Goal: Register for event/course: Register for event/course

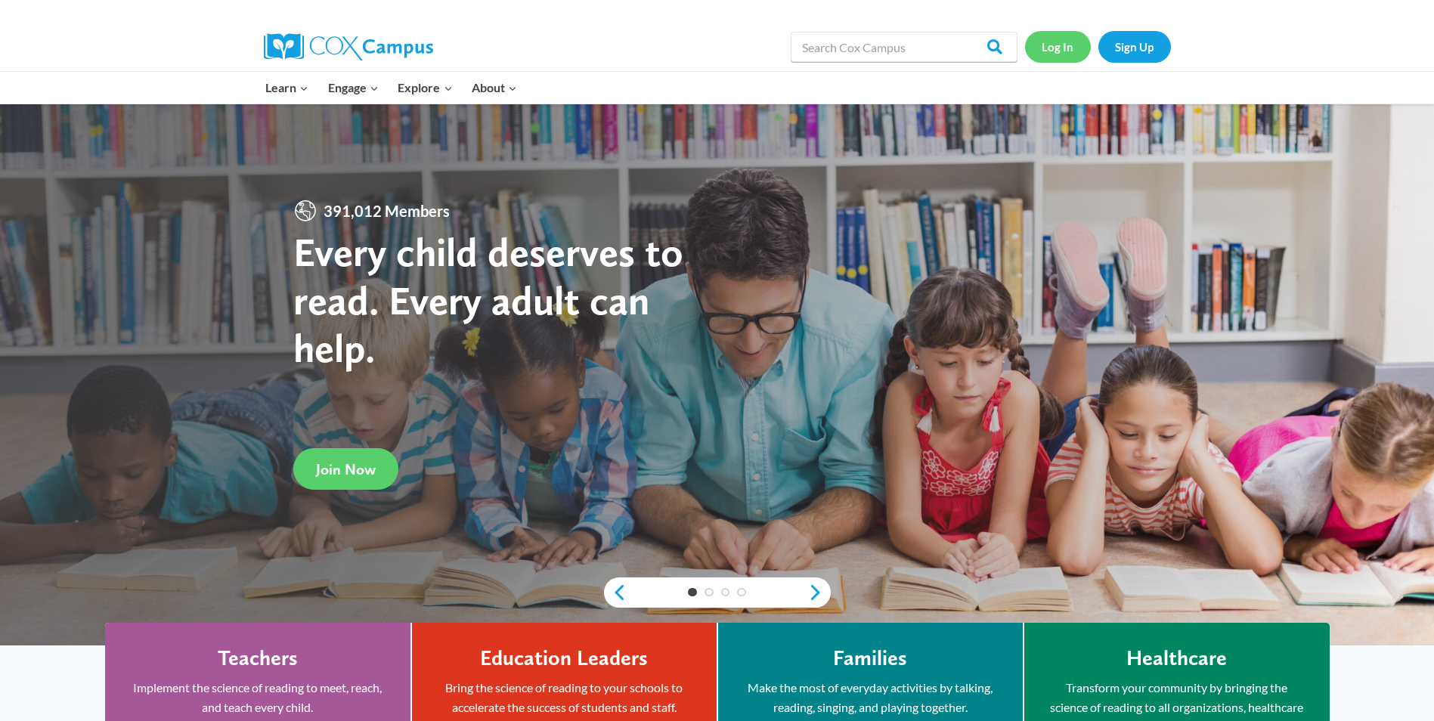
click at [1060, 40] on link "Log In" at bounding box center [1058, 46] width 66 height 31
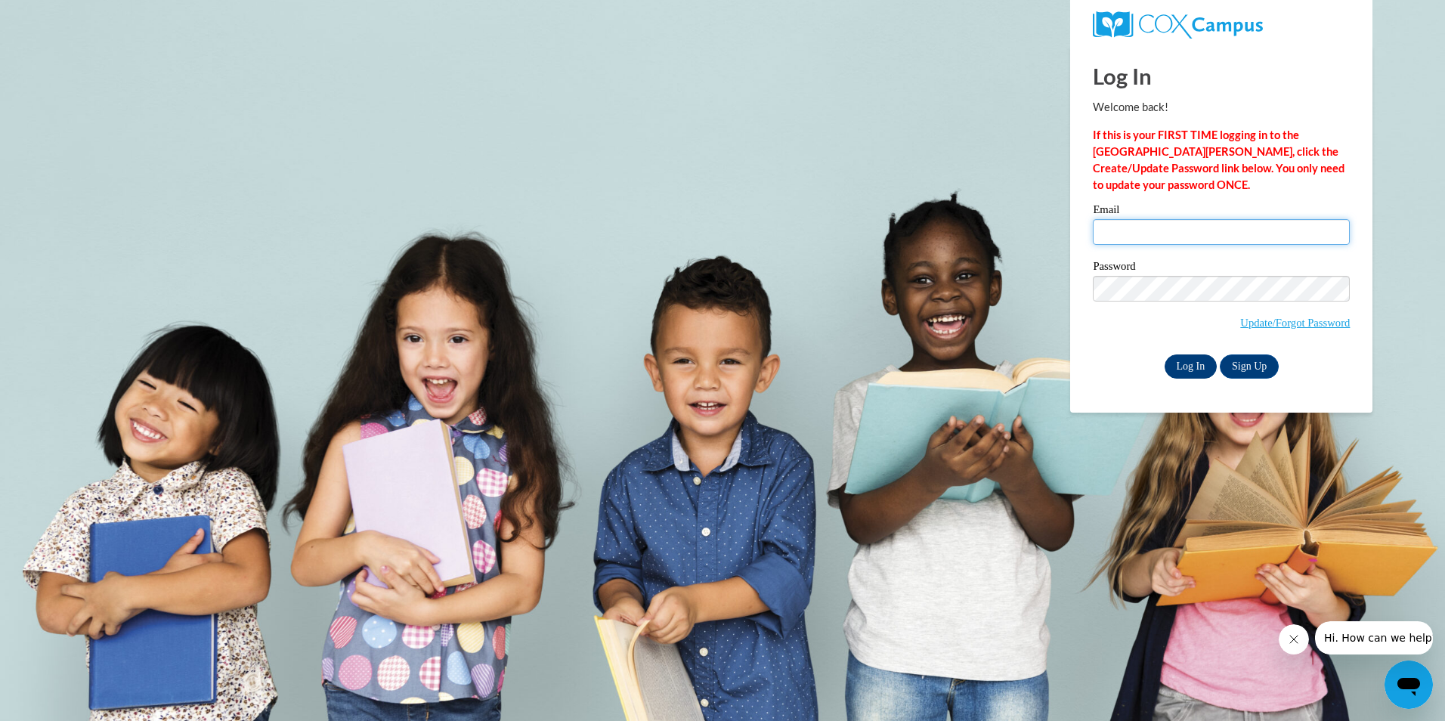
type input "sperson13@gmail.com"
click at [1171, 360] on input "Log In" at bounding box center [1191, 367] width 53 height 24
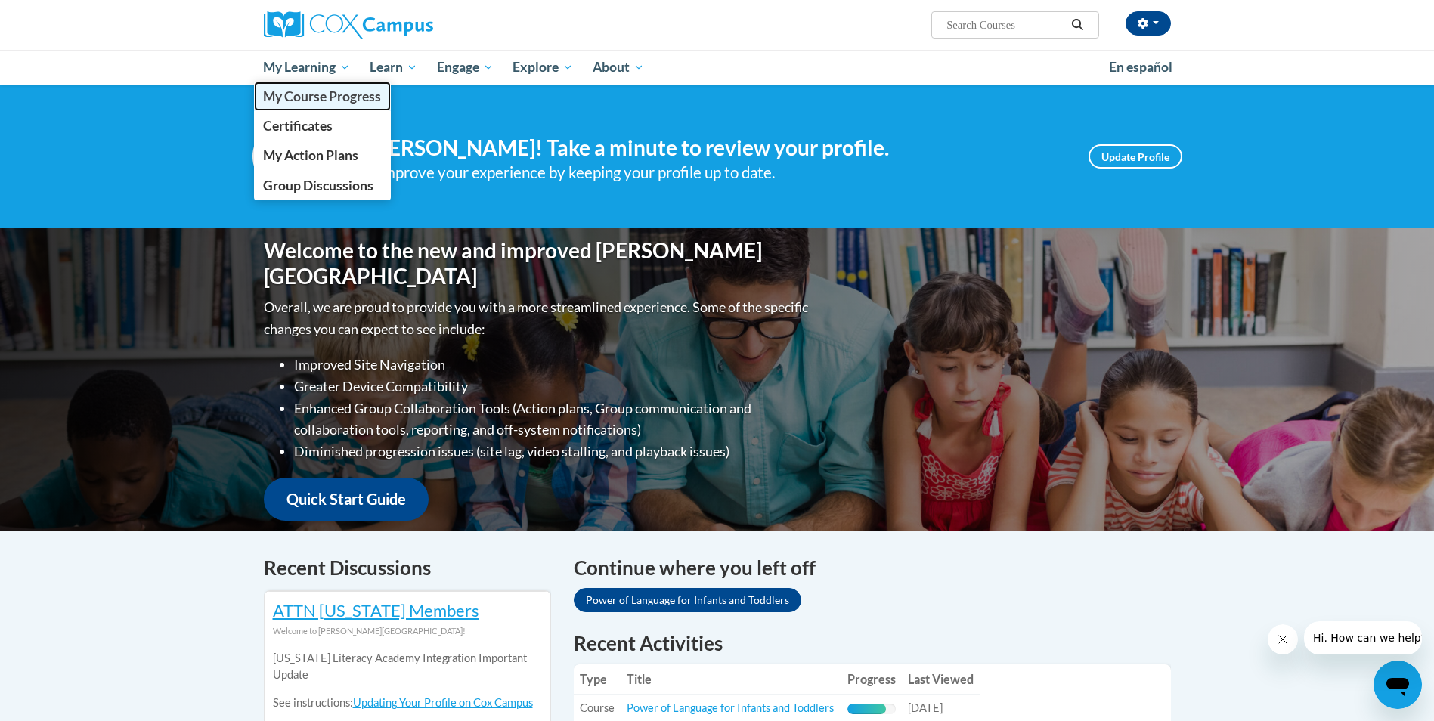
click at [292, 99] on span "My Course Progress" at bounding box center [322, 96] width 118 height 16
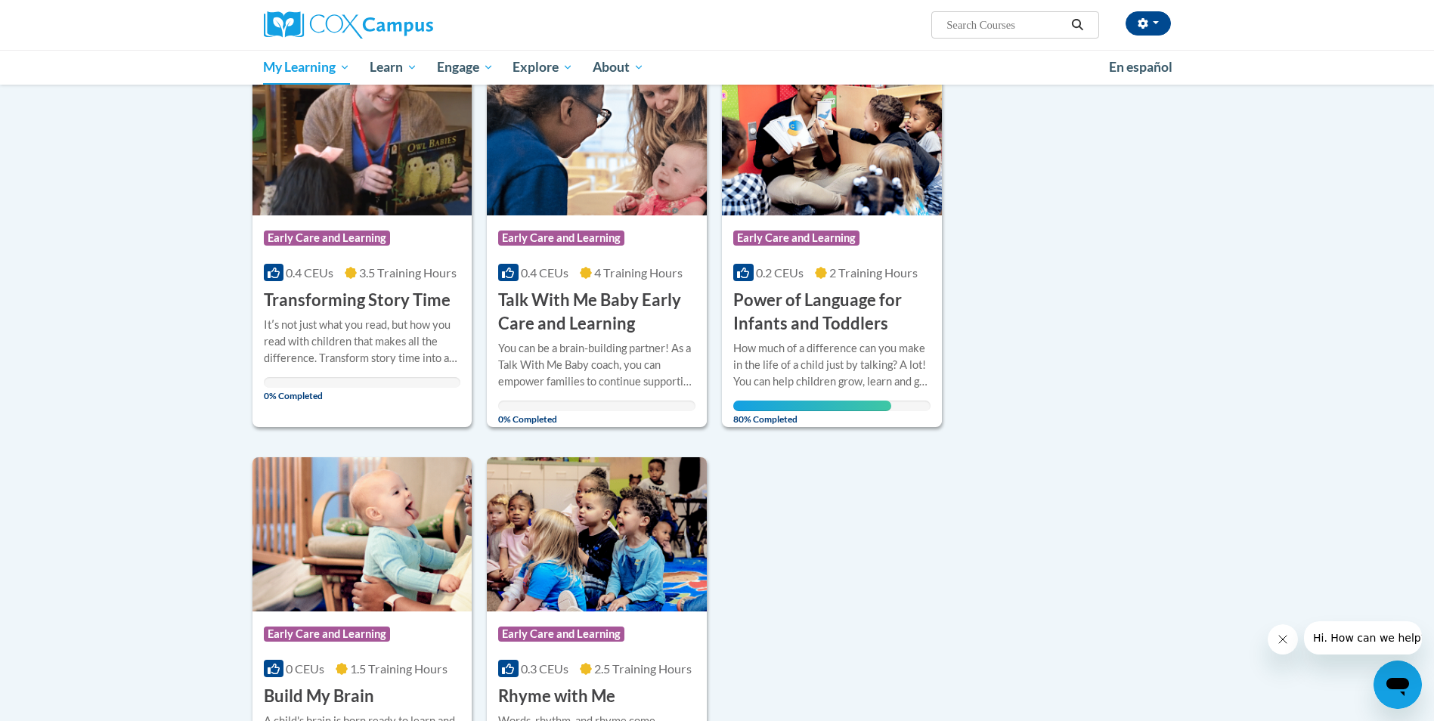
scroll to position [227, 0]
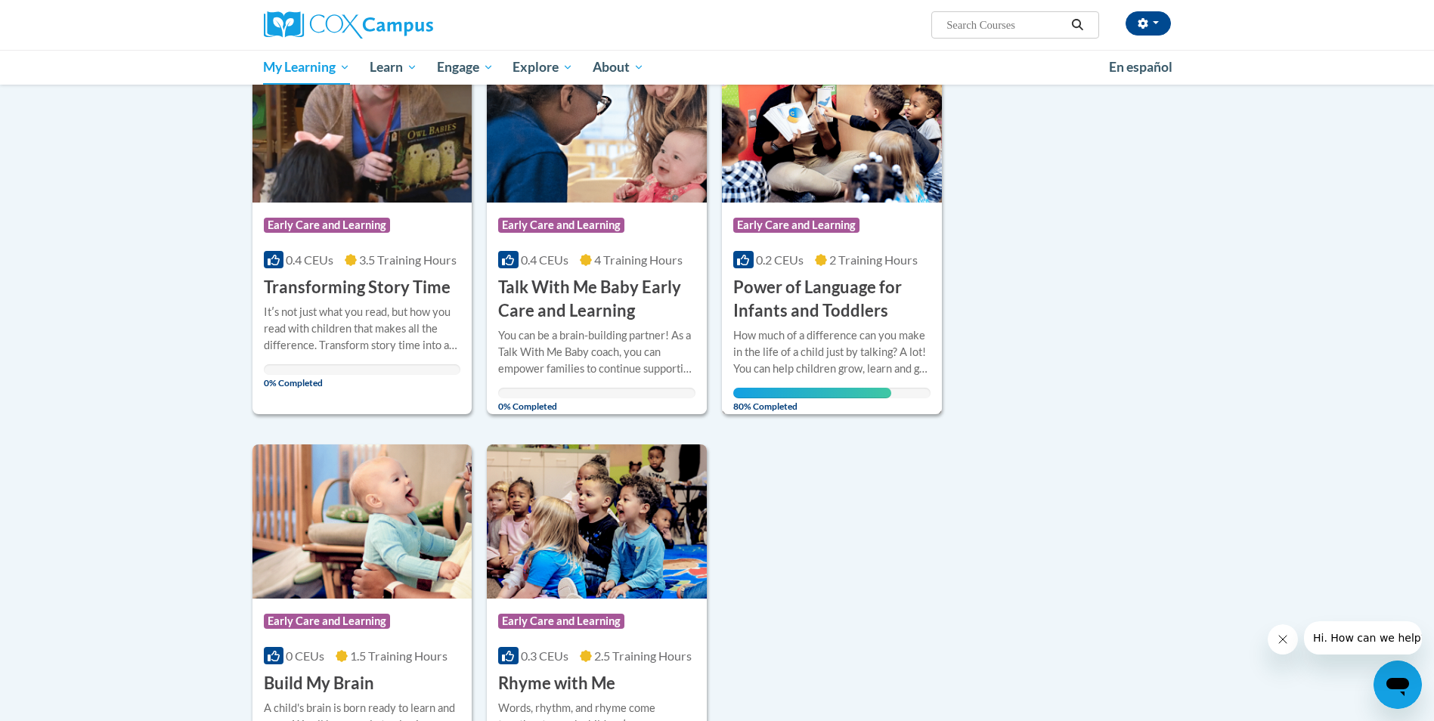
click at [837, 279] on h3 "Power of Language for Infants and Toddlers" at bounding box center [831, 299] width 197 height 47
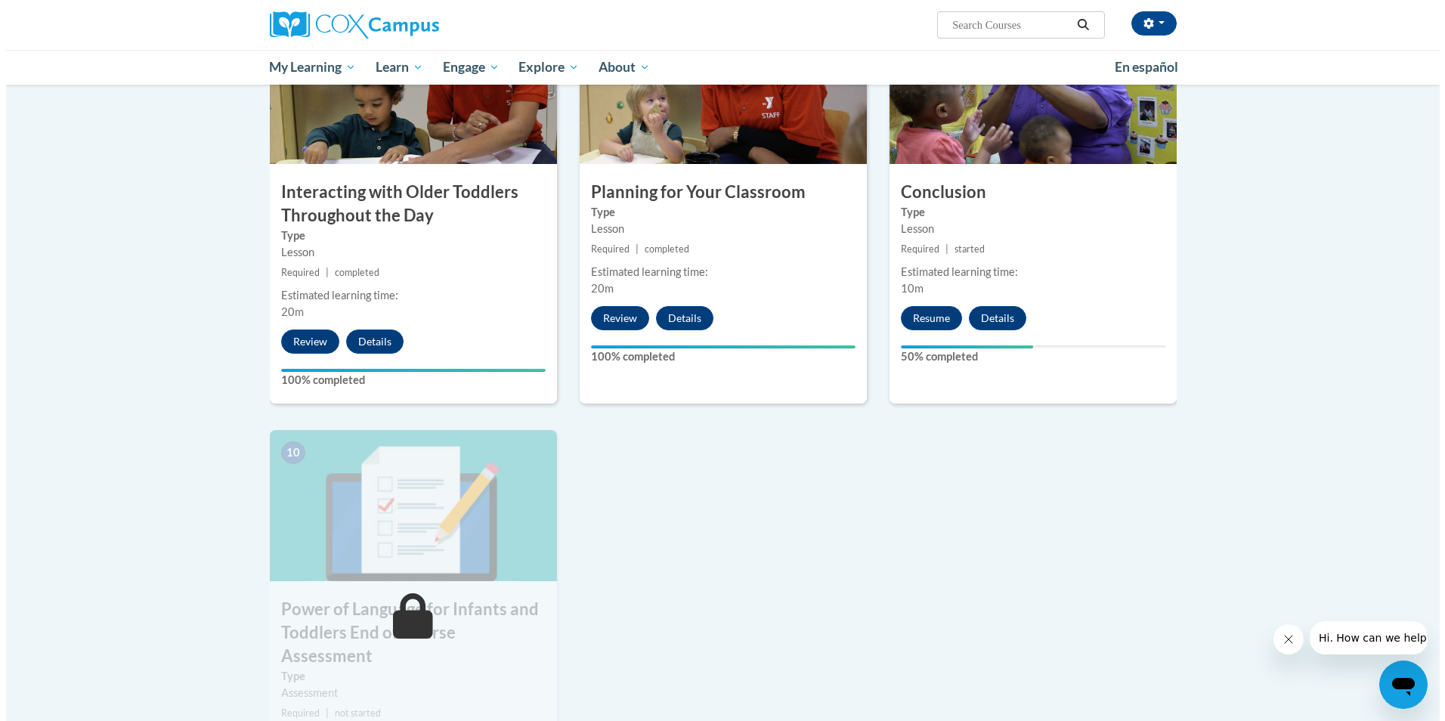
scroll to position [1361, 0]
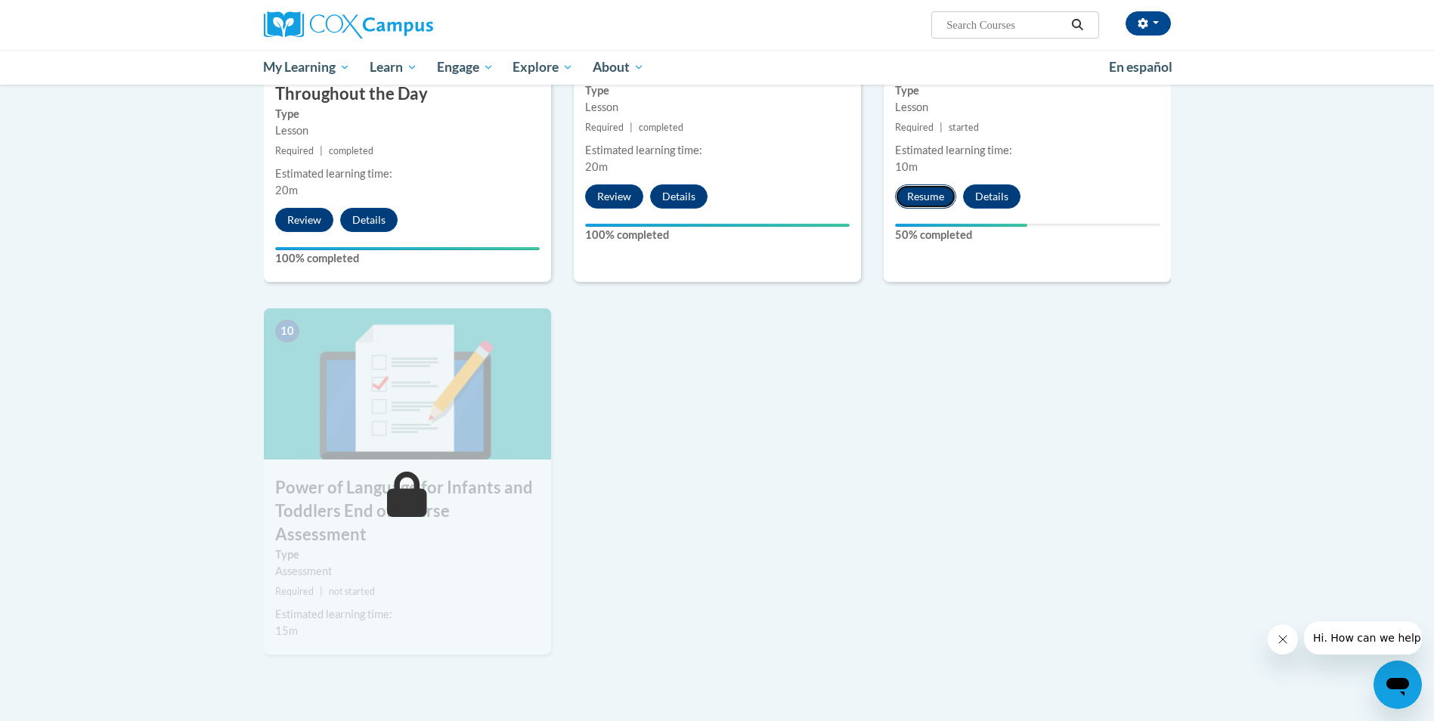
click at [913, 184] on button "Resume" at bounding box center [925, 196] width 61 height 24
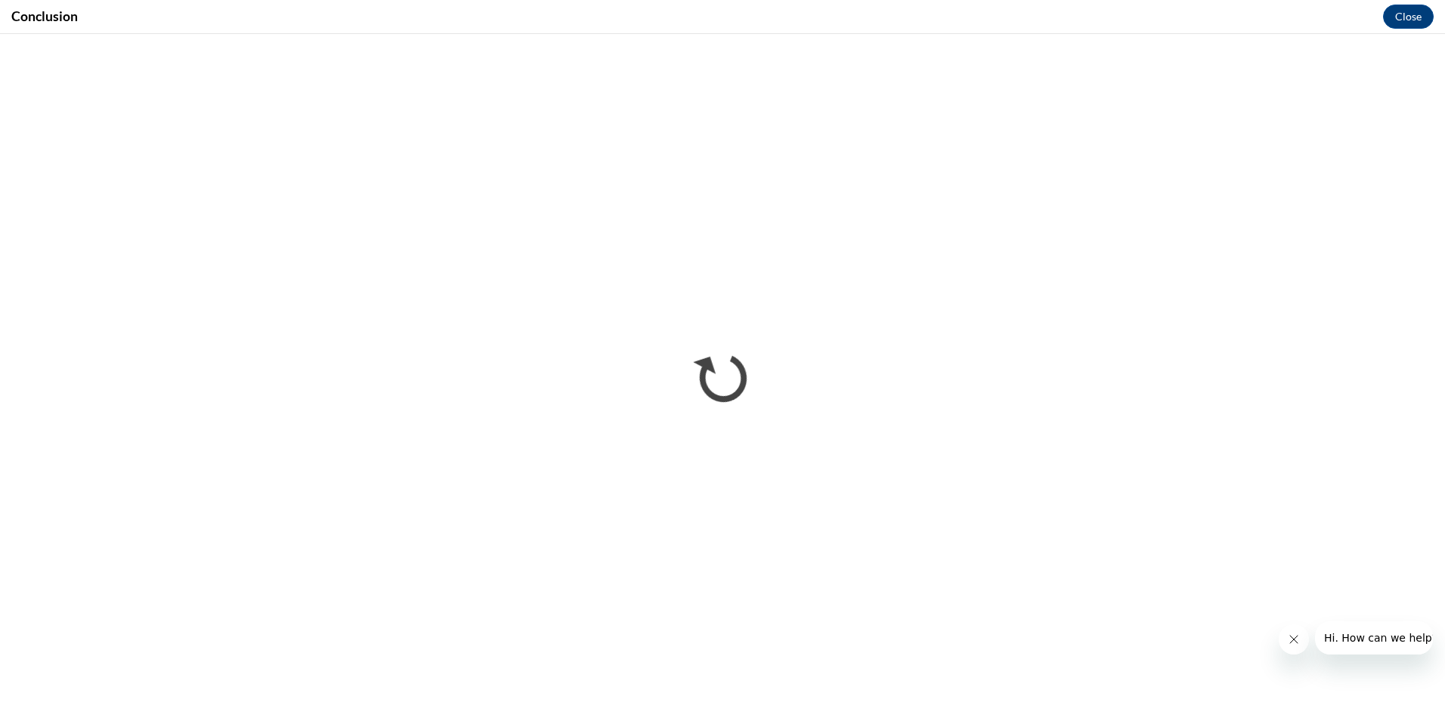
scroll to position [0, 0]
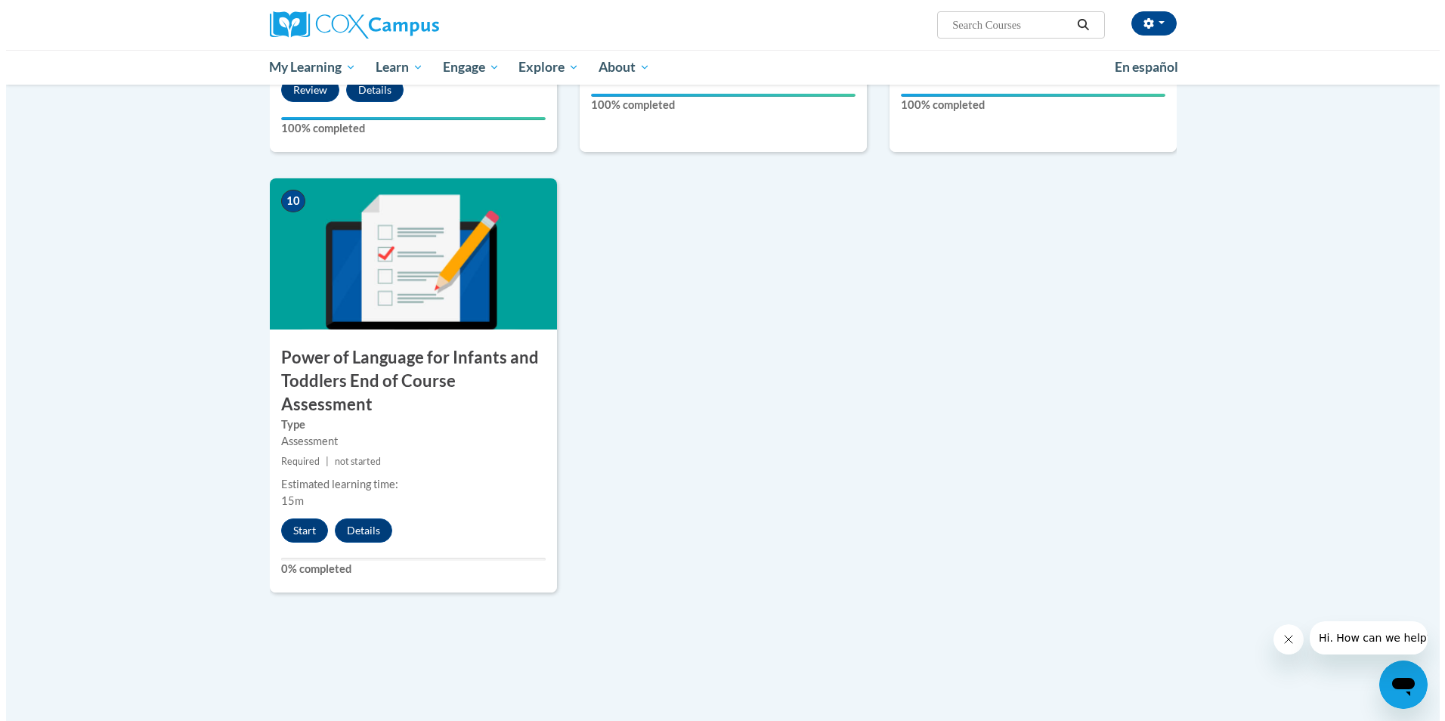
scroll to position [1588, 0]
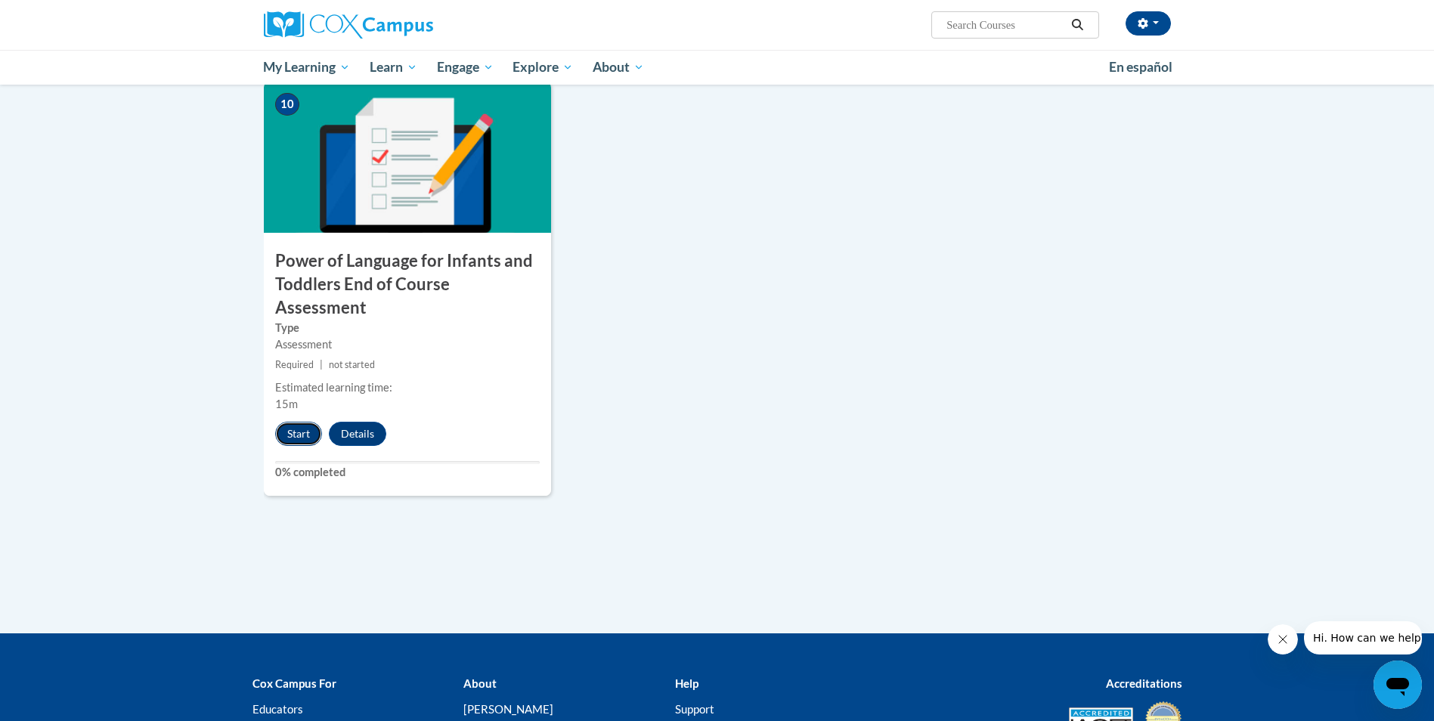
click at [287, 422] on button "Start" at bounding box center [298, 434] width 47 height 24
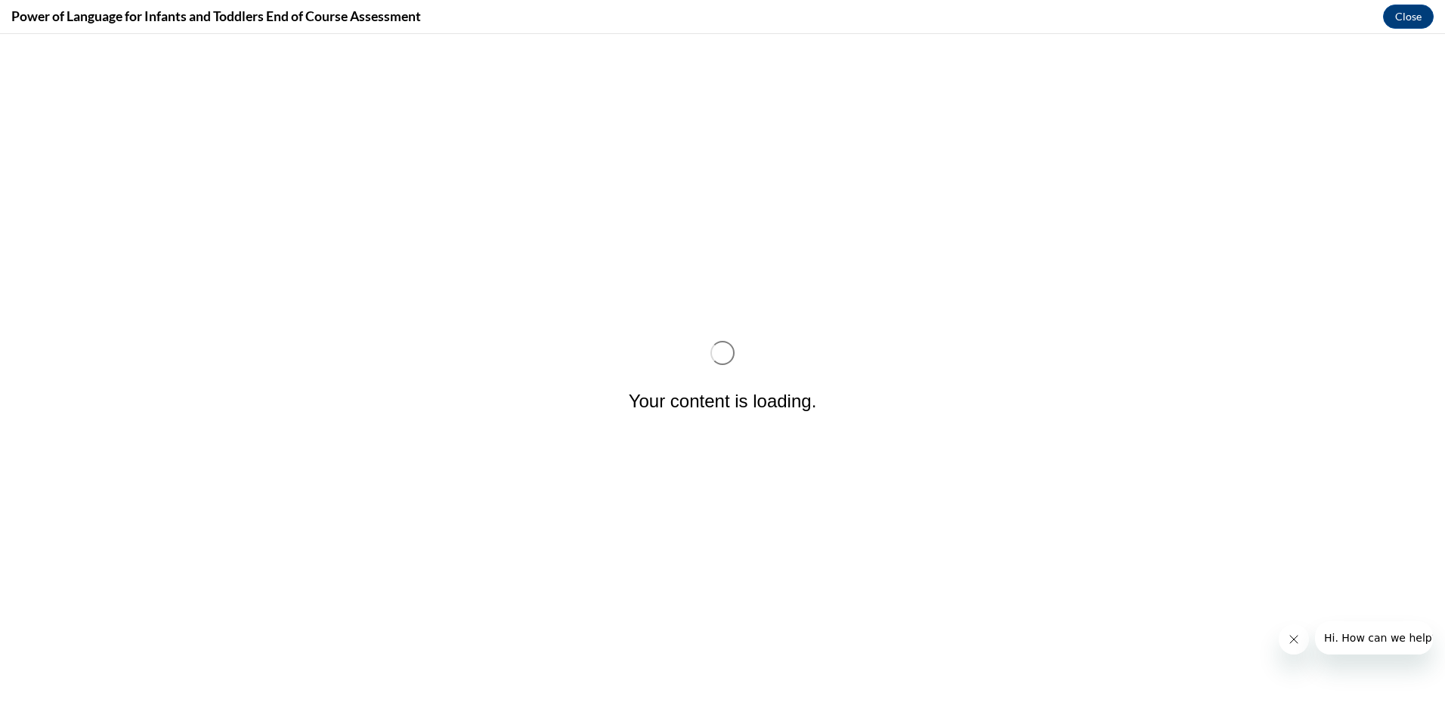
scroll to position [0, 0]
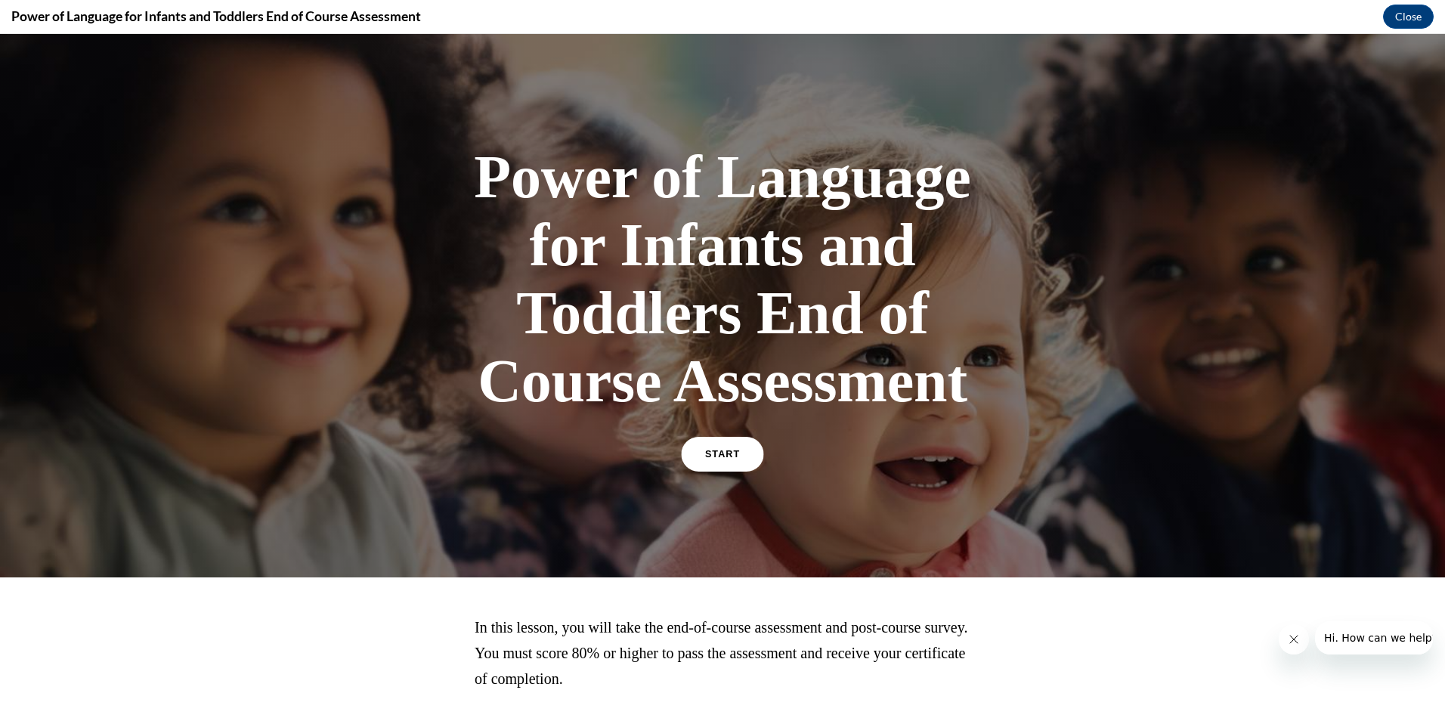
click at [711, 461] on link "START" at bounding box center [722, 454] width 82 height 35
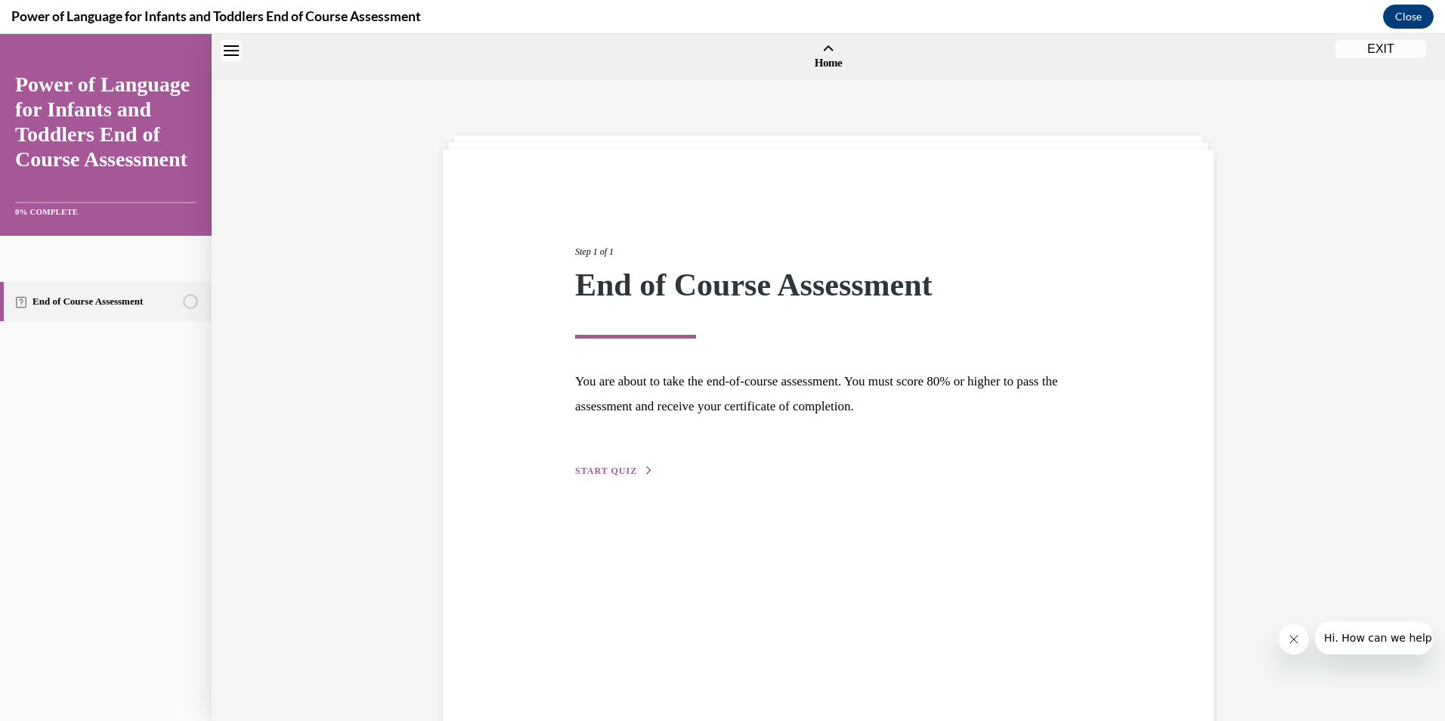
scroll to position [47, 0]
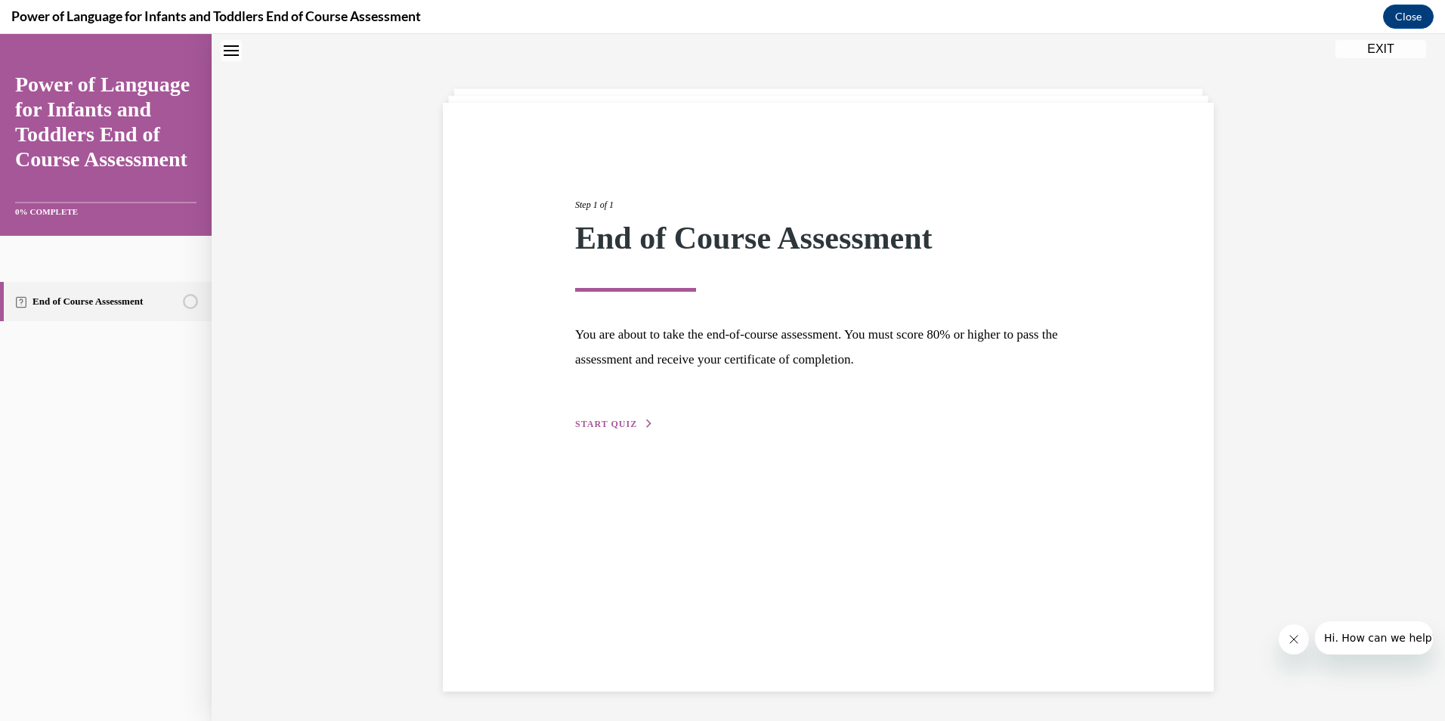
click at [585, 429] on button "START QUIZ" at bounding box center [614, 424] width 79 height 14
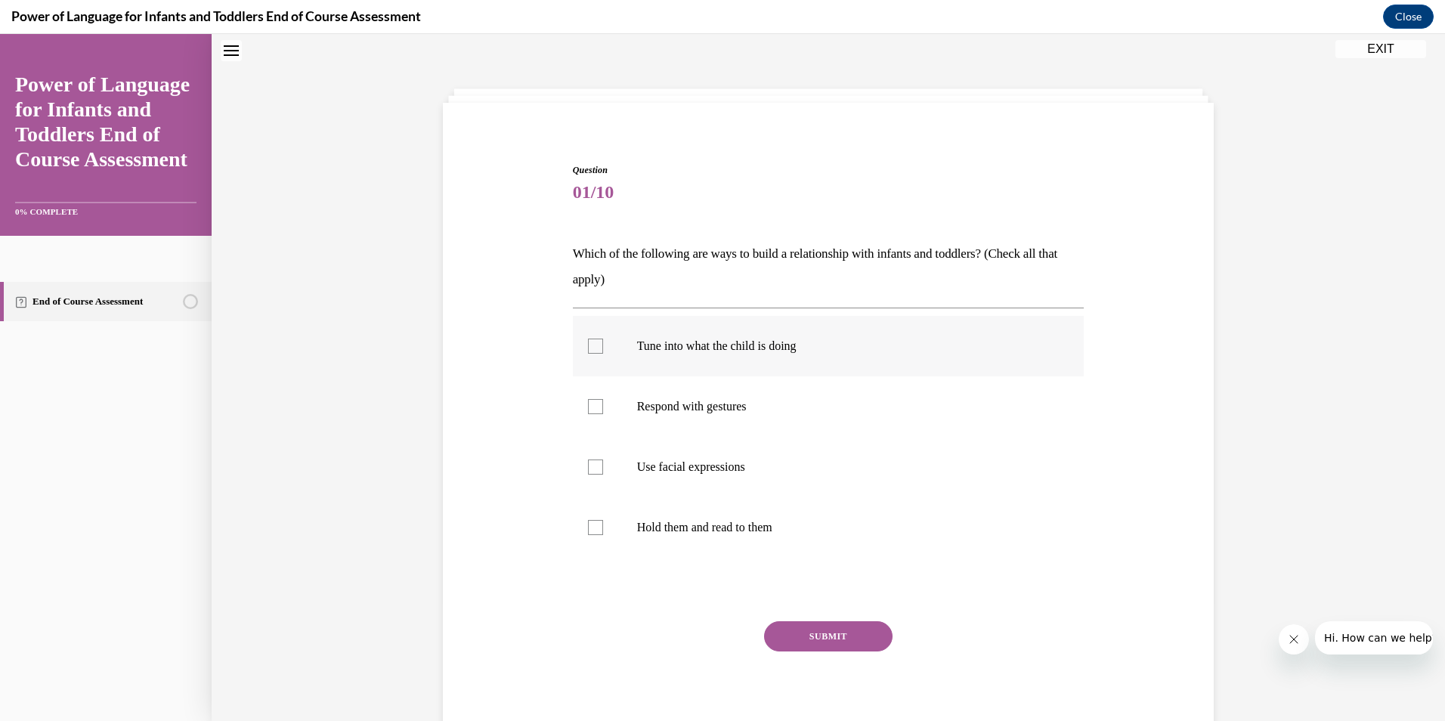
click at [799, 354] on label "Tune into what the child is doing" at bounding box center [829, 346] width 512 height 60
click at [603, 354] on input "Tune into what the child is doing" at bounding box center [595, 346] width 15 height 15
checkbox input "true"
click at [787, 405] on p "Respond with gestures" at bounding box center [842, 406] width 410 height 15
click at [603, 405] on input "Respond with gestures" at bounding box center [595, 406] width 15 height 15
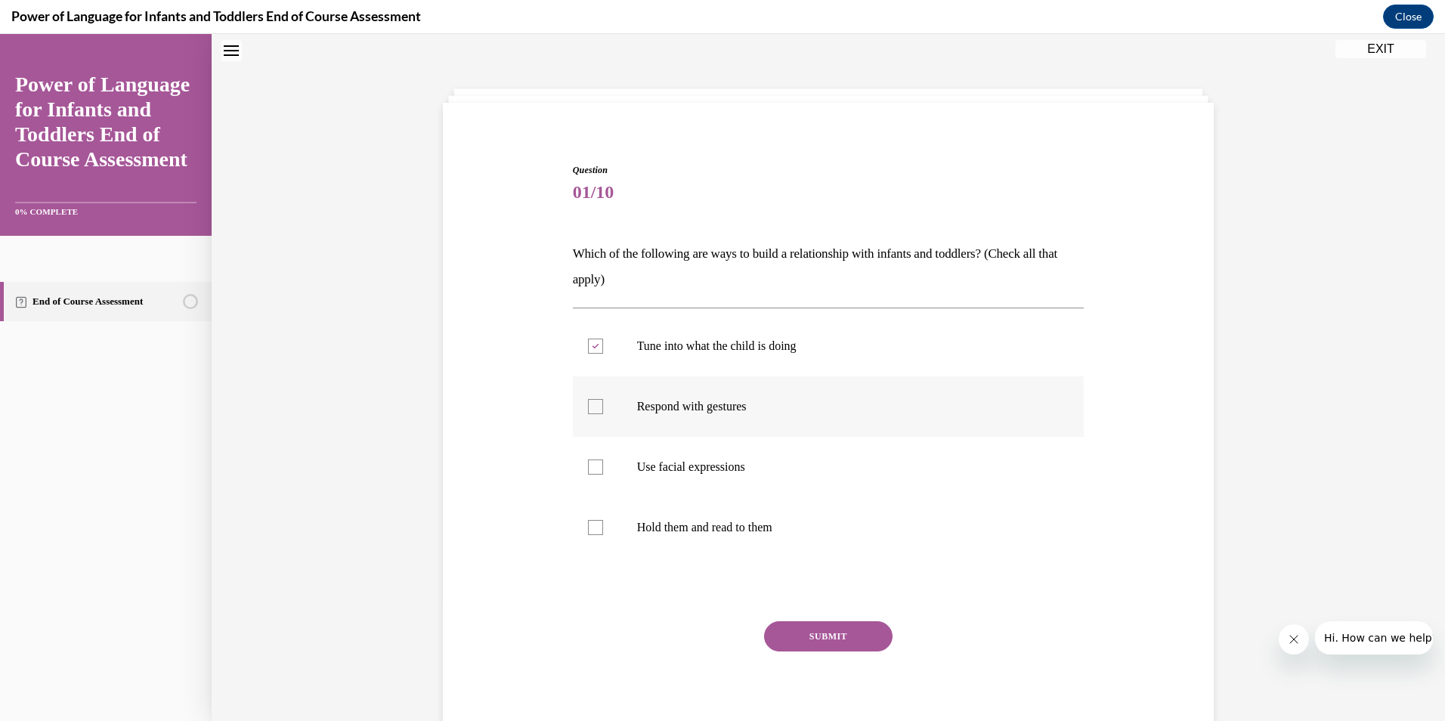
checkbox input "true"
click at [782, 530] on p "Hold them and read to them" at bounding box center [842, 527] width 410 height 15
click at [603, 530] on input "Hold them and read to them" at bounding box center [595, 527] width 15 height 15
checkbox input "true"
click at [788, 479] on label "Use facial expressions" at bounding box center [829, 467] width 512 height 60
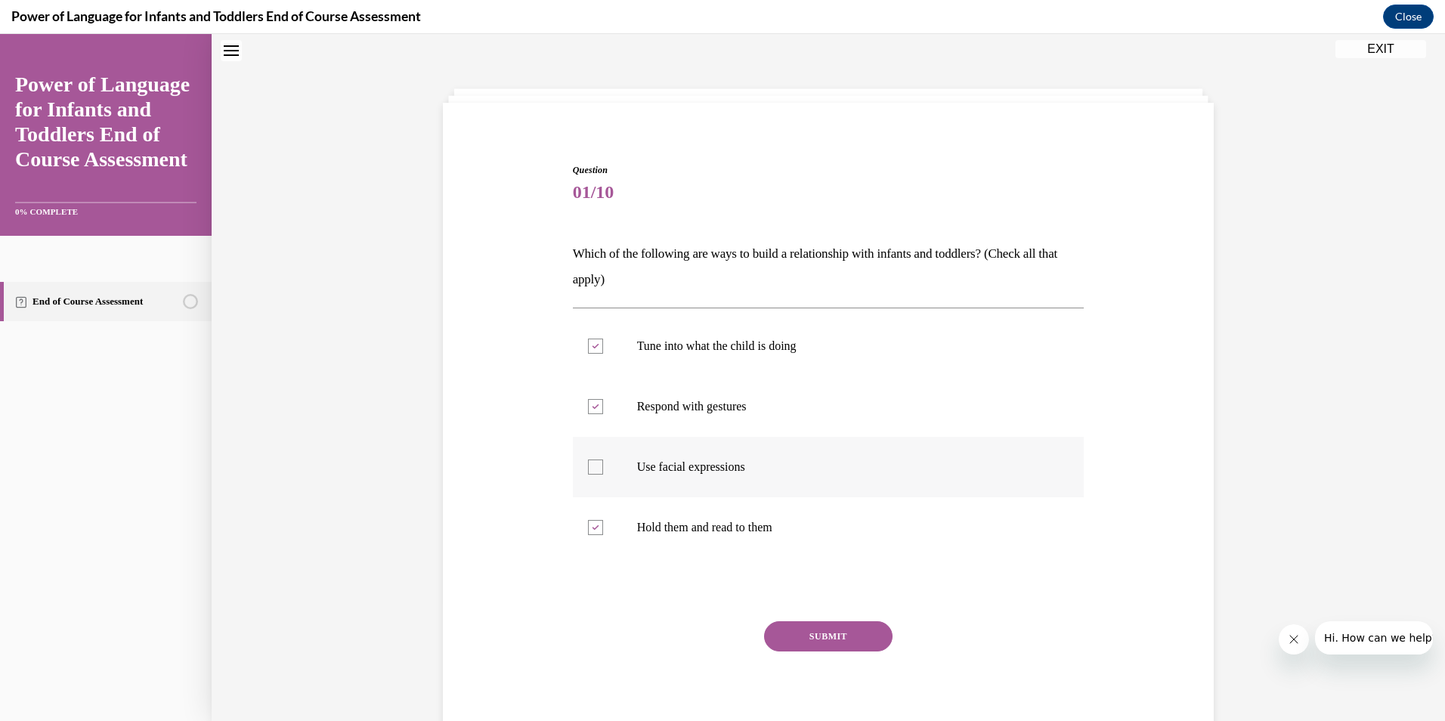
click at [603, 475] on input "Use facial expressions" at bounding box center [595, 467] width 15 height 15
checkbox input "true"
click at [822, 640] on button "SUBMIT" at bounding box center [828, 636] width 129 height 30
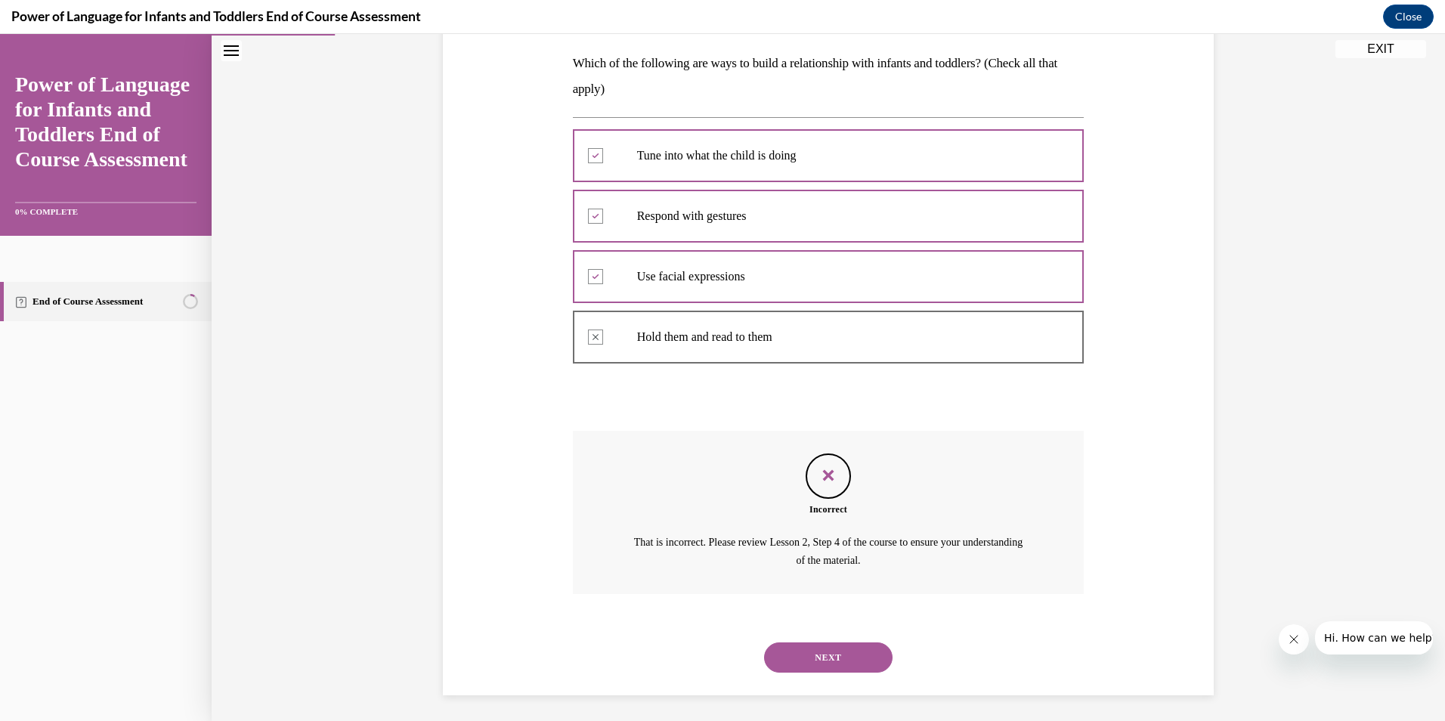
scroll to position [242, 0]
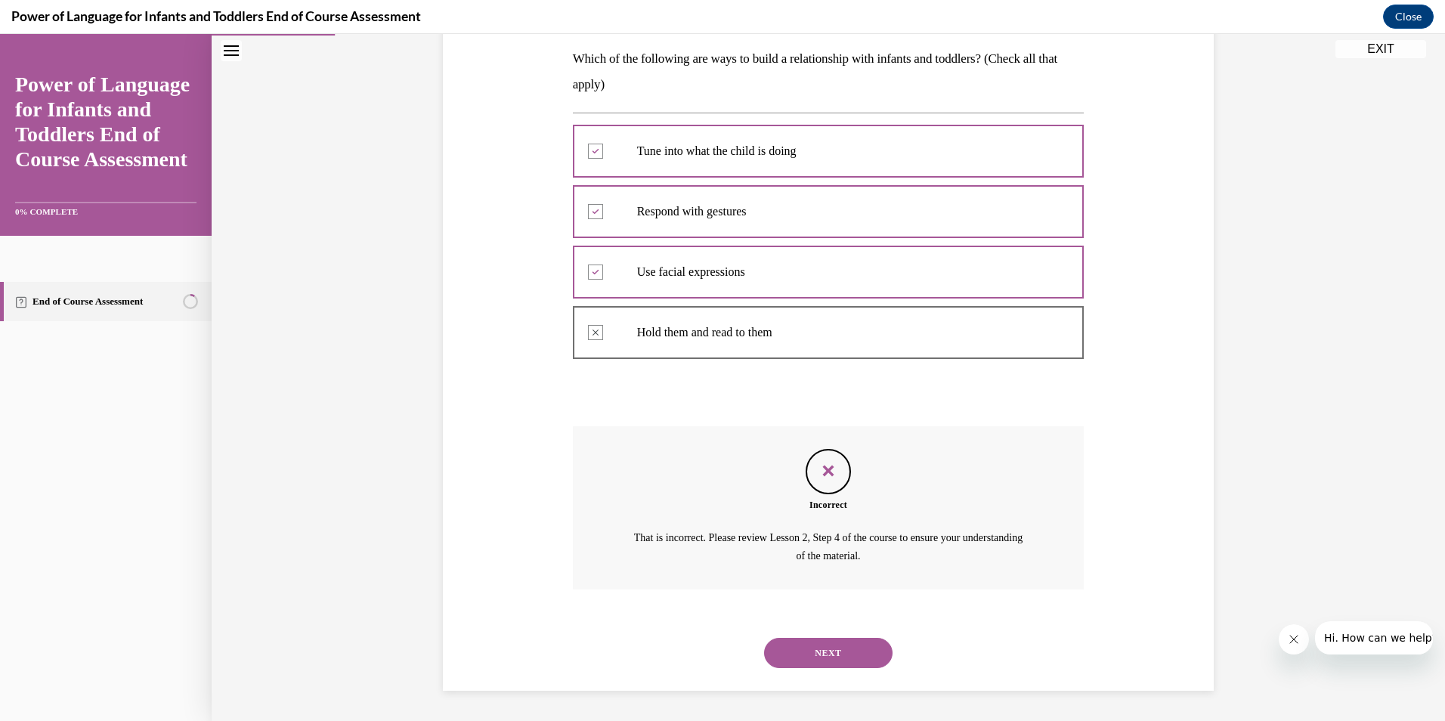
click at [860, 649] on button "NEXT" at bounding box center [828, 653] width 129 height 30
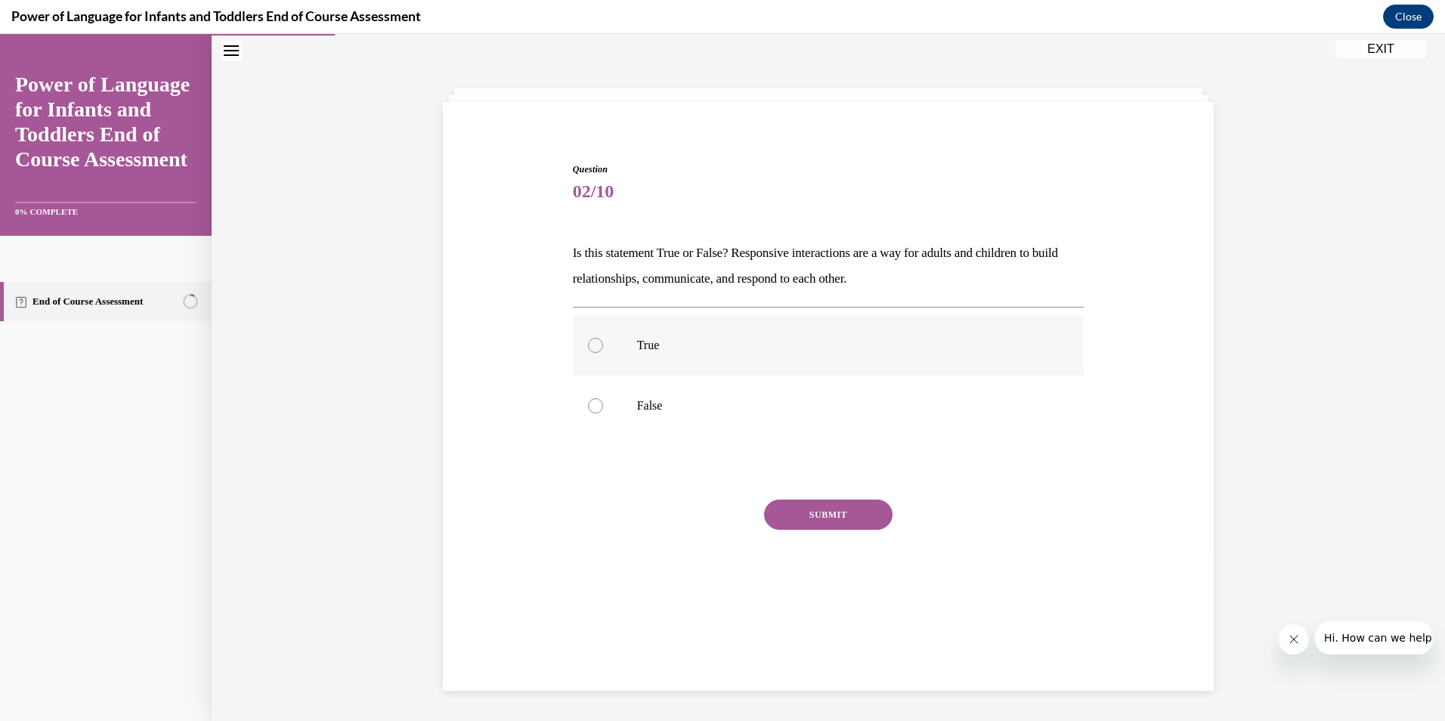
click at [761, 342] on p "True" at bounding box center [842, 345] width 410 height 15
click at [603, 342] on input "True" at bounding box center [595, 345] width 15 height 15
radio input "true"
click at [801, 520] on button "SUBMIT" at bounding box center [828, 515] width 129 height 30
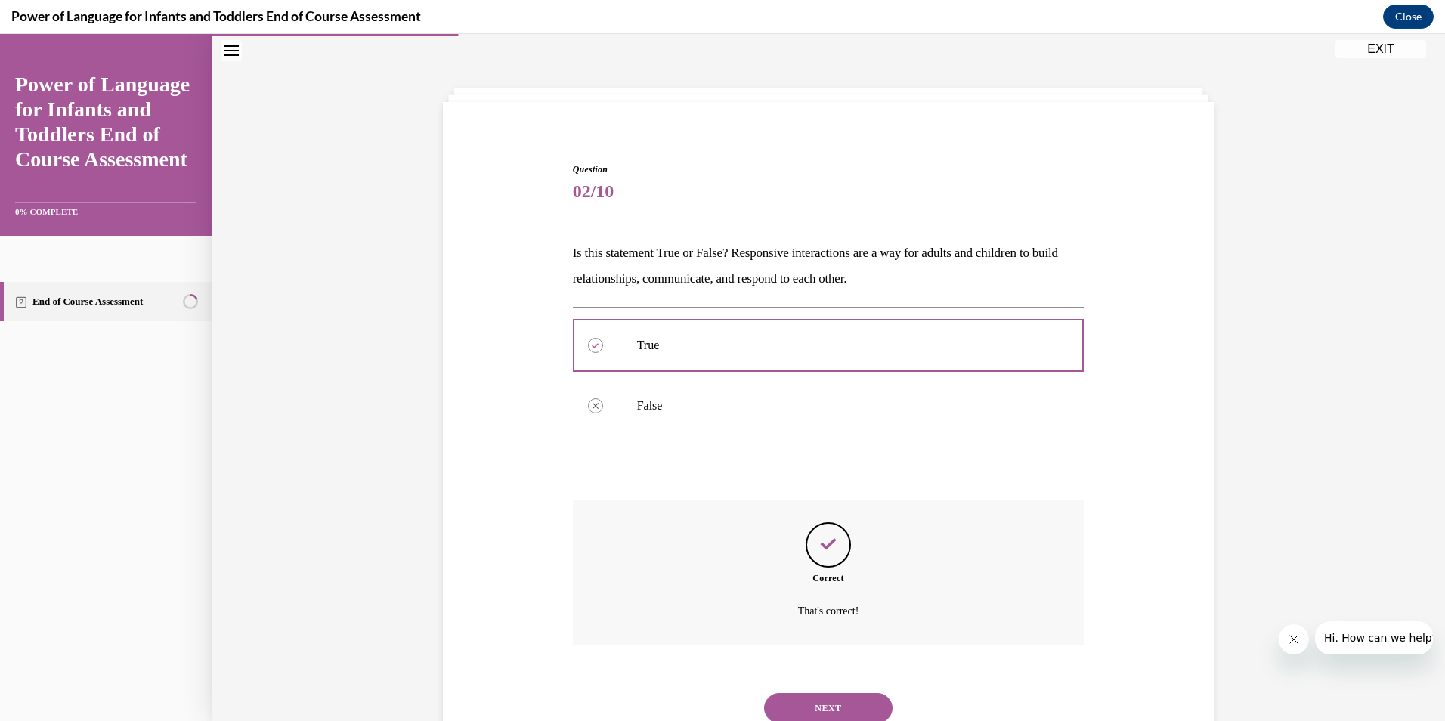
scroll to position [103, 0]
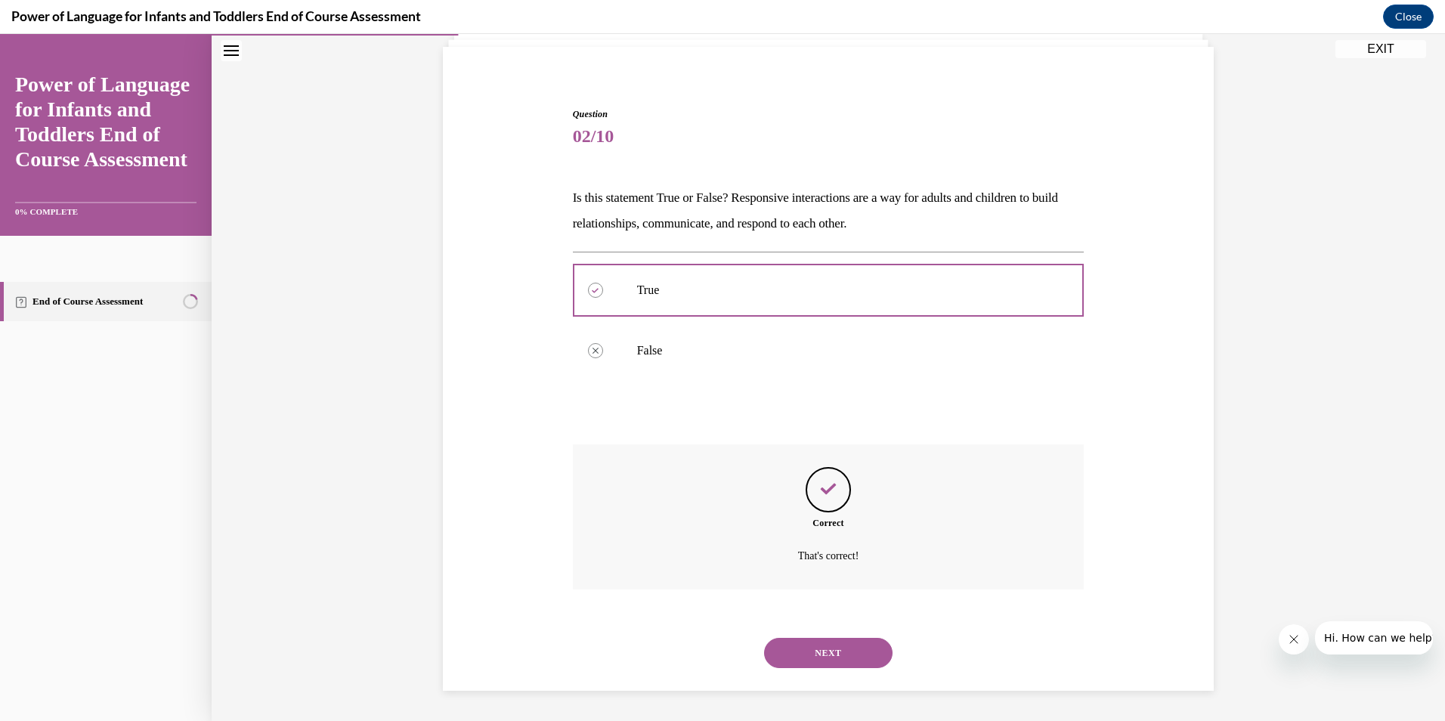
click at [816, 651] on button "NEXT" at bounding box center [828, 653] width 129 height 30
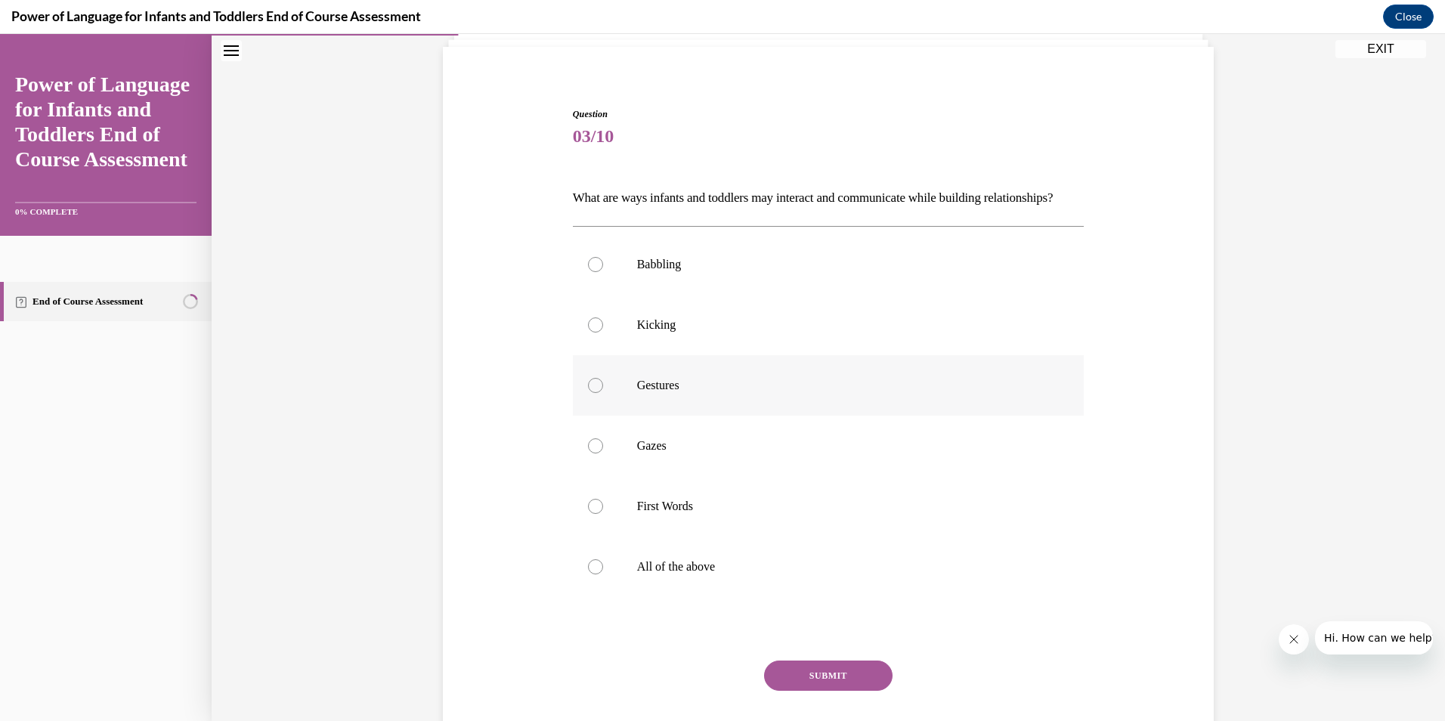
scroll to position [79, 0]
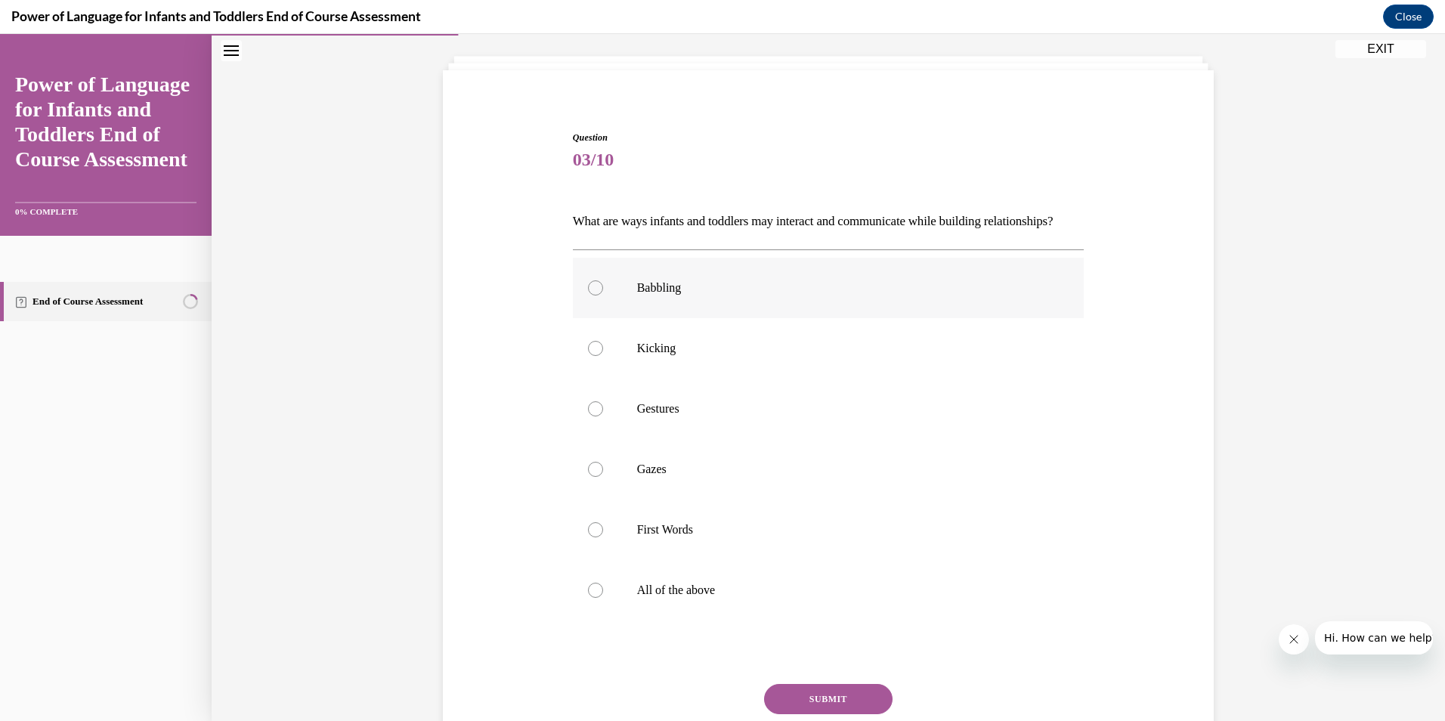
click at [732, 296] on p "Babbling" at bounding box center [842, 287] width 410 height 15
click at [603, 296] on input "Babbling" at bounding box center [595, 287] width 15 height 15
radio input "true"
click at [729, 356] on p "Kicking" at bounding box center [842, 348] width 410 height 15
click at [603, 356] on input "Kicking" at bounding box center [595, 348] width 15 height 15
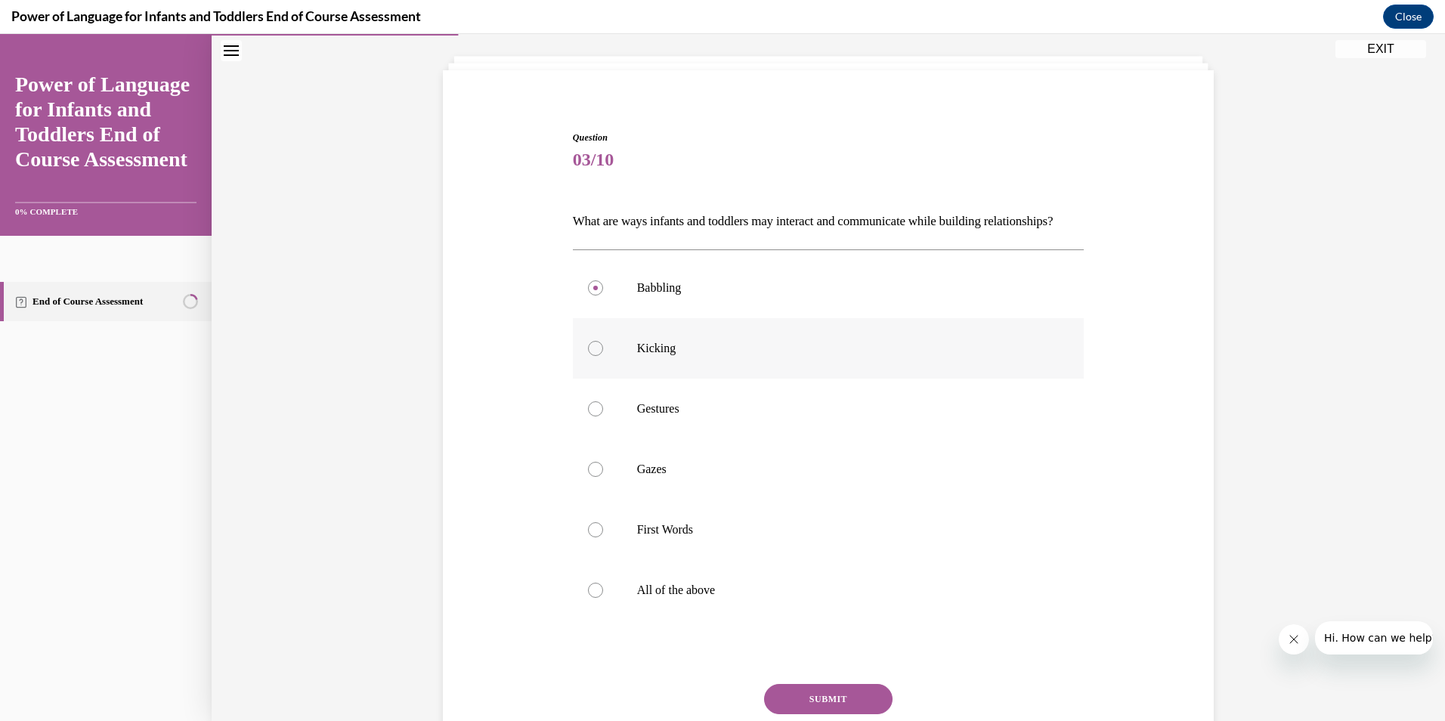
radio input "true"
click at [728, 379] on label "Kicking" at bounding box center [829, 348] width 512 height 60
click at [603, 356] on input "Kicking" at bounding box center [595, 348] width 15 height 15
click at [725, 439] on label "Gestures" at bounding box center [829, 409] width 512 height 60
click at [603, 417] on input "Gestures" at bounding box center [595, 408] width 15 height 15
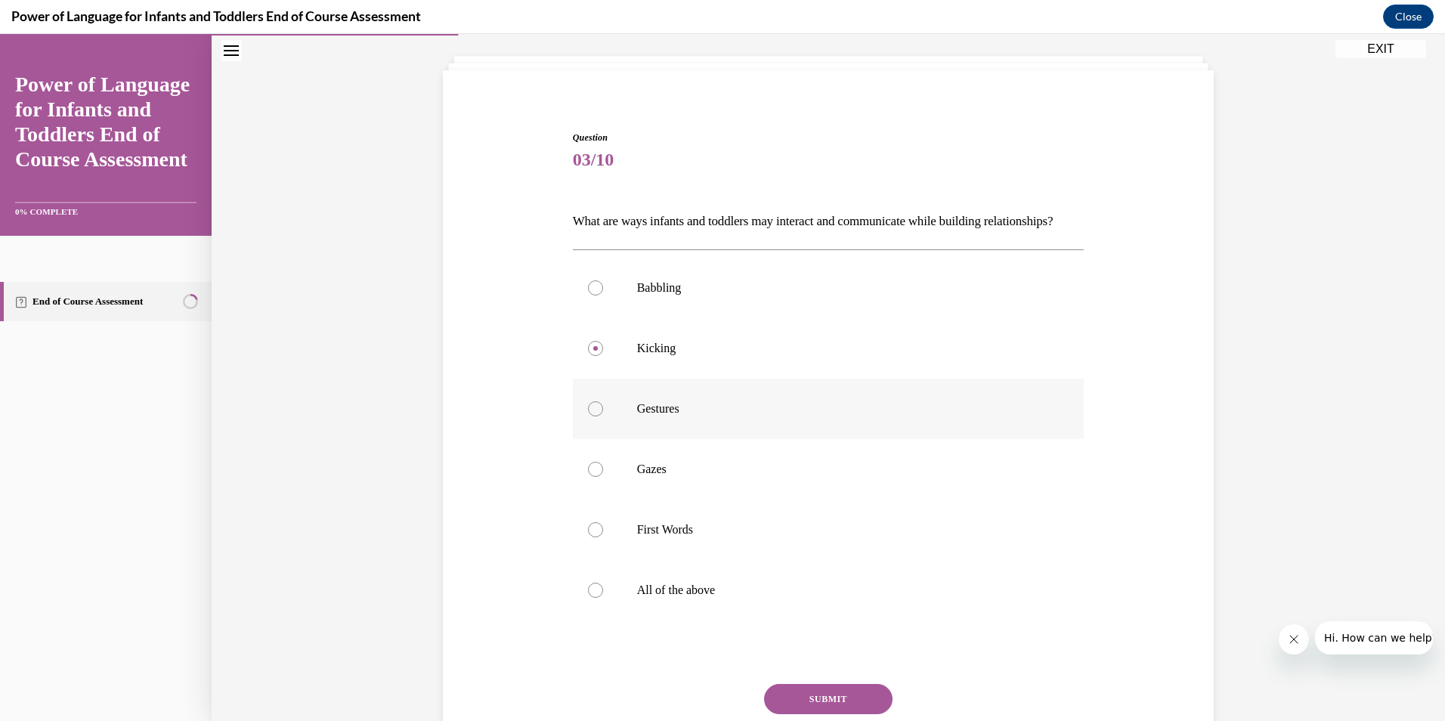
radio input "true"
click at [739, 318] on label "Babbling" at bounding box center [829, 288] width 512 height 60
click at [603, 296] on input "Babbling" at bounding box center [595, 287] width 15 height 15
radio input "true"
click at [721, 621] on label "All of the above" at bounding box center [829, 590] width 512 height 60
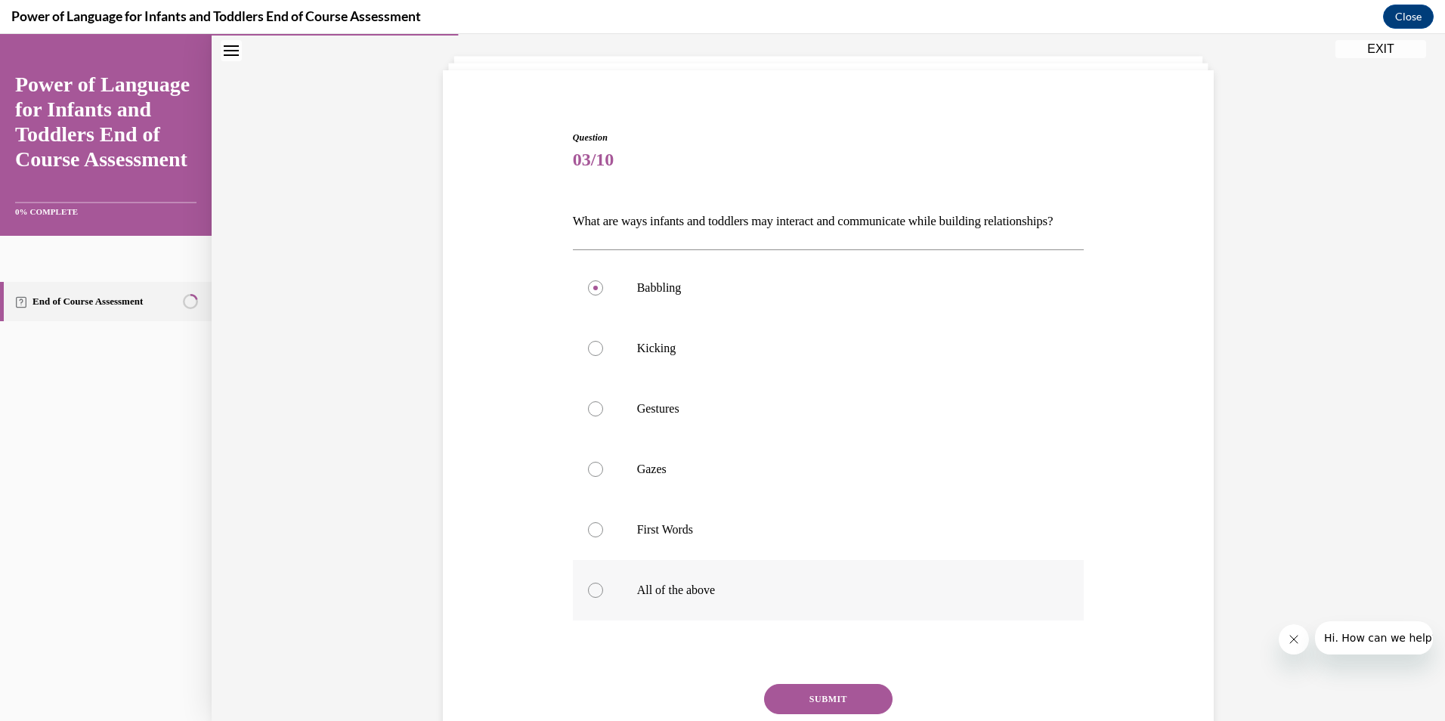
click at [603, 598] on input "All of the above" at bounding box center [595, 590] width 15 height 15
radio input "true"
click at [804, 714] on button "SUBMIT" at bounding box center [828, 699] width 129 height 30
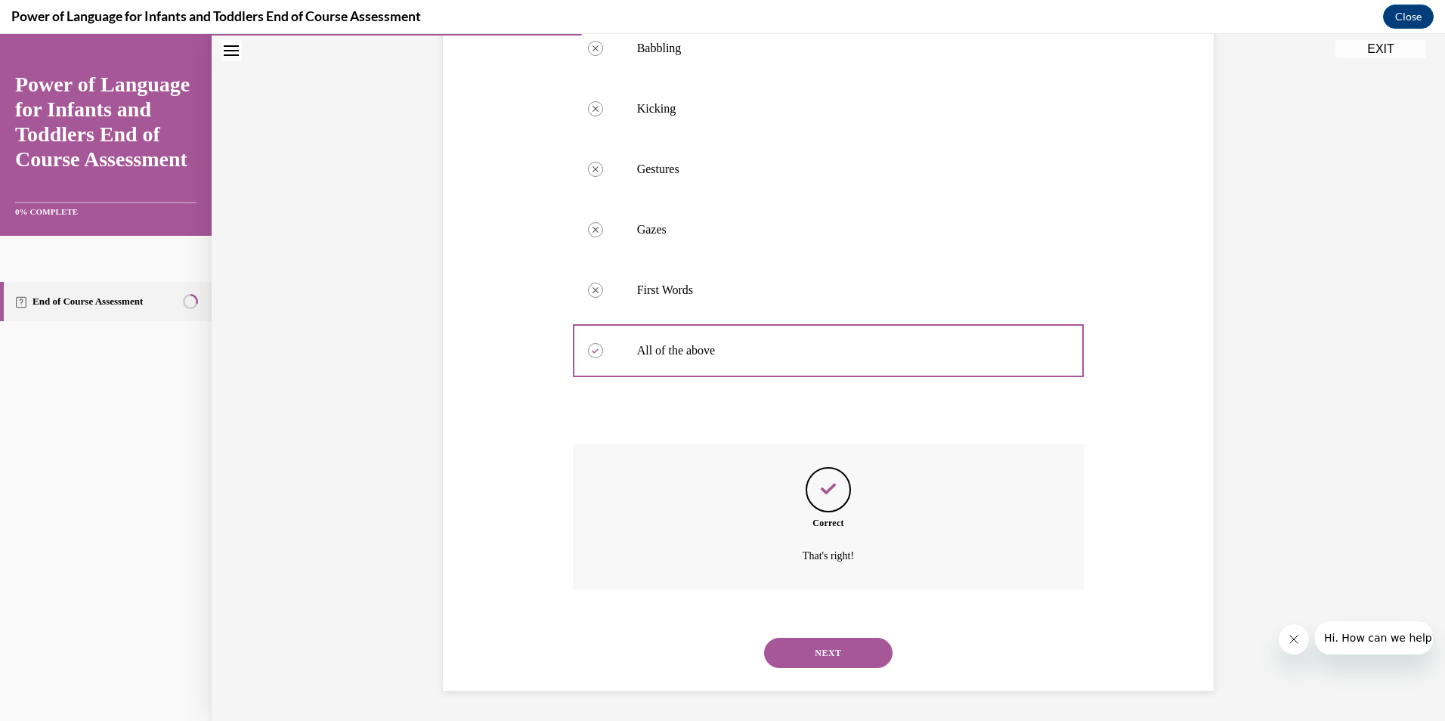
scroll to position [345, 0]
click at [848, 643] on button "NEXT" at bounding box center [828, 653] width 129 height 30
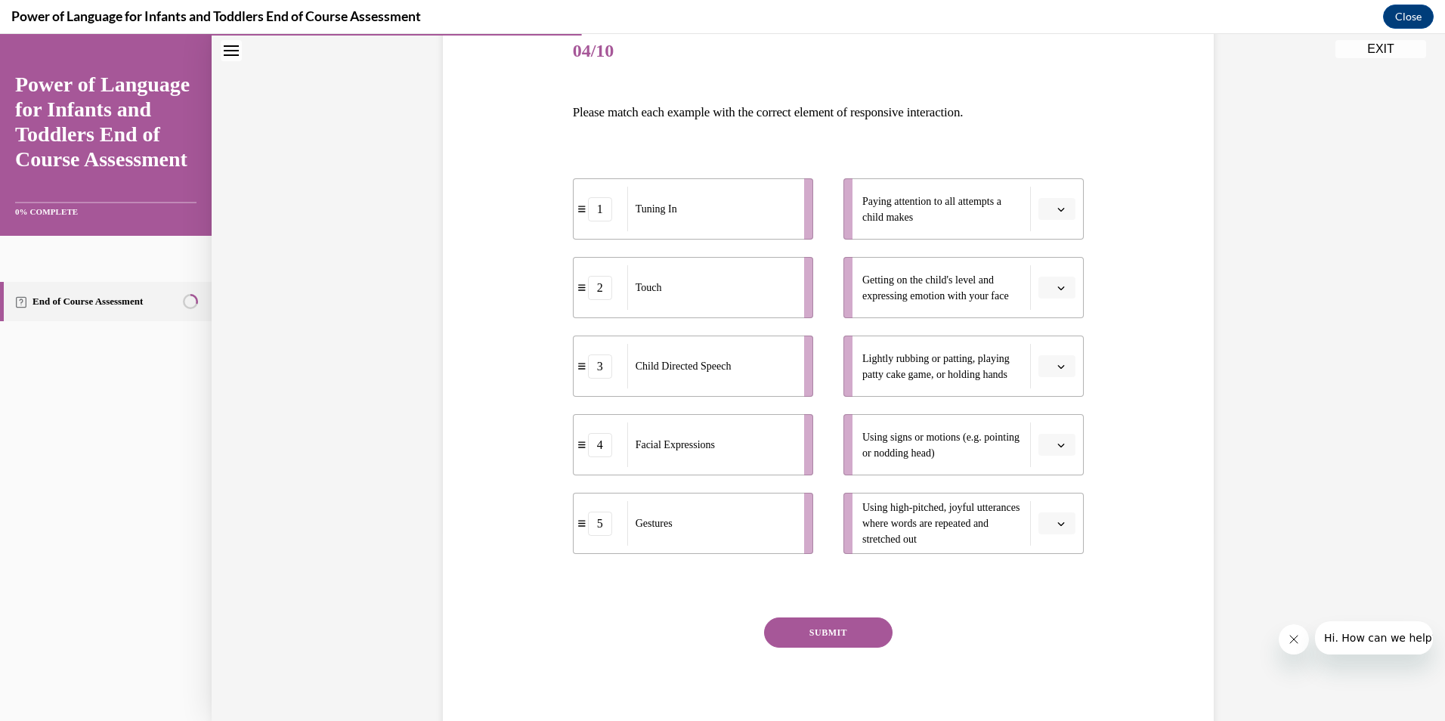
scroll to position [163, 0]
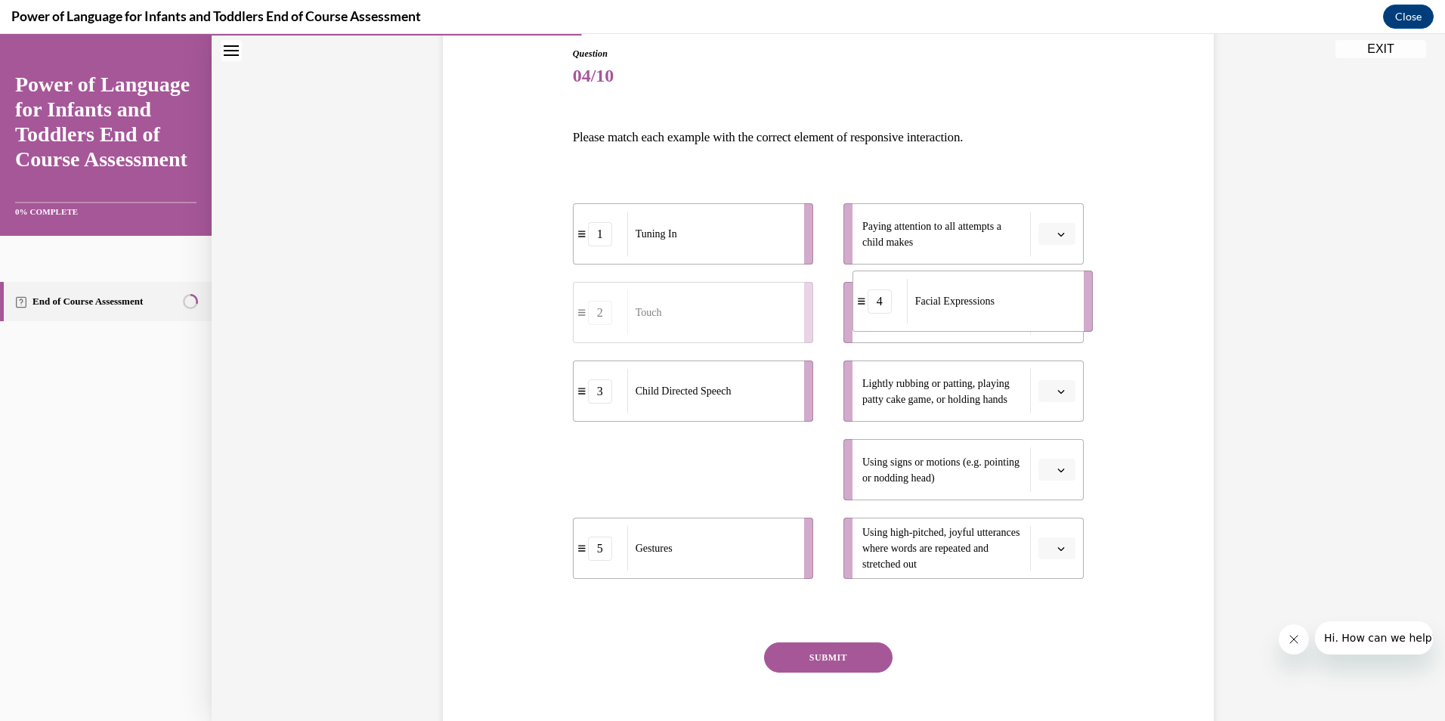
drag, startPoint x: 726, startPoint y: 484, endPoint x: 1006, endPoint y: 315, distance: 326.6
click at [1006, 315] on div "Facial Expressions" at bounding box center [990, 301] width 167 height 45
click at [1061, 553] on button "button" at bounding box center [1057, 548] width 37 height 23
click at [1356, 367] on div "Question 04/10 Please match each example with the correct element of responsive…" at bounding box center [829, 357] width 1234 height 878
click at [1058, 390] on icon "button" at bounding box center [1062, 392] width 8 height 8
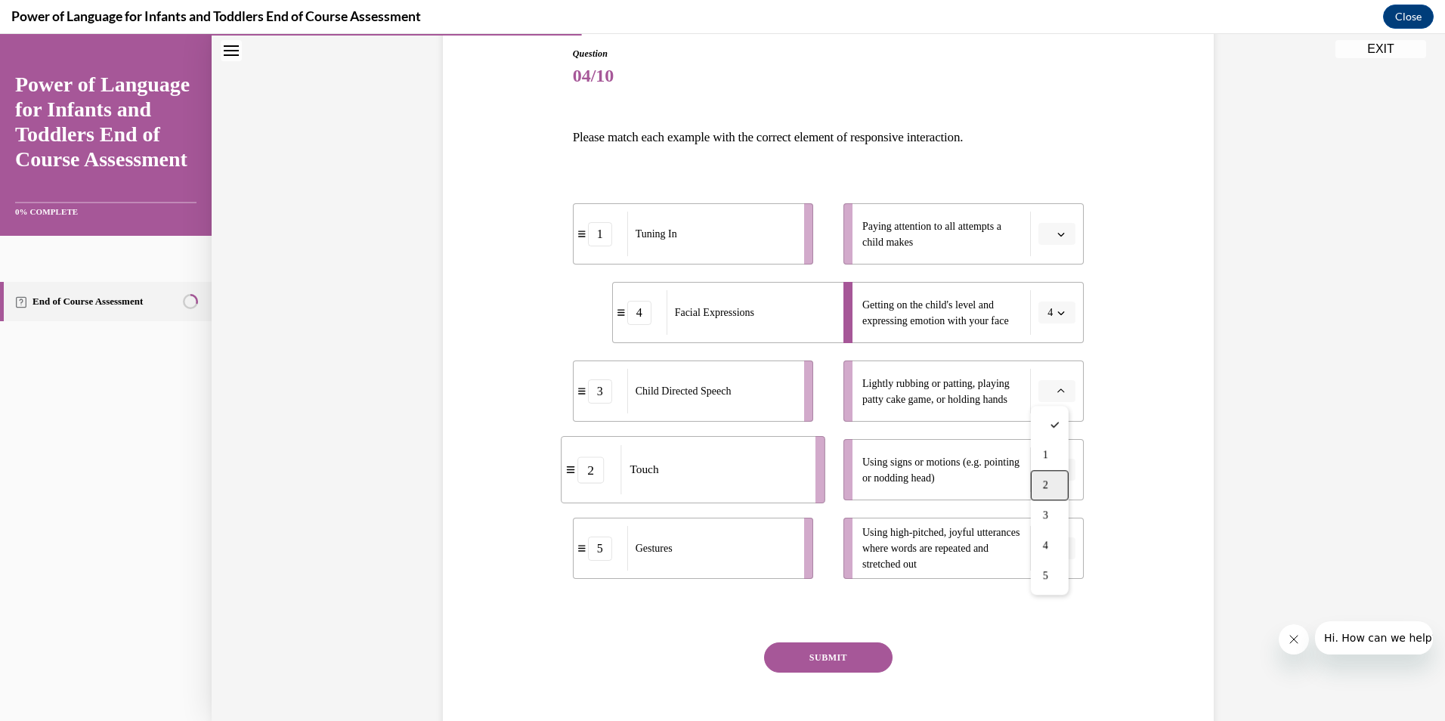
click at [1045, 493] on div "2" at bounding box center [1050, 485] width 38 height 30
click at [1056, 475] on span "button" at bounding box center [1061, 470] width 11 height 11
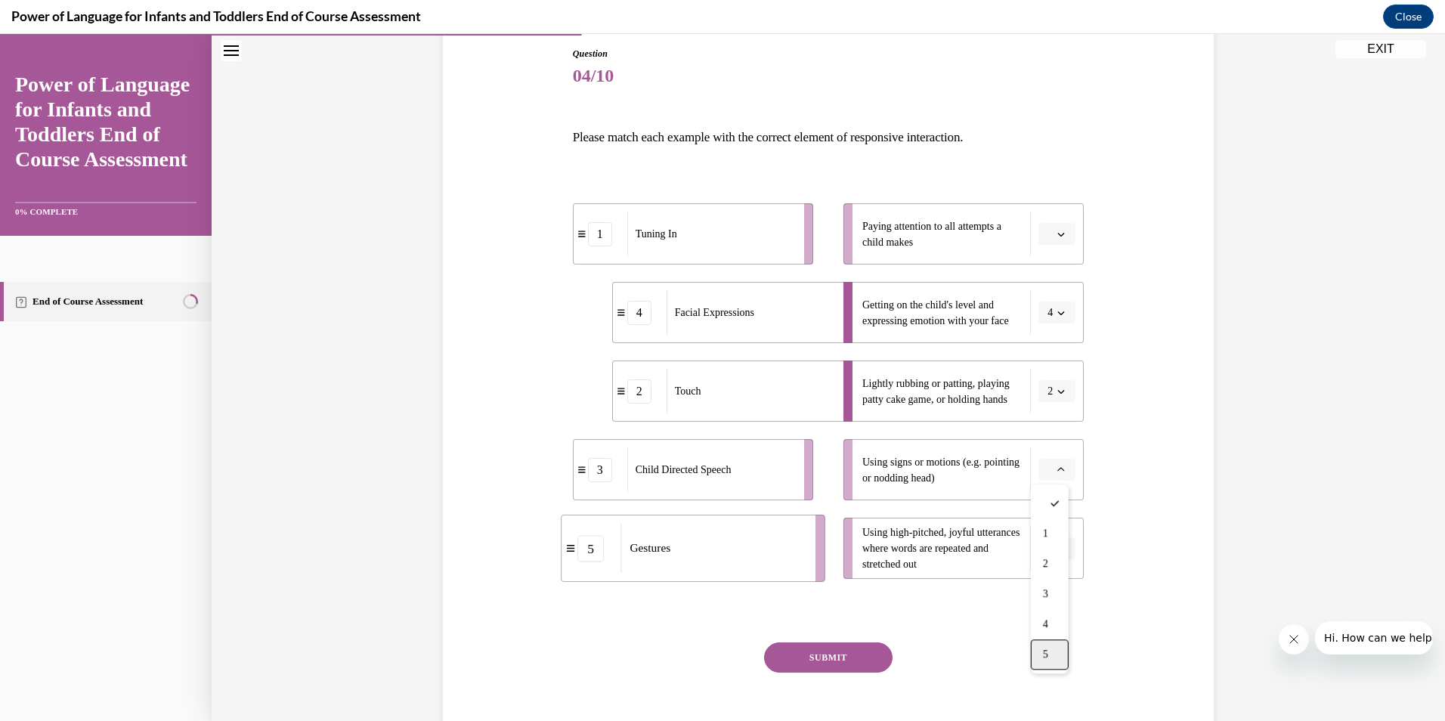
click at [1039, 652] on div "5" at bounding box center [1050, 655] width 38 height 30
click at [1058, 551] on icon "button" at bounding box center [1062, 549] width 8 height 8
click at [1053, 443] on div "3" at bounding box center [1050, 454] width 38 height 30
click at [1048, 234] on button "button" at bounding box center [1057, 234] width 37 height 23
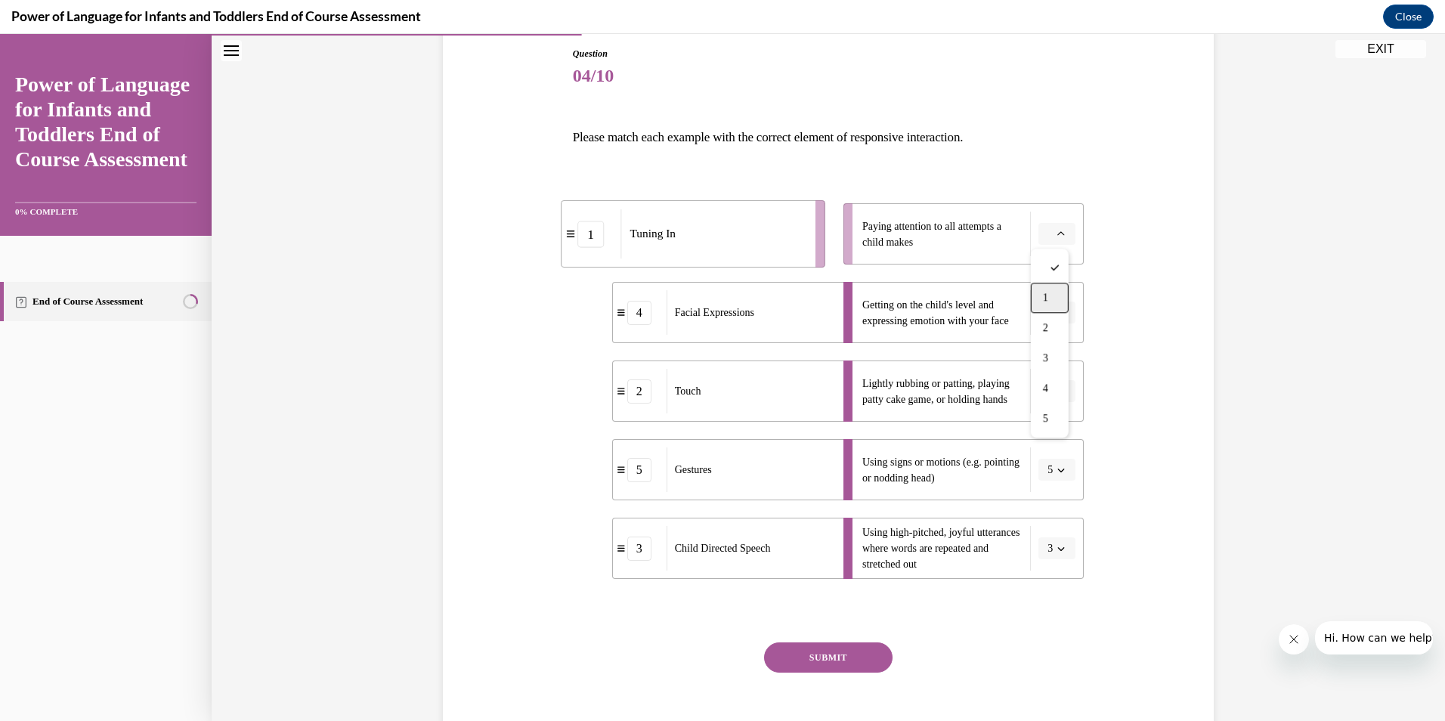
click at [1057, 287] on div "1" at bounding box center [1050, 298] width 38 height 30
click at [842, 656] on button "SUBMIT" at bounding box center [828, 658] width 129 height 30
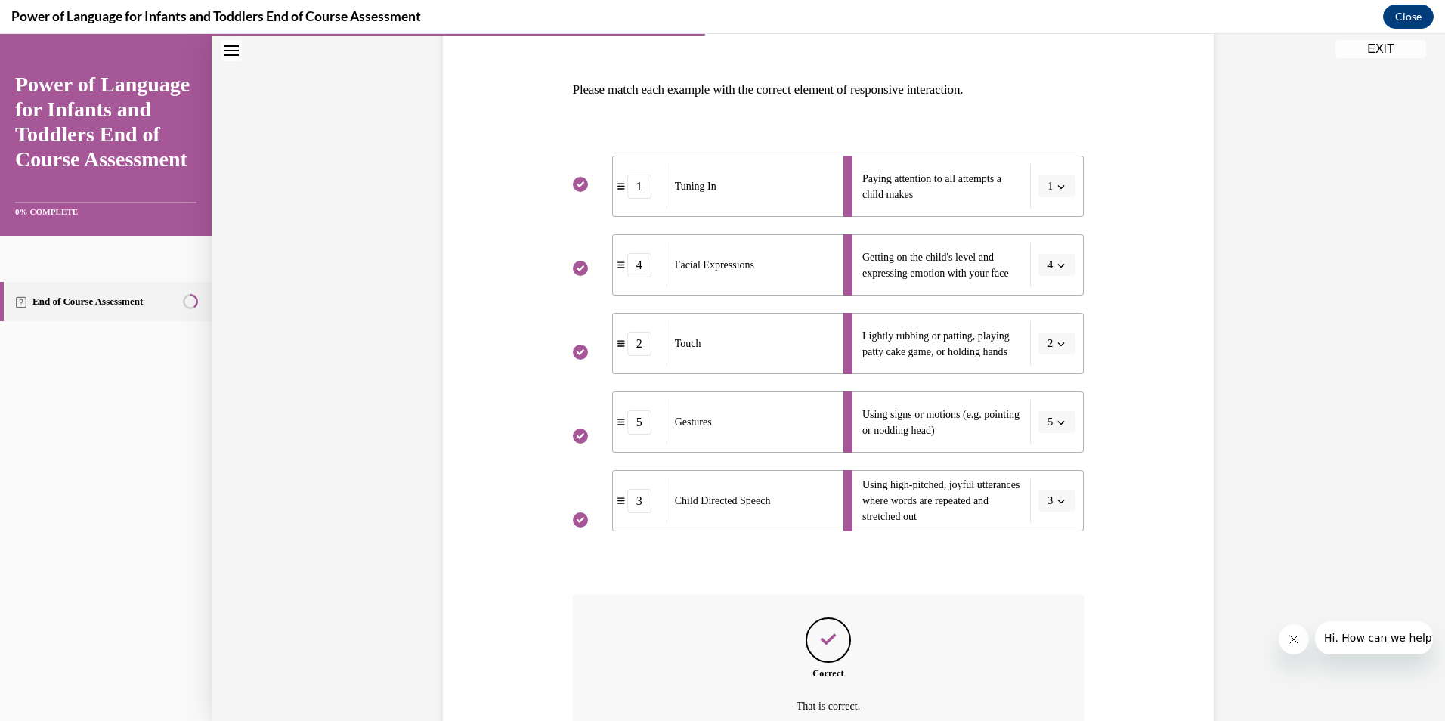
scroll to position [210, 0]
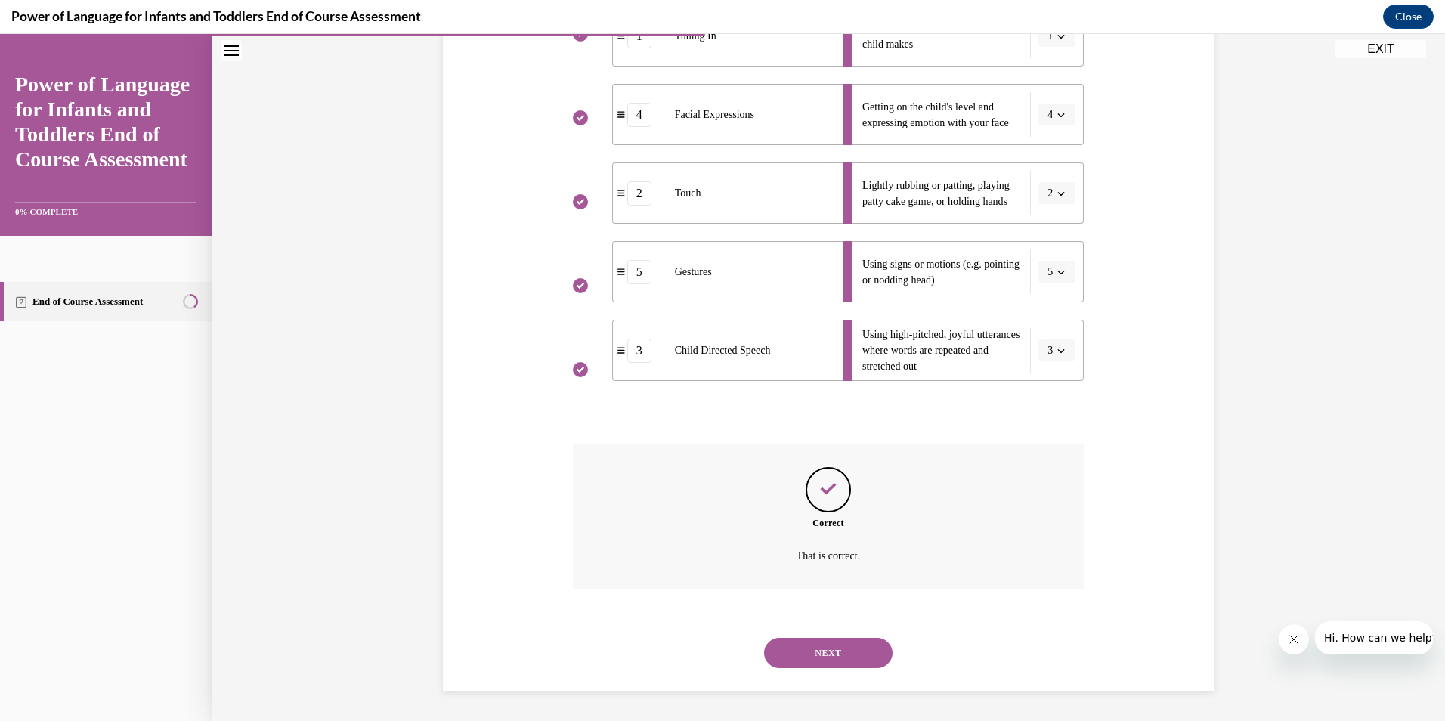
click at [834, 640] on button "NEXT" at bounding box center [828, 653] width 129 height 30
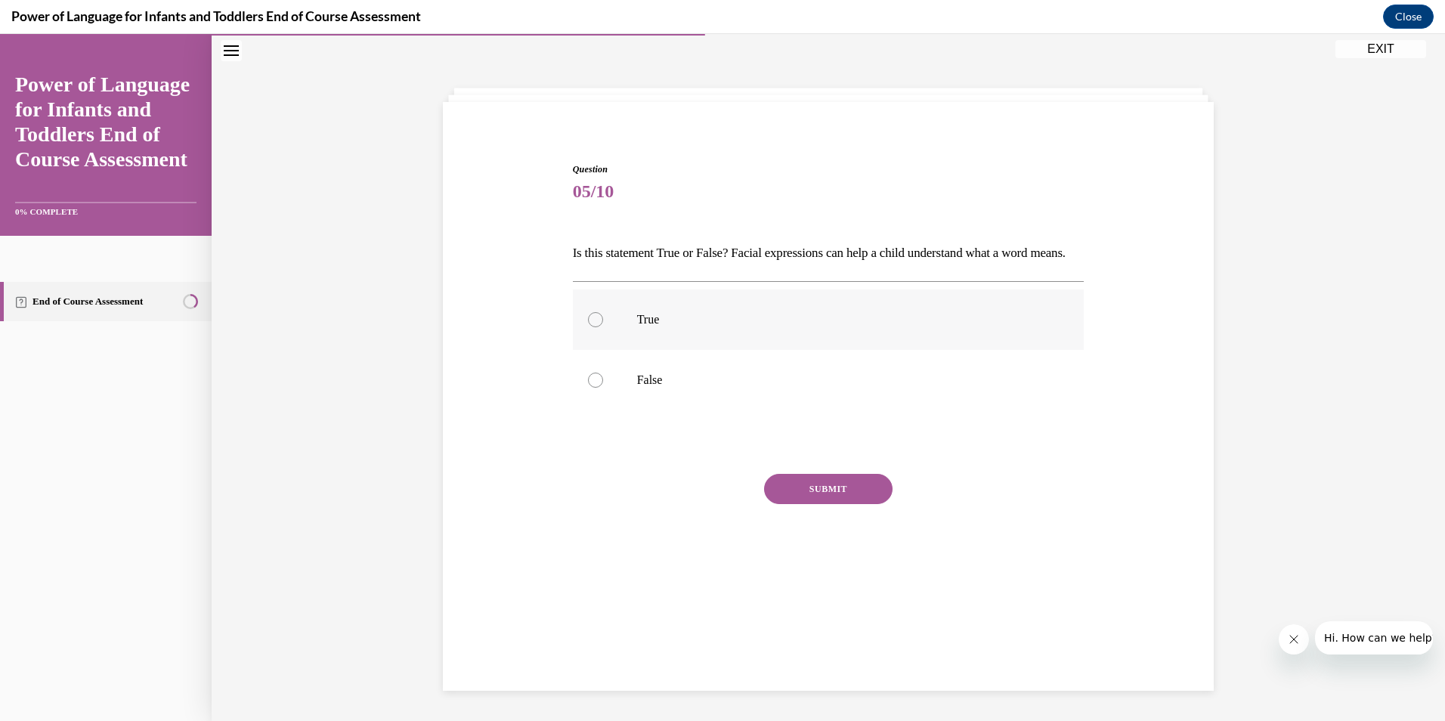
click at [699, 334] on label "True" at bounding box center [829, 320] width 512 height 60
click at [603, 327] on input "True" at bounding box center [595, 319] width 15 height 15
radio input "true"
click at [828, 504] on button "SUBMIT" at bounding box center [828, 489] width 129 height 30
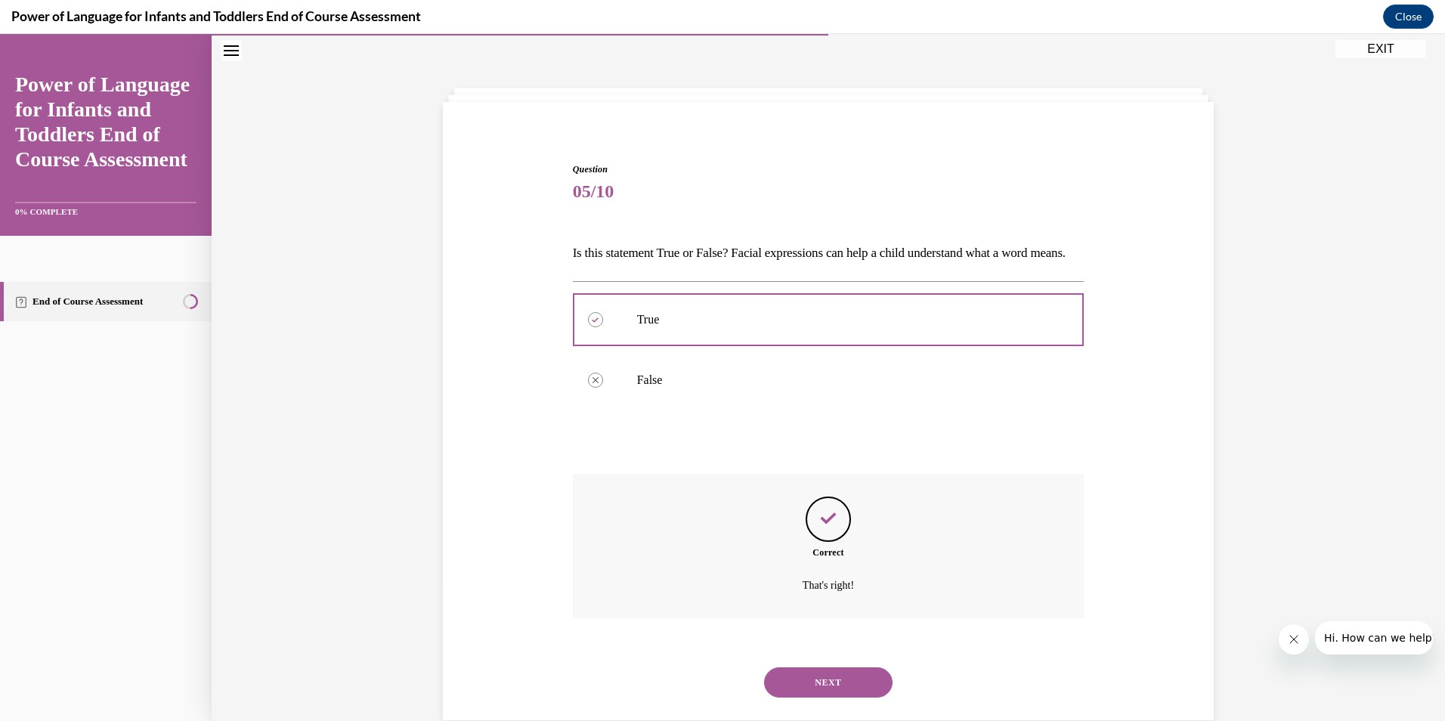
scroll to position [103, 0]
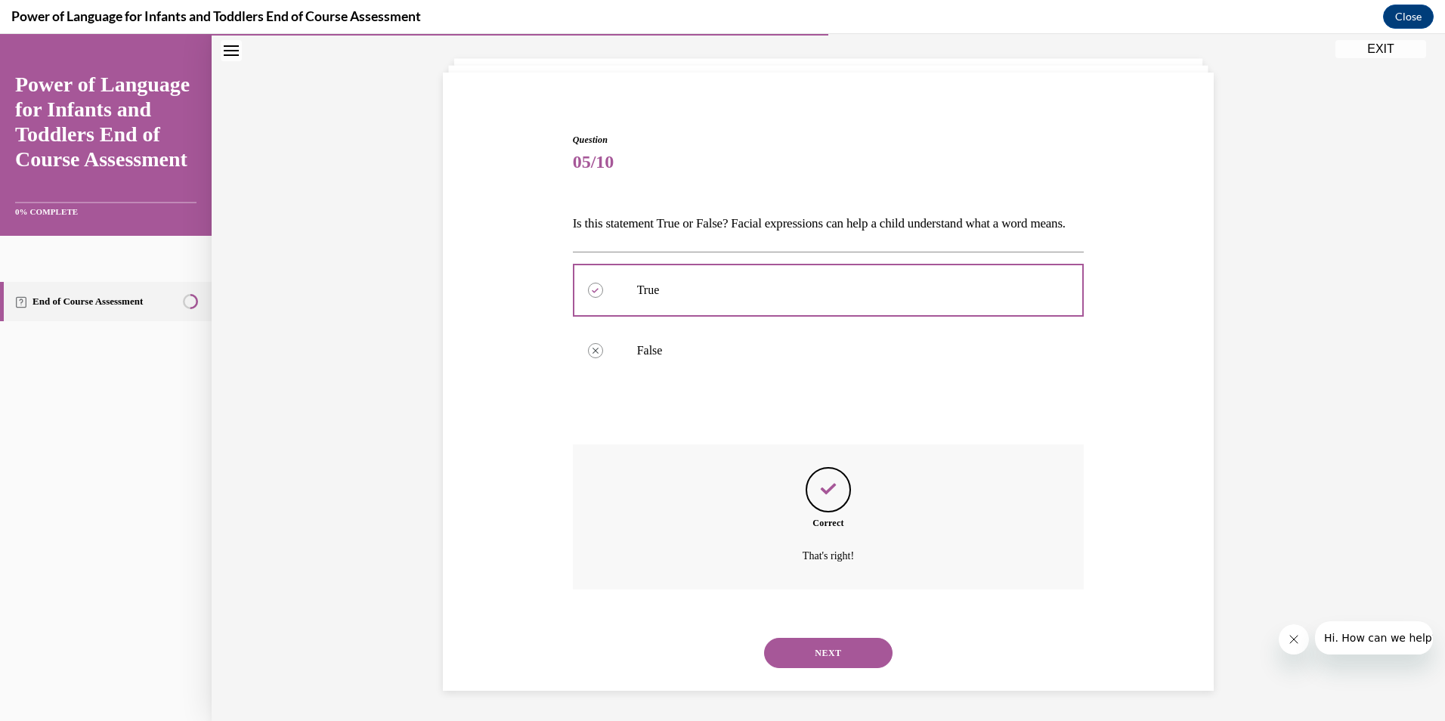
click at [861, 643] on button "NEXT" at bounding box center [828, 653] width 129 height 30
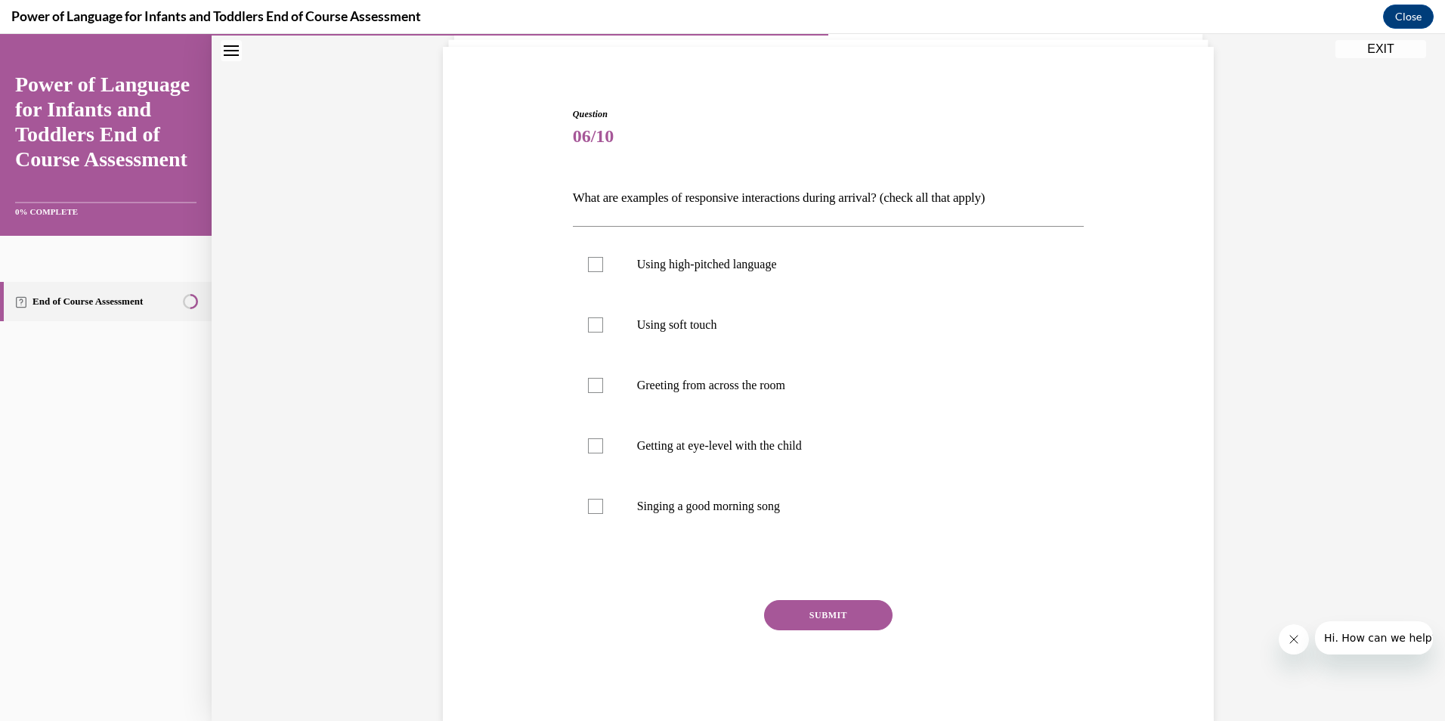
scroll to position [79, 0]
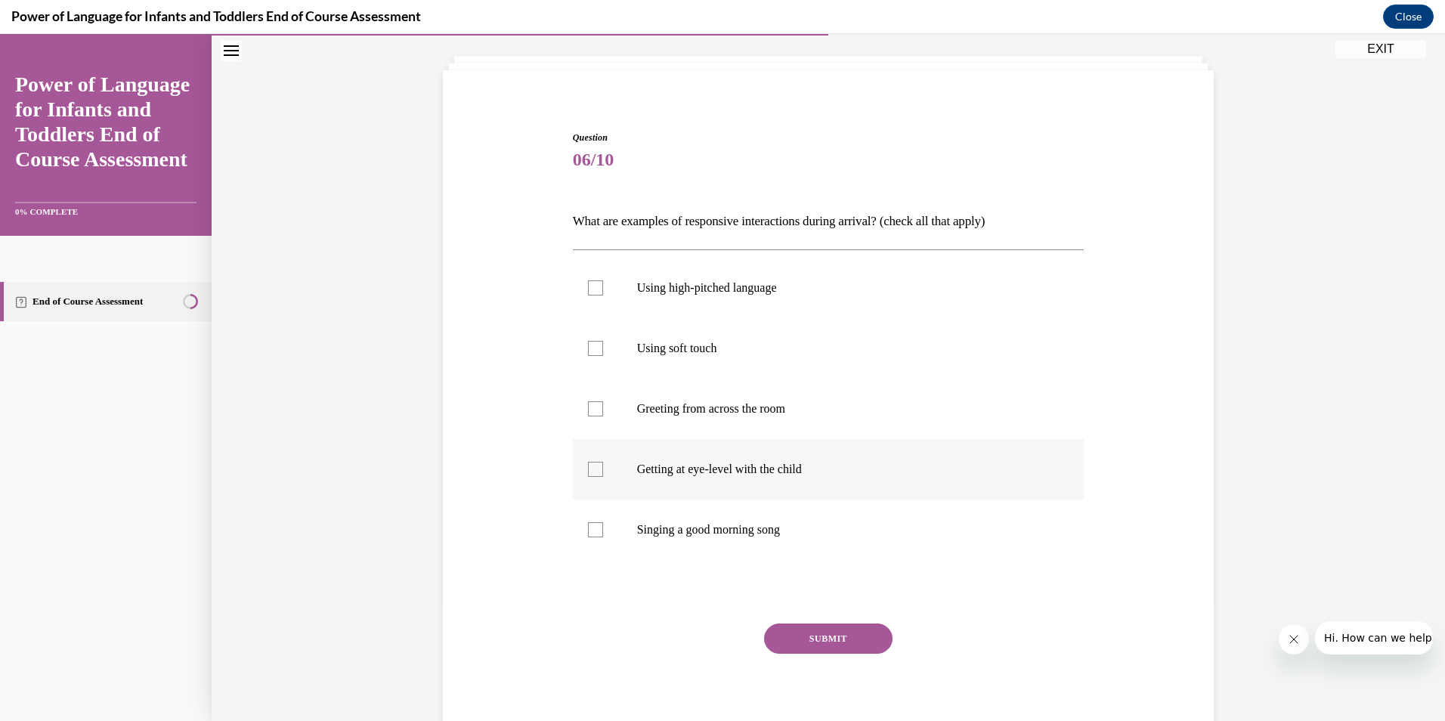
click at [760, 470] on p "Getting at eye-level with the child" at bounding box center [842, 469] width 410 height 15
click at [603, 470] on input "Getting at eye-level with the child" at bounding box center [595, 469] width 15 height 15
checkbox input "true"
click at [745, 348] on p "Using soft touch" at bounding box center [842, 348] width 410 height 15
click at [603, 348] on input "Using soft touch" at bounding box center [595, 348] width 15 height 15
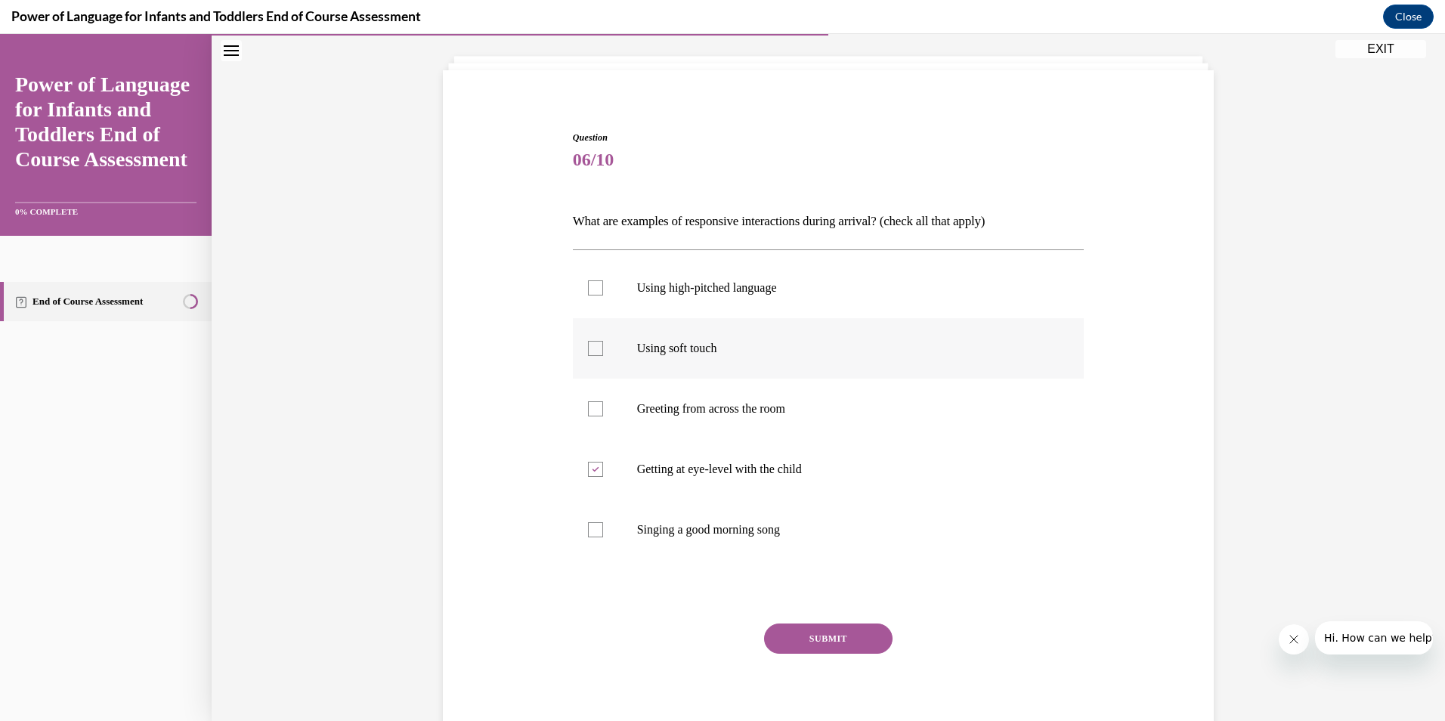
checkbox input "true"
click at [796, 286] on p "Using high-pitched language" at bounding box center [842, 287] width 410 height 15
click at [603, 286] on input "Using high-pitched language" at bounding box center [595, 287] width 15 height 15
checkbox input "true"
click at [858, 638] on button "SUBMIT" at bounding box center [828, 639] width 129 height 30
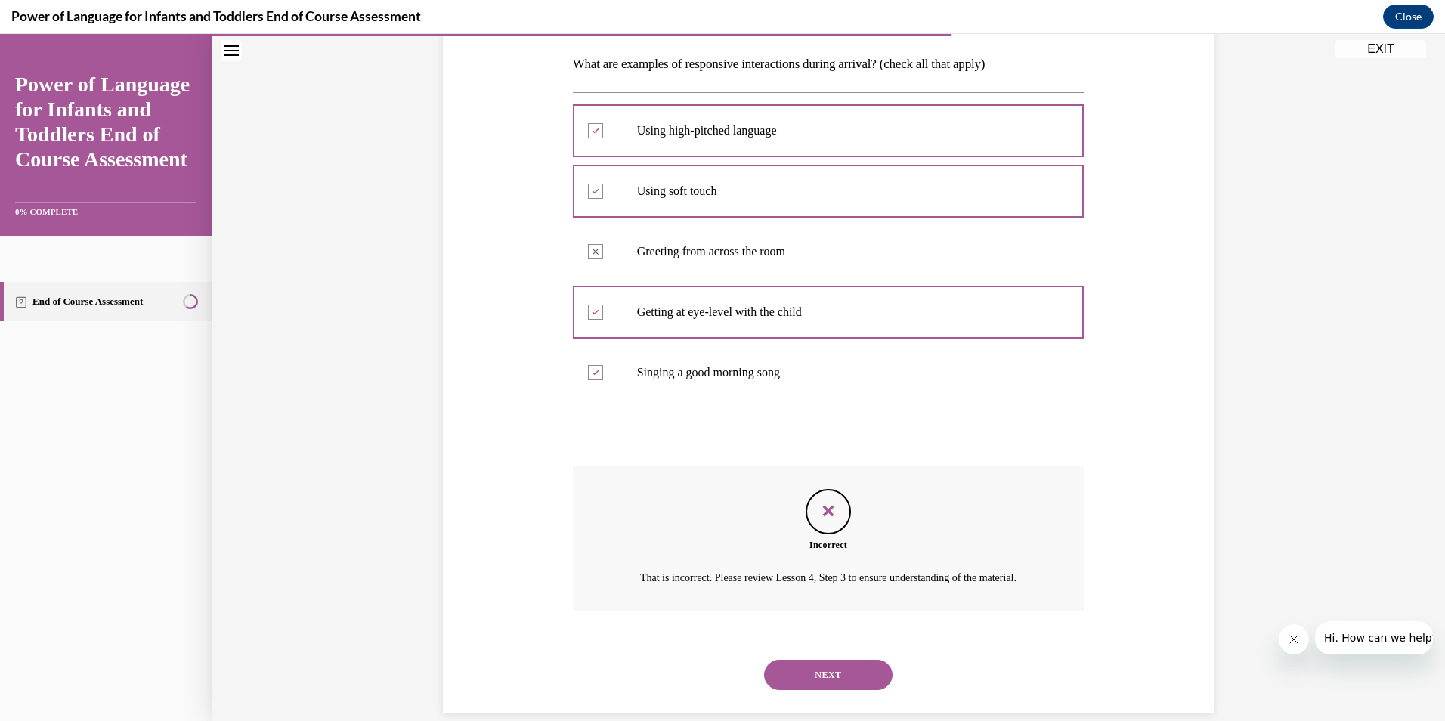
scroll to position [277, 0]
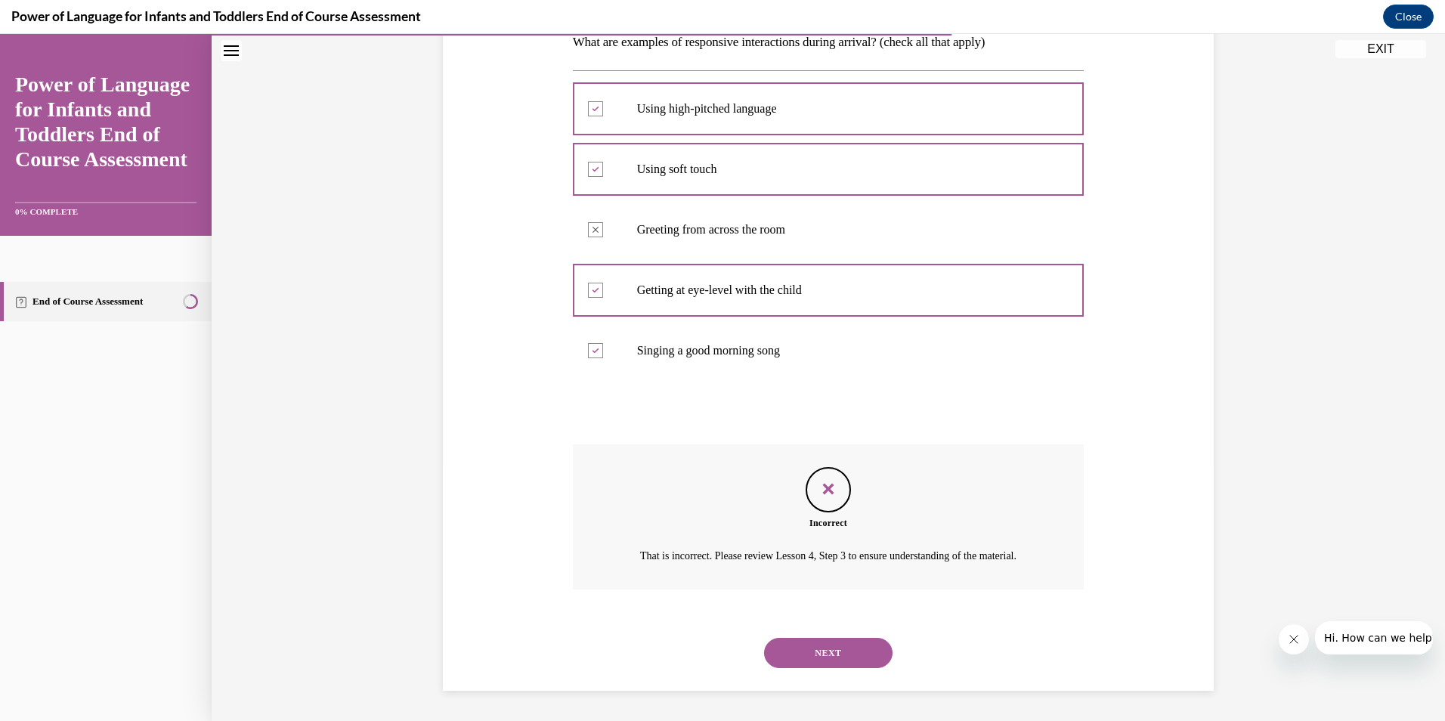
click at [848, 640] on button "NEXT" at bounding box center [828, 653] width 129 height 30
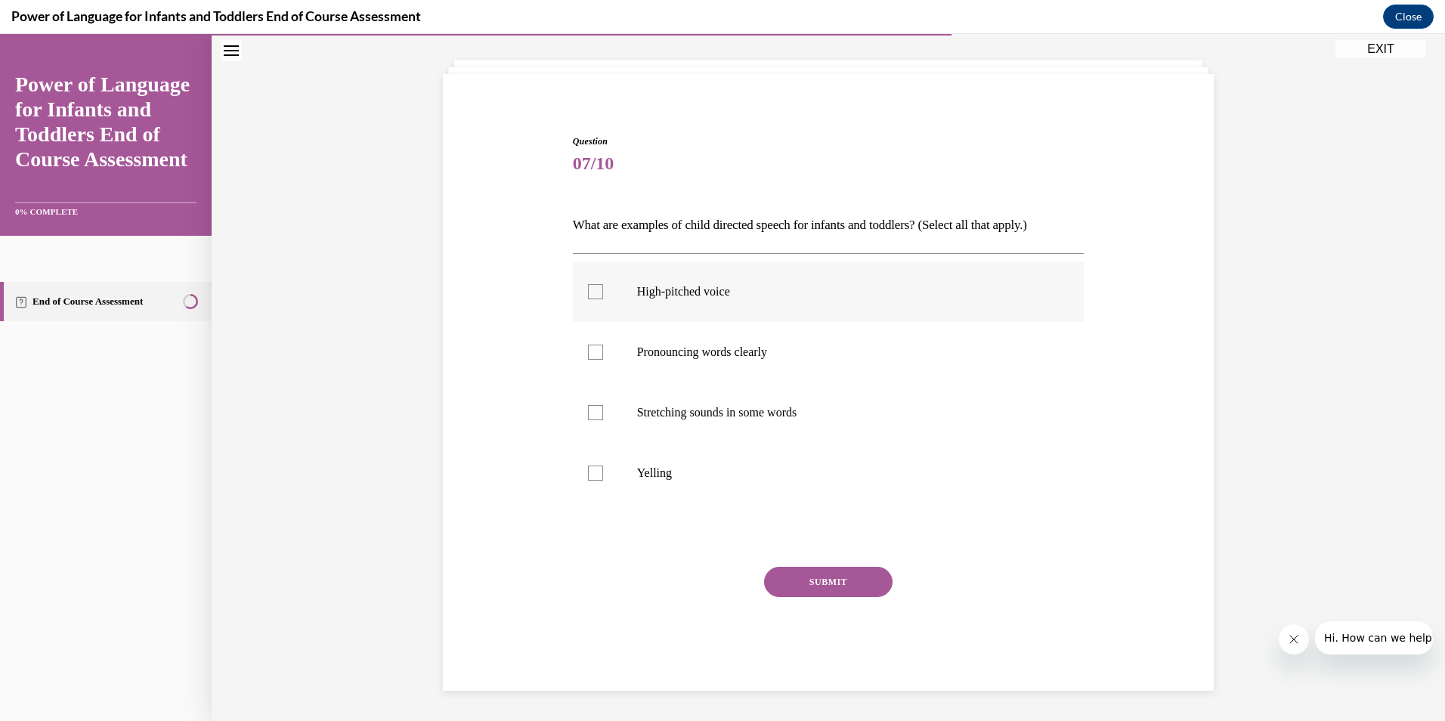
click at [751, 292] on p "High-pitched voice" at bounding box center [842, 291] width 410 height 15
click at [603, 292] on input "High-pitched voice" at bounding box center [595, 291] width 15 height 15
checkbox input "true"
click at [768, 366] on label "Pronouncing words clearly" at bounding box center [829, 352] width 512 height 60
click at [603, 360] on input "Pronouncing words clearly" at bounding box center [595, 352] width 15 height 15
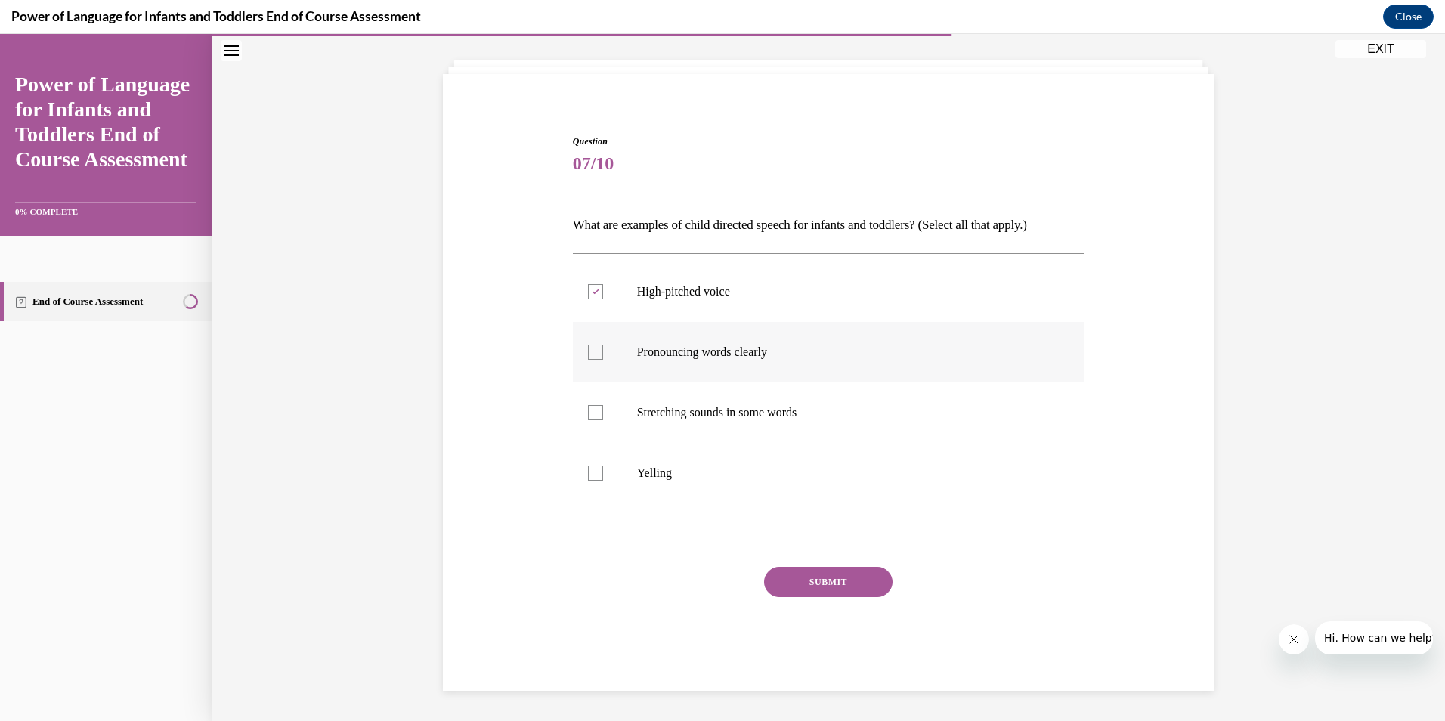
checkbox input "true"
click at [829, 569] on button "SUBMIT" at bounding box center [828, 582] width 129 height 30
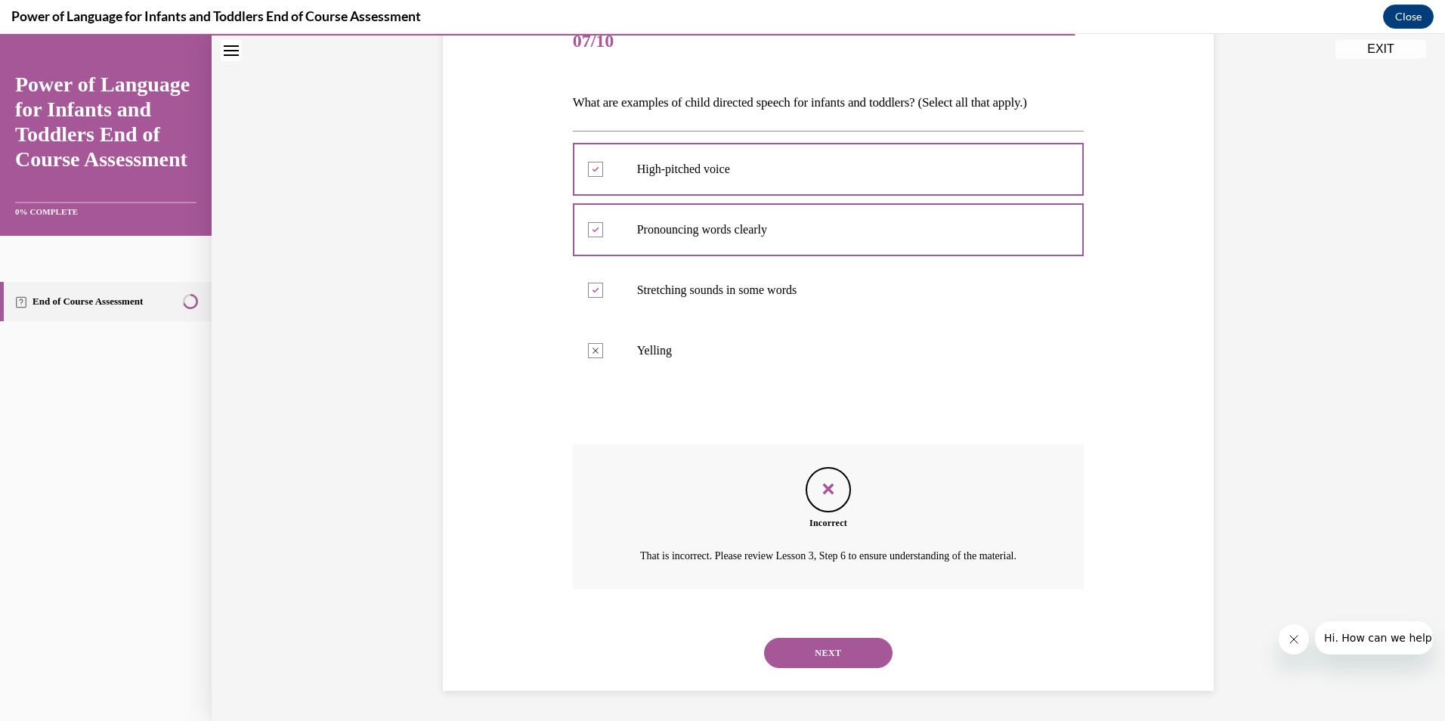
scroll to position [216, 0]
click at [862, 655] on button "NEXT" at bounding box center [828, 653] width 129 height 30
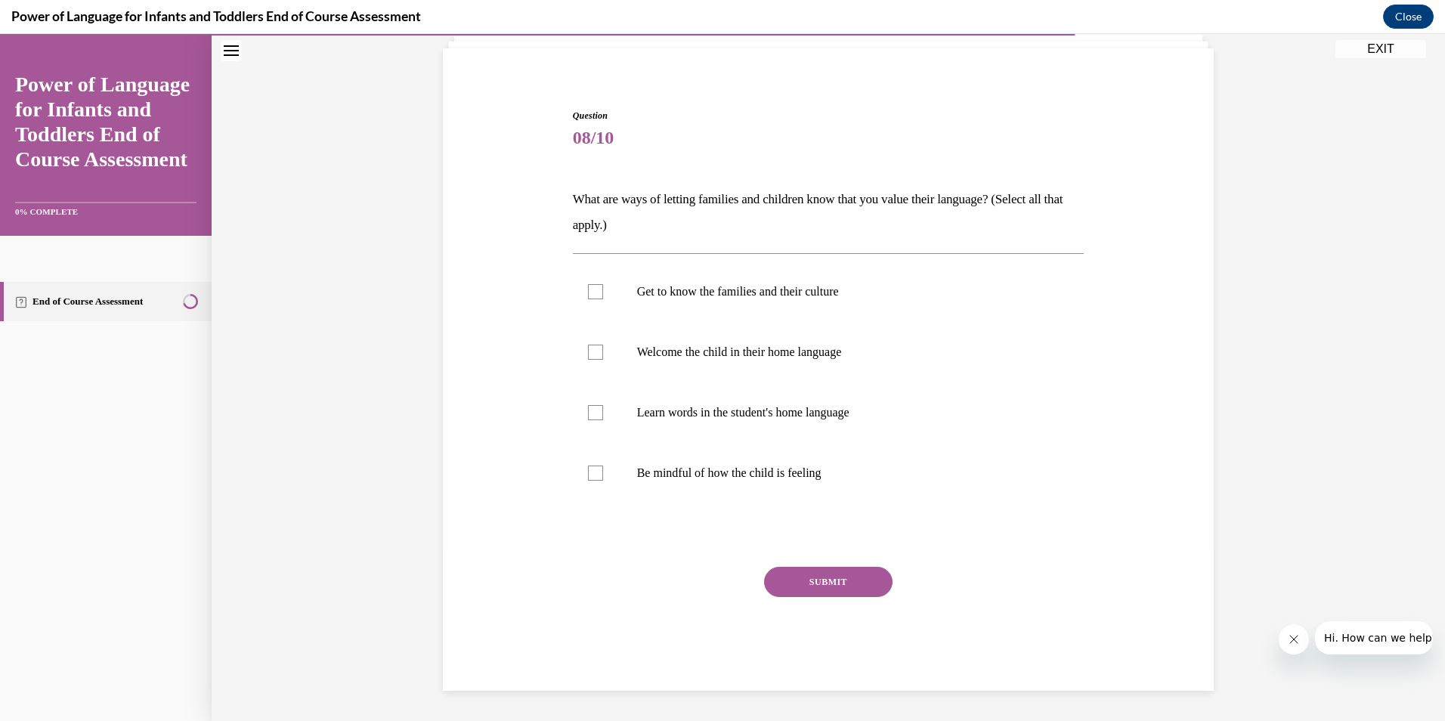
scroll to position [101, 0]
click at [859, 309] on label "Get to know the families and their culture" at bounding box center [829, 292] width 512 height 60
click at [603, 299] on input "Get to know the families and their culture" at bounding box center [595, 291] width 15 height 15
checkbox input "true"
click at [856, 370] on label "Welcome the child in their home language" at bounding box center [829, 352] width 512 height 60
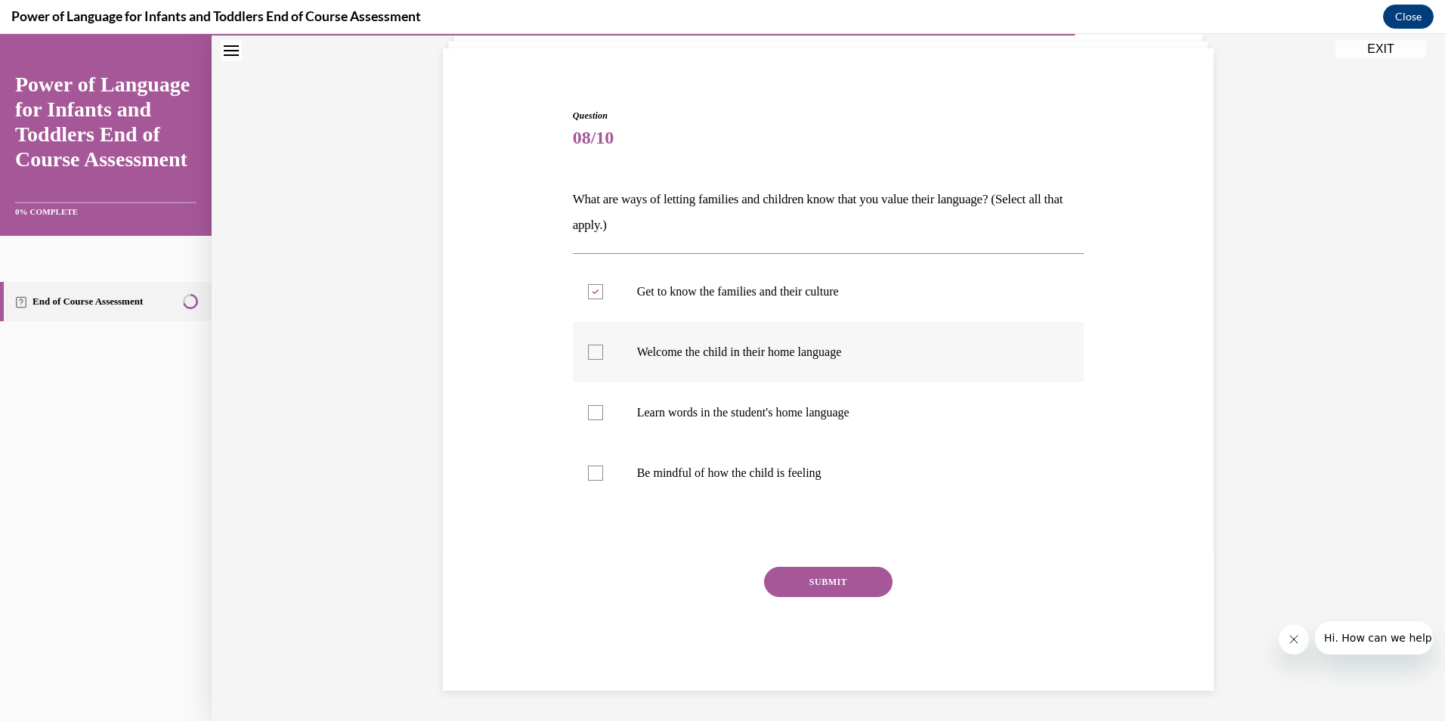
click at [603, 360] on input "Welcome the child in their home language" at bounding box center [595, 352] width 15 height 15
checkbox input "true"
click at [858, 428] on label "Learn words in the student's home language" at bounding box center [829, 413] width 512 height 60
click at [603, 420] on input "Learn words in the student's home language" at bounding box center [595, 412] width 15 height 15
checkbox input "true"
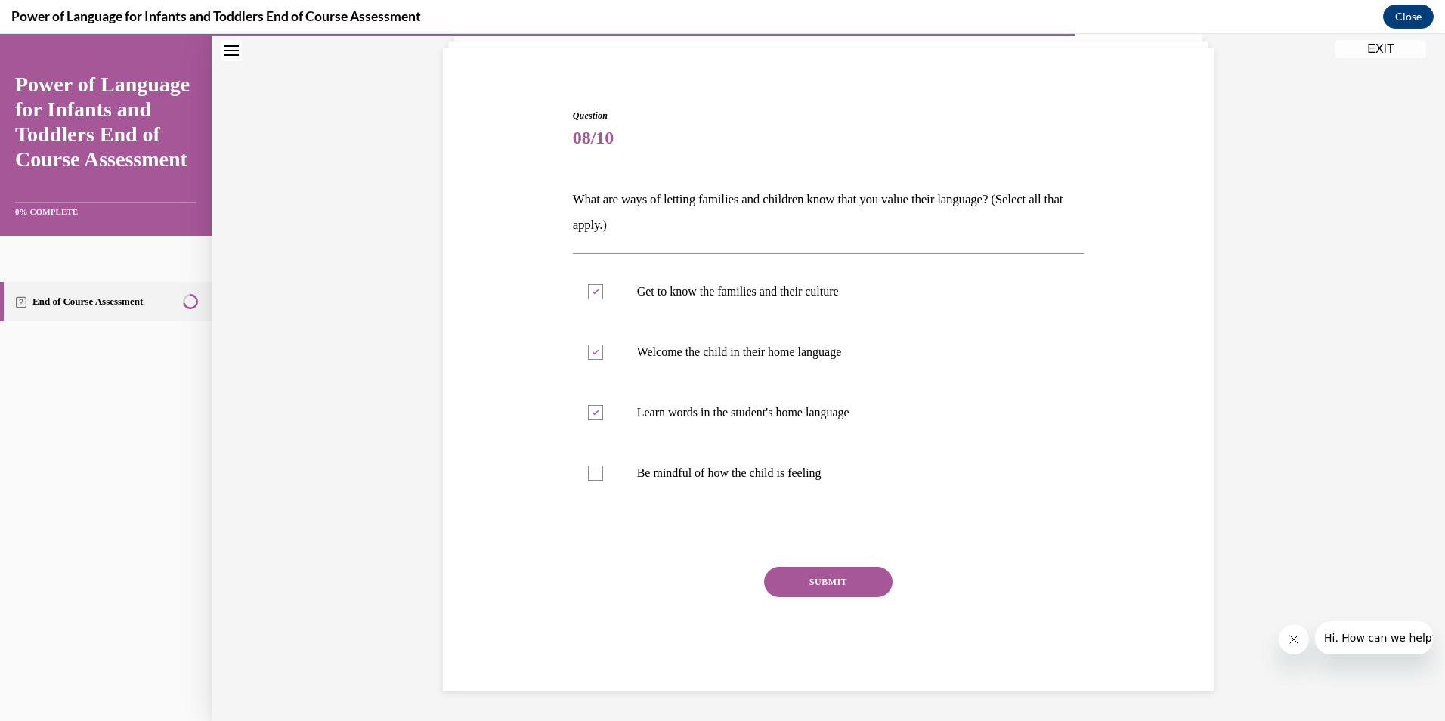
click at [835, 593] on button "SUBMIT" at bounding box center [828, 582] width 129 height 30
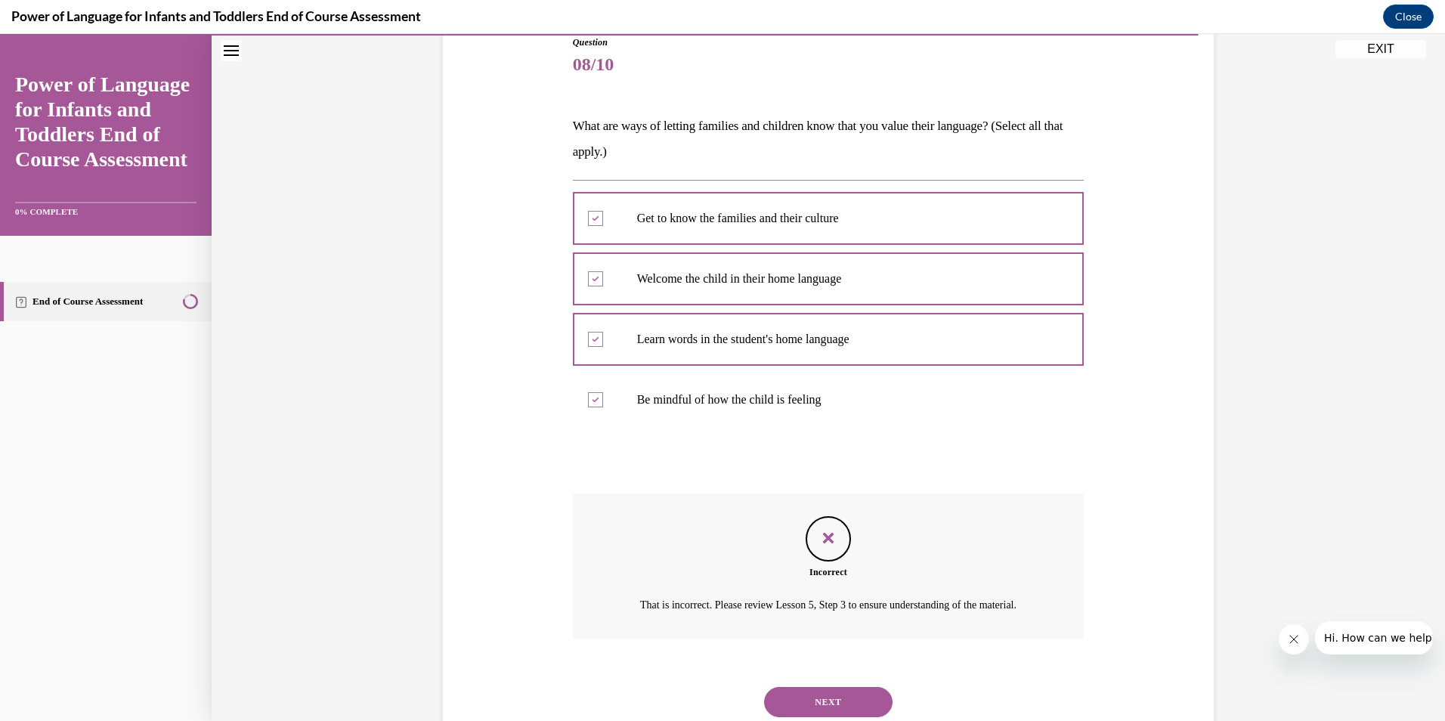
scroll to position [242, 0]
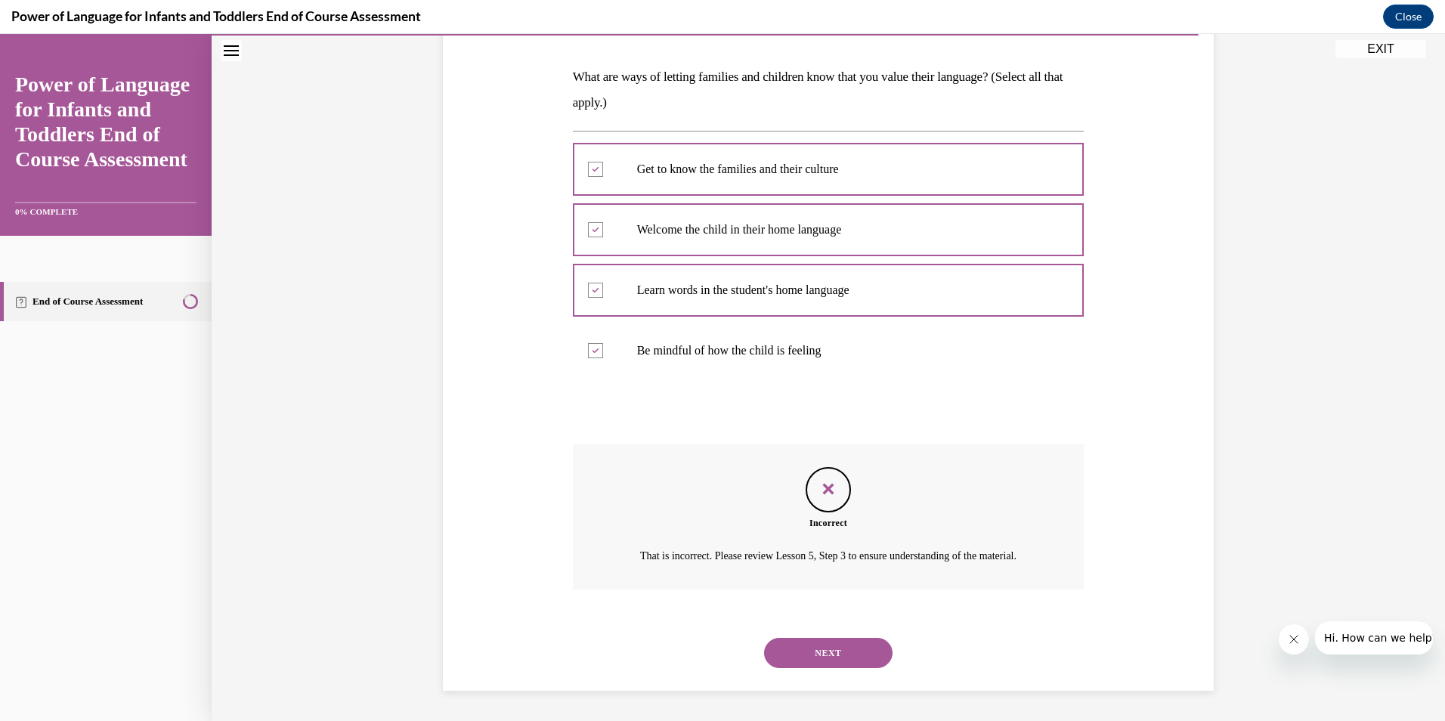
click at [829, 649] on button "NEXT" at bounding box center [828, 653] width 129 height 30
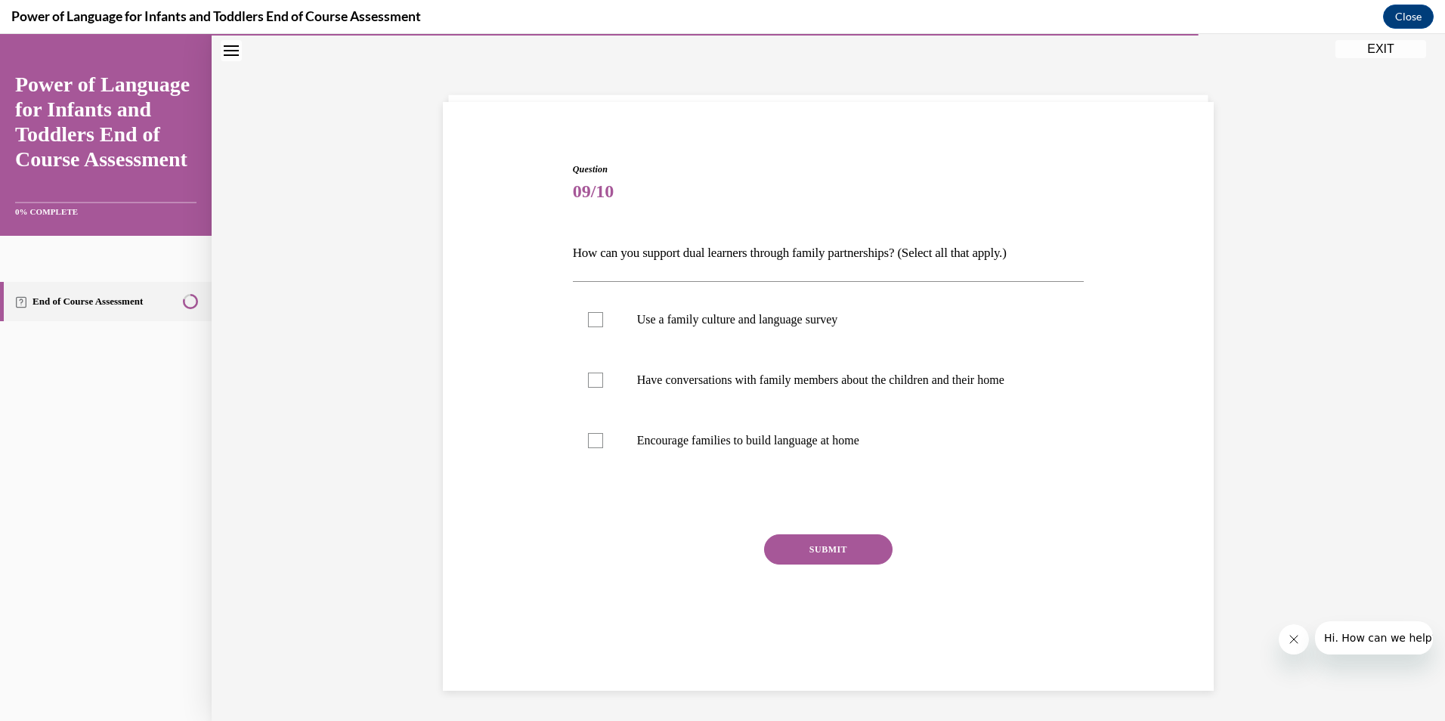
scroll to position [48, 0]
click at [739, 314] on p "Use a family culture and language survey" at bounding box center [842, 319] width 410 height 15
click at [603, 314] on input "Use a family culture and language survey" at bounding box center [595, 319] width 15 height 15
checkbox input "true"
click at [810, 549] on button "SUBMIT" at bounding box center [828, 549] width 129 height 30
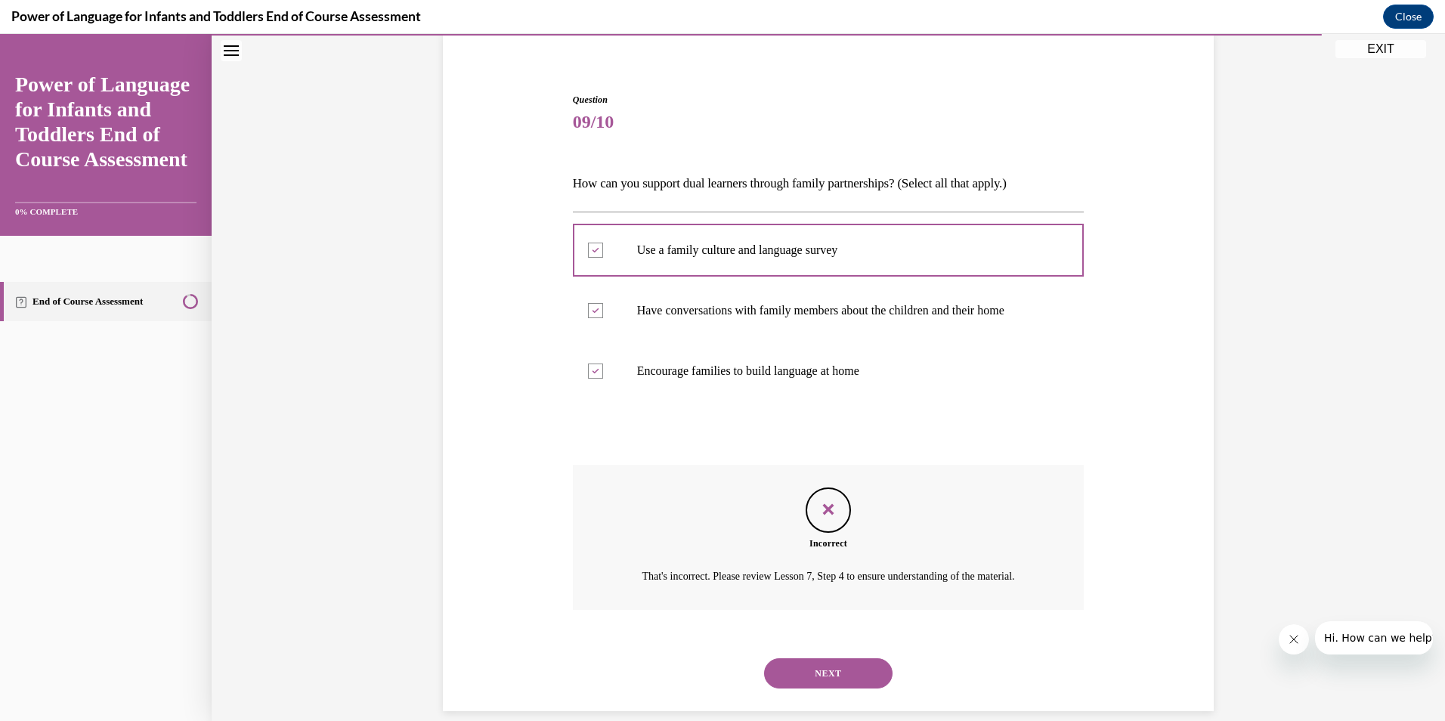
scroll to position [156, 0]
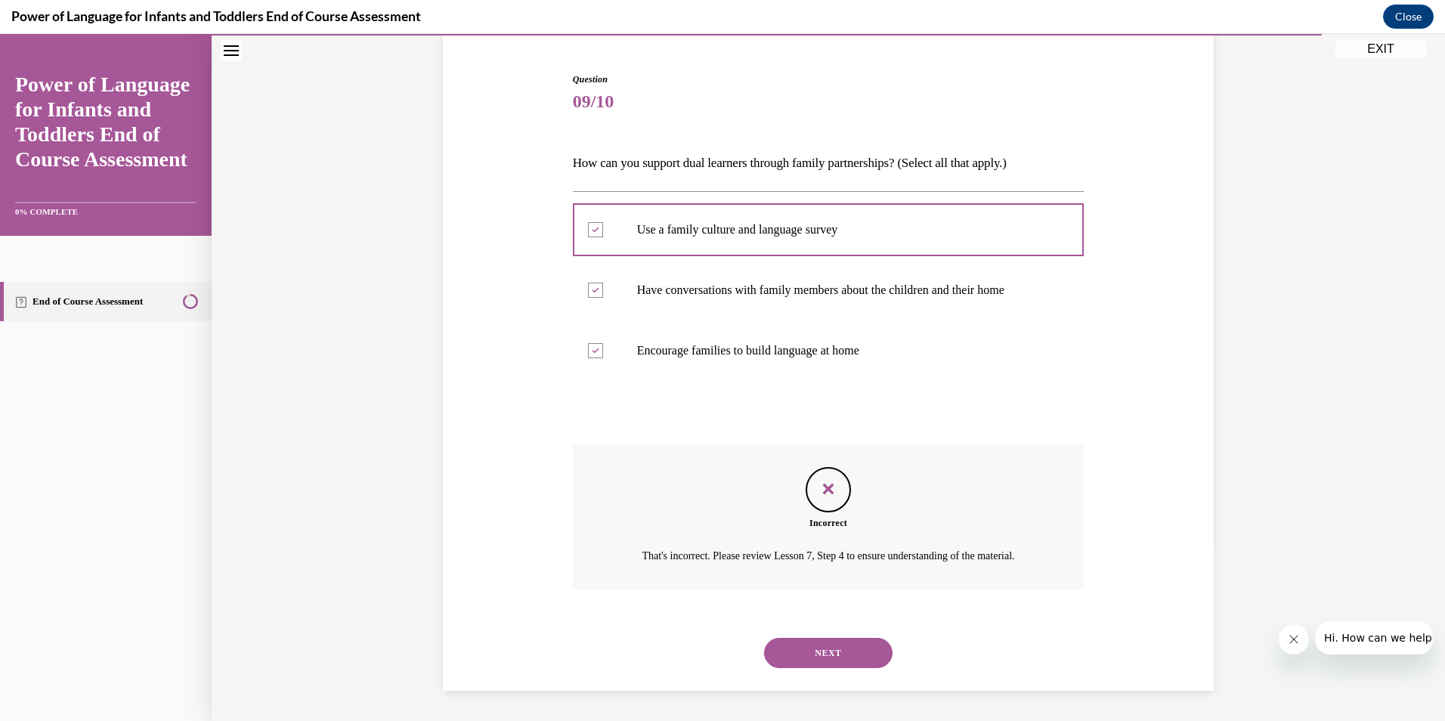
drag, startPoint x: 842, startPoint y: 630, endPoint x: 826, endPoint y: 664, distance: 37.5
click at [842, 631] on div "NEXT" at bounding box center [829, 653] width 512 height 60
click at [826, 664] on button "NEXT" at bounding box center [828, 653] width 129 height 30
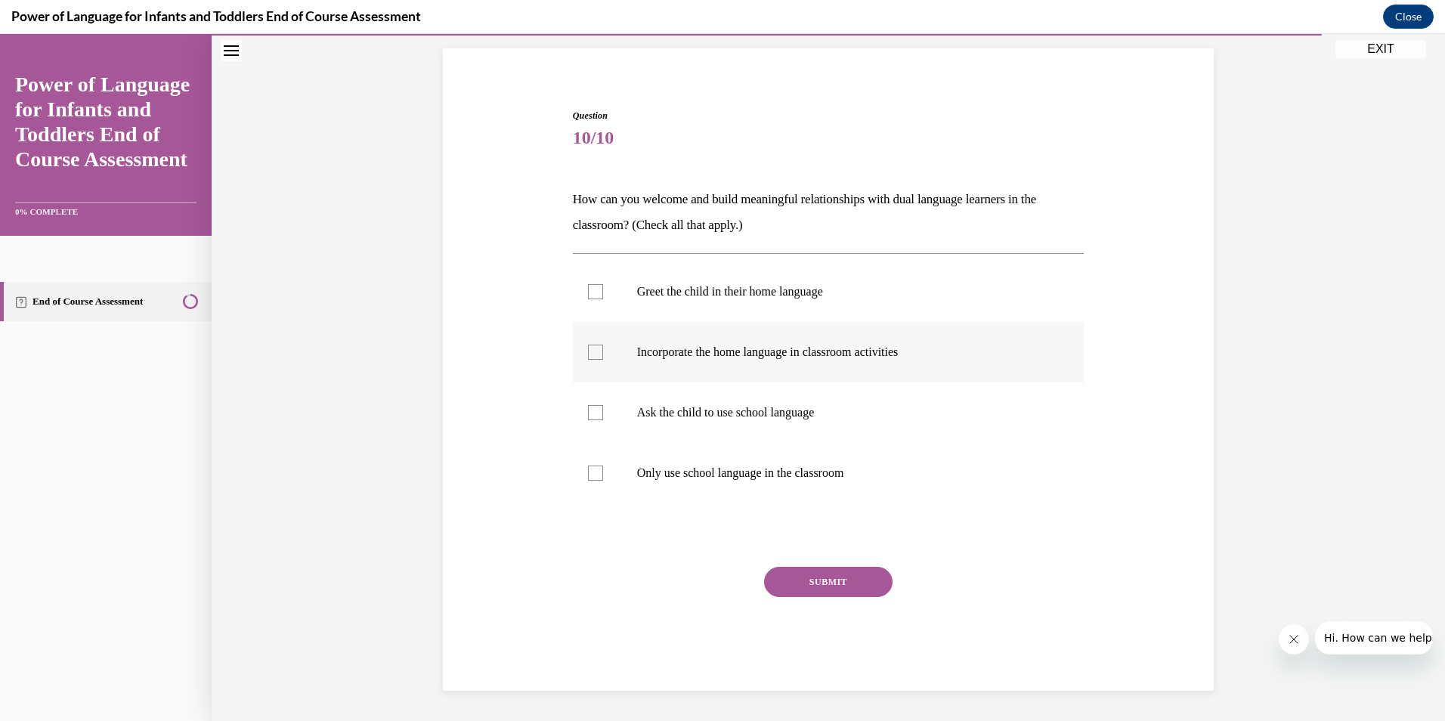
click at [825, 362] on label "Incorporate the home language in classroom activities" at bounding box center [829, 352] width 512 height 60
click at [603, 360] on input "Incorporate the home language in classroom activities" at bounding box center [595, 352] width 15 height 15
checkbox input "true"
click at [858, 572] on button "SUBMIT" at bounding box center [828, 582] width 129 height 30
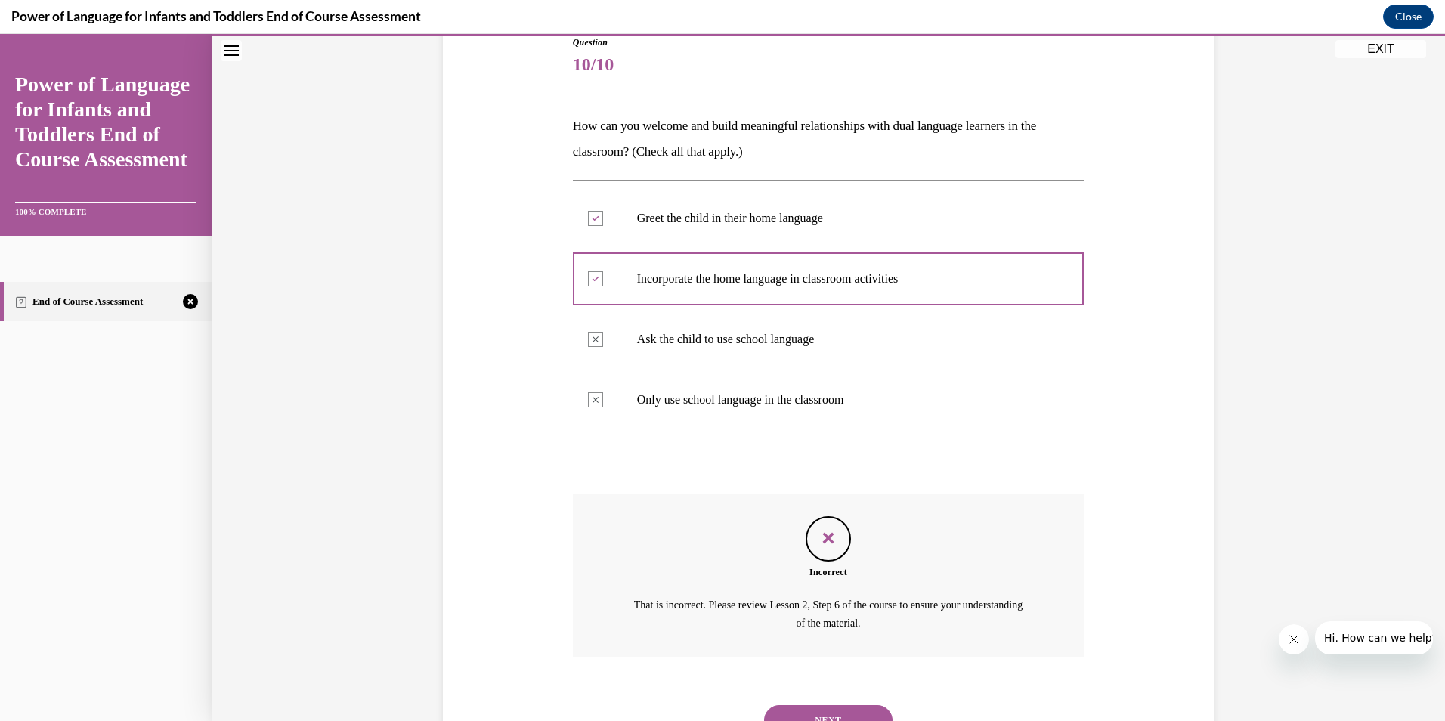
scroll to position [242, 0]
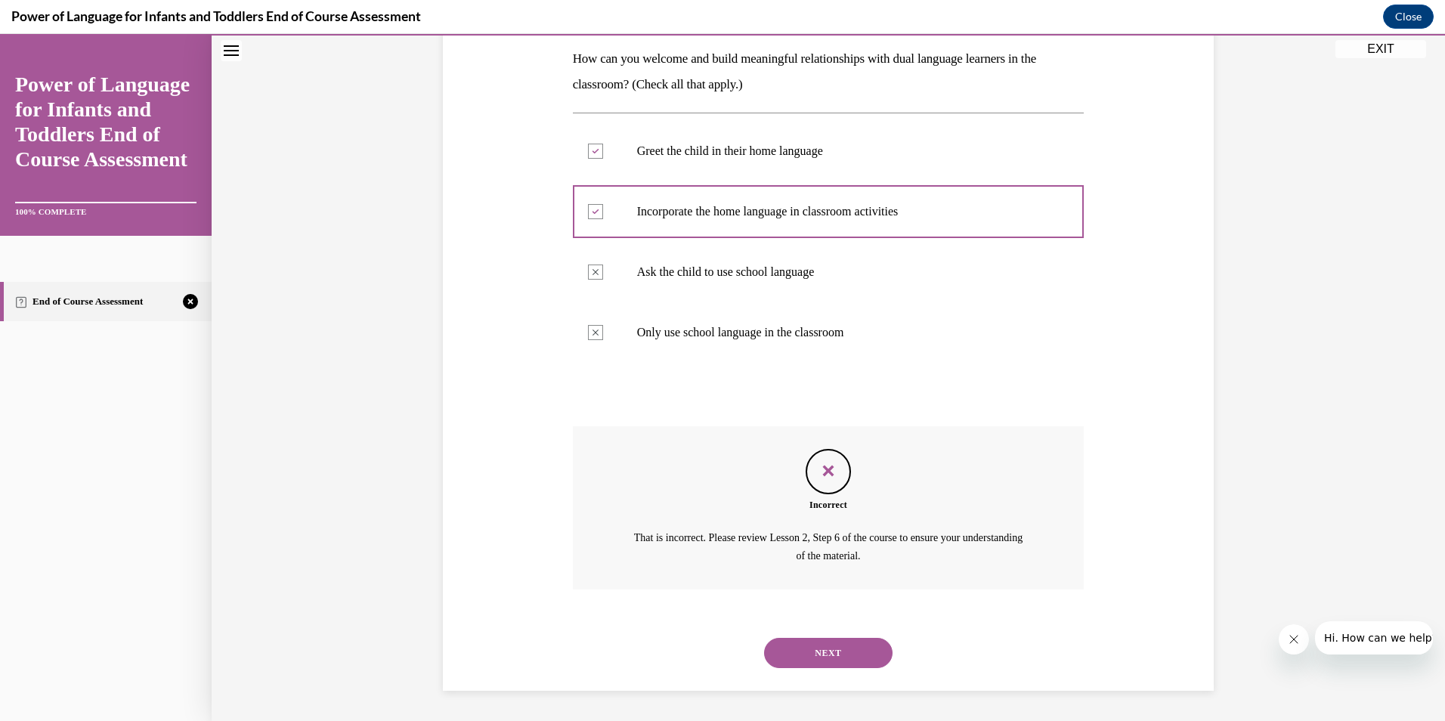
click at [847, 643] on button "NEXT" at bounding box center [828, 653] width 129 height 30
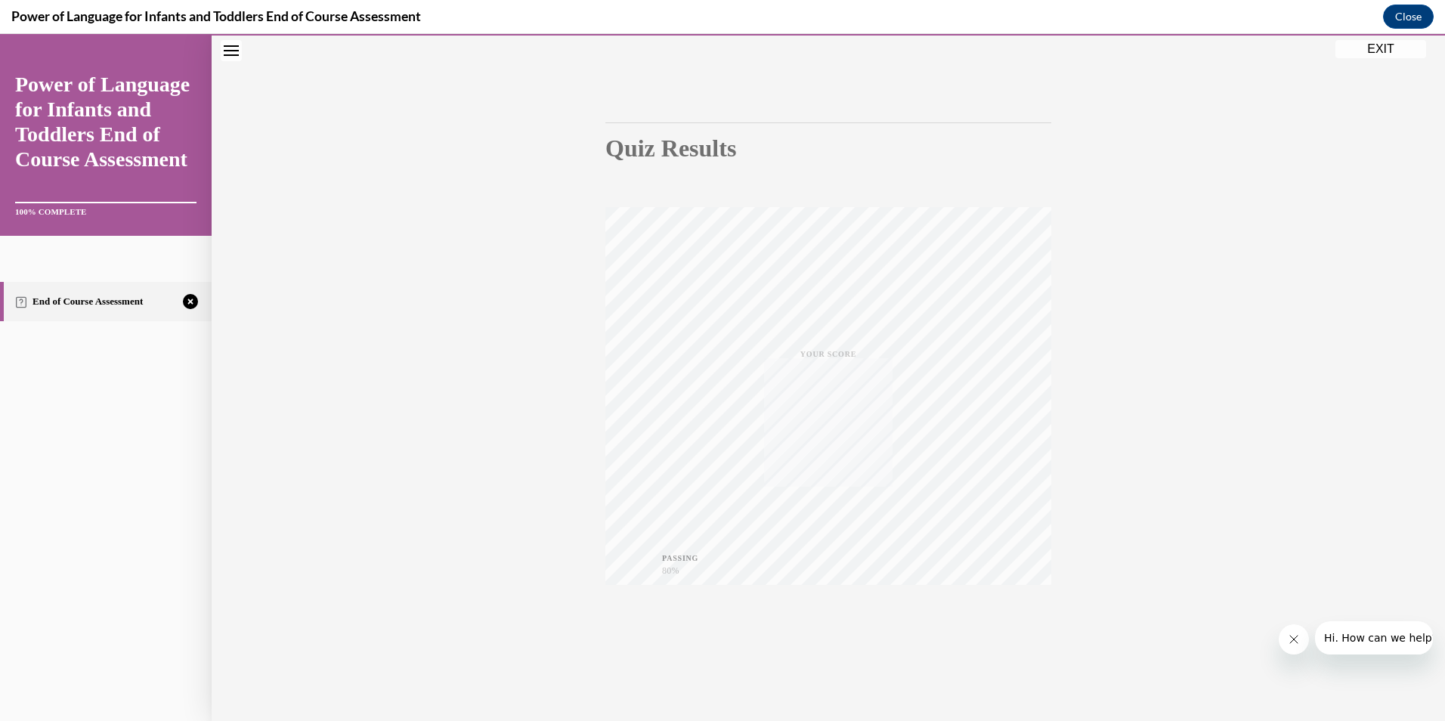
scroll to position [88, 0]
click at [1363, 48] on button "EXIT" at bounding box center [1381, 49] width 91 height 18
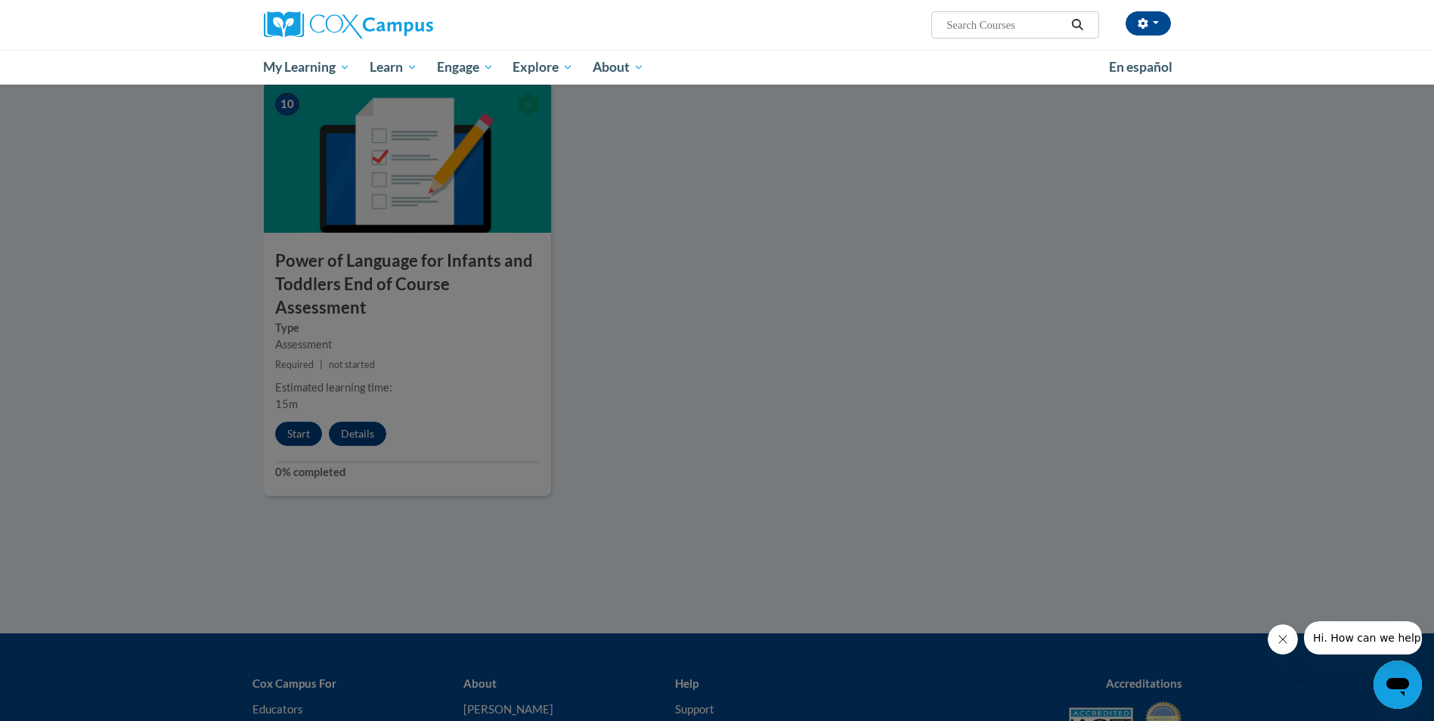
click at [777, 283] on div at bounding box center [717, 360] width 1434 height 721
click at [293, 388] on div at bounding box center [717, 360] width 1434 height 721
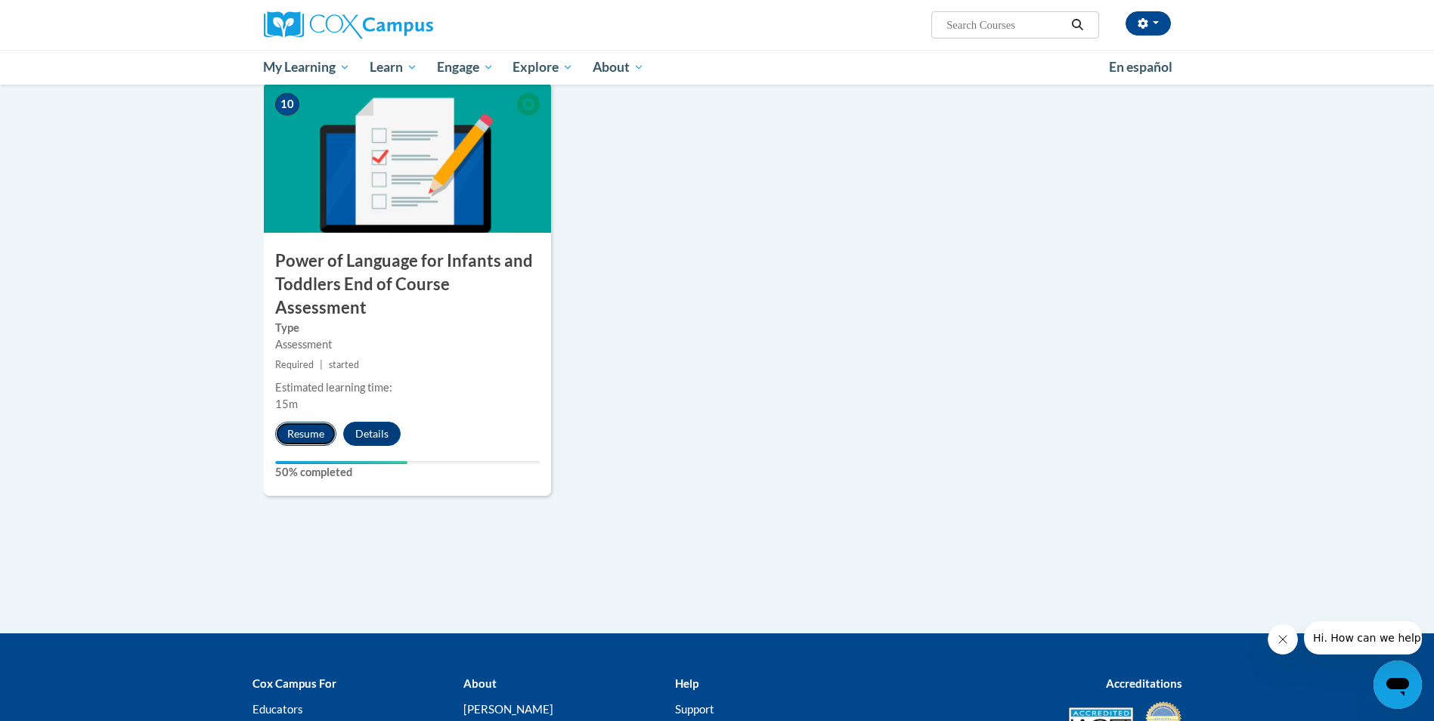
click at [324, 422] on button "Resume" at bounding box center [305, 434] width 61 height 24
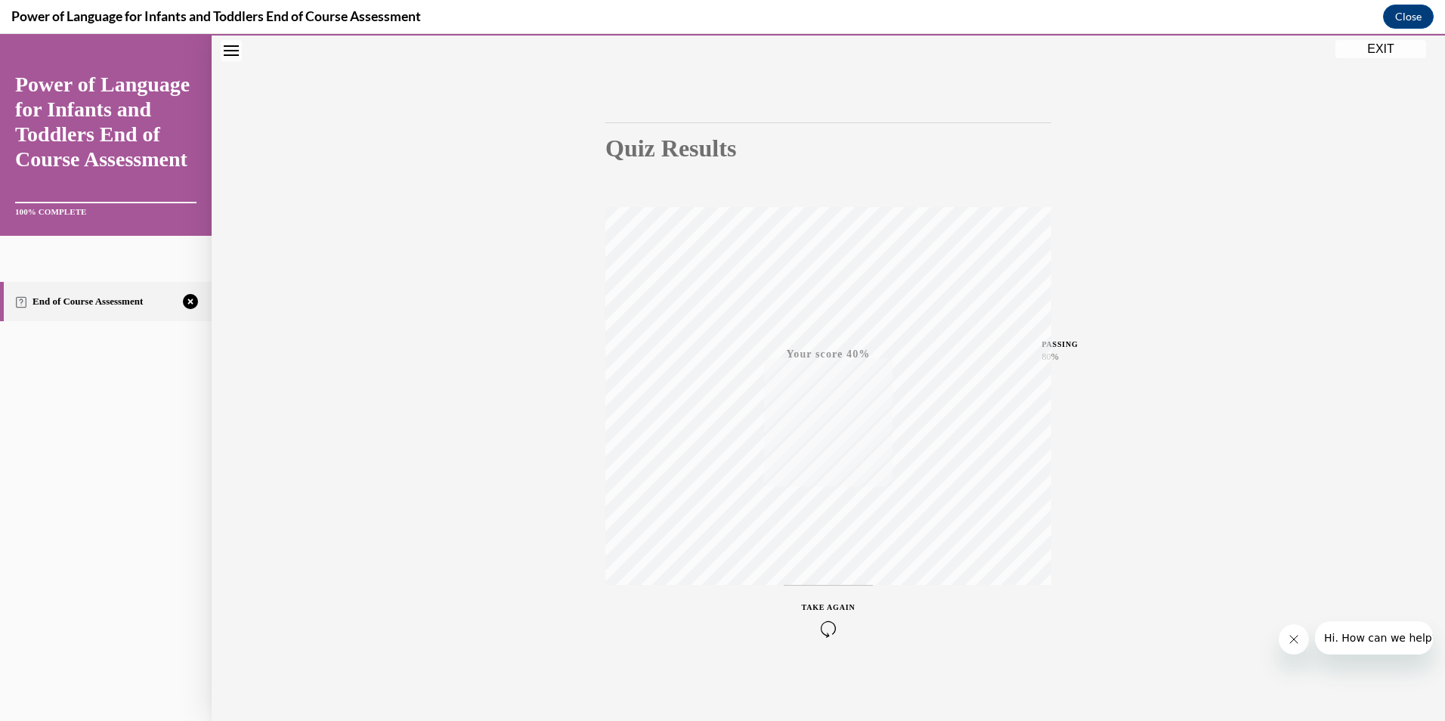
click at [819, 634] on icon "button" at bounding box center [829, 629] width 54 height 17
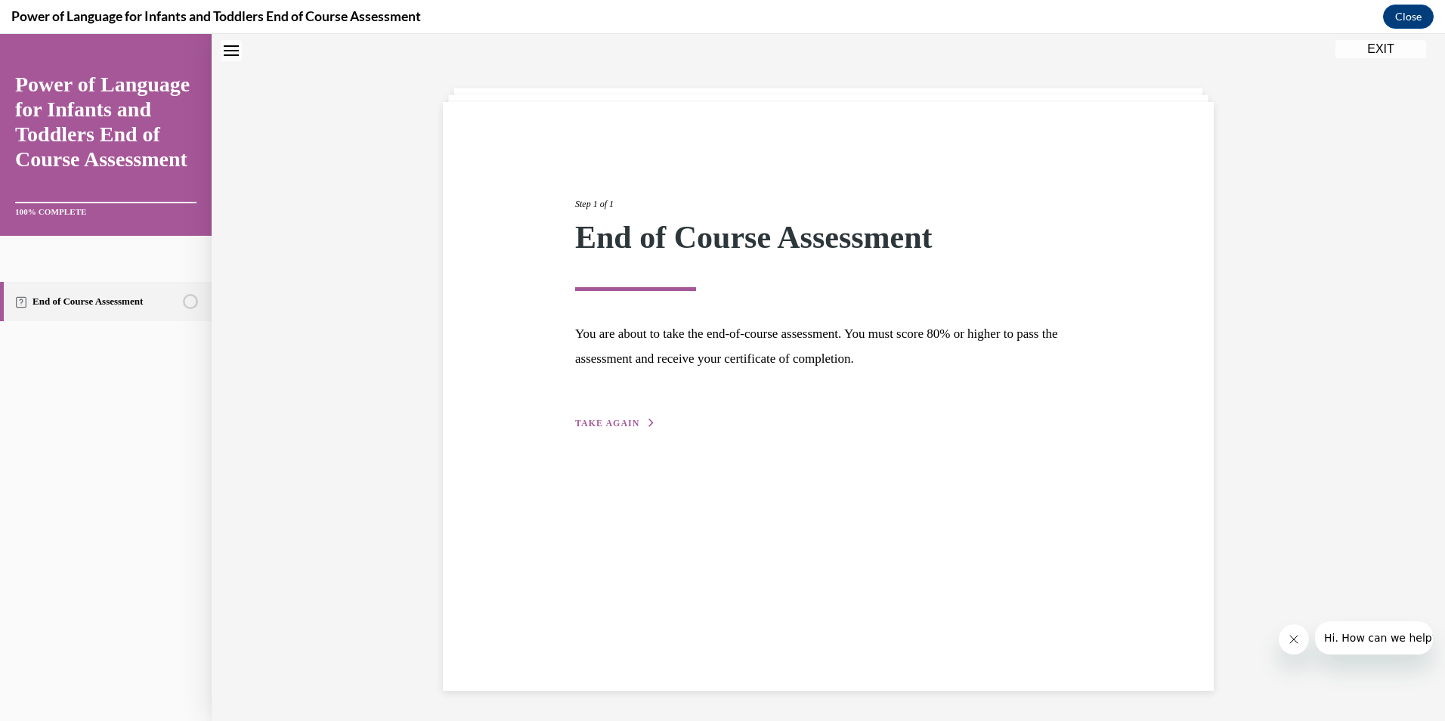
click at [628, 419] on span "TAKE AGAIN" at bounding box center [607, 423] width 64 height 11
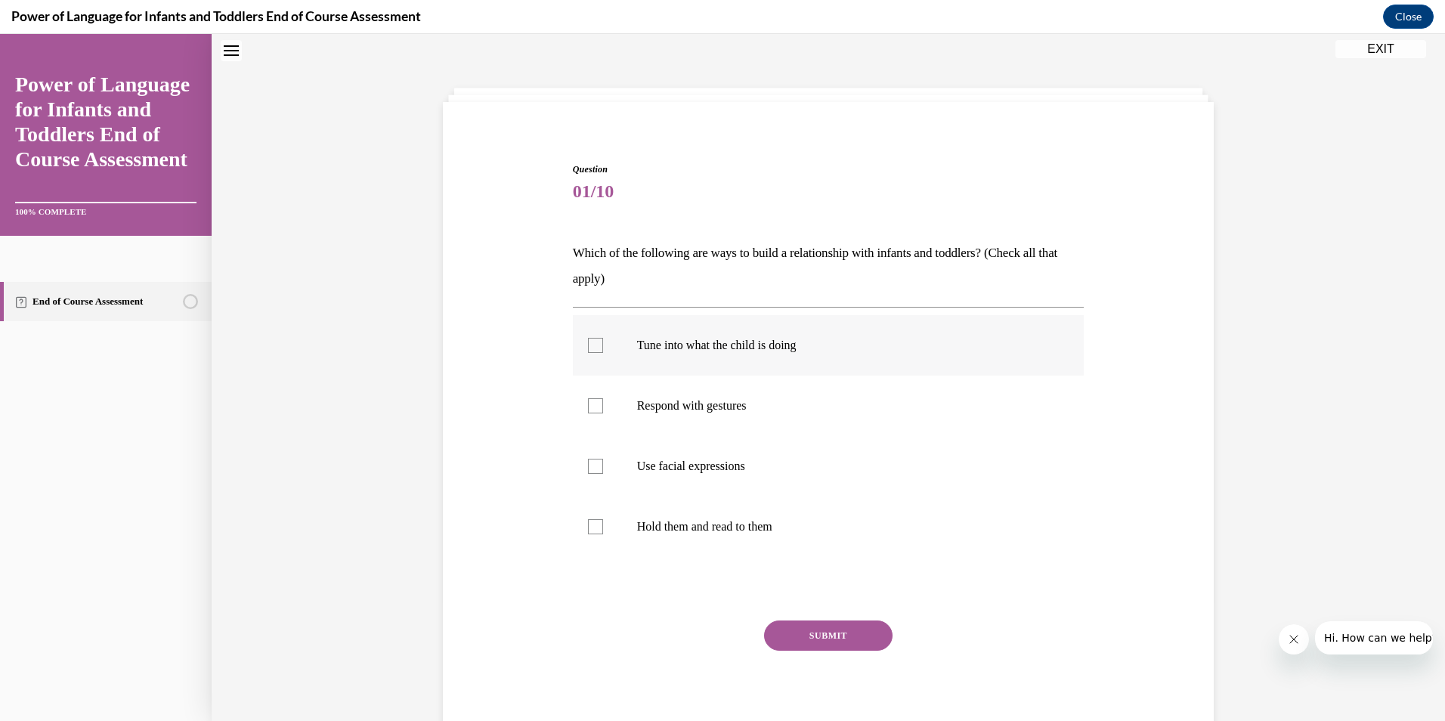
click at [627, 349] on label "Tune into what the child is doing" at bounding box center [829, 345] width 512 height 60
click at [603, 349] on input "Tune into what the child is doing" at bounding box center [595, 345] width 15 height 15
checkbox input "true"
click at [648, 386] on label "Respond with gestures" at bounding box center [829, 406] width 512 height 60
click at [603, 398] on input "Respond with gestures" at bounding box center [595, 405] width 15 height 15
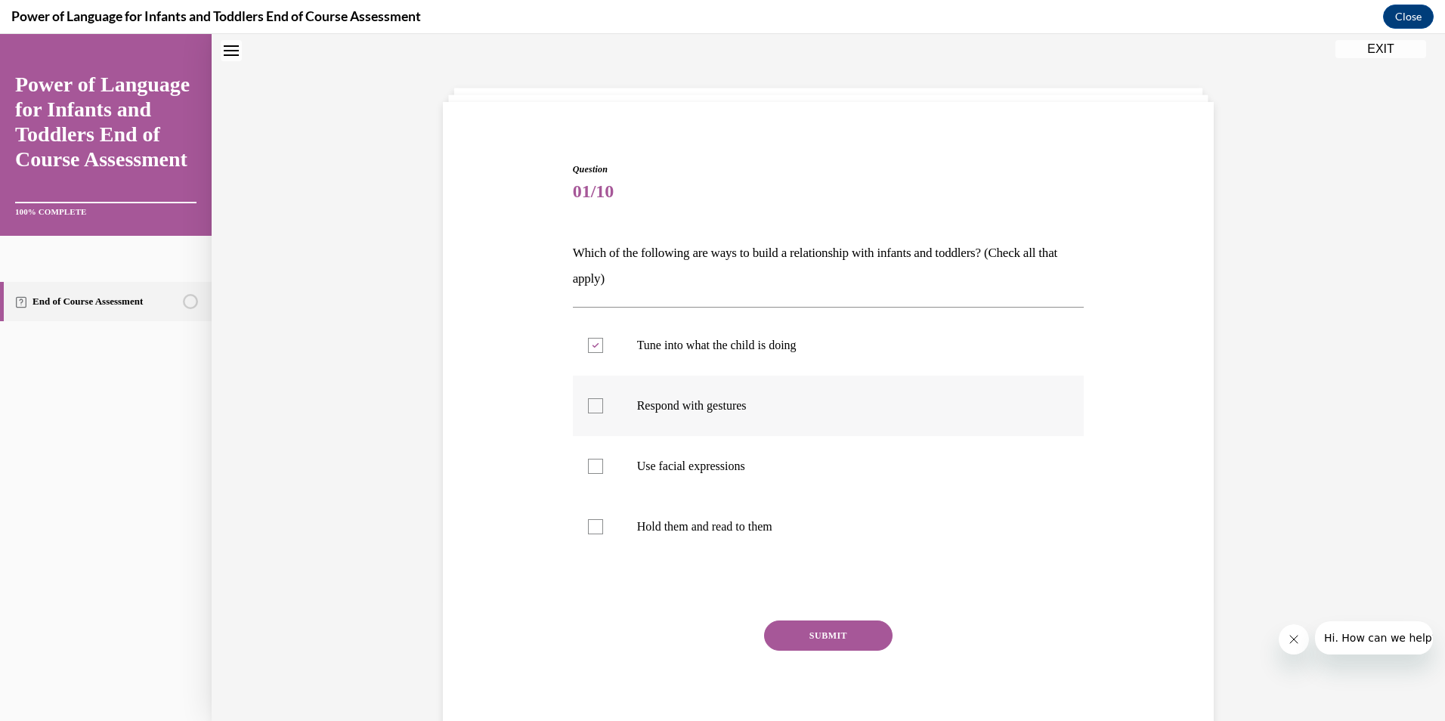
checkbox input "true"
click at [661, 464] on p "Use facial expressions" at bounding box center [842, 466] width 410 height 15
click at [603, 464] on input "Use facial expressions" at bounding box center [595, 466] width 15 height 15
checkbox input "true"
click at [789, 618] on div "Question 01/10 Which of the following are ways to build a relationship with inf…" at bounding box center [829, 454] width 512 height 582
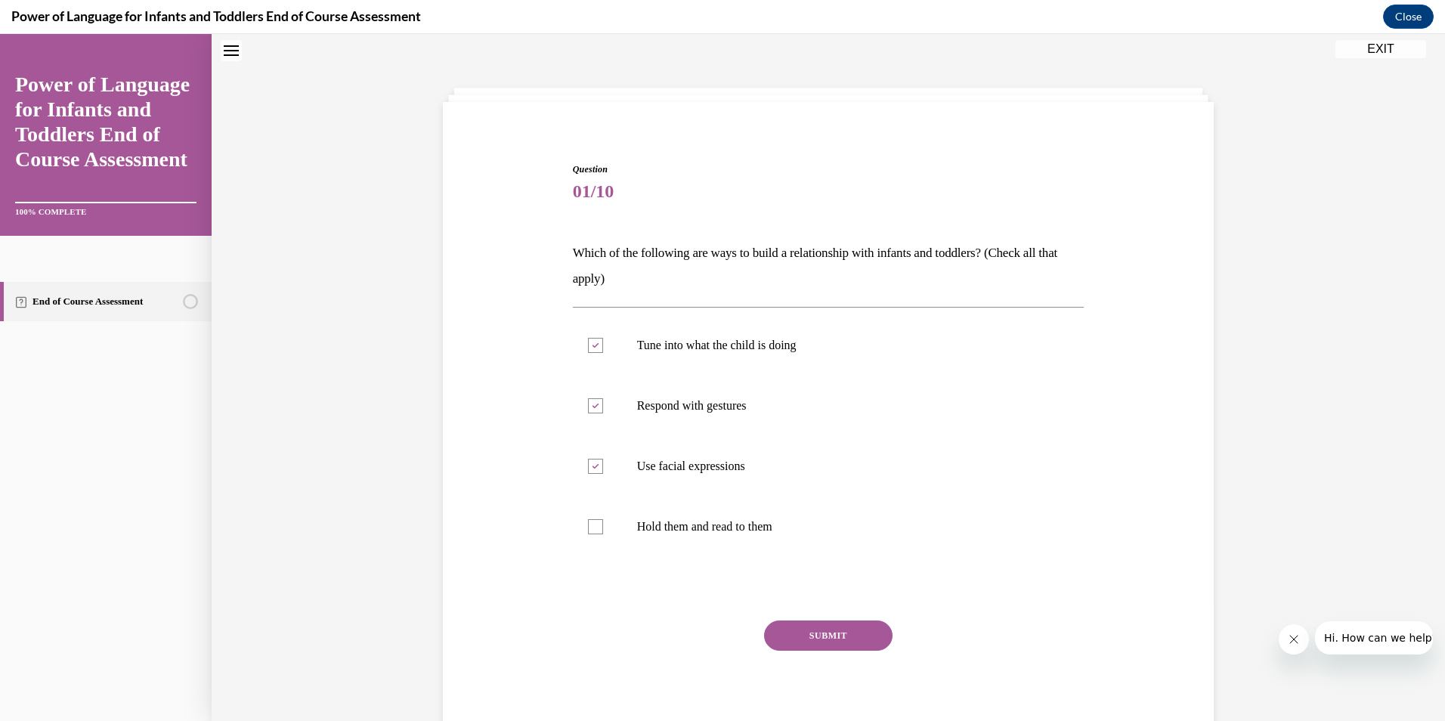
click at [791, 633] on button "SUBMIT" at bounding box center [828, 636] width 129 height 30
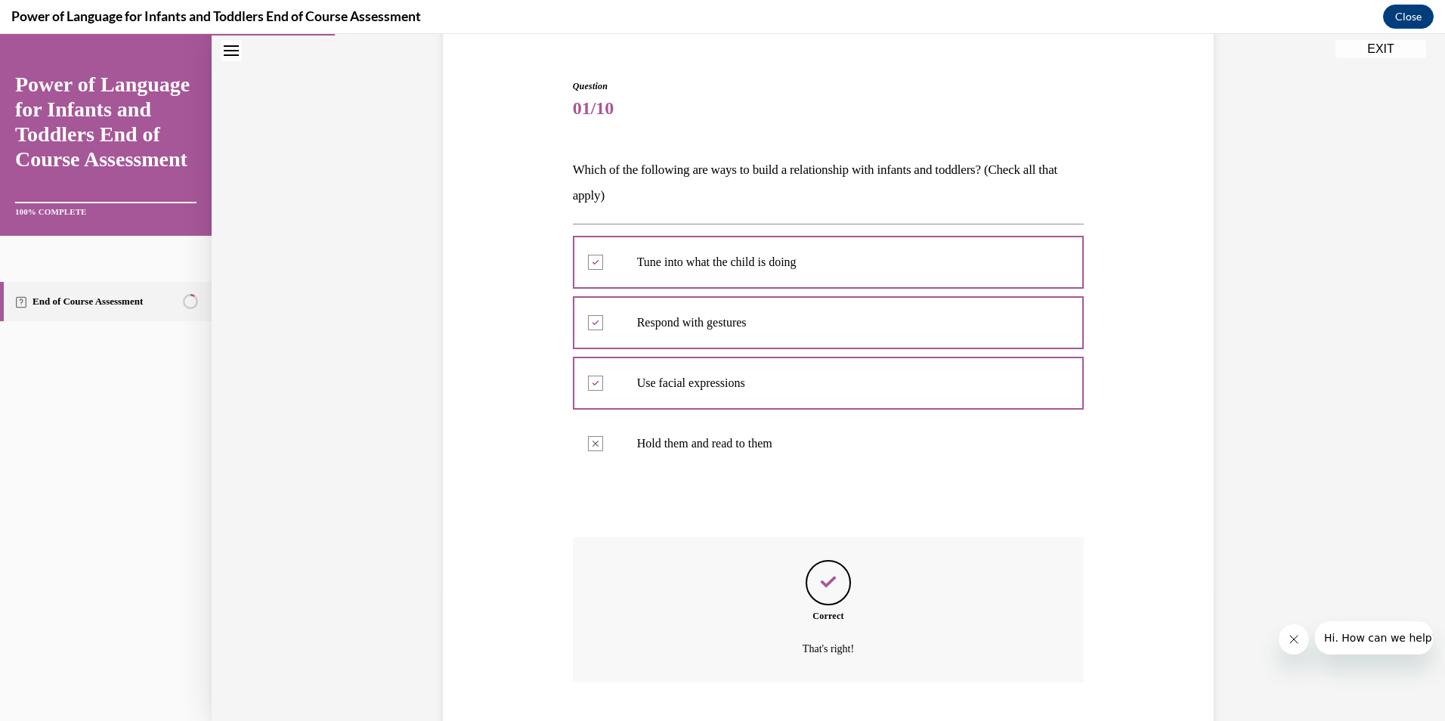
scroll to position [224, 0]
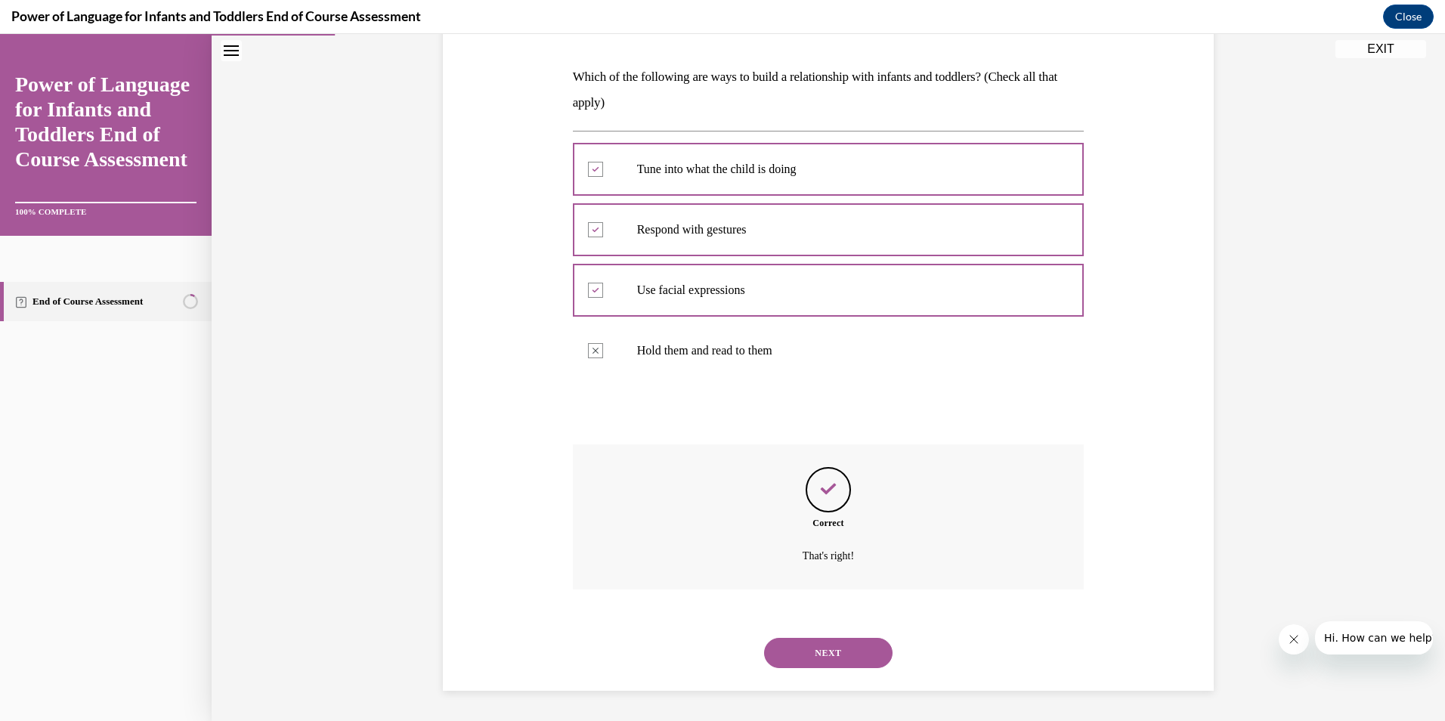
click at [816, 646] on button "NEXT" at bounding box center [828, 653] width 129 height 30
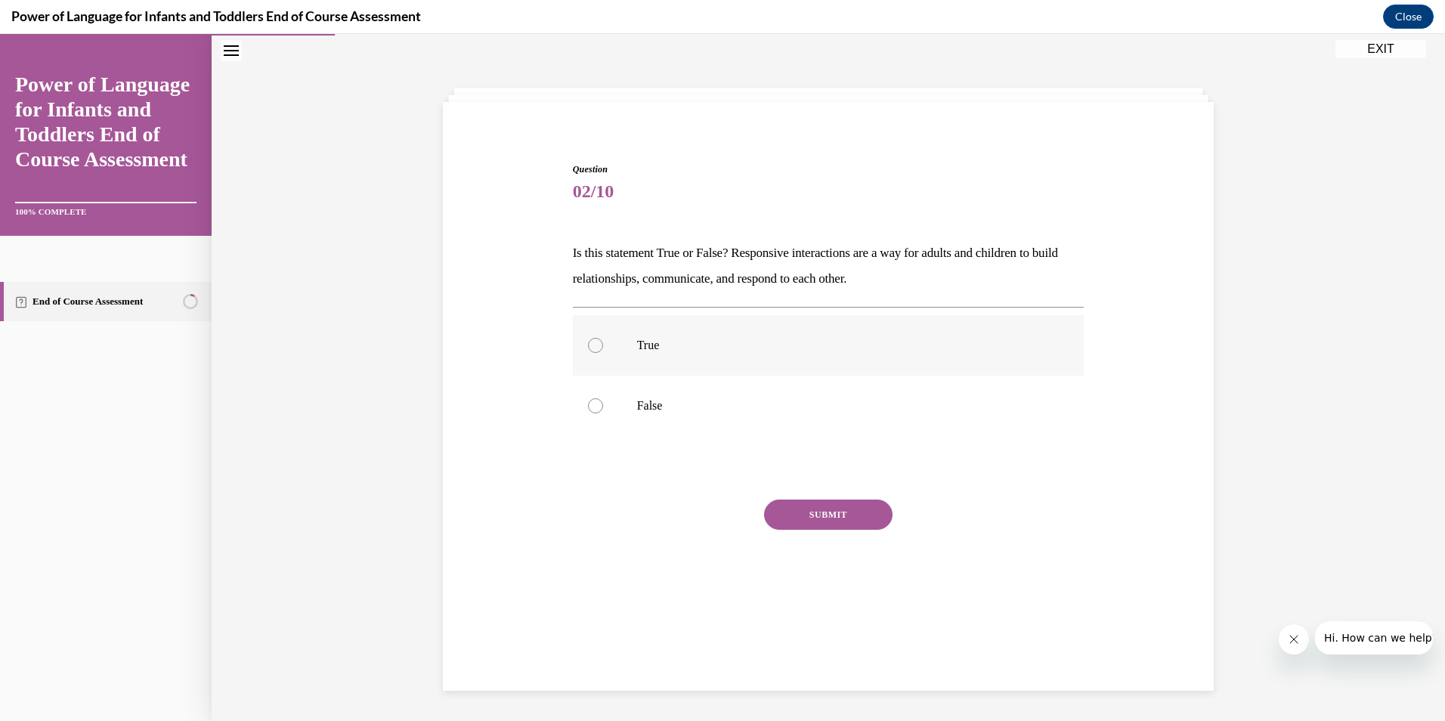
click at [724, 344] on p "True" at bounding box center [842, 345] width 410 height 15
click at [603, 344] on input "True" at bounding box center [595, 345] width 15 height 15
radio input "true"
click at [838, 502] on button "SUBMIT" at bounding box center [828, 515] width 129 height 30
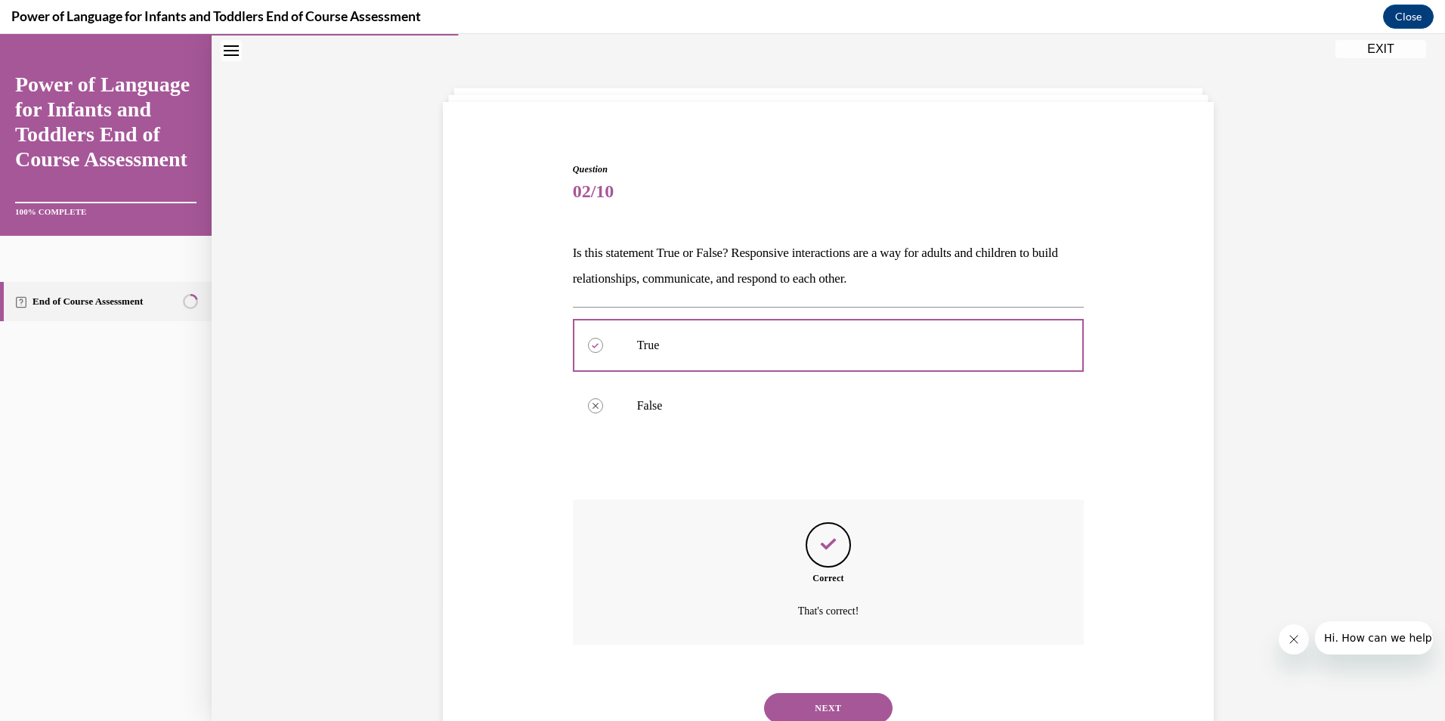
scroll to position [103, 0]
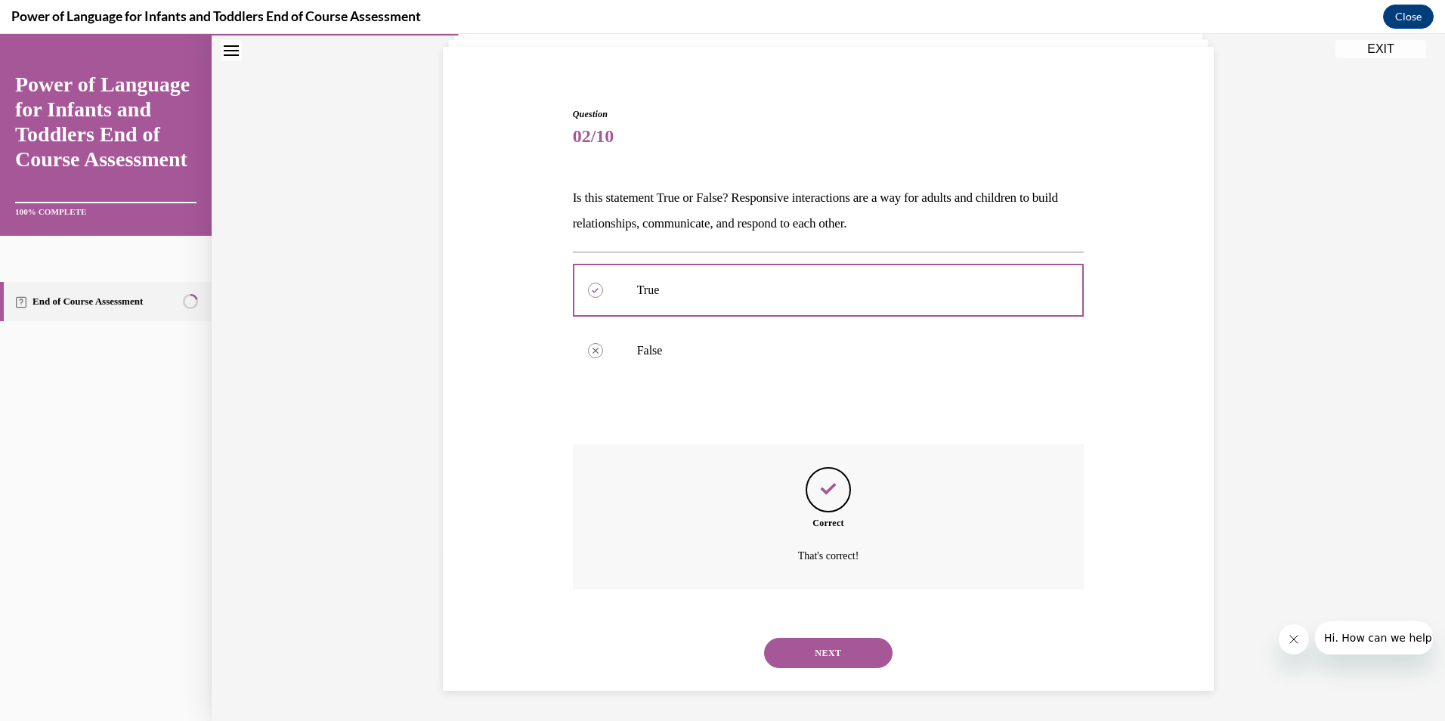
click at [826, 645] on button "NEXT" at bounding box center [828, 653] width 129 height 30
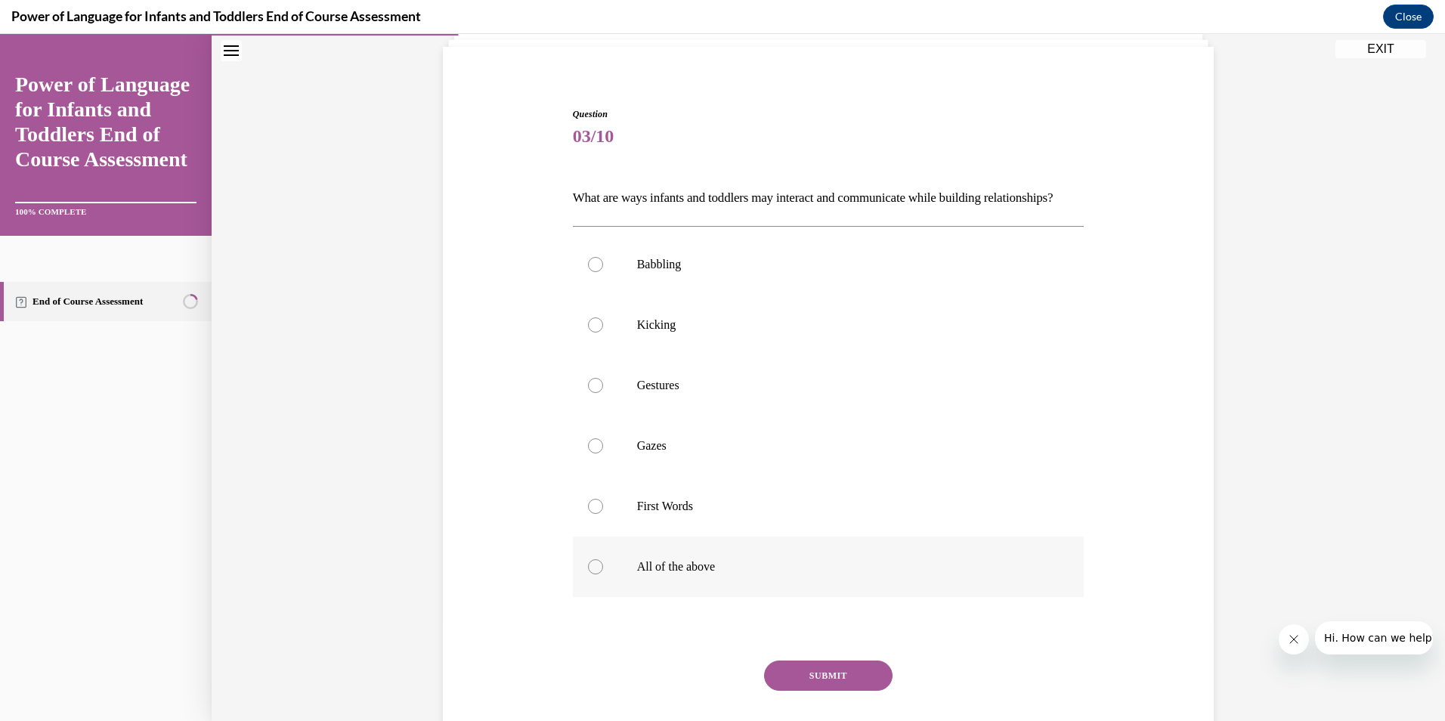
scroll to position [79, 0]
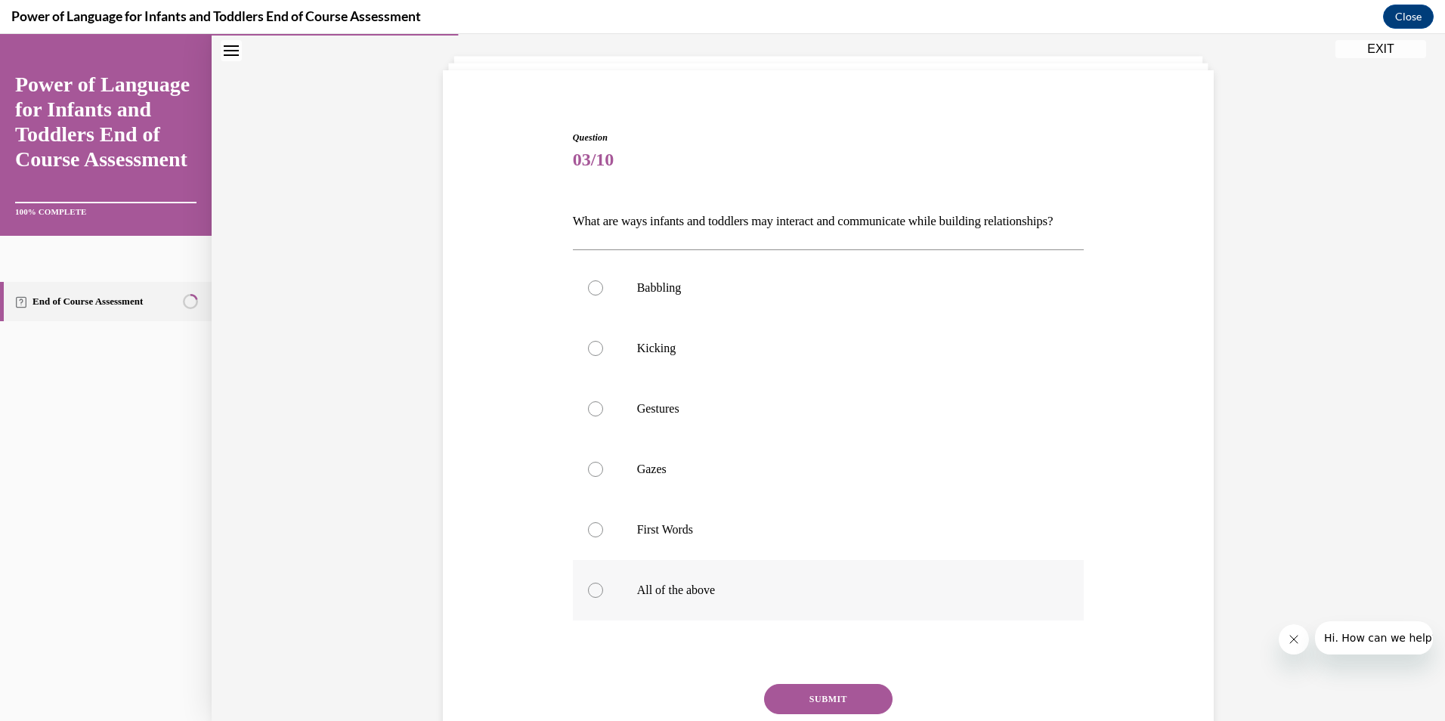
click at [742, 560] on label "First Words" at bounding box center [829, 530] width 512 height 60
click at [603, 537] on input "First Words" at bounding box center [595, 529] width 15 height 15
radio input "true"
click at [766, 598] on p "All of the above" at bounding box center [842, 590] width 410 height 15
click at [603, 598] on input "All of the above" at bounding box center [595, 590] width 15 height 15
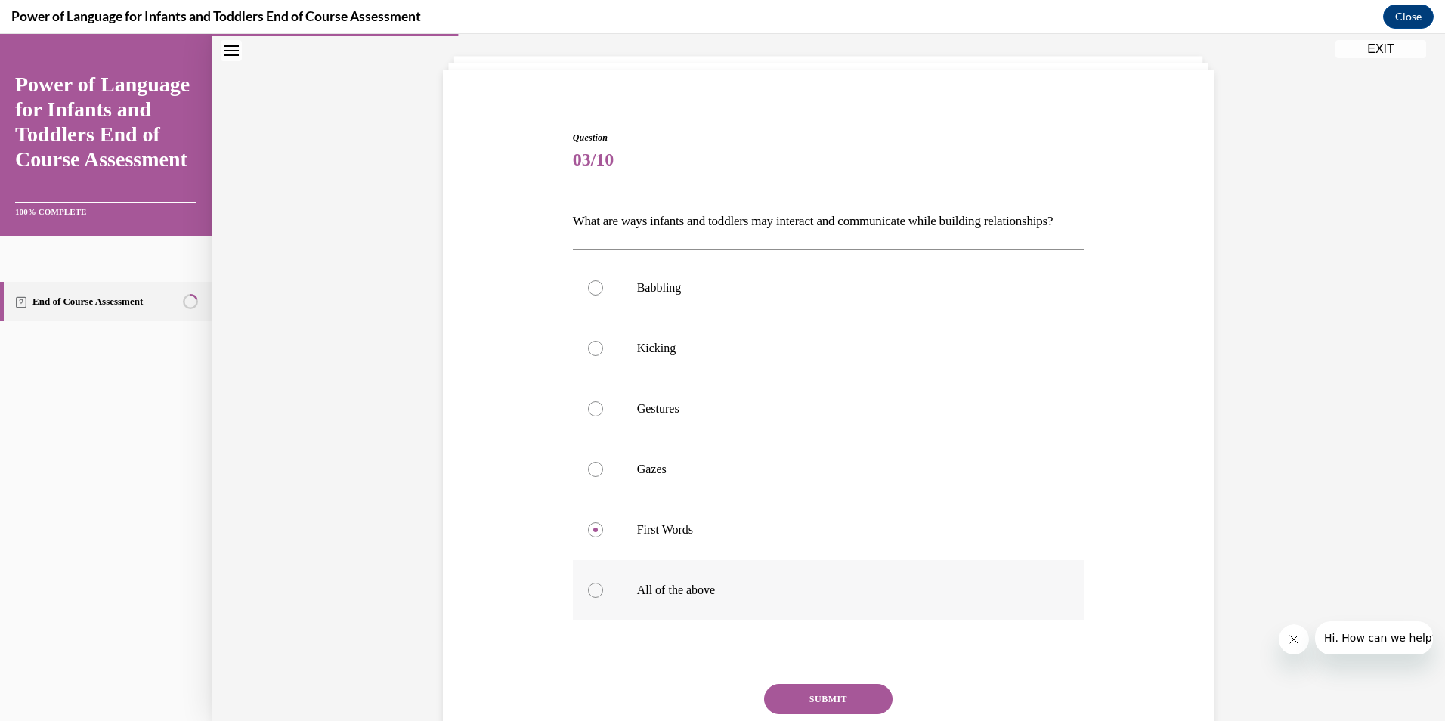
radio input "true"
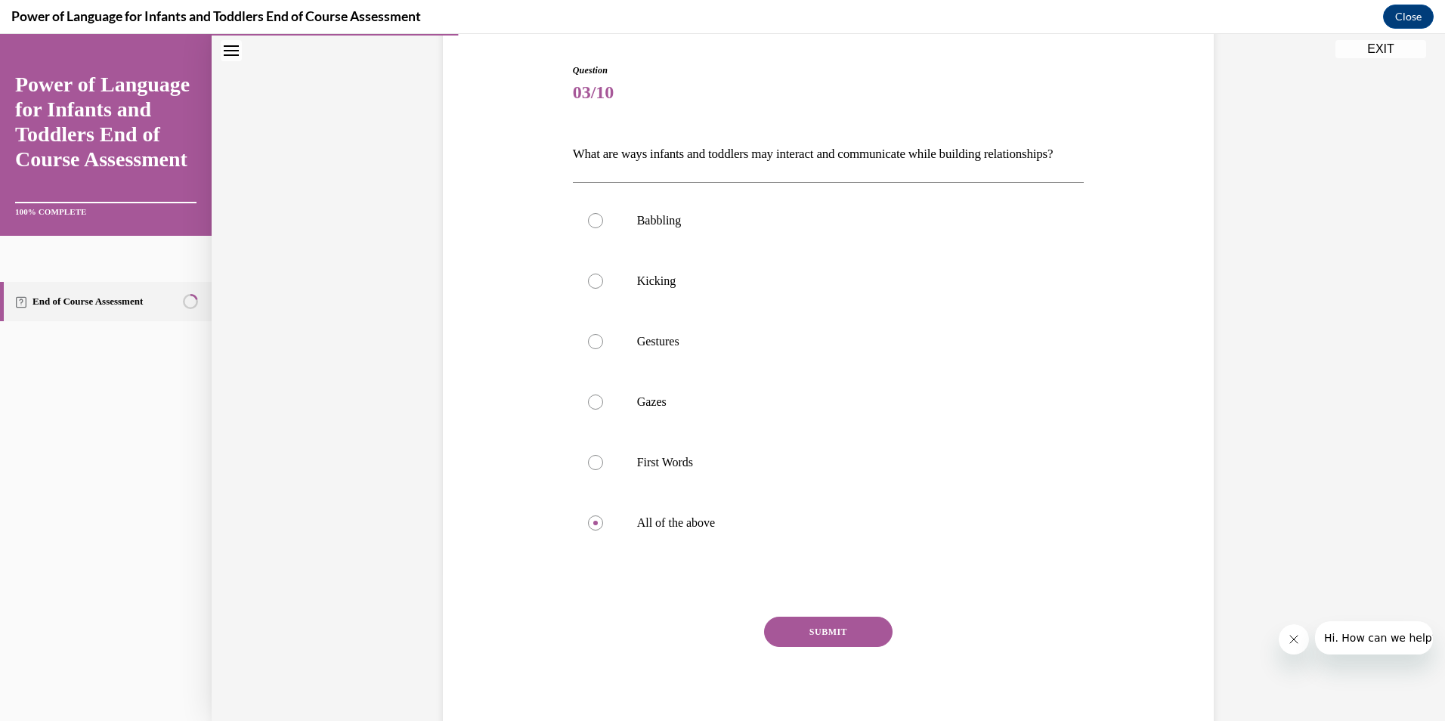
click at [818, 647] on button "SUBMIT" at bounding box center [828, 632] width 129 height 30
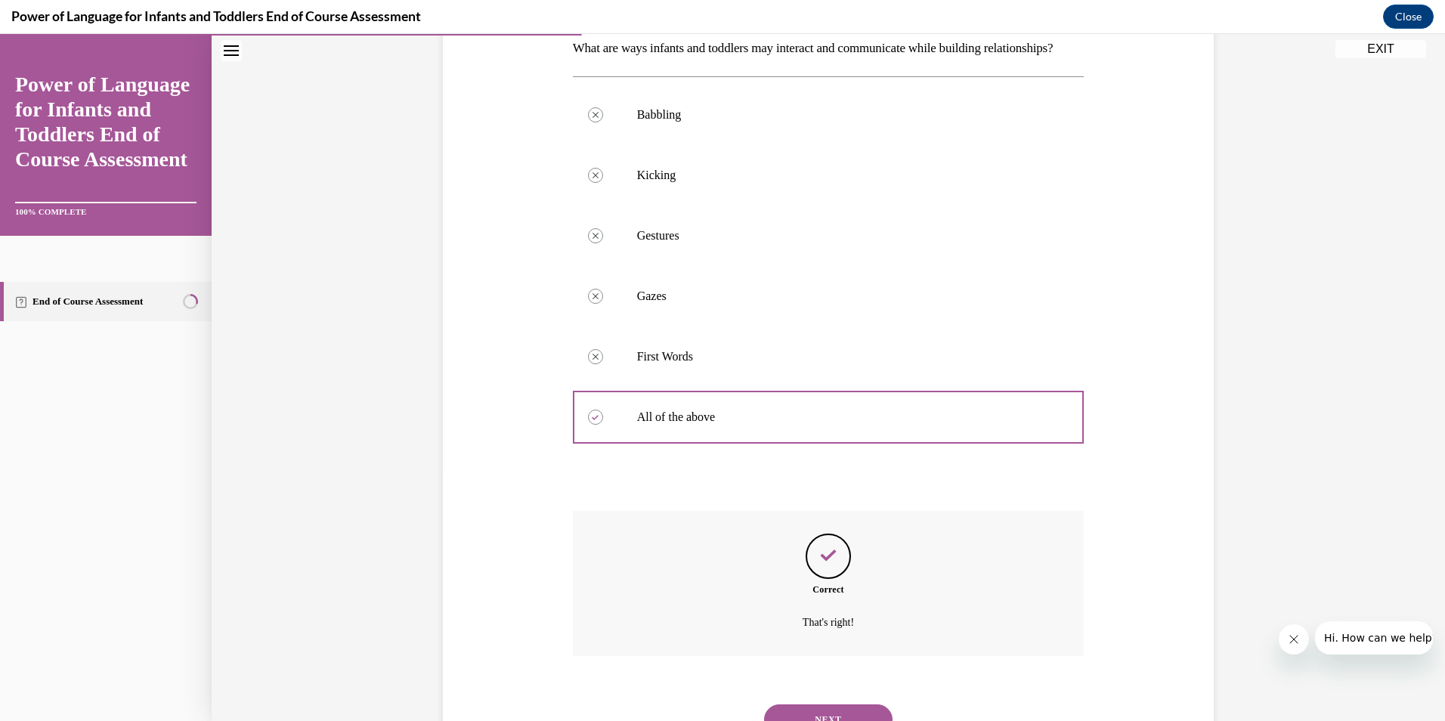
scroll to position [345, 0]
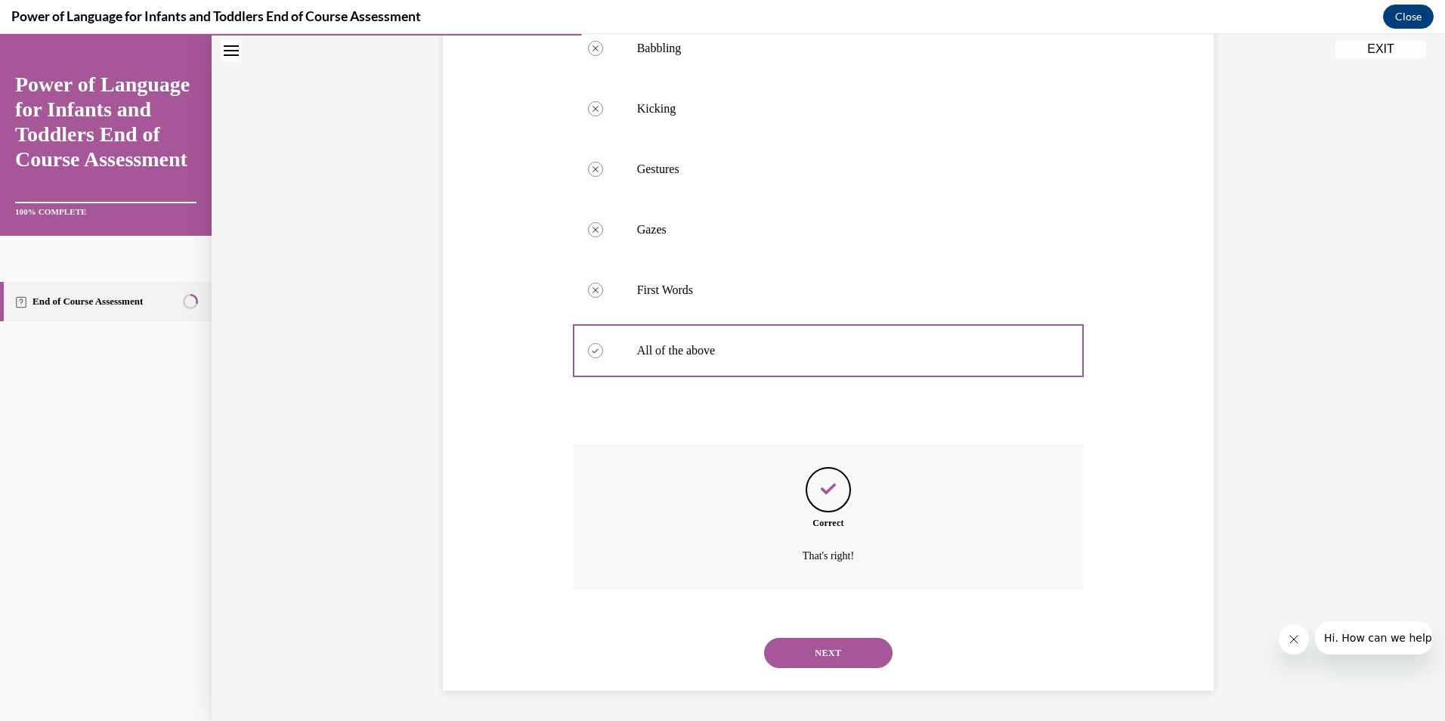
click at [838, 658] on button "NEXT" at bounding box center [828, 653] width 129 height 30
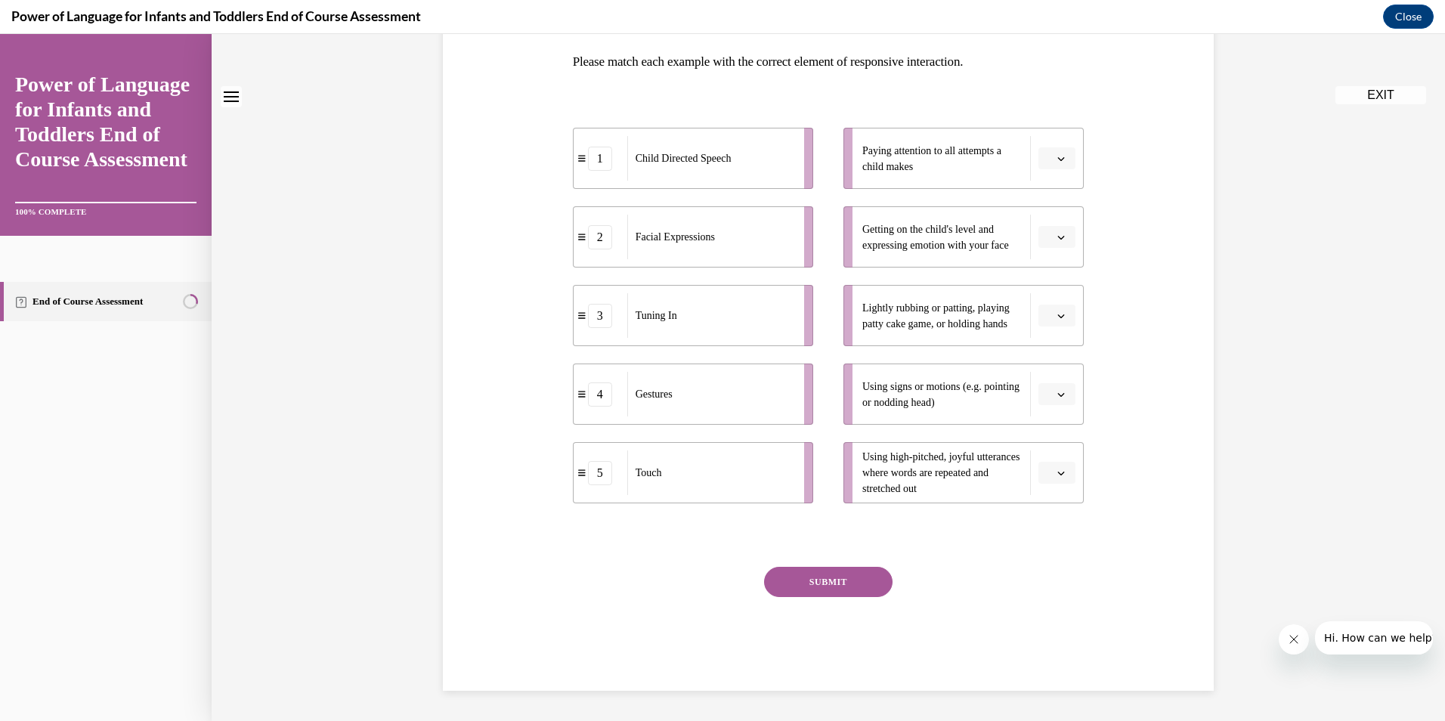
scroll to position [0, 0]
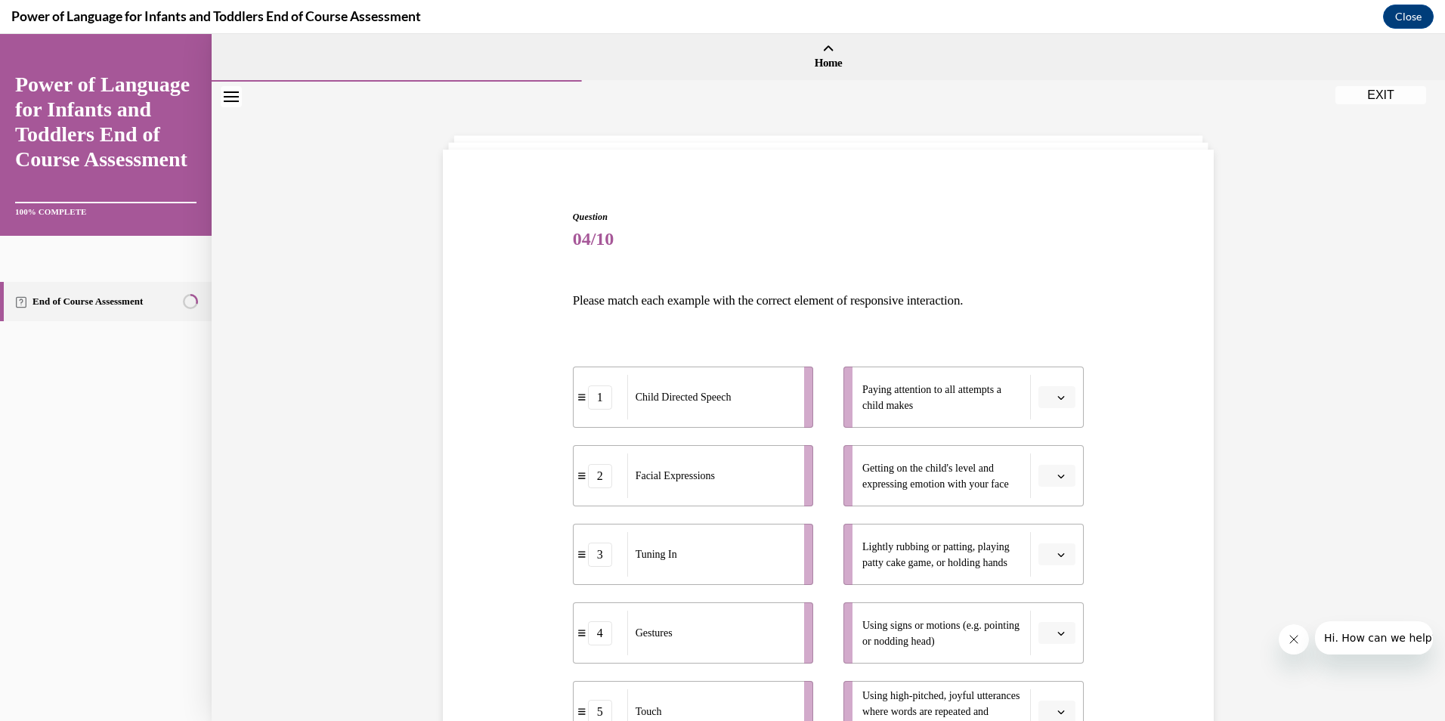
click at [1048, 404] on span "Please select an option" at bounding box center [1050, 397] width 5 height 15
click at [1045, 454] on div "1" at bounding box center [1050, 461] width 38 height 30
click at [1056, 479] on span "button" at bounding box center [1061, 476] width 11 height 11
click at [1049, 629] on span "4" at bounding box center [1045, 630] width 5 height 12
click at [1058, 556] on icon "button" at bounding box center [1062, 555] width 8 height 8
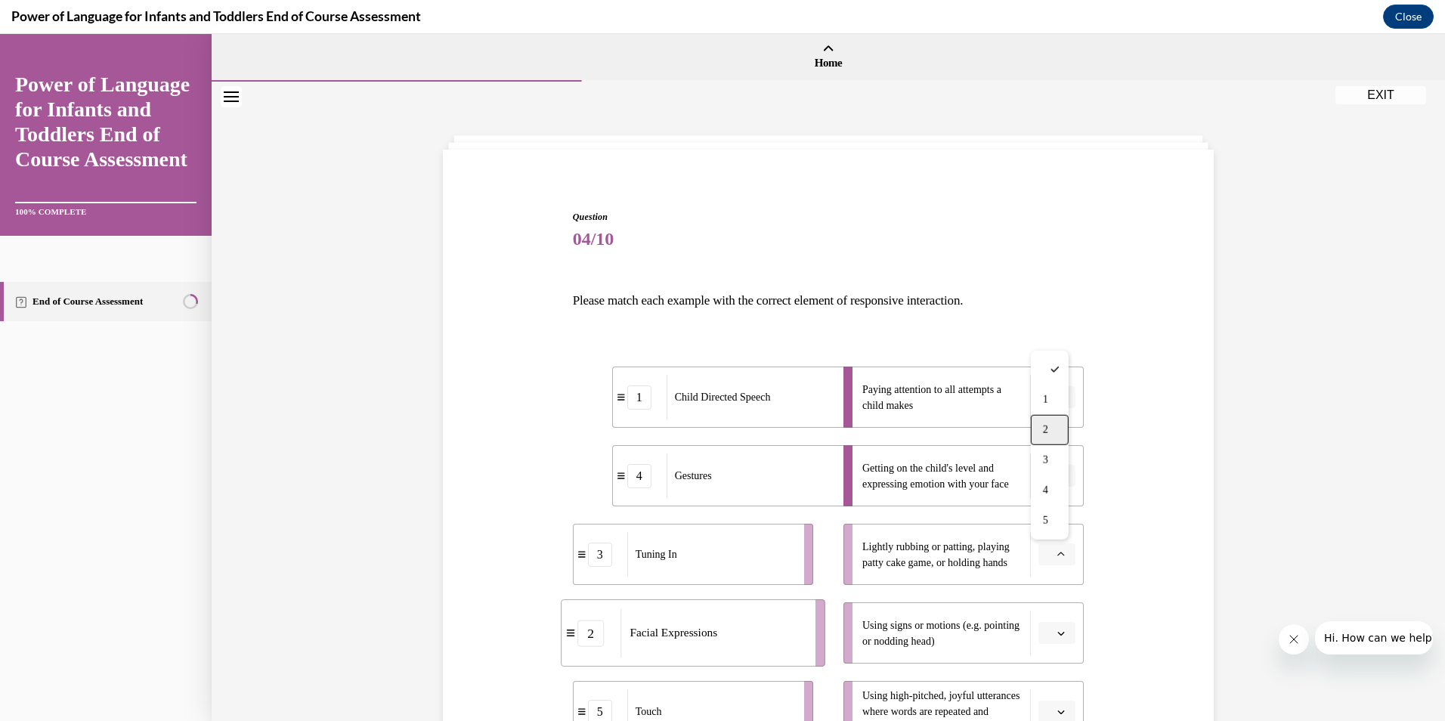
click at [1057, 426] on div "2" at bounding box center [1050, 430] width 38 height 30
click at [1056, 628] on span "button" at bounding box center [1061, 633] width 11 height 11
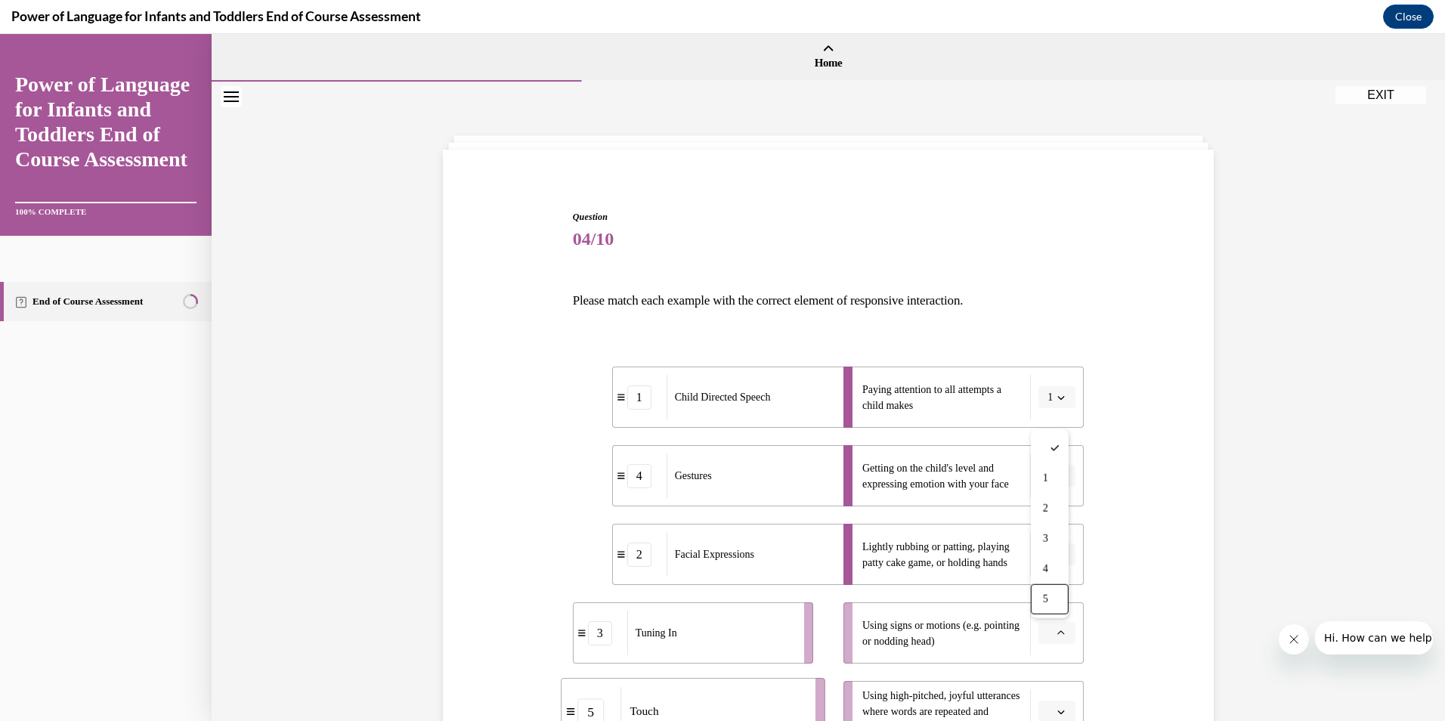
click at [1050, 596] on div "5" at bounding box center [1050, 599] width 38 height 30
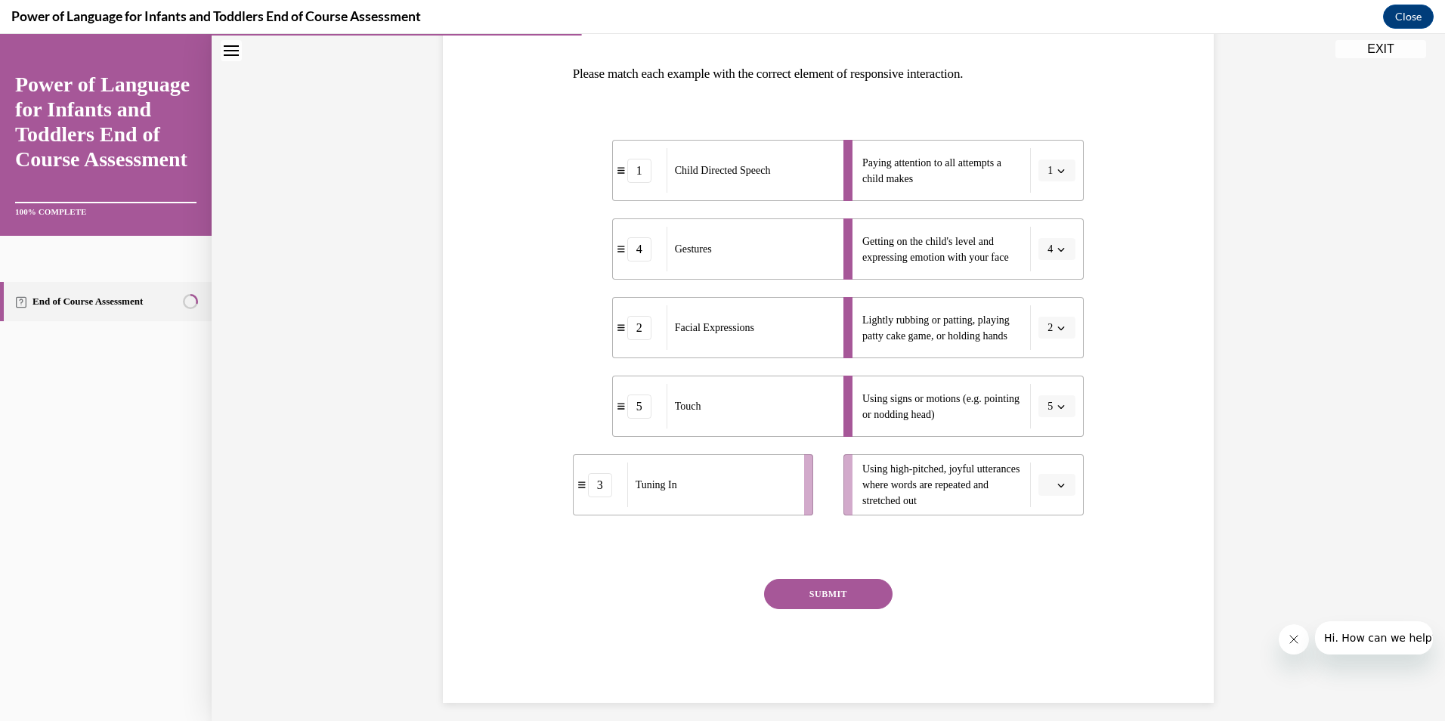
click at [1062, 491] on button "button" at bounding box center [1057, 485] width 37 height 23
click at [1052, 600] on div "3" at bounding box center [1050, 609] width 38 height 30
click at [852, 593] on button "SUBMIT" at bounding box center [828, 594] width 129 height 30
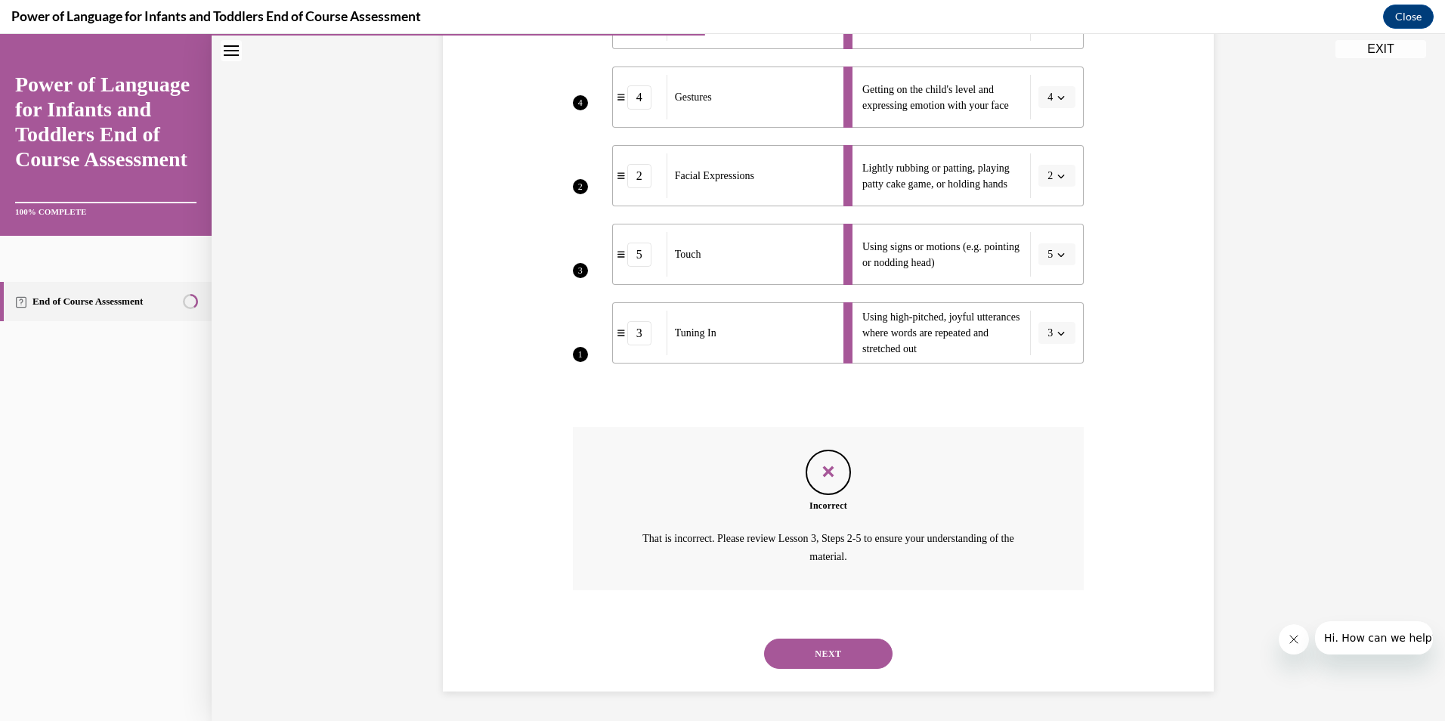
scroll to position [379, 0]
click at [801, 653] on button "NEXT" at bounding box center [828, 653] width 129 height 30
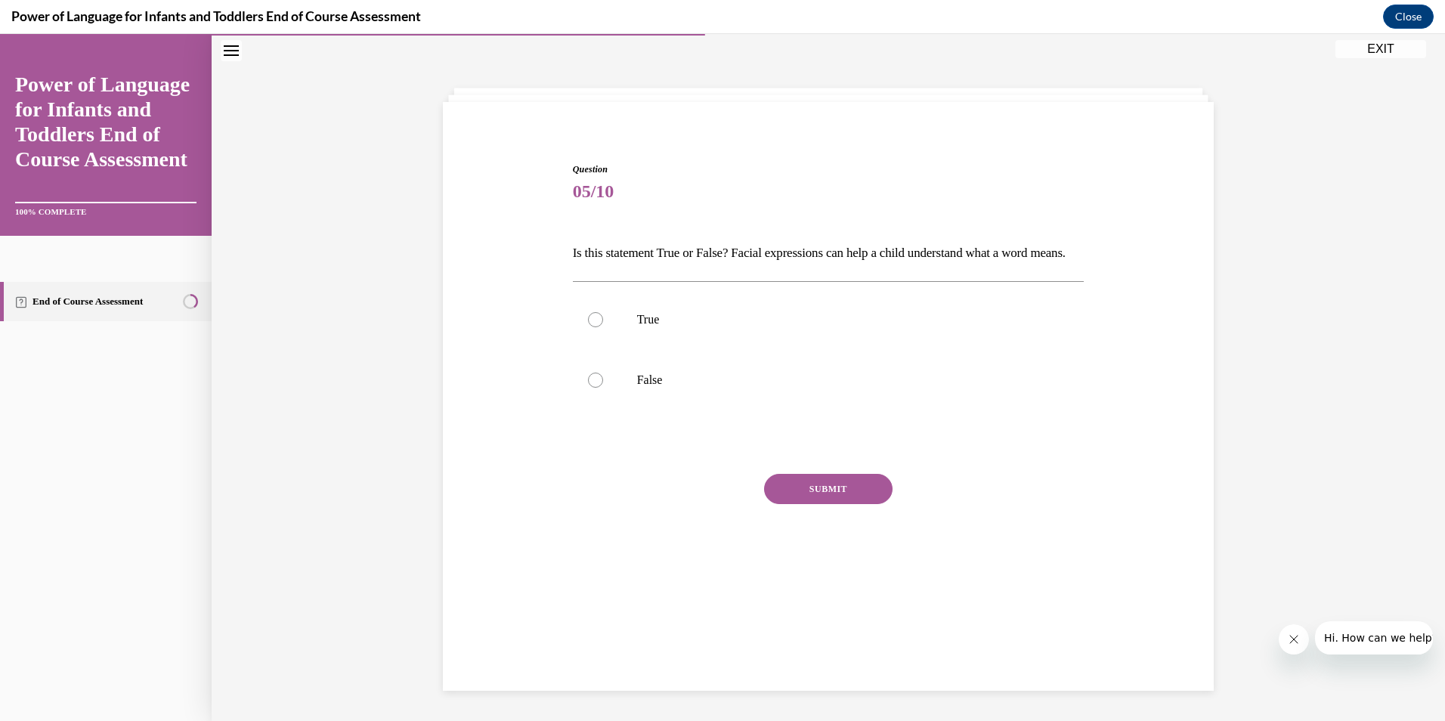
scroll to position [48, 0]
click at [775, 328] on label "True" at bounding box center [829, 320] width 512 height 60
click at [603, 327] on input "True" at bounding box center [595, 319] width 15 height 15
radio input "true"
click at [854, 504] on button "SUBMIT" at bounding box center [828, 489] width 129 height 30
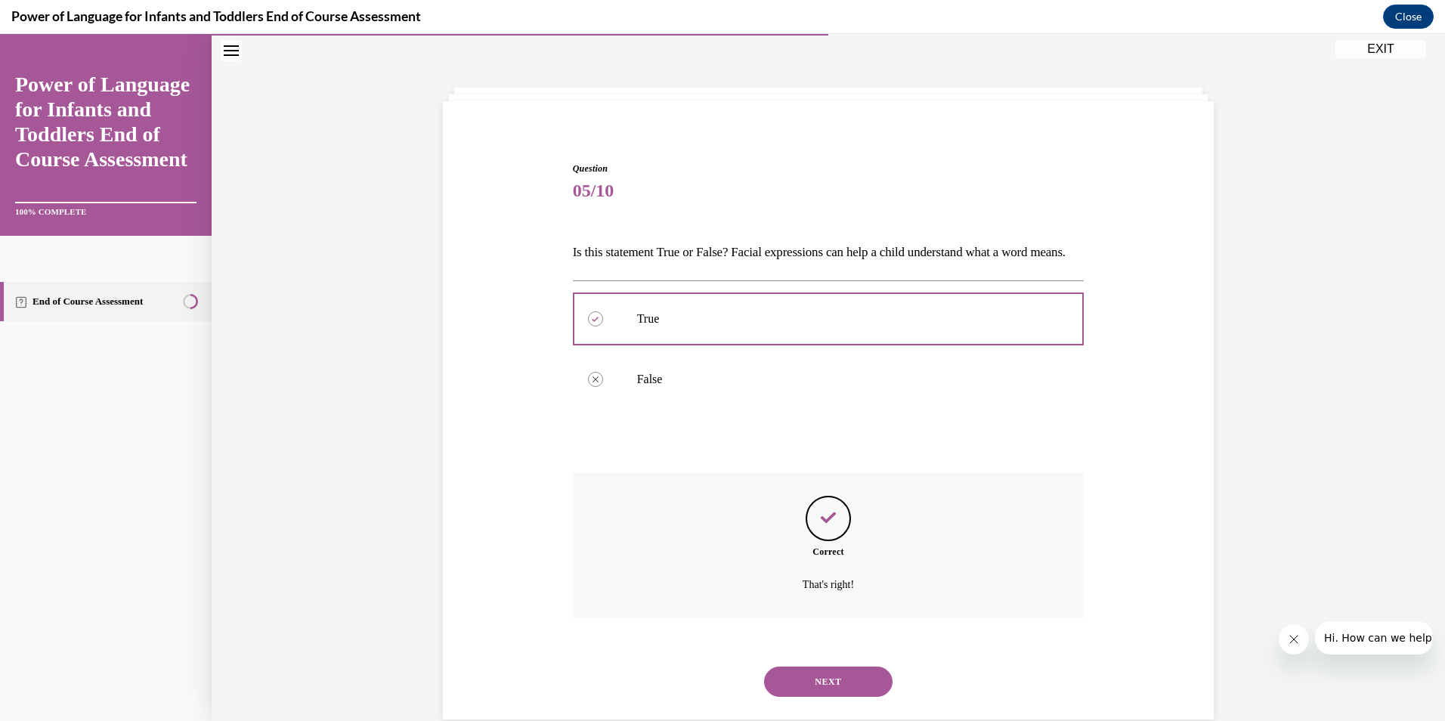
scroll to position [103, 0]
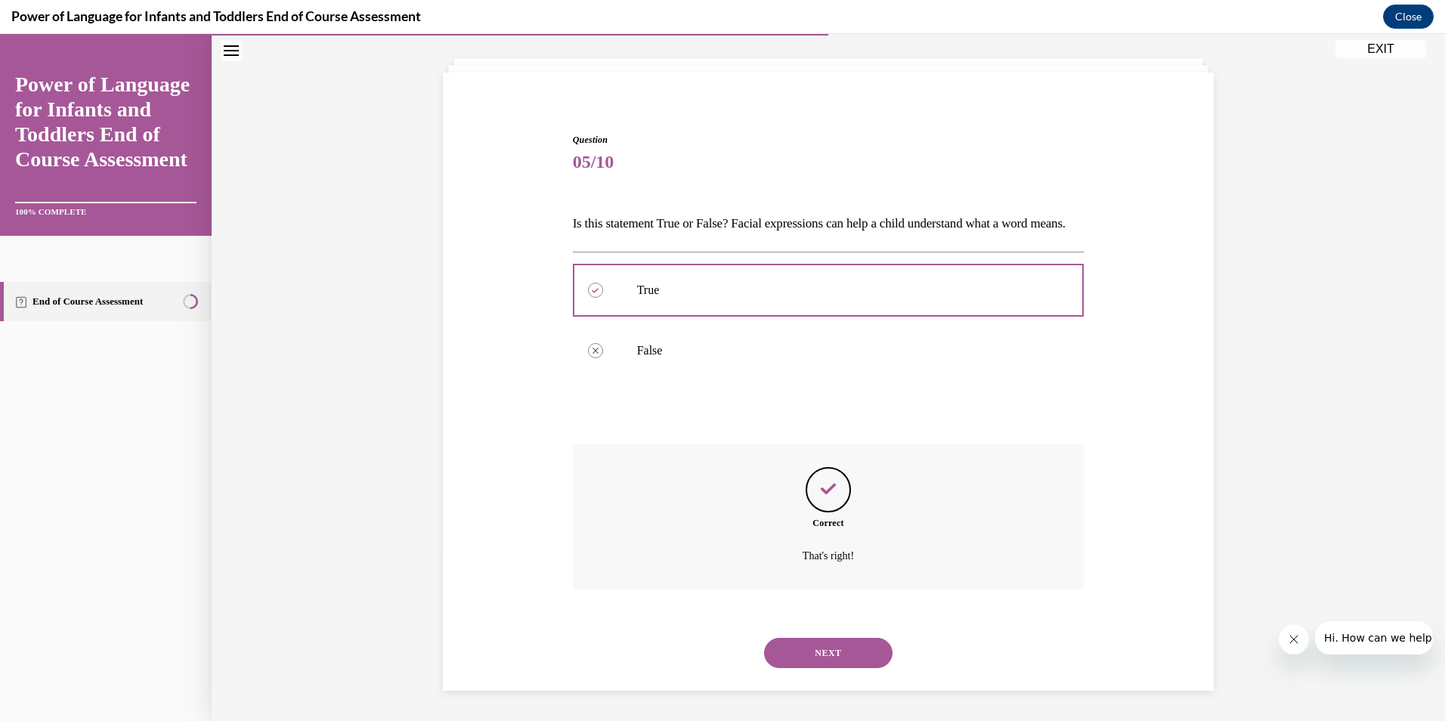
click at [839, 652] on button "NEXT" at bounding box center [828, 653] width 129 height 30
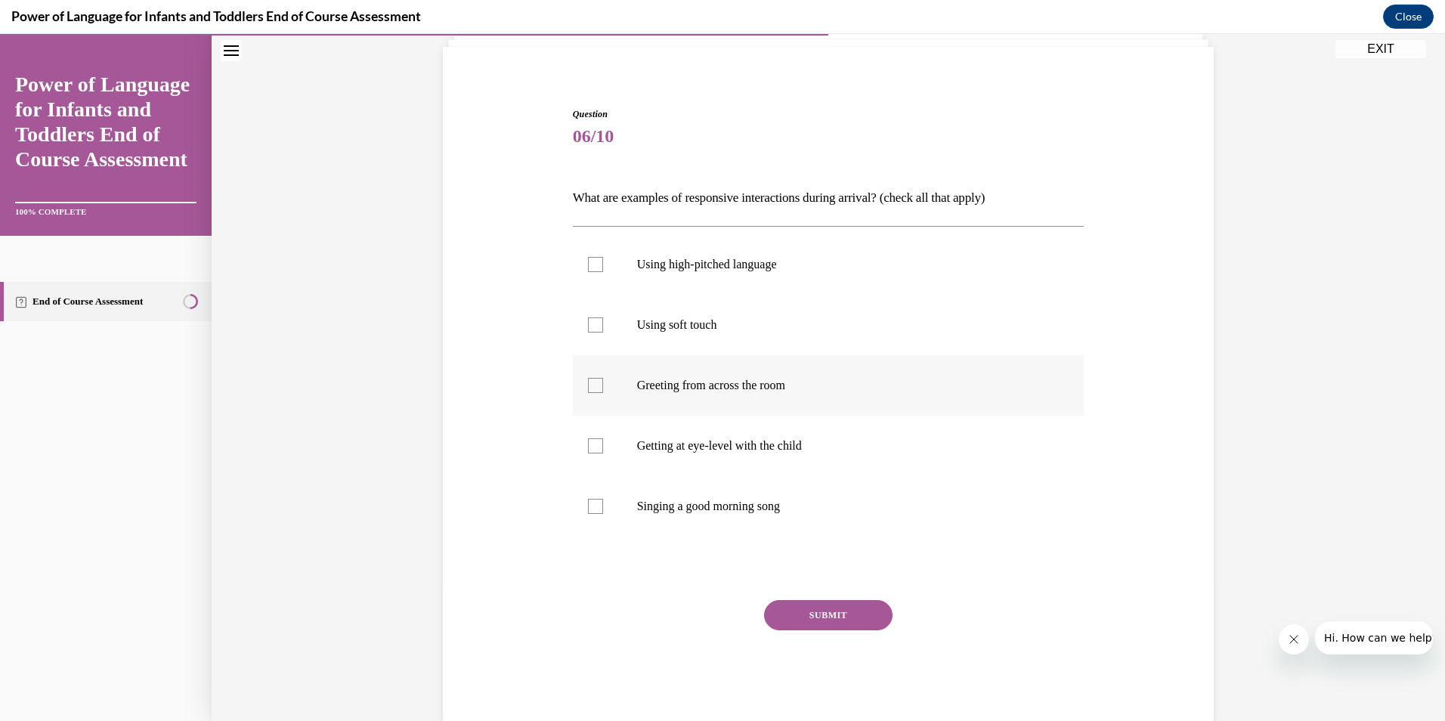
scroll to position [79, 0]
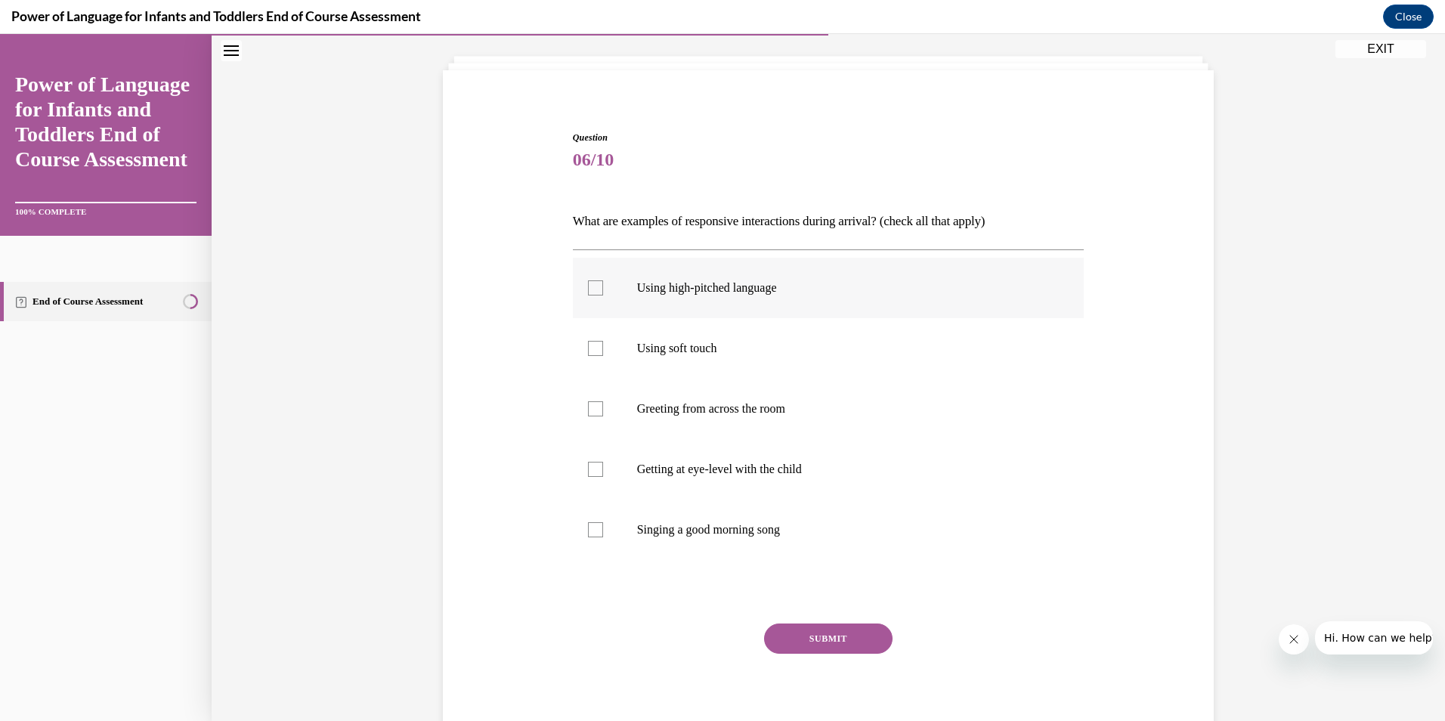
click at [670, 294] on p "Using high-pitched language" at bounding box center [842, 287] width 410 height 15
click at [603, 294] on input "Using high-pitched language" at bounding box center [595, 287] width 15 height 15
checkbox input "true"
click at [680, 343] on p "Using soft touch" at bounding box center [842, 348] width 410 height 15
click at [603, 343] on input "Using soft touch" at bounding box center [595, 348] width 15 height 15
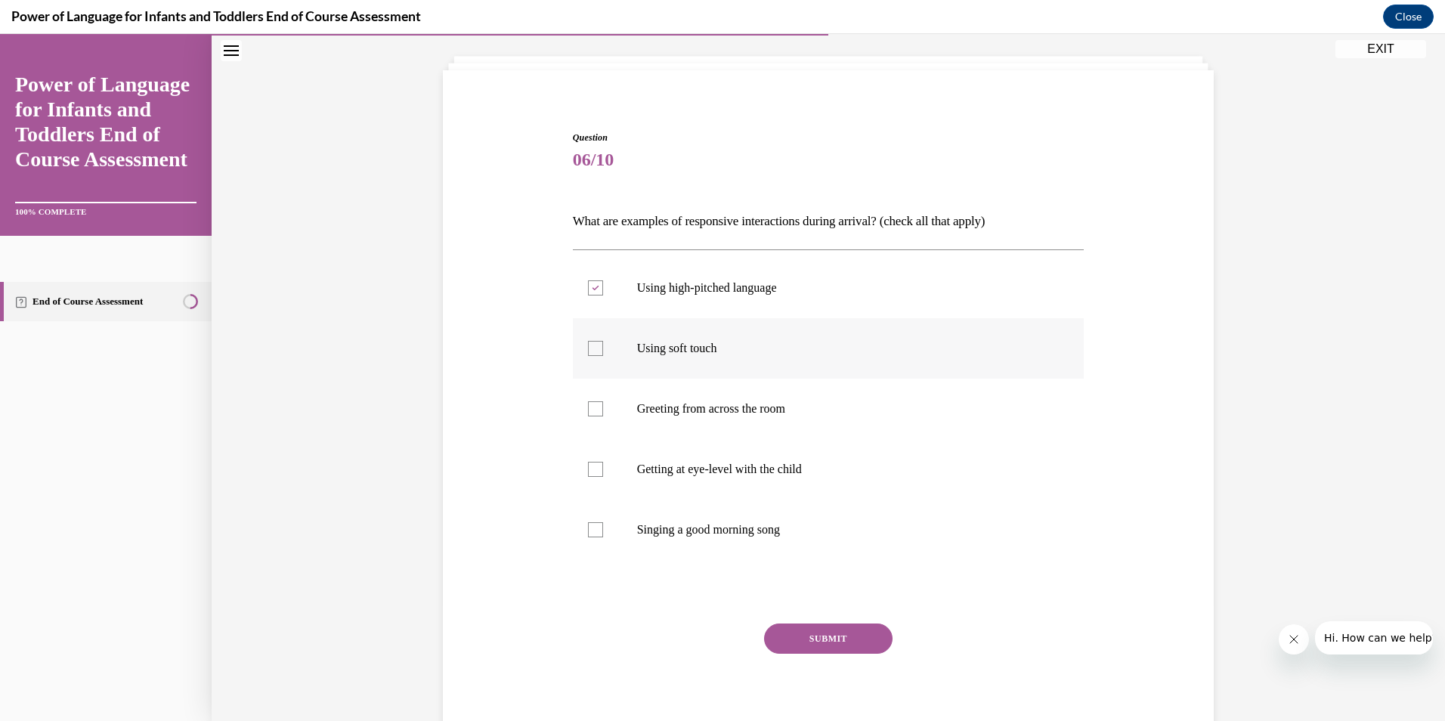
checkbox input "true"
click at [692, 472] on p "Getting at eye-level with the child" at bounding box center [842, 469] width 410 height 15
drag, startPoint x: 692, startPoint y: 472, endPoint x: 710, endPoint y: 528, distance: 58.8
click at [710, 528] on p "Singing a good morning song" at bounding box center [842, 529] width 410 height 15
click at [603, 528] on input "Singing a good morning song" at bounding box center [595, 529] width 15 height 15
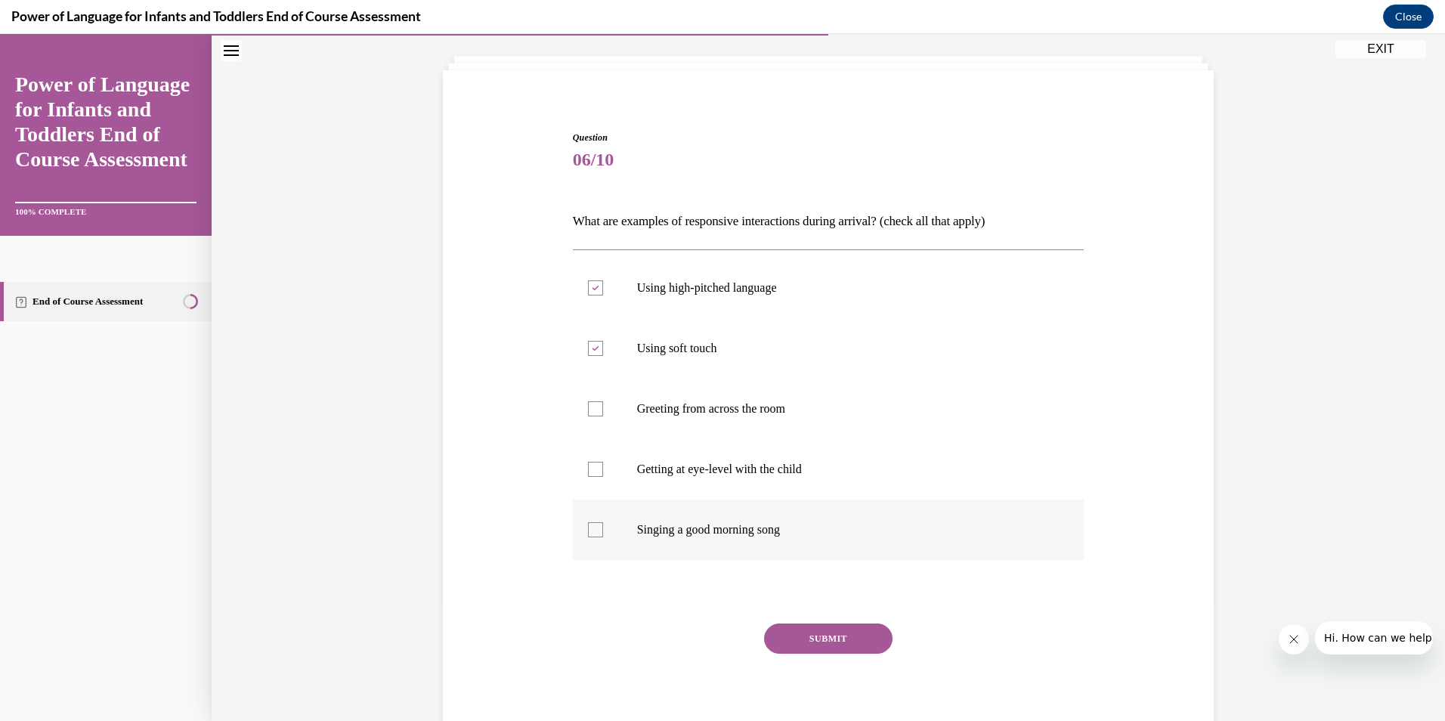
checkbox input "true"
click at [689, 479] on label "Getting at eye-level with the child" at bounding box center [829, 469] width 512 height 60
click at [603, 477] on input "Getting at eye-level with the child" at bounding box center [595, 469] width 15 height 15
checkbox input "true"
click at [795, 647] on button "SUBMIT" at bounding box center [828, 639] width 129 height 30
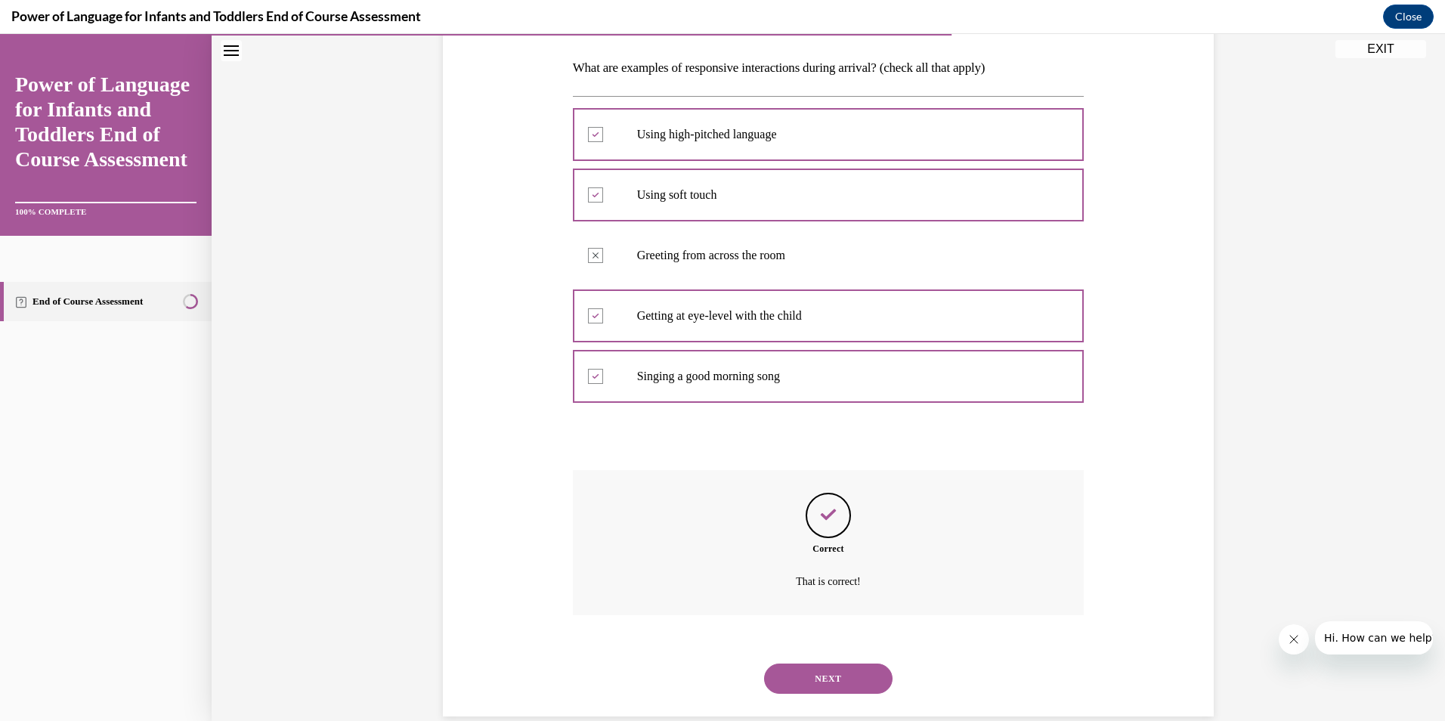
scroll to position [259, 0]
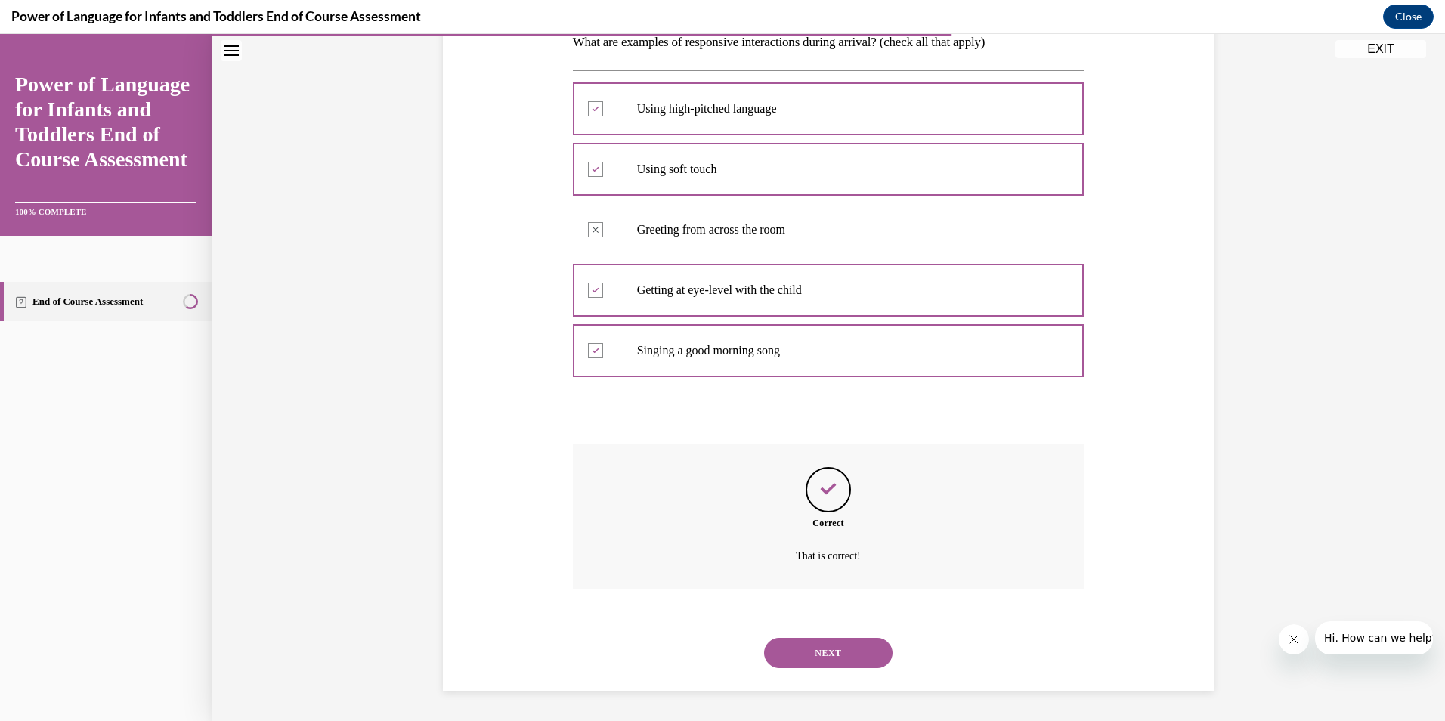
click at [794, 651] on button "NEXT" at bounding box center [828, 653] width 129 height 30
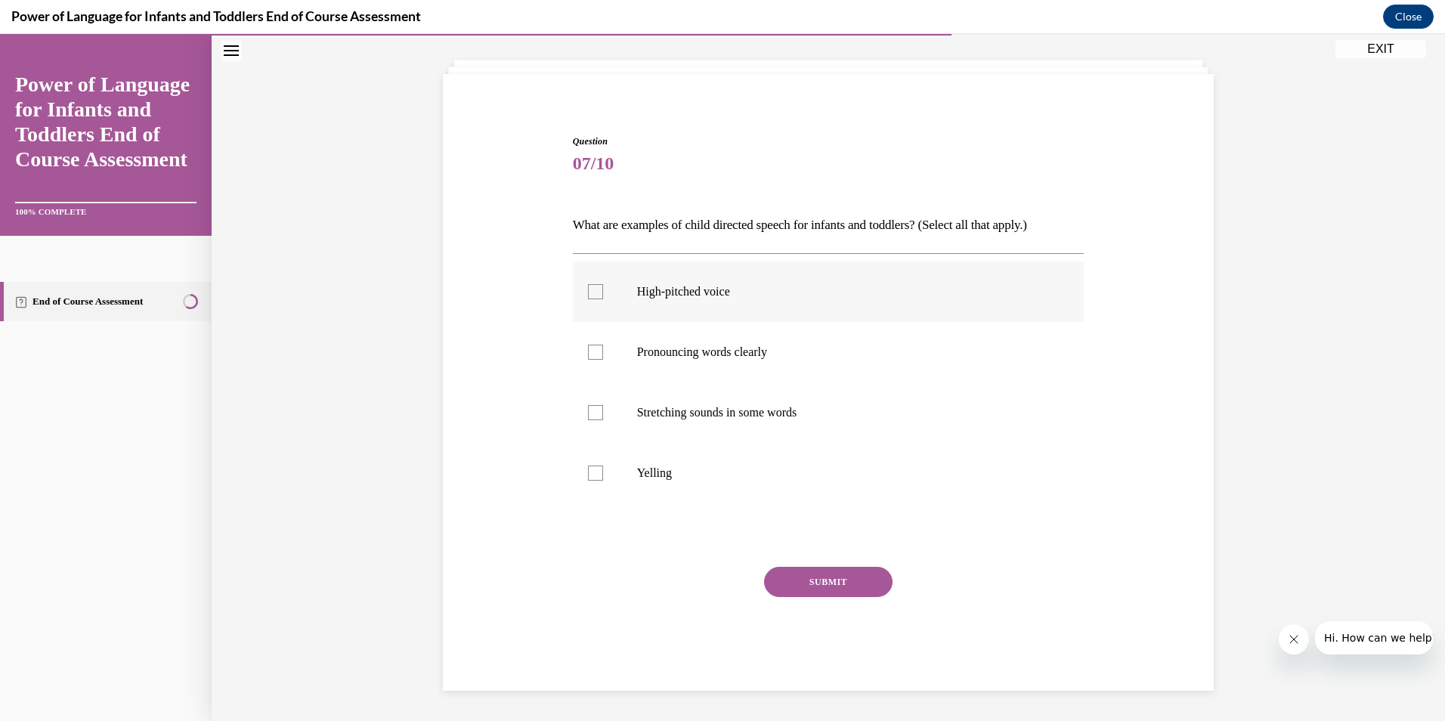
click at [803, 288] on p "High-pitched voice" at bounding box center [842, 291] width 410 height 15
click at [603, 288] on input "High-pitched voice" at bounding box center [595, 291] width 15 height 15
checkbox input "true"
drag, startPoint x: 810, startPoint y: 352, endPoint x: 817, endPoint y: 399, distance: 48.1
click at [810, 352] on p "Pronouncing words clearly" at bounding box center [842, 352] width 410 height 15
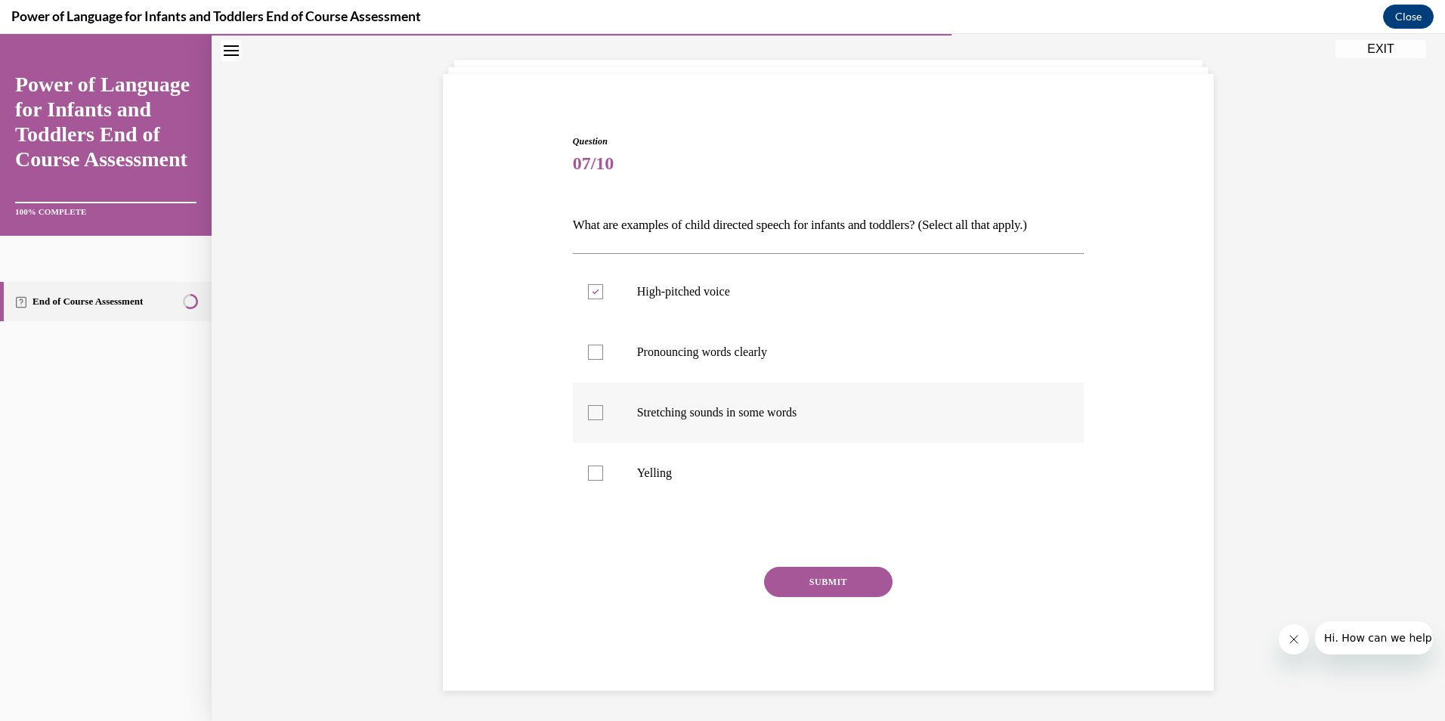
click at [603, 352] on input "Pronouncing words clearly" at bounding box center [595, 352] width 15 height 15
checkbox input "true"
click at [822, 411] on p "Stretching sounds in some words" at bounding box center [842, 412] width 410 height 15
click at [603, 411] on input "Stretching sounds in some words" at bounding box center [595, 412] width 15 height 15
checkbox input "true"
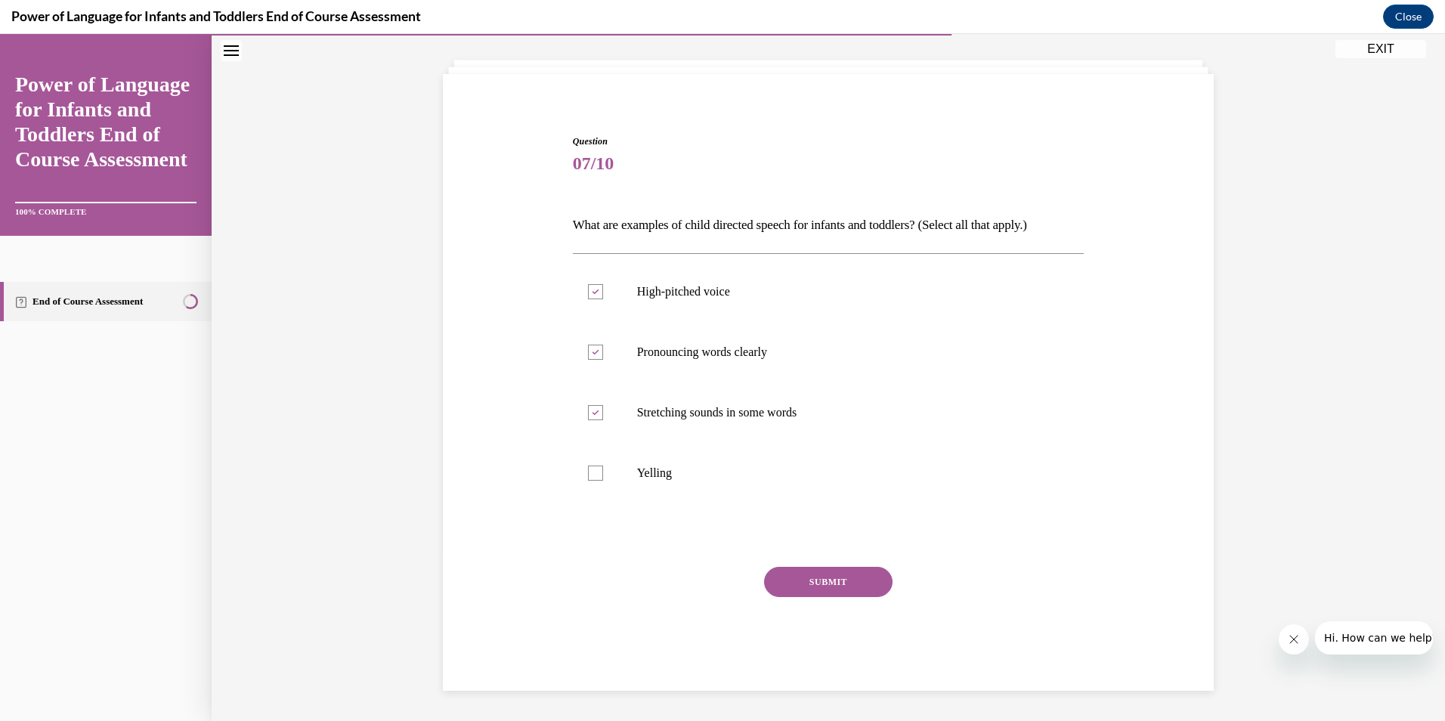
click at [840, 588] on button "SUBMIT" at bounding box center [828, 582] width 129 height 30
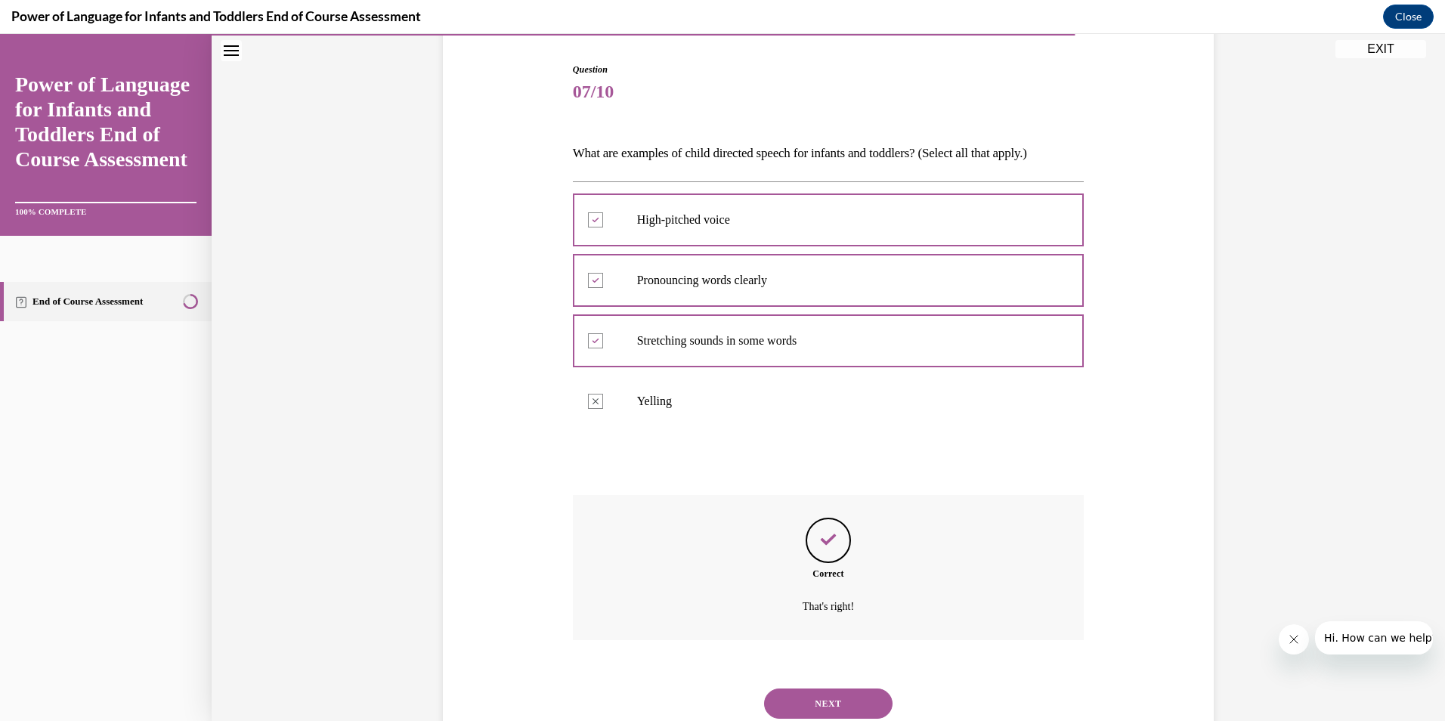
scroll to position [198, 0]
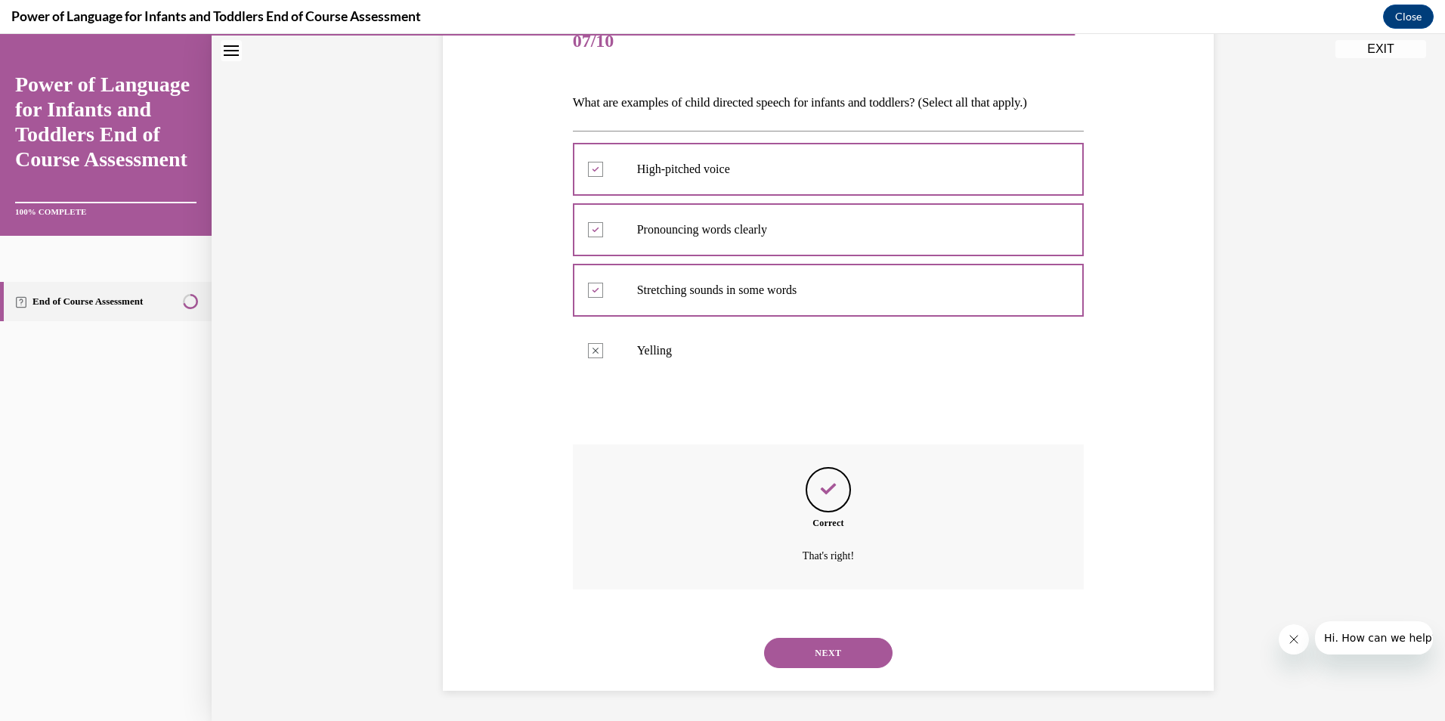
click at [820, 646] on button "NEXT" at bounding box center [828, 653] width 129 height 30
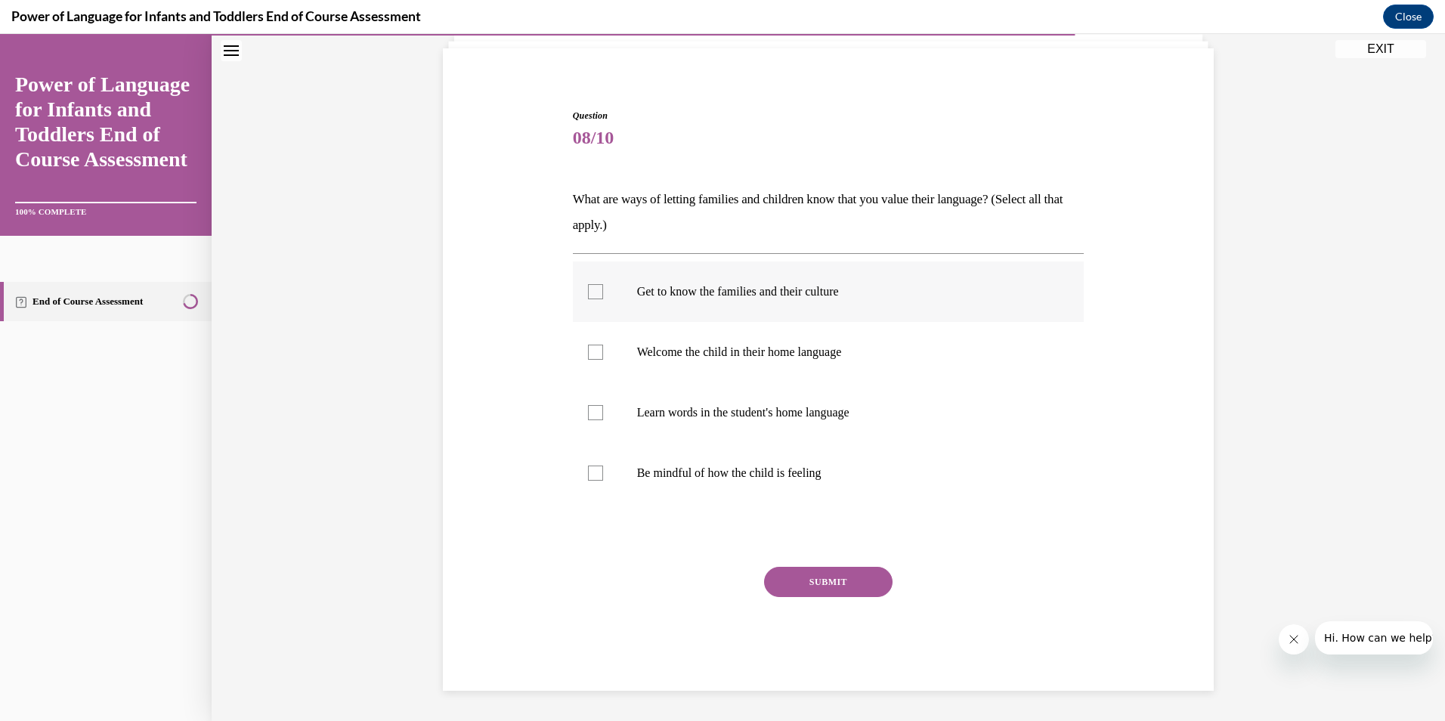
click at [748, 294] on p "Get to know the families and their culture" at bounding box center [842, 291] width 410 height 15
click at [603, 294] on input "Get to know the families and their culture" at bounding box center [595, 291] width 15 height 15
checkbox input "true"
click at [757, 355] on p "Welcome the child in their home language" at bounding box center [842, 352] width 410 height 15
click at [603, 355] on input "Welcome the child in their home language" at bounding box center [595, 352] width 15 height 15
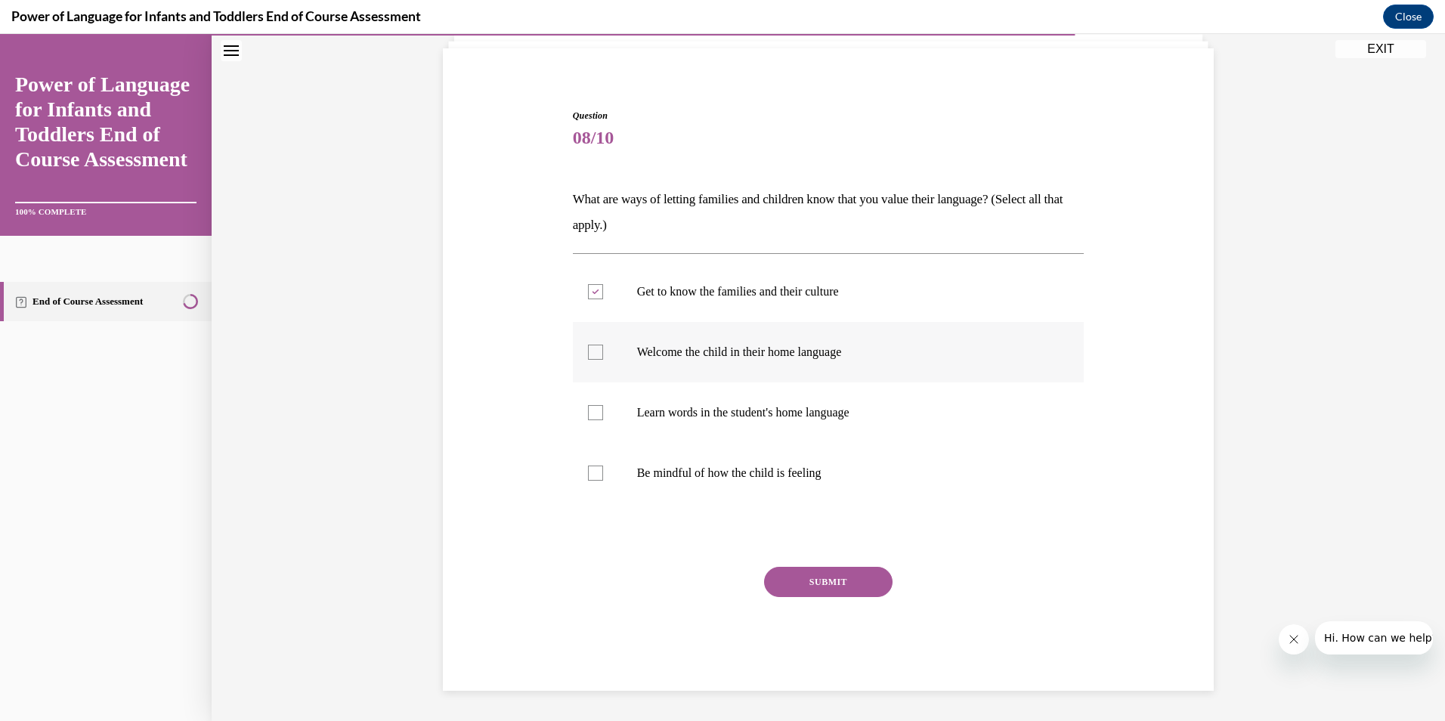
checkbox input "true"
drag, startPoint x: 755, startPoint y: 408, endPoint x: 758, endPoint y: 466, distance: 58.3
click at [754, 409] on p "Learn words in the student's home language" at bounding box center [842, 412] width 410 height 15
click at [603, 409] on input "Learn words in the student's home language" at bounding box center [595, 412] width 15 height 15
checkbox input "true"
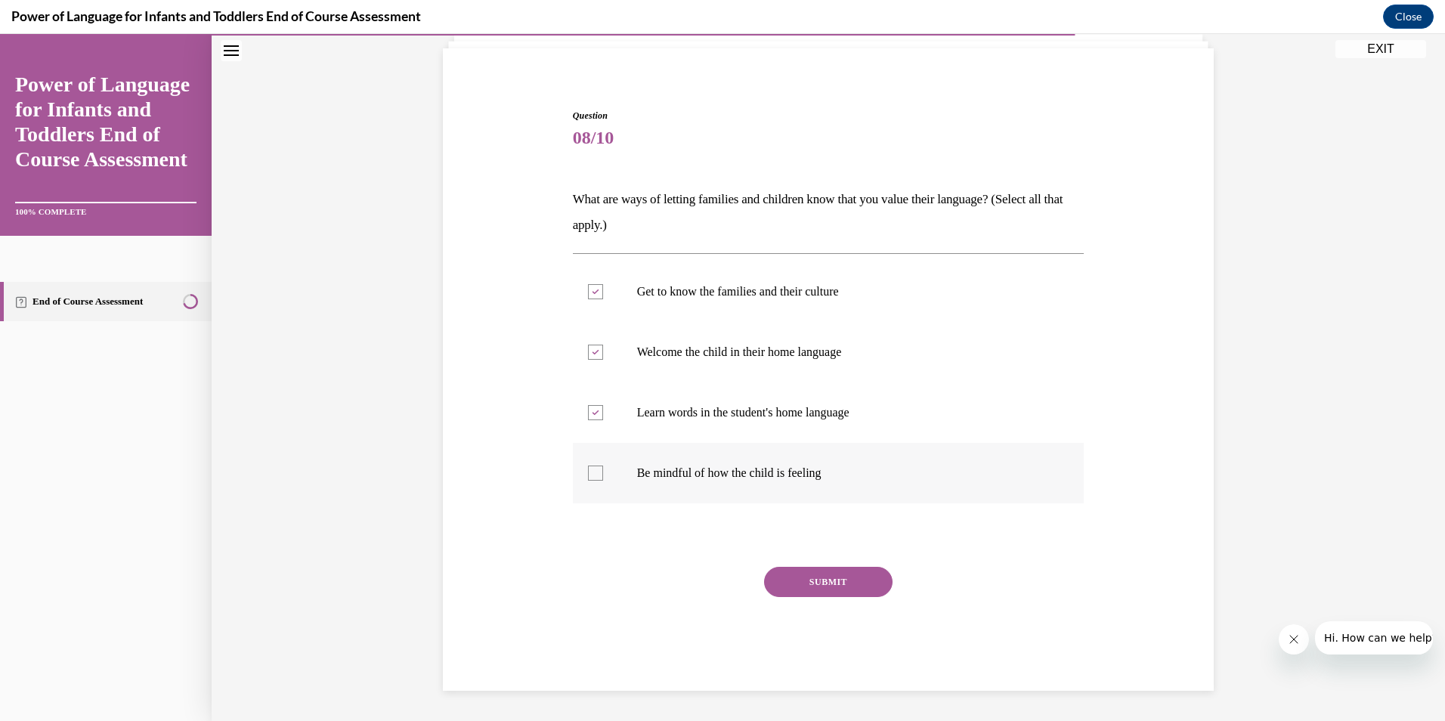
click at [758, 481] on label "Be mindful of how the child is feeling" at bounding box center [829, 473] width 512 height 60
click at [603, 481] on input "Be mindful of how the child is feeling" at bounding box center [595, 473] width 15 height 15
checkbox input "true"
click at [820, 586] on button "SUBMIT" at bounding box center [828, 582] width 129 height 30
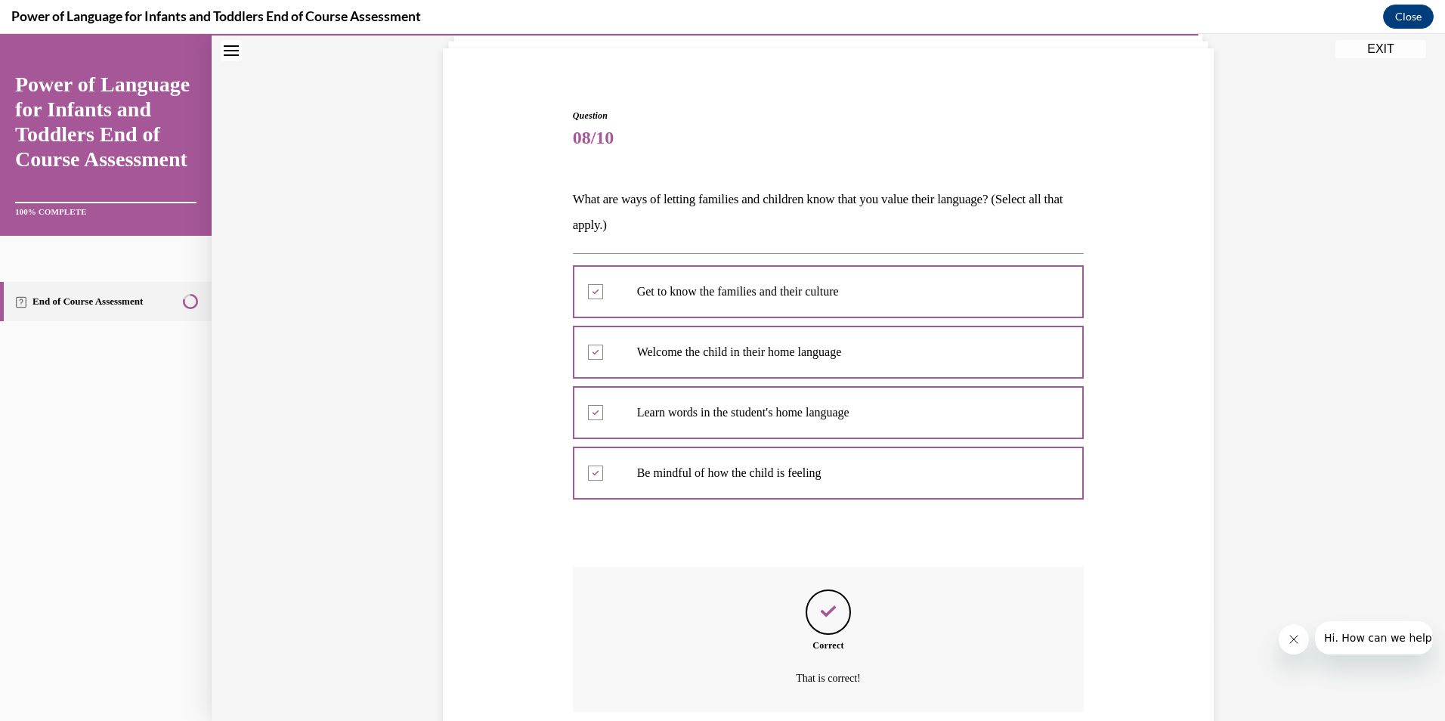
scroll to position [224, 0]
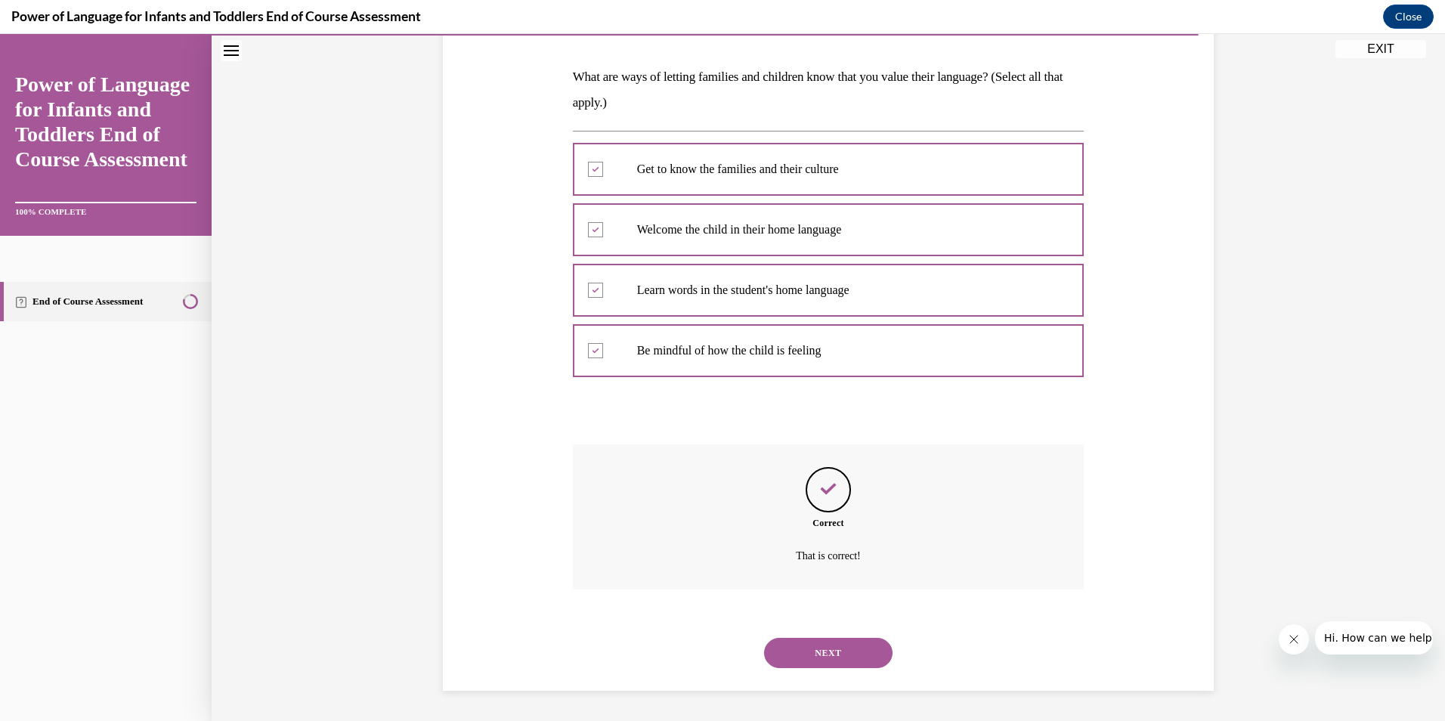
drag, startPoint x: 791, startPoint y: 642, endPoint x: 797, endPoint y: 627, distance: 15.3
click at [791, 641] on button "NEXT" at bounding box center [828, 653] width 129 height 30
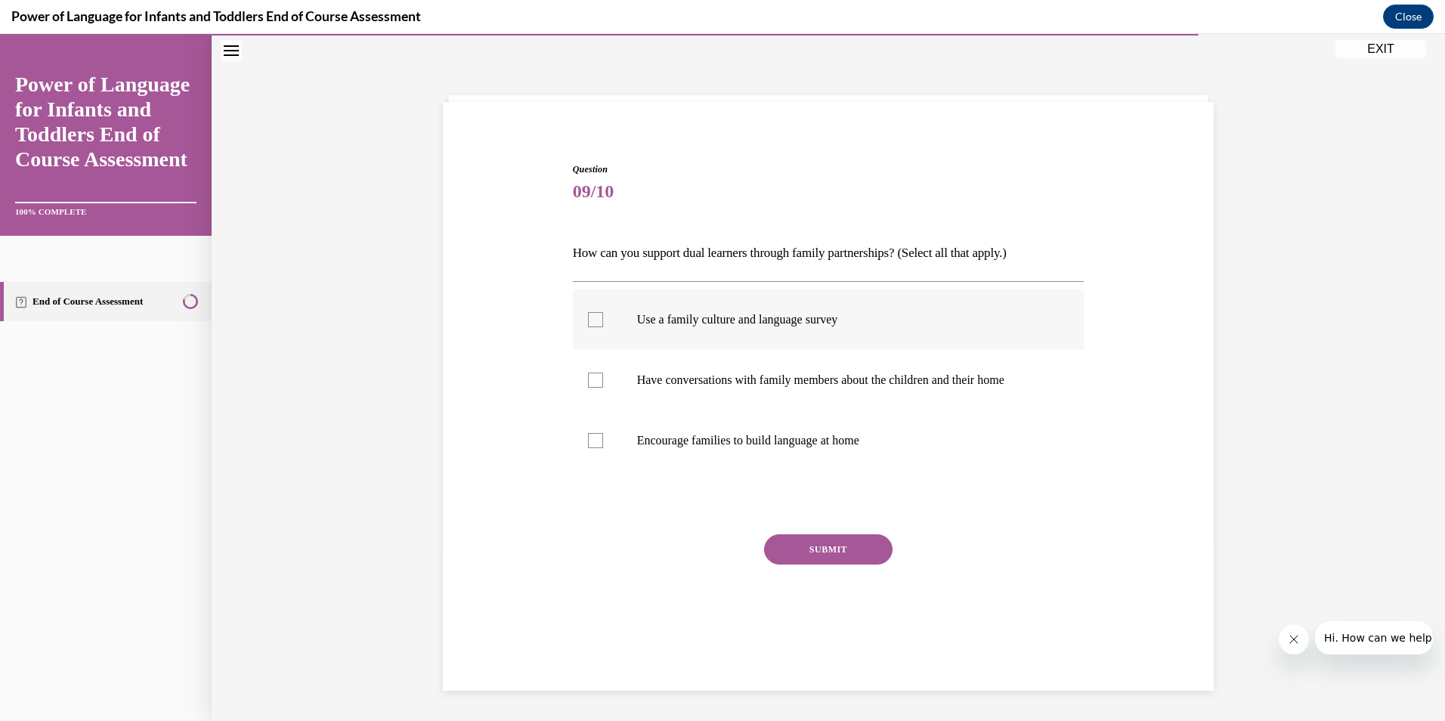
click at [796, 316] on p "Use a family culture and language survey" at bounding box center [842, 319] width 410 height 15
click at [603, 316] on input "Use a family culture and language survey" at bounding box center [595, 319] width 15 height 15
checkbox input "true"
click at [799, 380] on p "Have conversations with family members about the children and their home" at bounding box center [842, 380] width 410 height 15
click at [603, 380] on input "Have conversations with family members about the children and their home" at bounding box center [595, 380] width 15 height 15
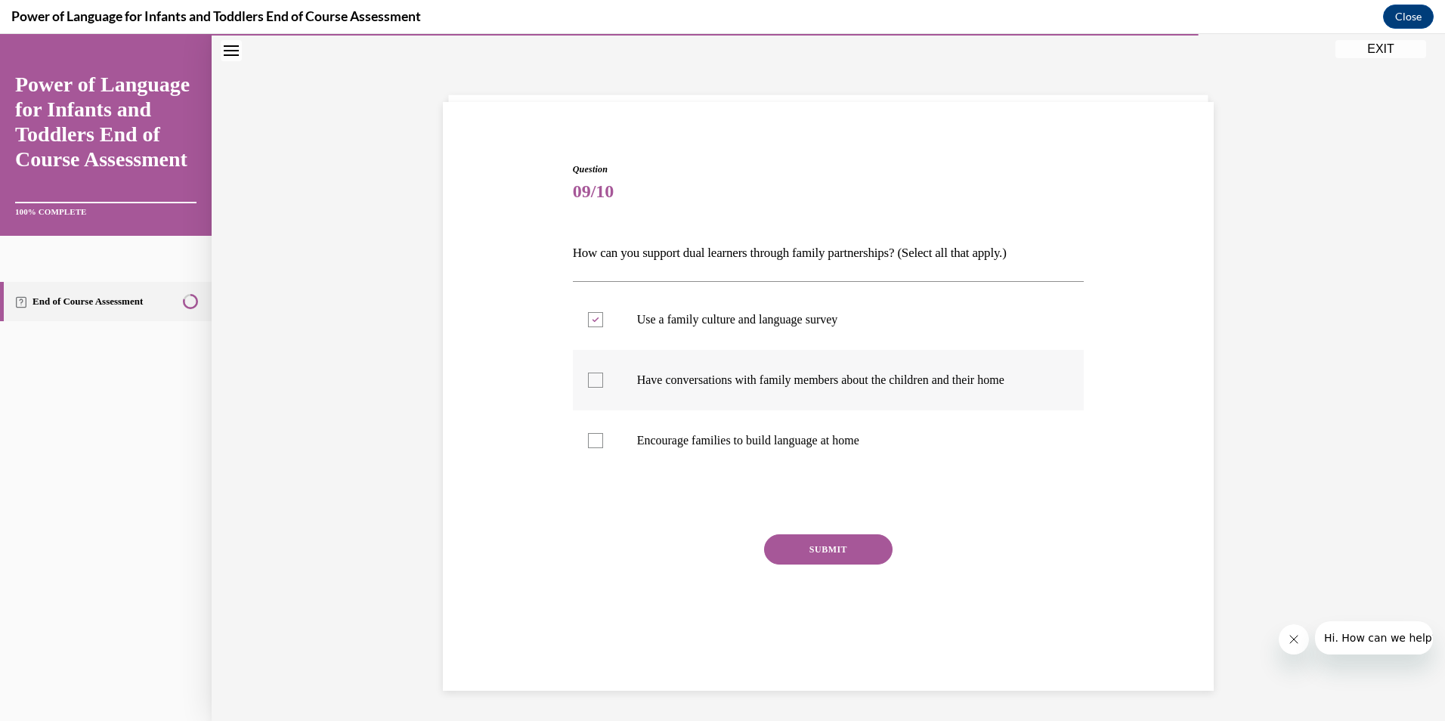
checkbox input "true"
click at [799, 450] on label "Encourage families to build language at home" at bounding box center [829, 440] width 512 height 60
click at [603, 448] on input "Encourage families to build language at home" at bounding box center [595, 440] width 15 height 15
checkbox input "true"
click at [822, 553] on button "SUBMIT" at bounding box center [828, 549] width 129 height 30
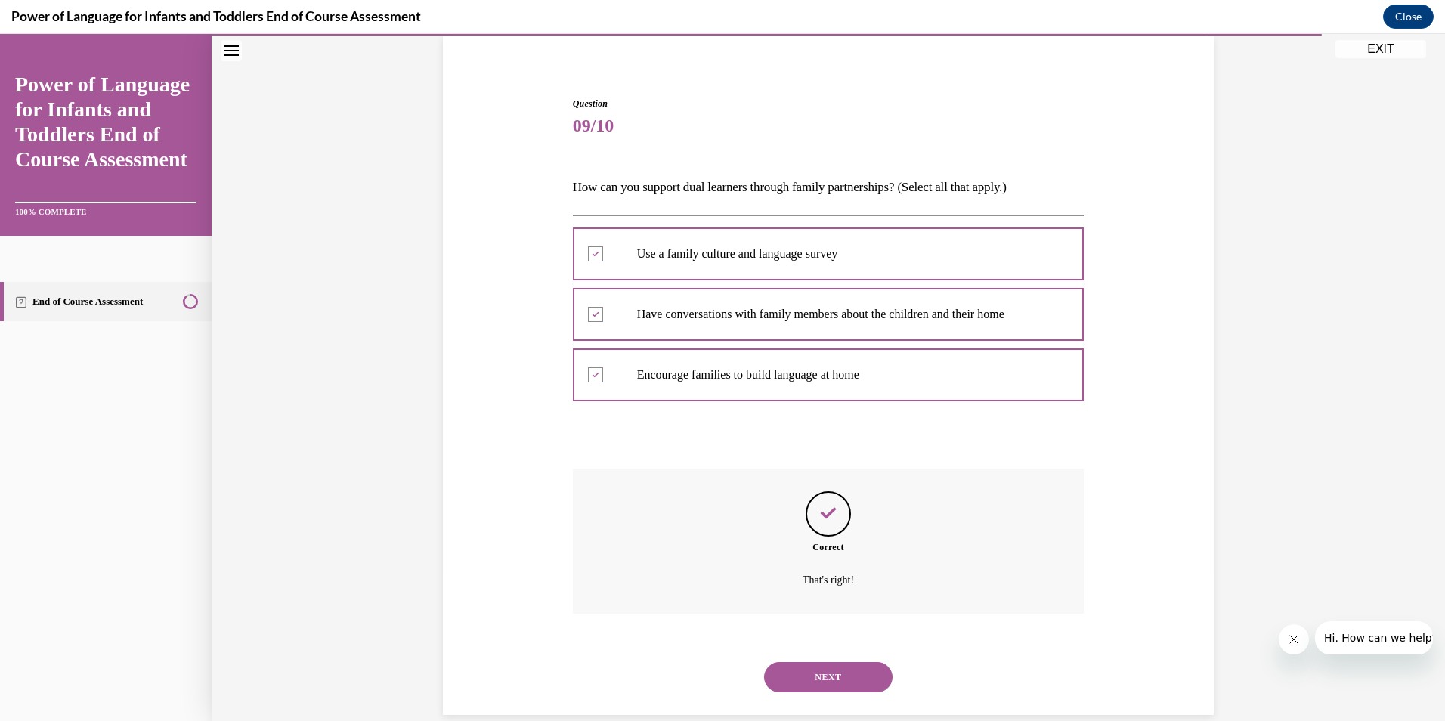
scroll to position [138, 0]
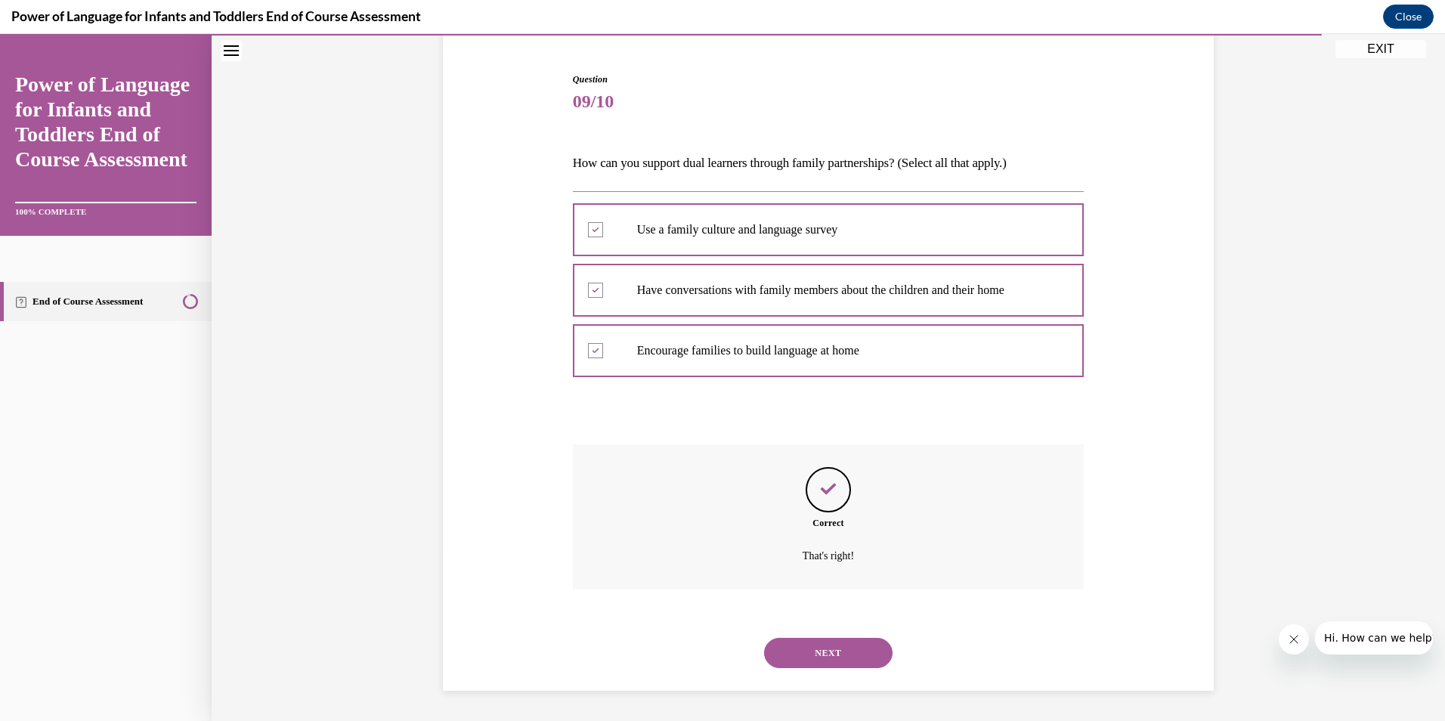
click at [788, 652] on button "NEXT" at bounding box center [828, 653] width 129 height 30
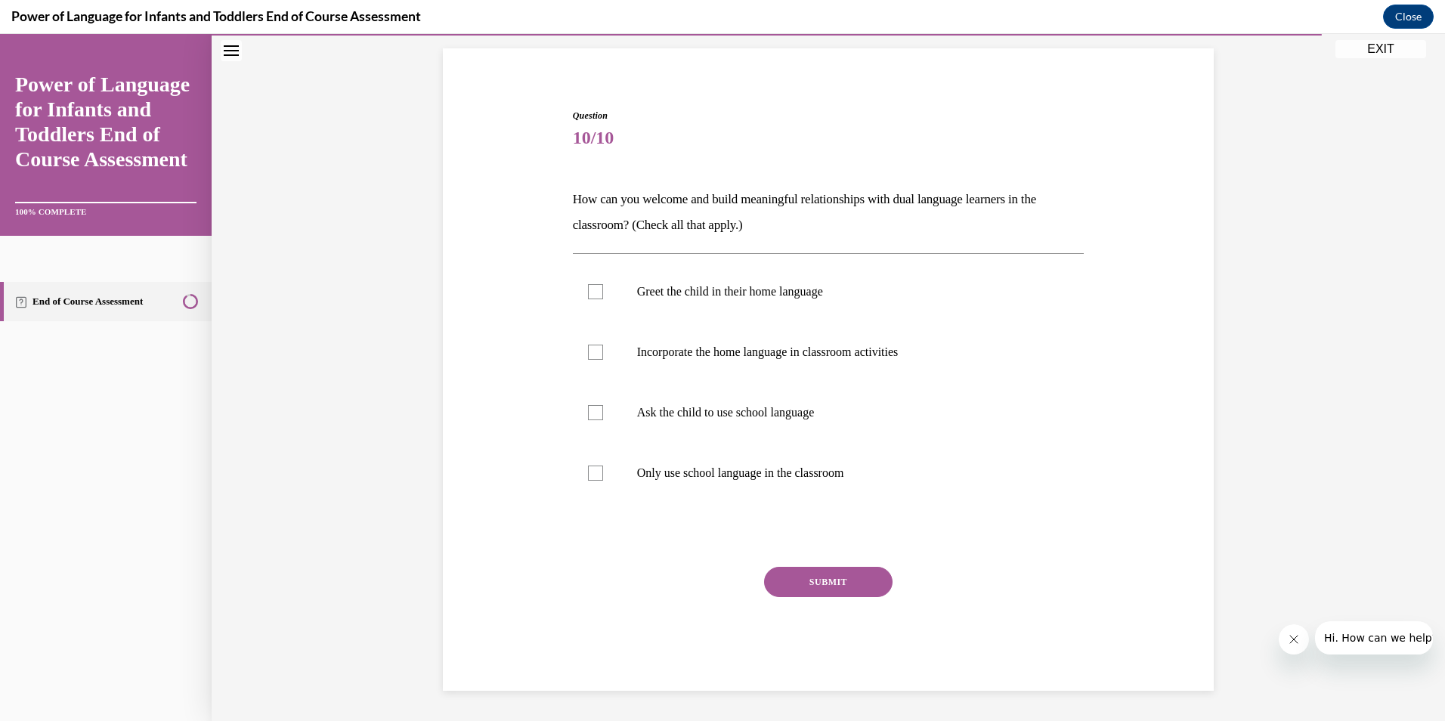
scroll to position [101, 0]
click at [795, 292] on p "Greet the child in their home language" at bounding box center [842, 291] width 410 height 15
click at [603, 292] on input "Greet the child in their home language" at bounding box center [595, 291] width 15 height 15
checkbox input "true"
click at [792, 330] on label "Incorporate the home language in classroom activities" at bounding box center [829, 352] width 512 height 60
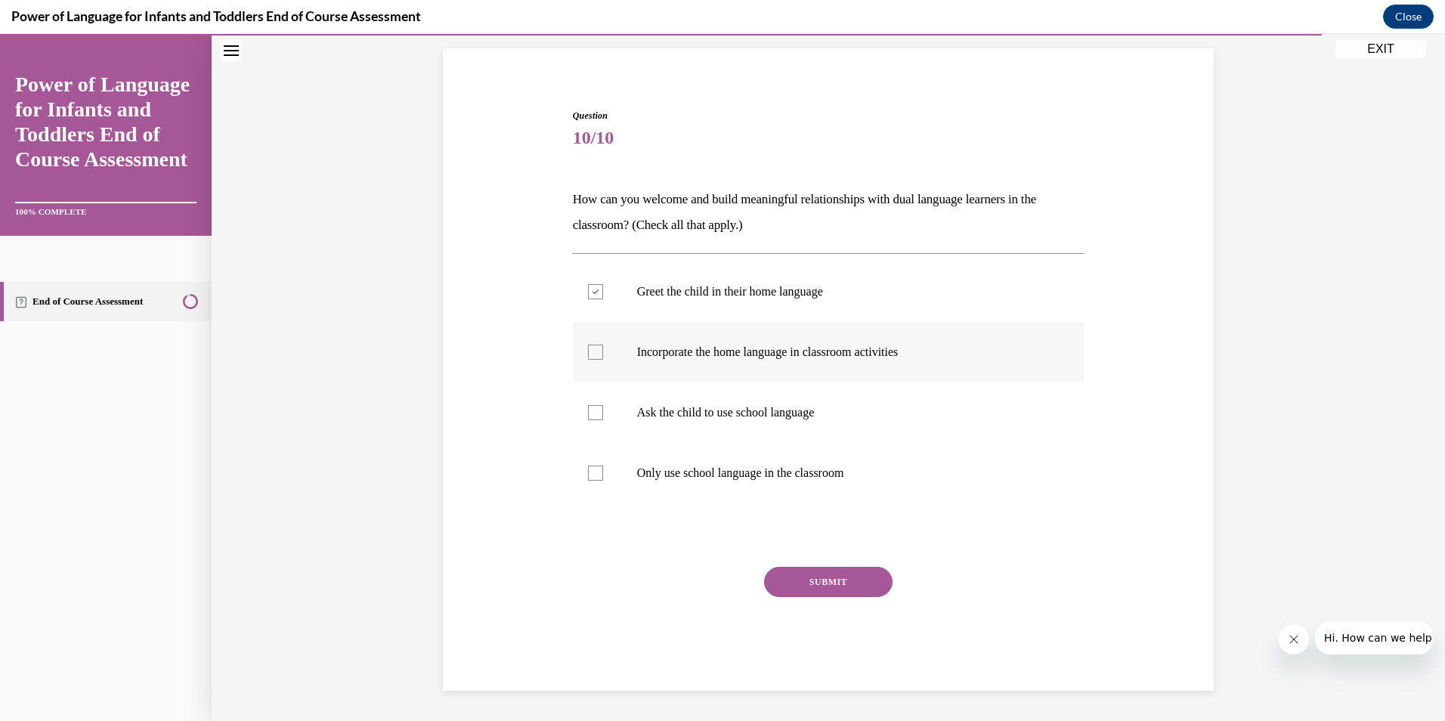
click at [603, 345] on input "Incorporate the home language in classroom activities" at bounding box center [595, 352] width 15 height 15
checkbox input "true"
click at [834, 583] on button "SUBMIT" at bounding box center [828, 582] width 129 height 30
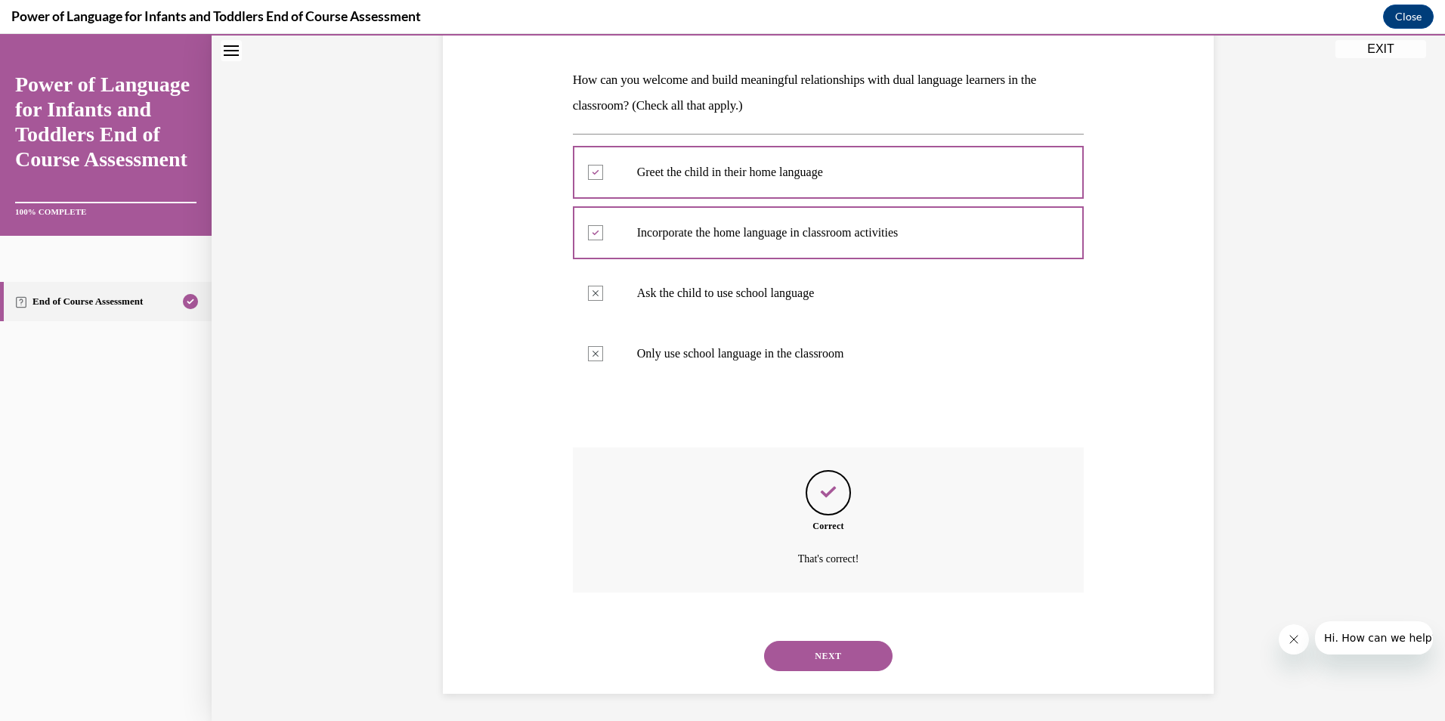
scroll to position [224, 0]
click at [811, 656] on button "NEXT" at bounding box center [828, 653] width 129 height 30
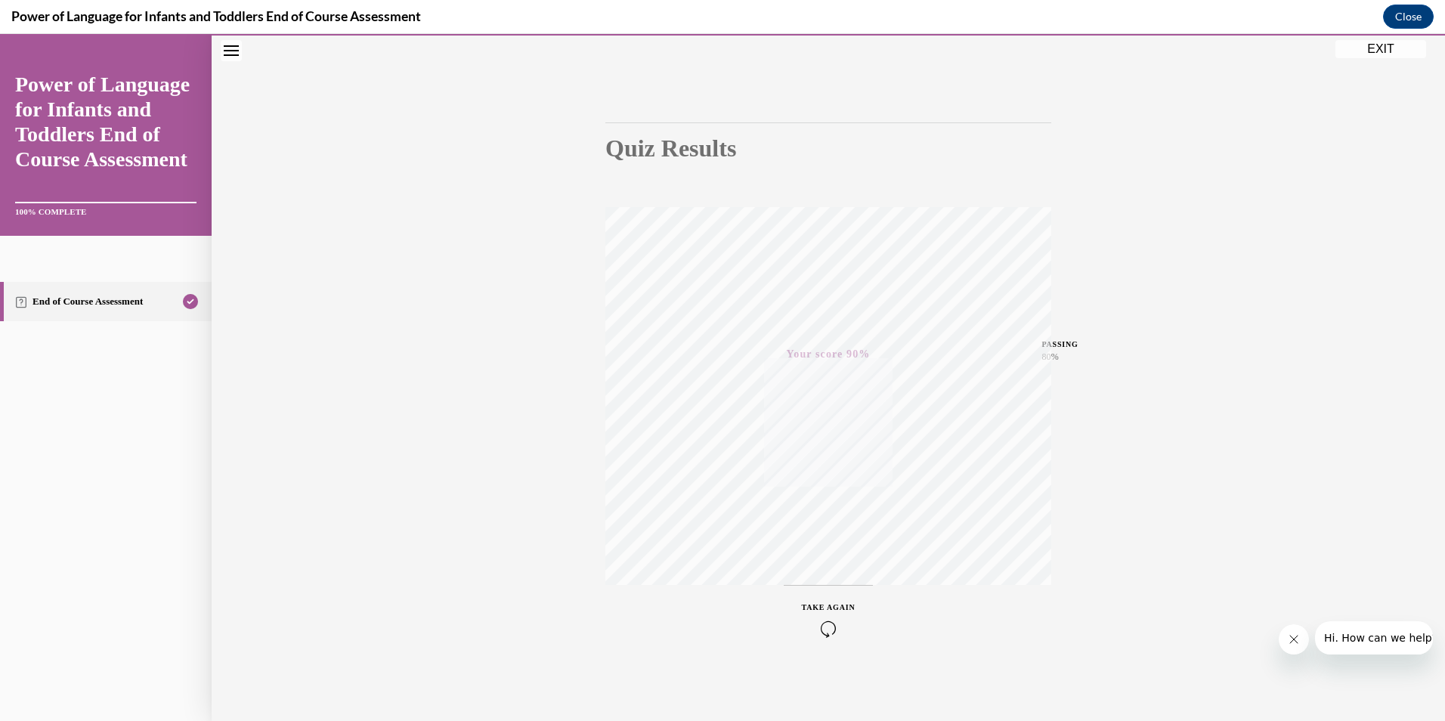
click at [1366, 47] on button "EXIT" at bounding box center [1381, 49] width 91 height 18
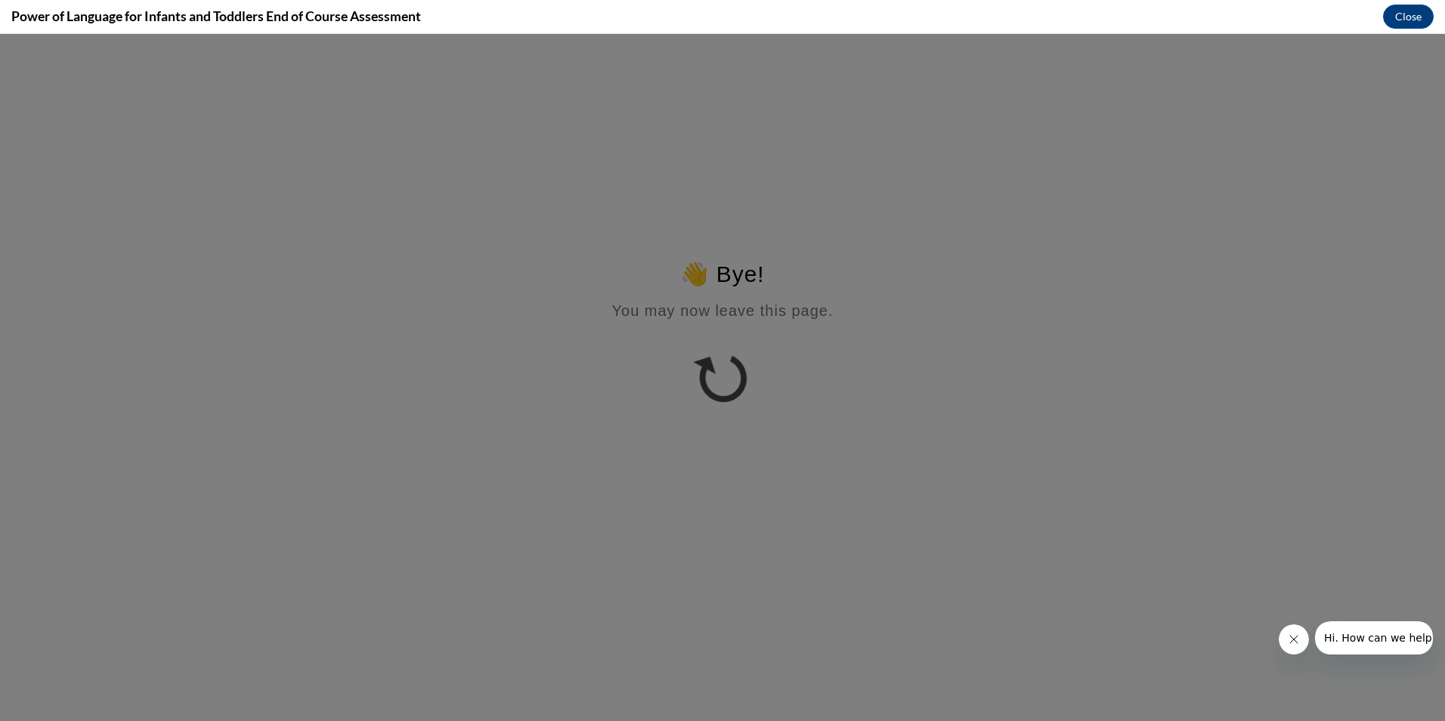
scroll to position [0, 0]
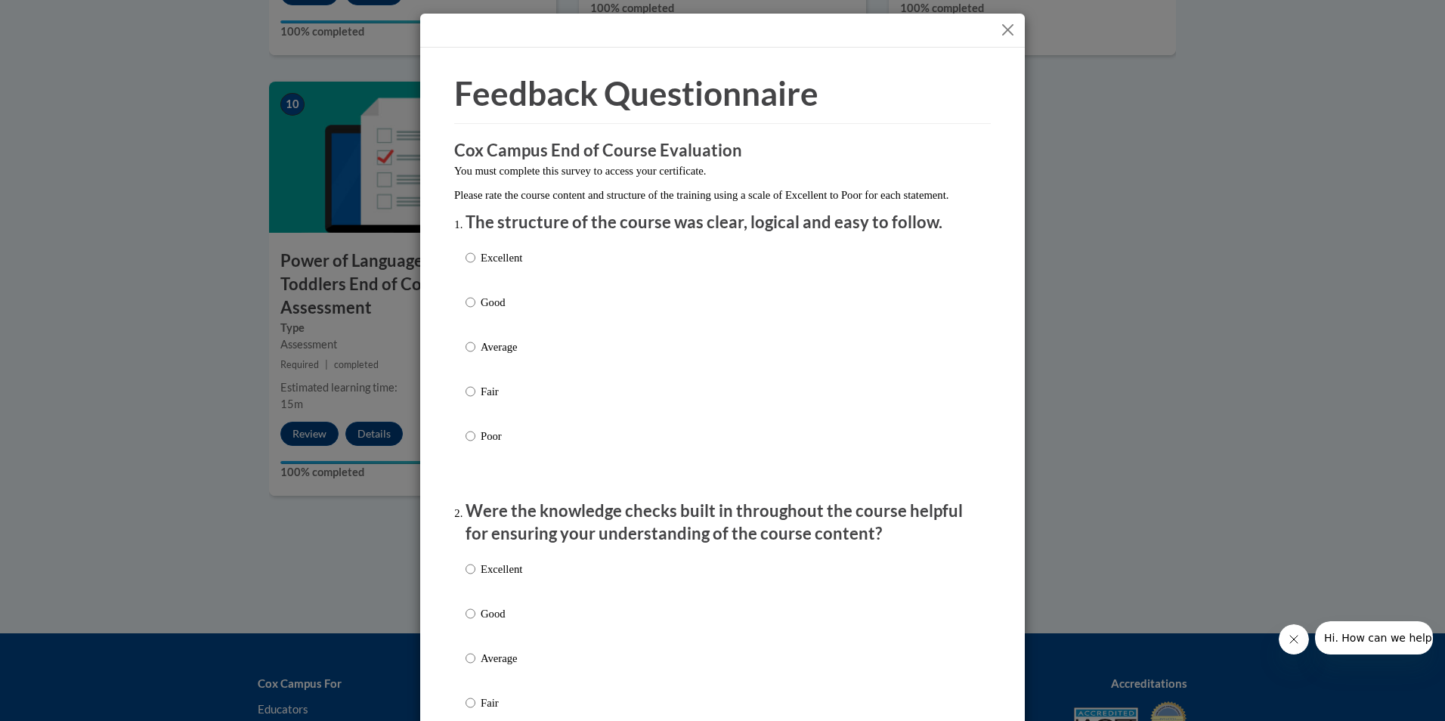
click at [470, 271] on label "Excellent" at bounding box center [494, 269] width 57 height 41
click at [470, 266] on input "Excellent" at bounding box center [471, 257] width 10 height 17
radio input "true"
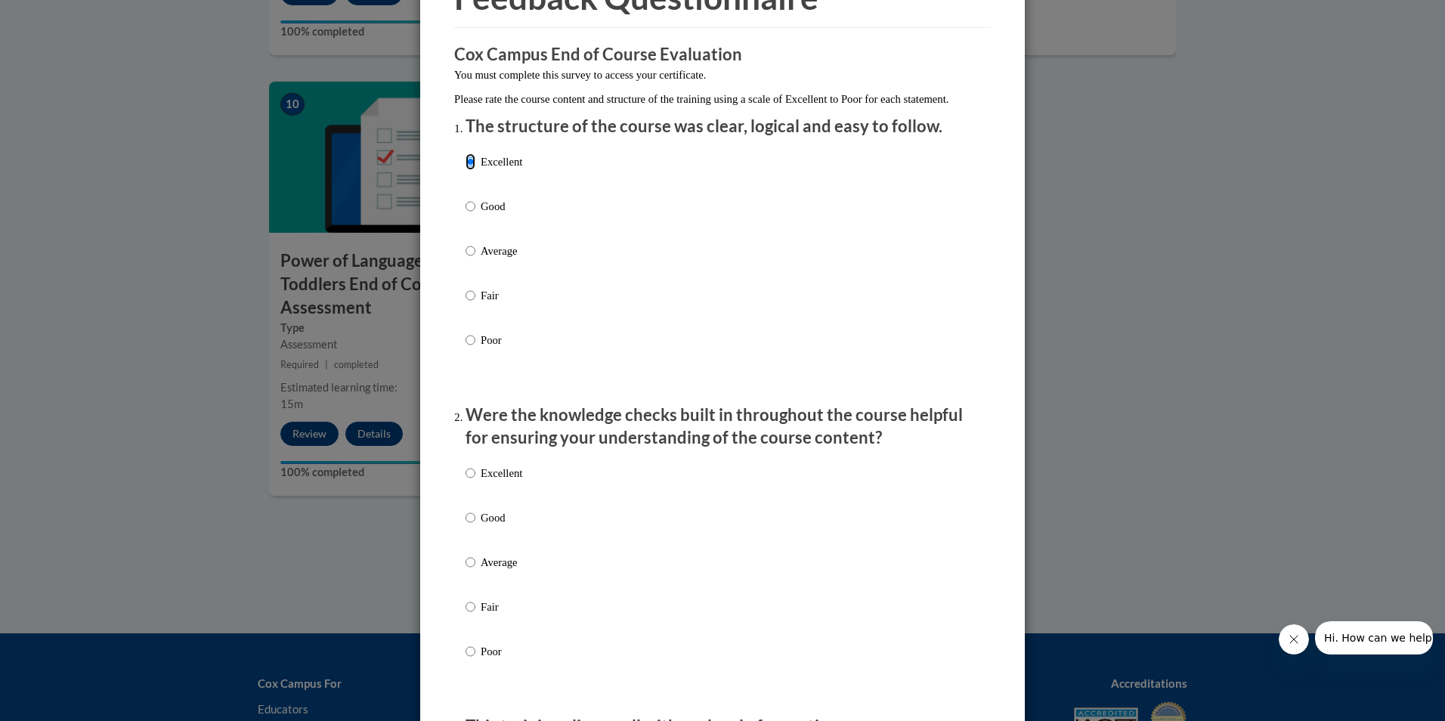
scroll to position [227, 0]
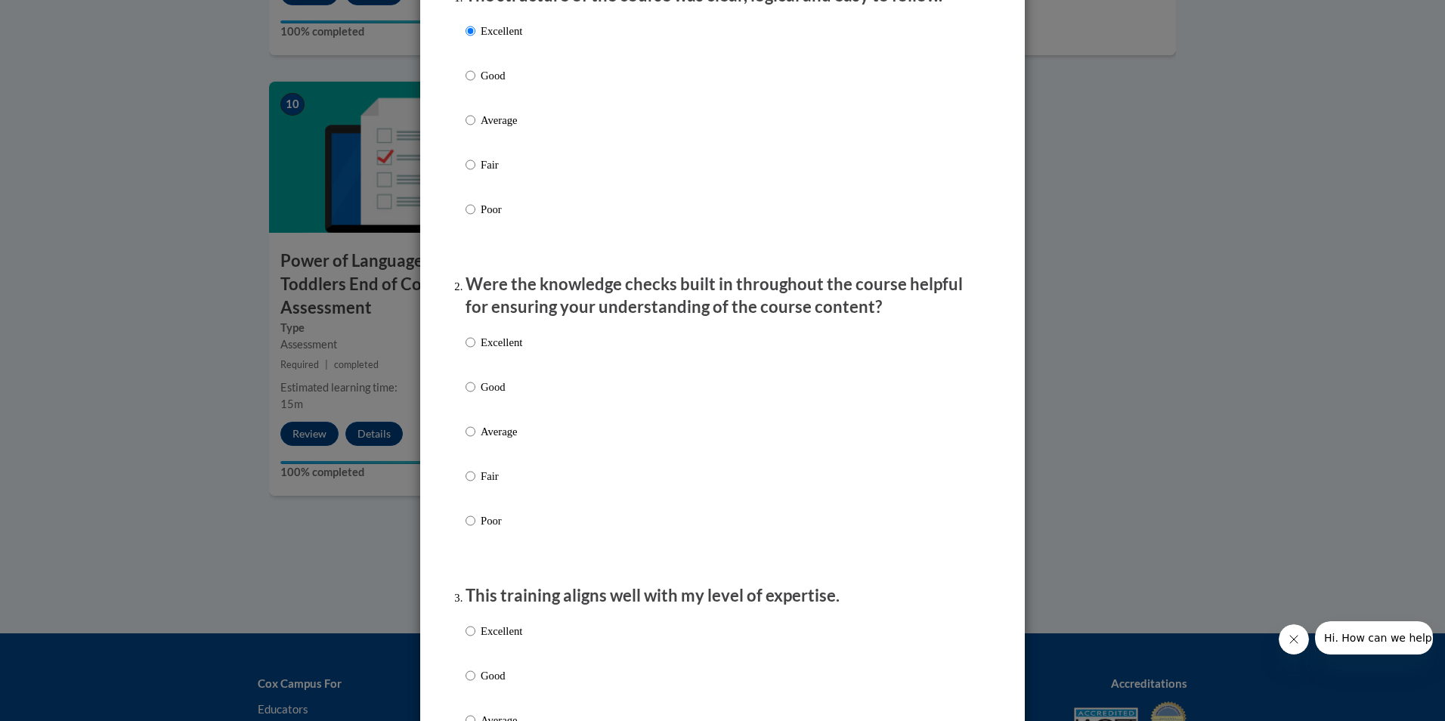
click at [471, 355] on label "Excellent" at bounding box center [494, 354] width 57 height 41
click at [471, 351] on input "Excellent" at bounding box center [471, 342] width 10 height 17
radio input "true"
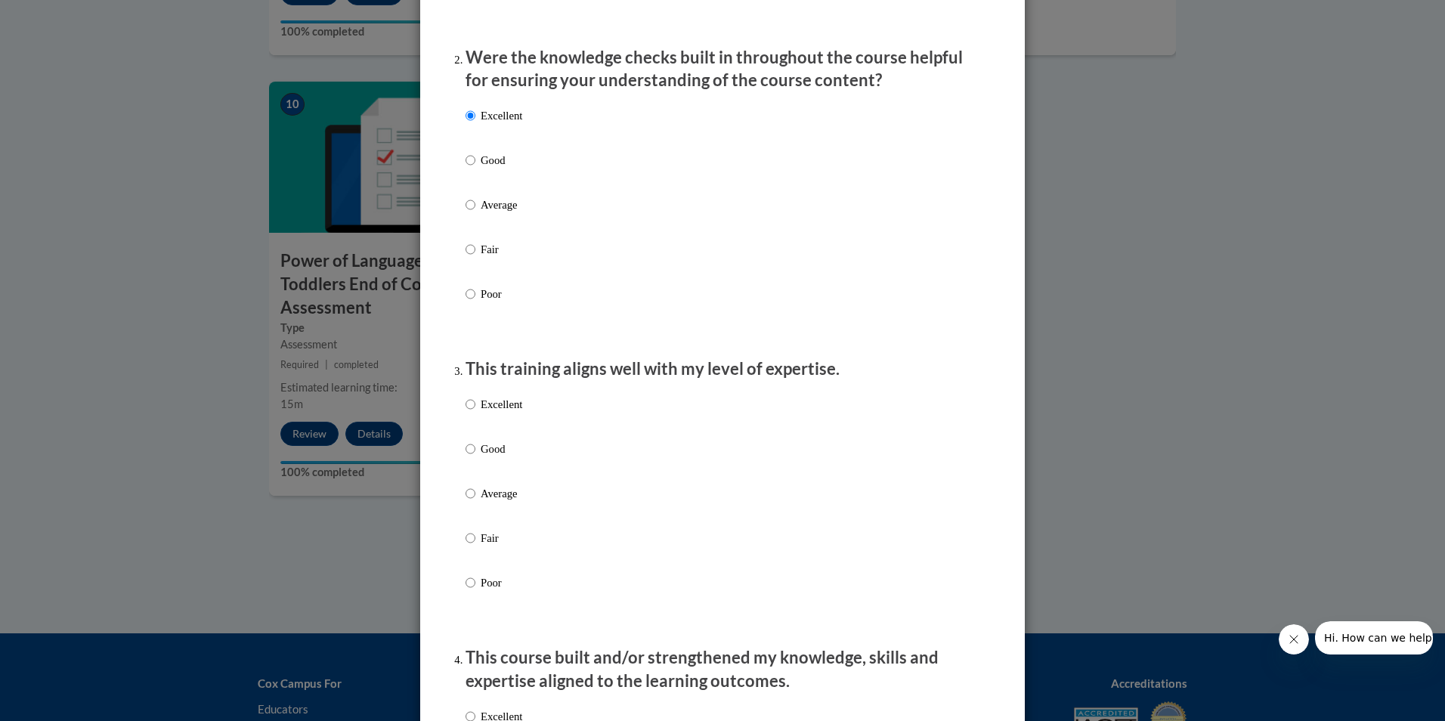
click at [471, 417] on label "Excellent" at bounding box center [494, 416] width 57 height 41
click at [471, 413] on input "Excellent" at bounding box center [471, 404] width 10 height 17
radio input "true"
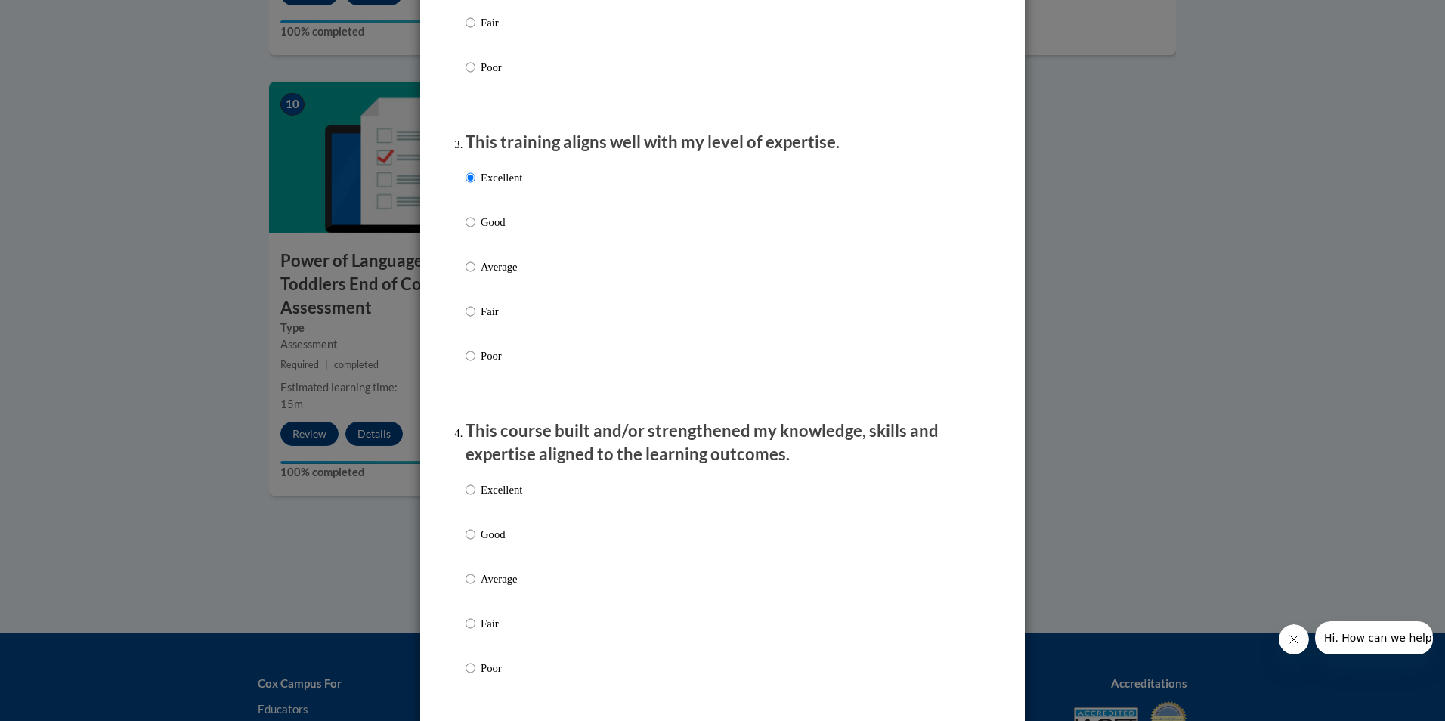
drag, startPoint x: 483, startPoint y: 506, endPoint x: 526, endPoint y: 514, distance: 43.9
click at [482, 498] on p "Excellent" at bounding box center [502, 490] width 42 height 17
click at [475, 498] on input "Excellent" at bounding box center [471, 490] width 10 height 17
radio input "true"
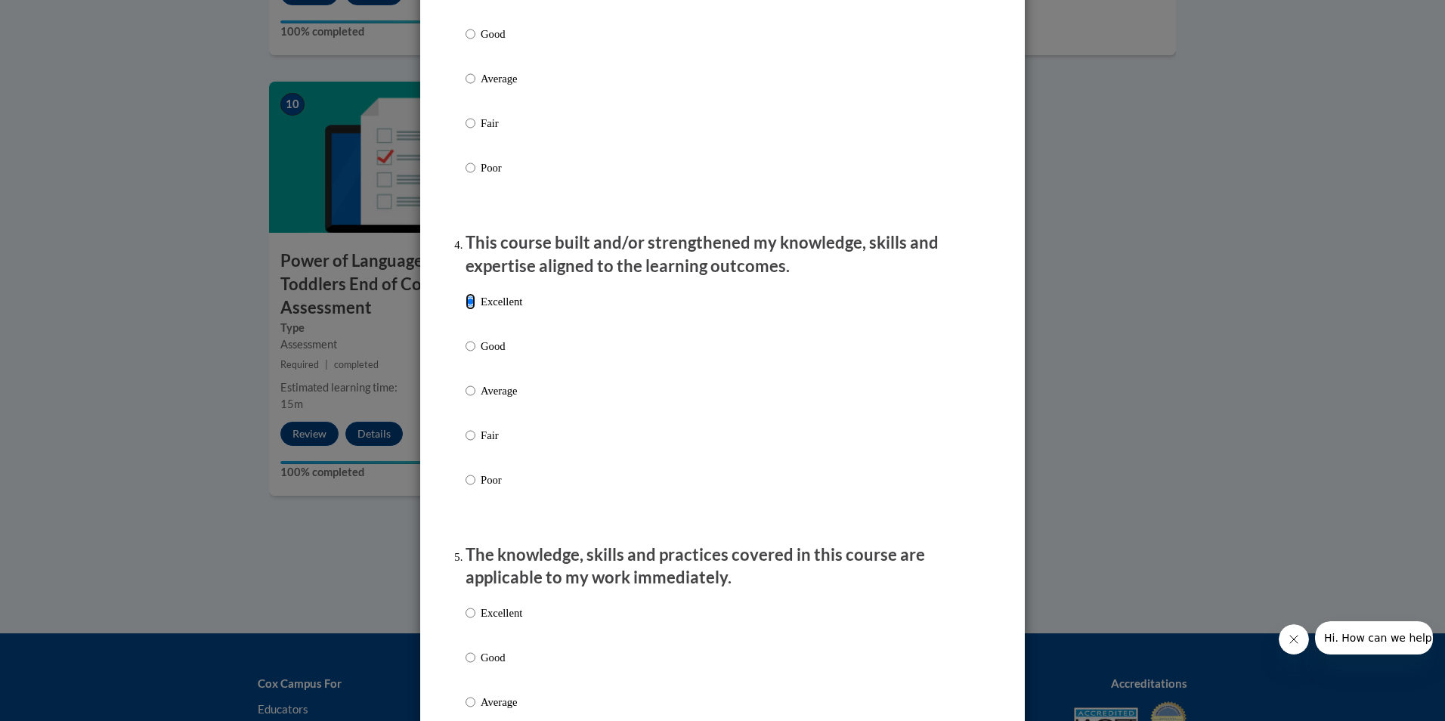
scroll to position [983, 0]
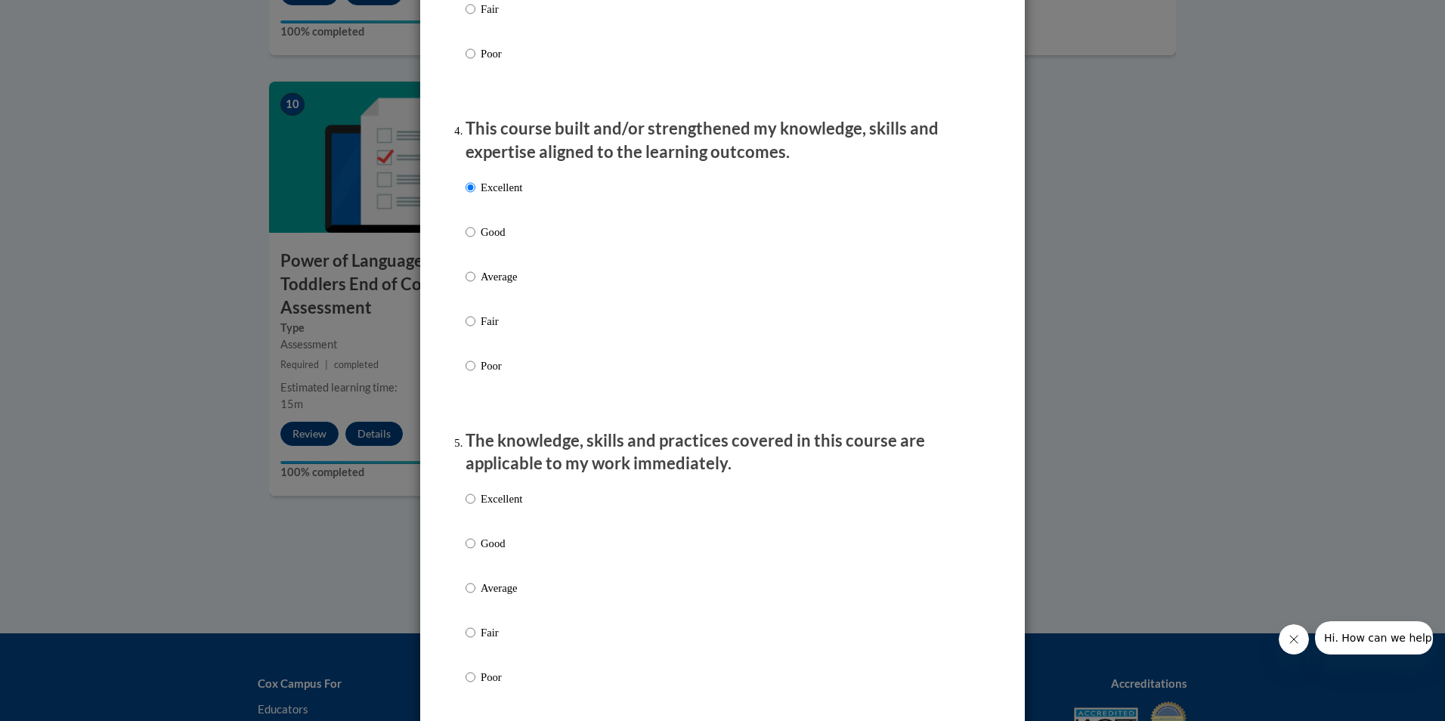
click at [495, 507] on p "Excellent" at bounding box center [502, 499] width 42 height 17
click at [475, 507] on input "Excellent" at bounding box center [471, 499] width 10 height 17
radio input "true"
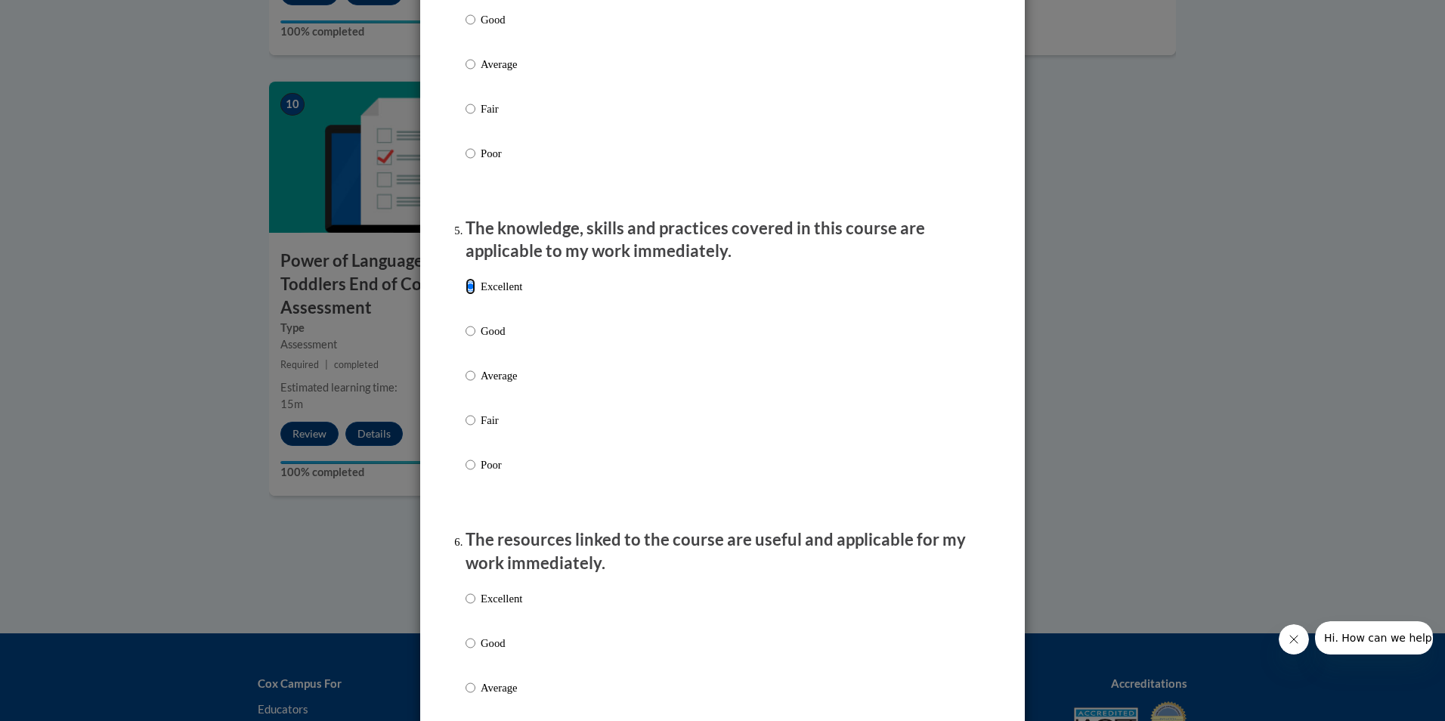
scroll to position [1285, 0]
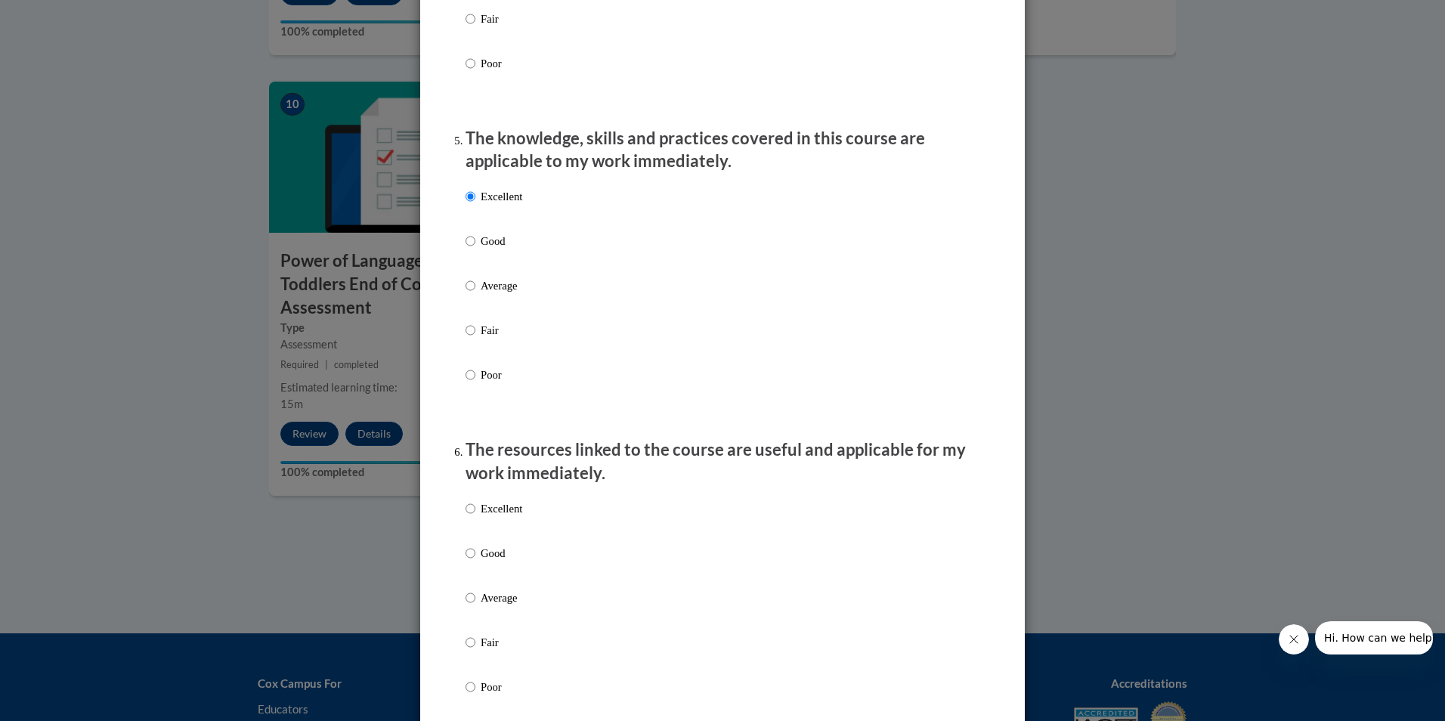
click at [494, 513] on p "Excellent" at bounding box center [502, 508] width 42 height 17
click at [475, 513] on input "Excellent" at bounding box center [471, 508] width 10 height 17
radio input "true"
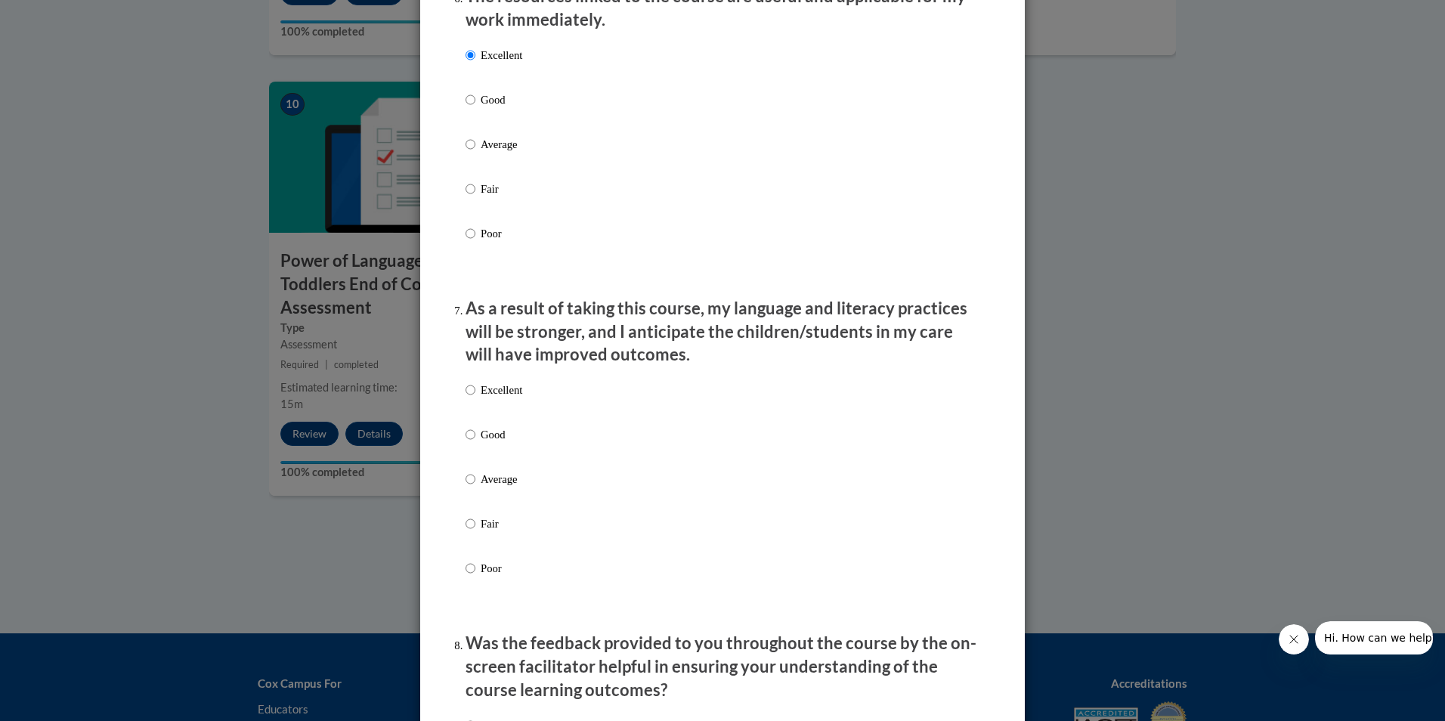
click at [499, 398] on p "Excellent" at bounding box center [502, 390] width 42 height 17
click at [475, 398] on input "Excellent" at bounding box center [471, 390] width 10 height 17
radio input "true"
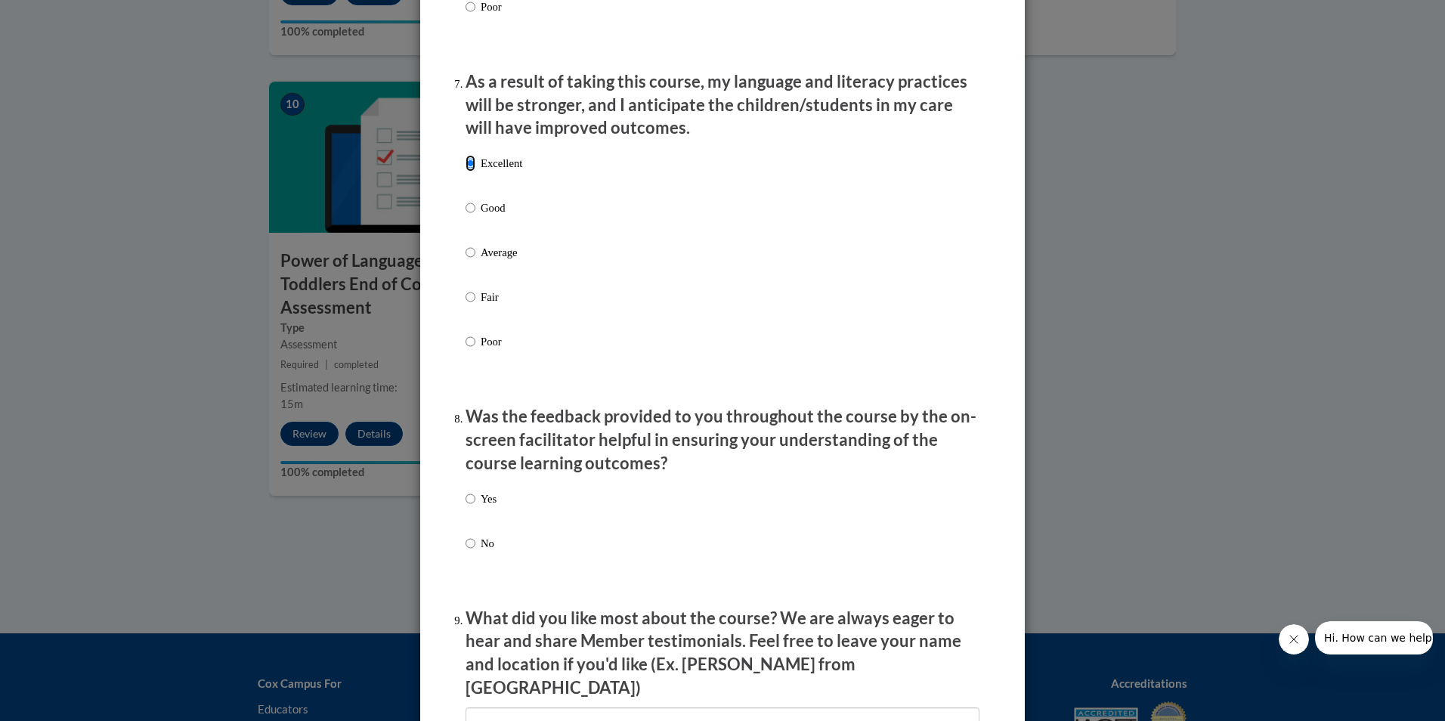
scroll to position [2117, 0]
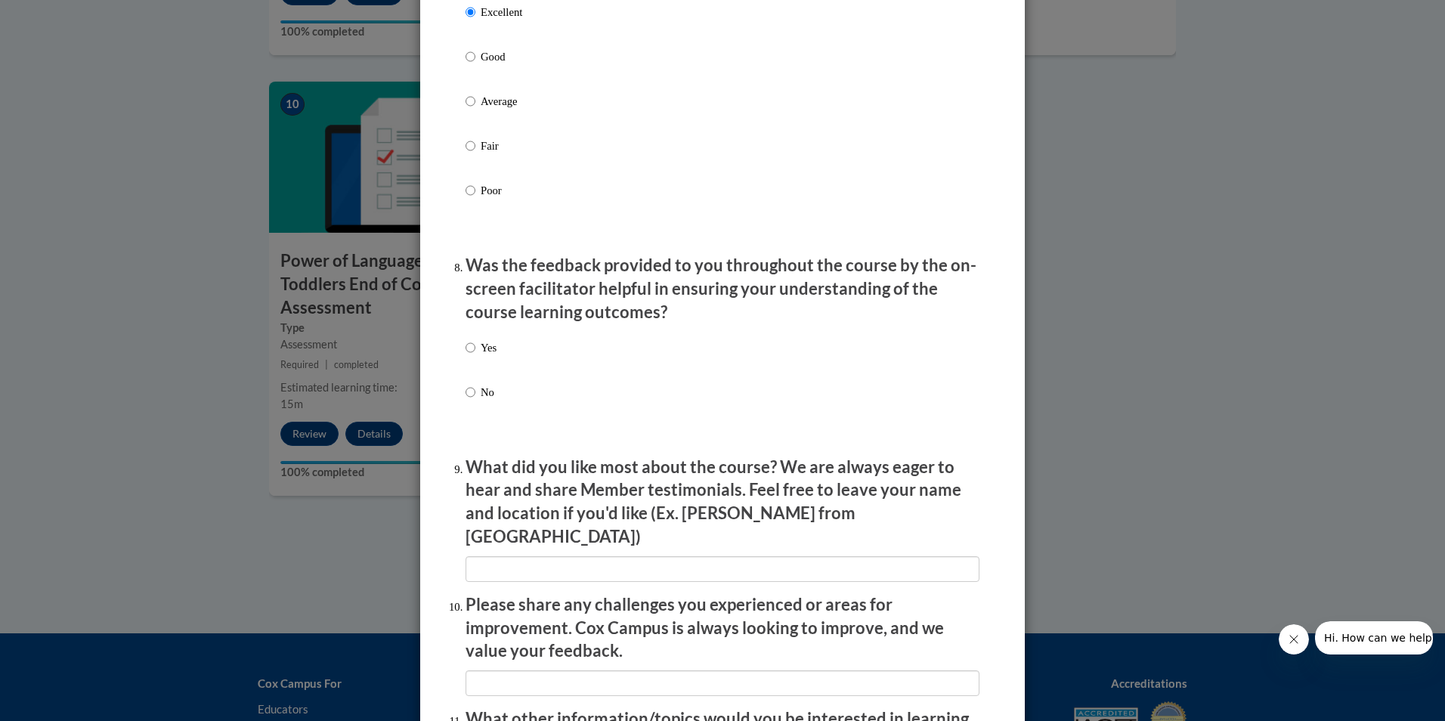
click at [488, 356] on p "Yes" at bounding box center [489, 347] width 16 height 17
click at [475, 356] on input "Yes" at bounding box center [471, 347] width 10 height 17
radio input "true"
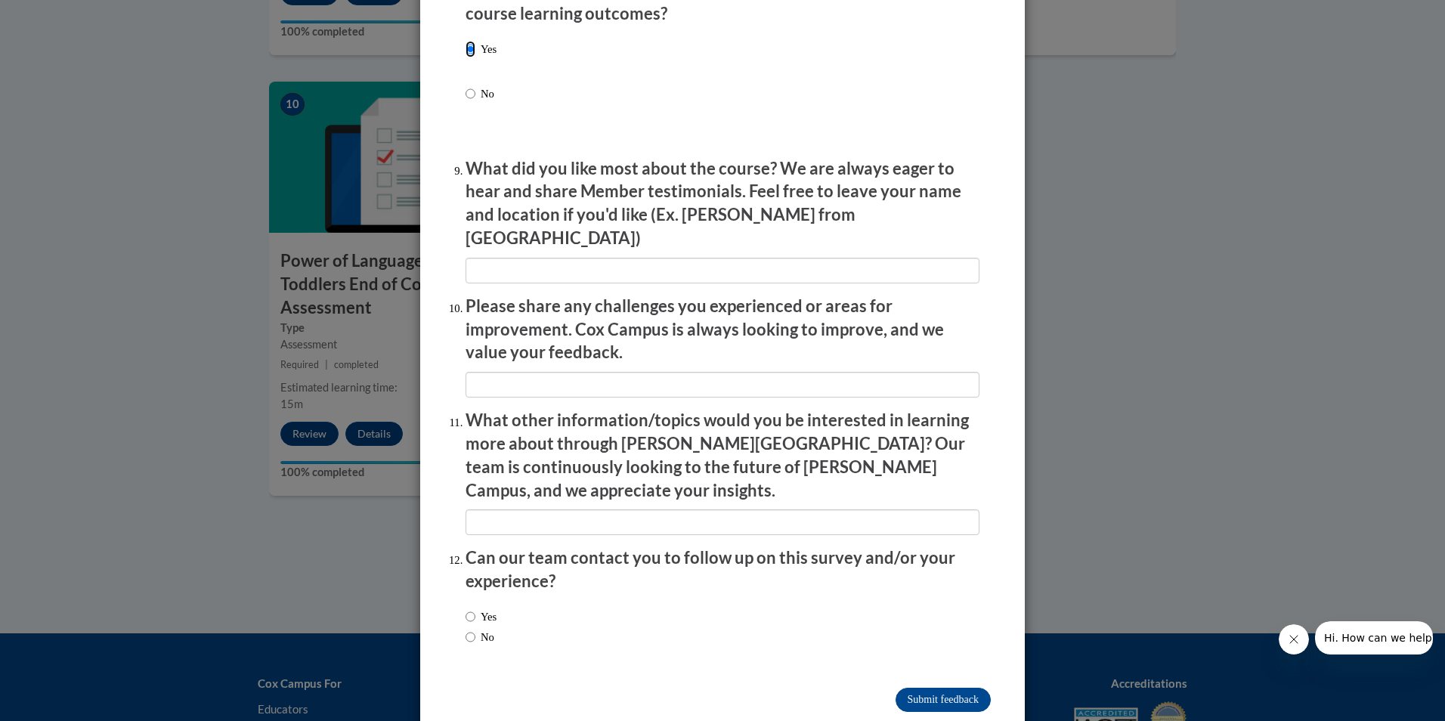
scroll to position [2420, 0]
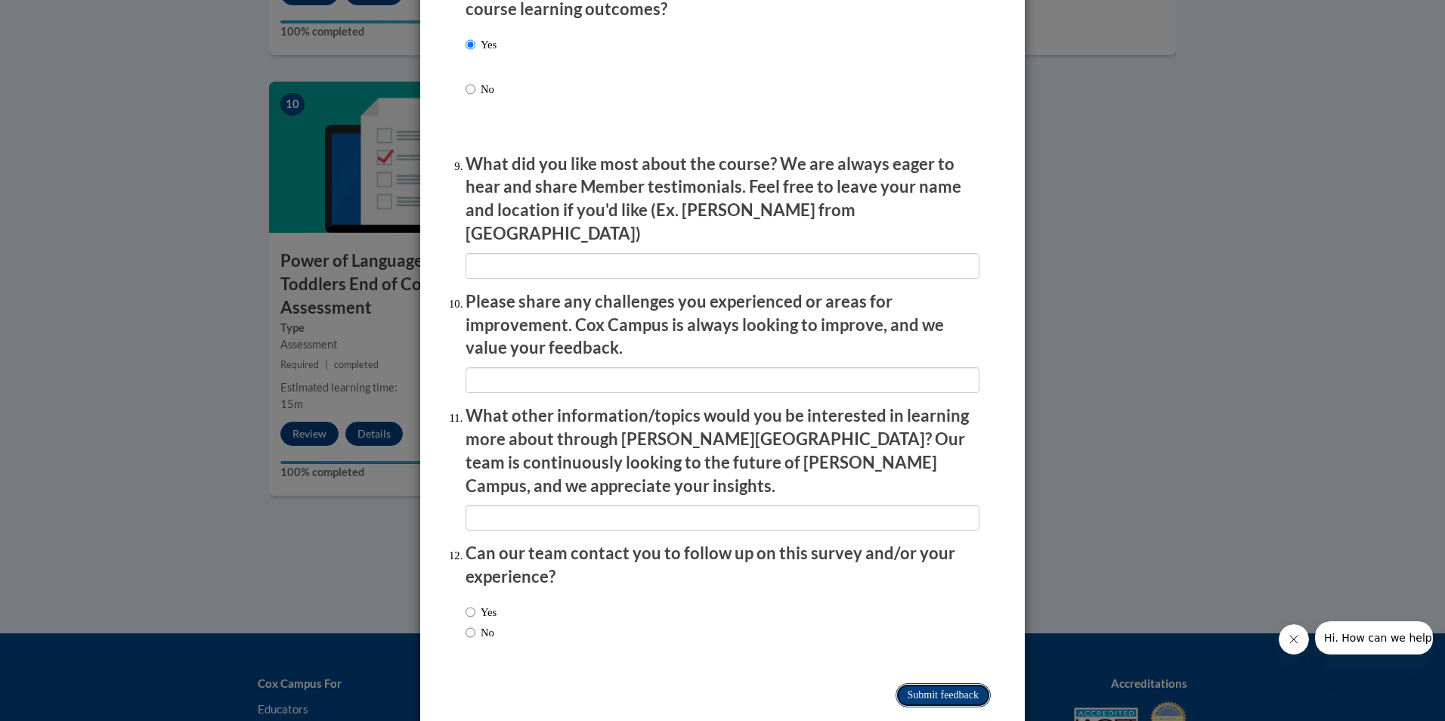
click at [948, 683] on input "Submit feedback" at bounding box center [943, 695] width 95 height 24
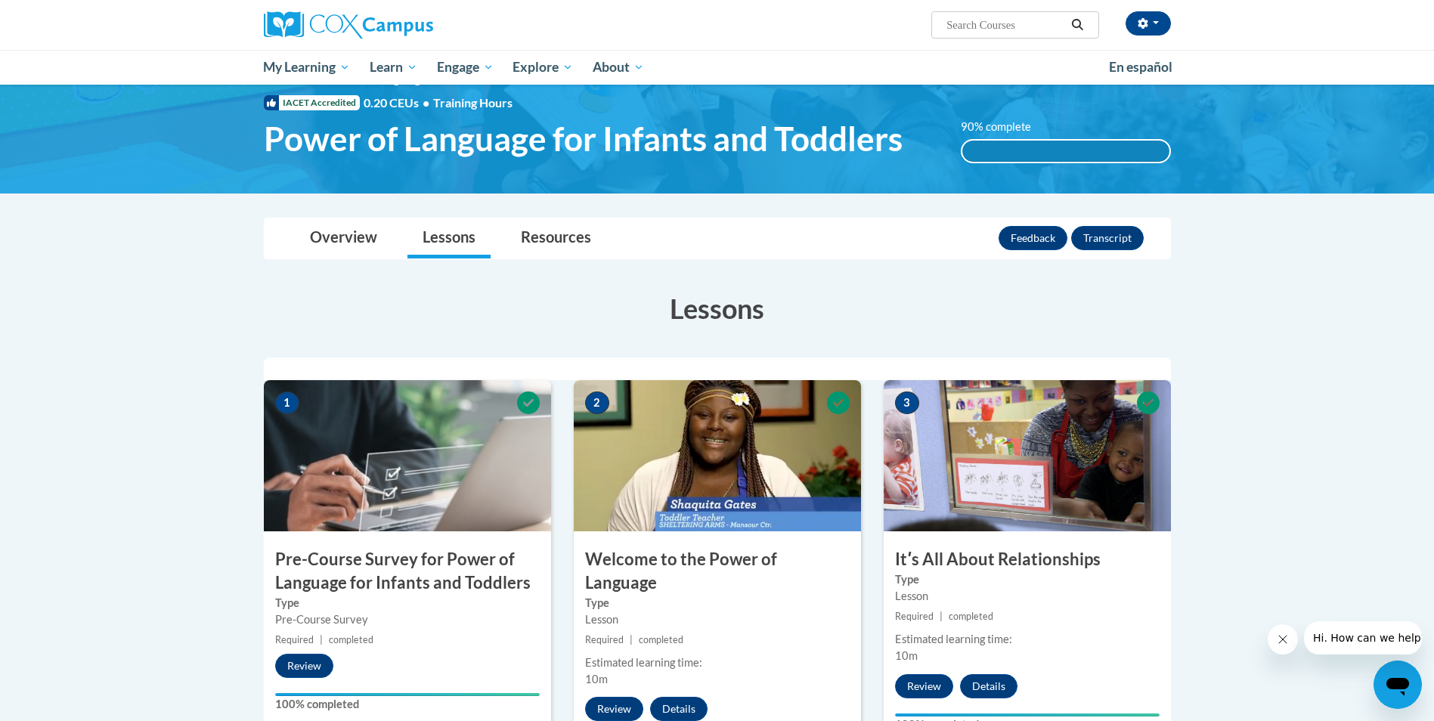
scroll to position [0, 0]
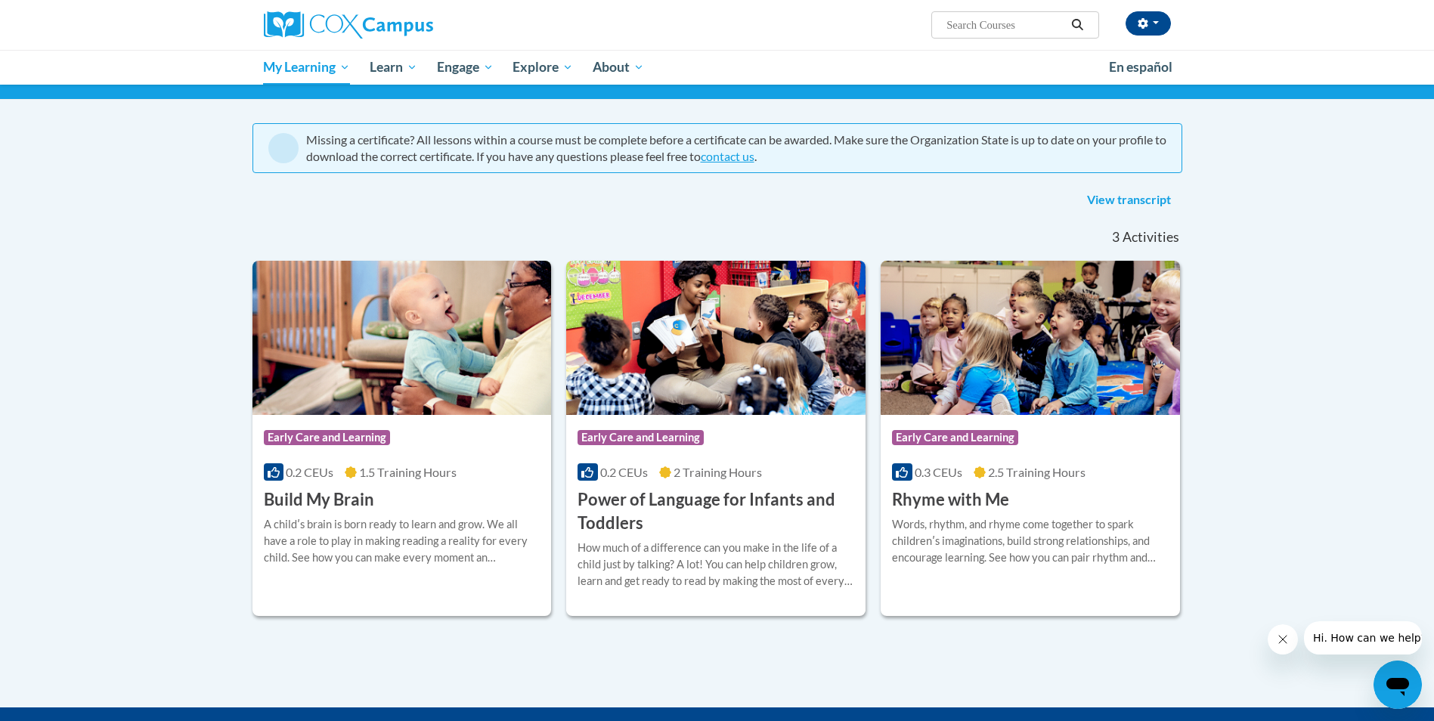
scroll to position [151, 0]
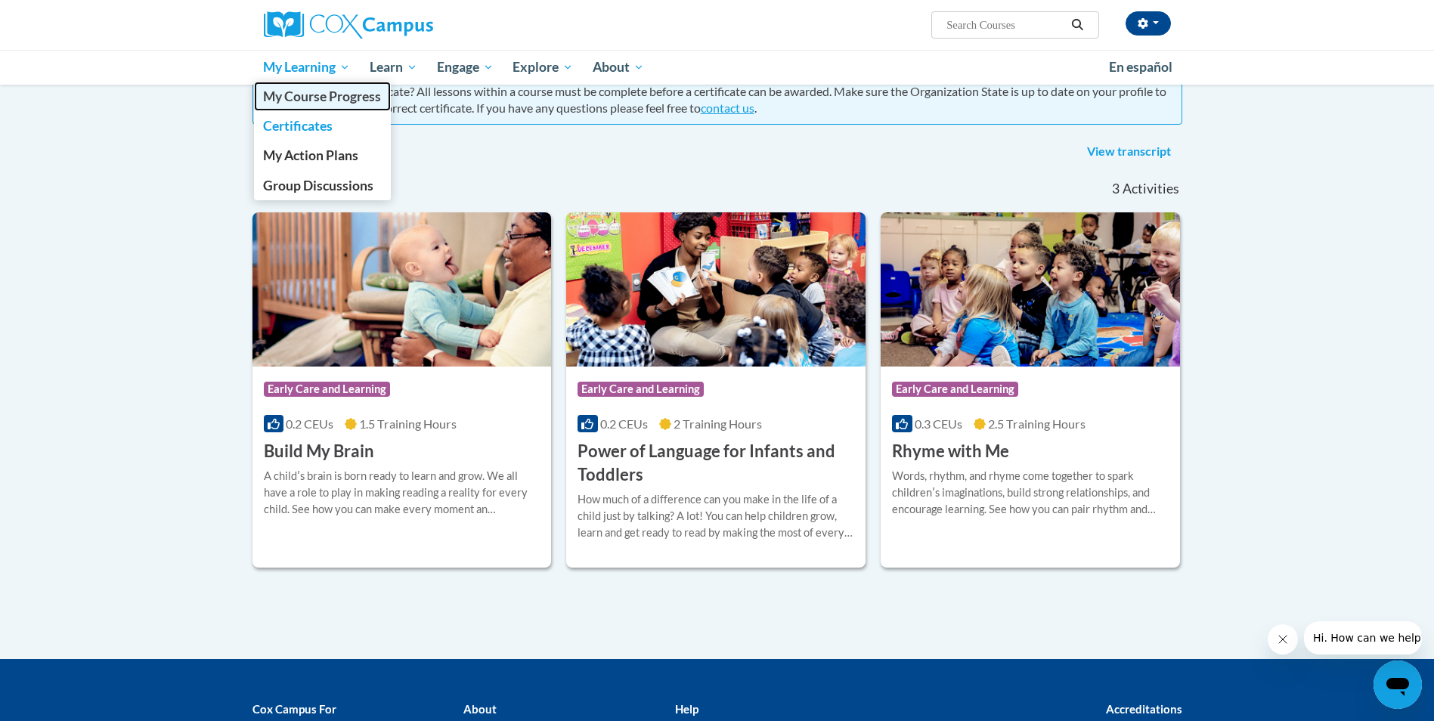
click at [329, 98] on span "My Course Progress" at bounding box center [322, 96] width 118 height 16
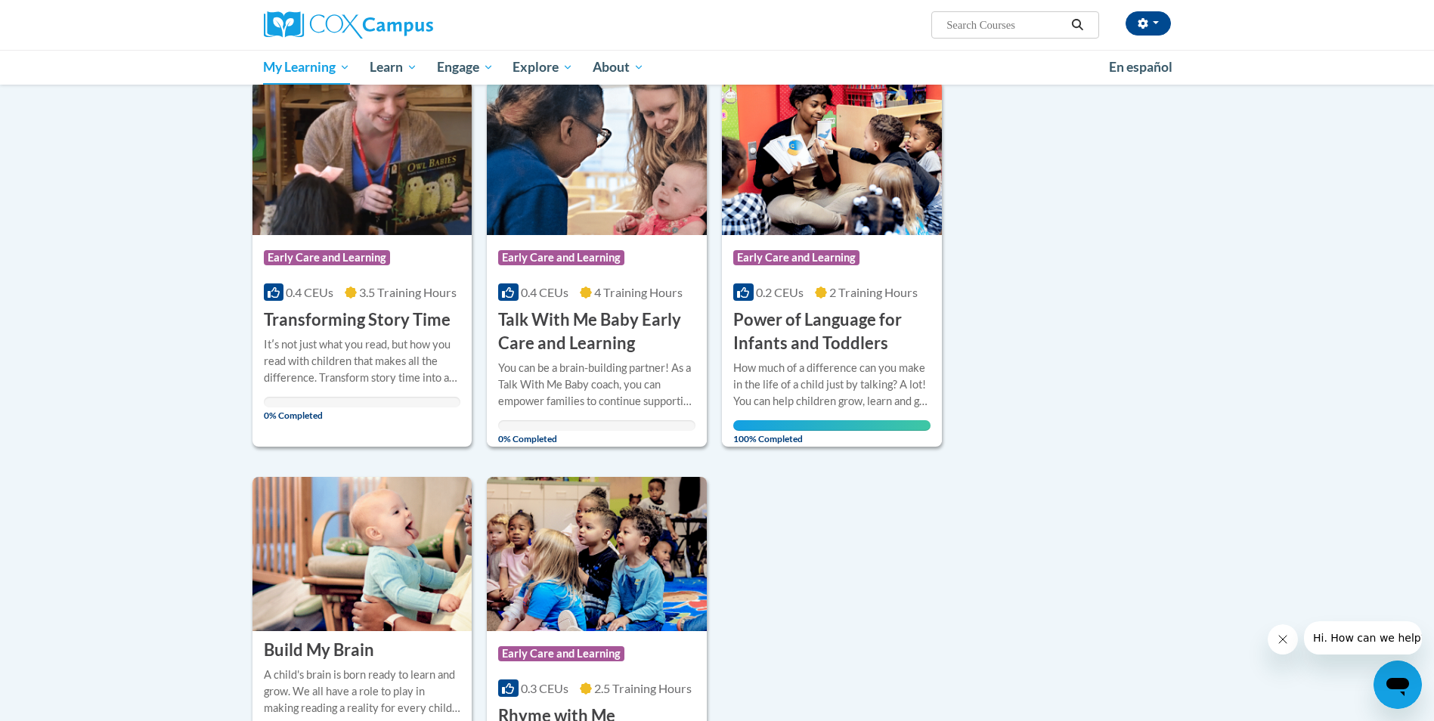
scroll to position [302, 0]
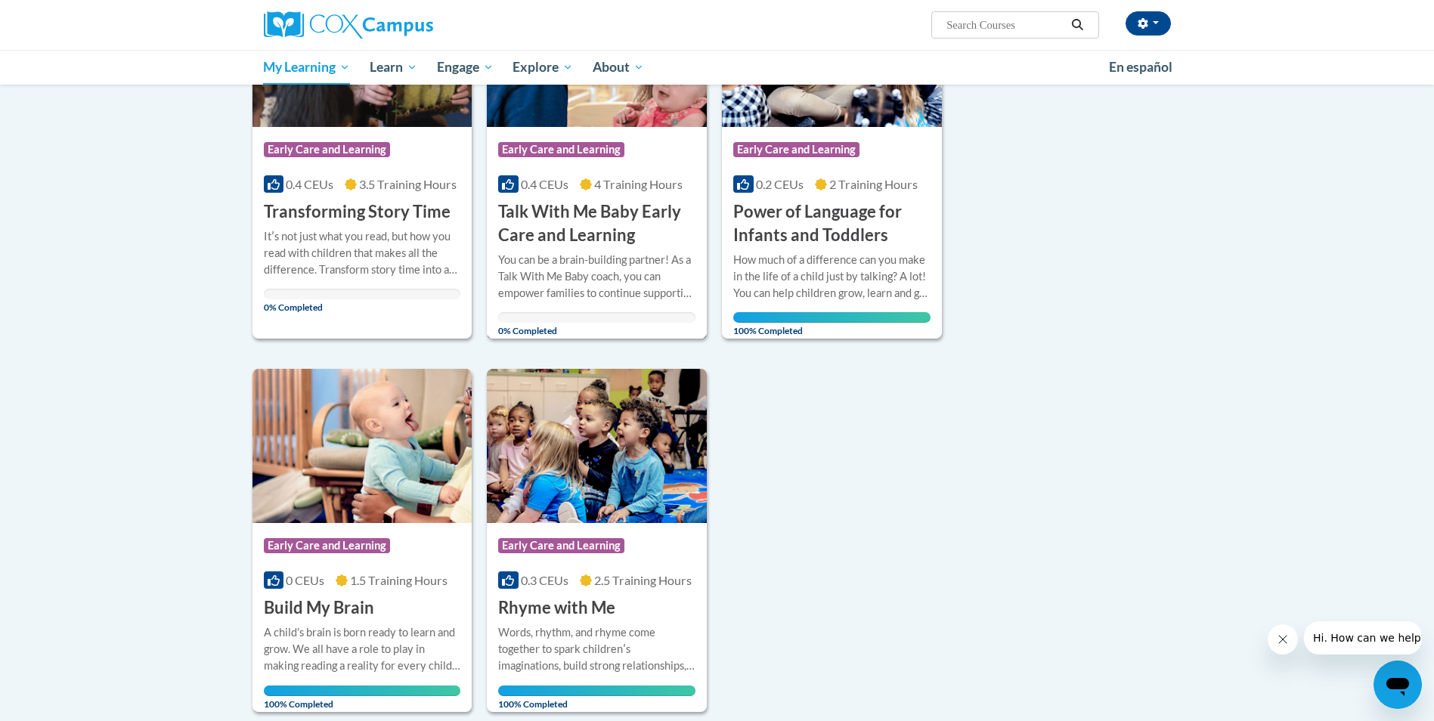
click at [587, 216] on h3 "Talk With Me Baby Early Care and Learning" at bounding box center [596, 223] width 197 height 47
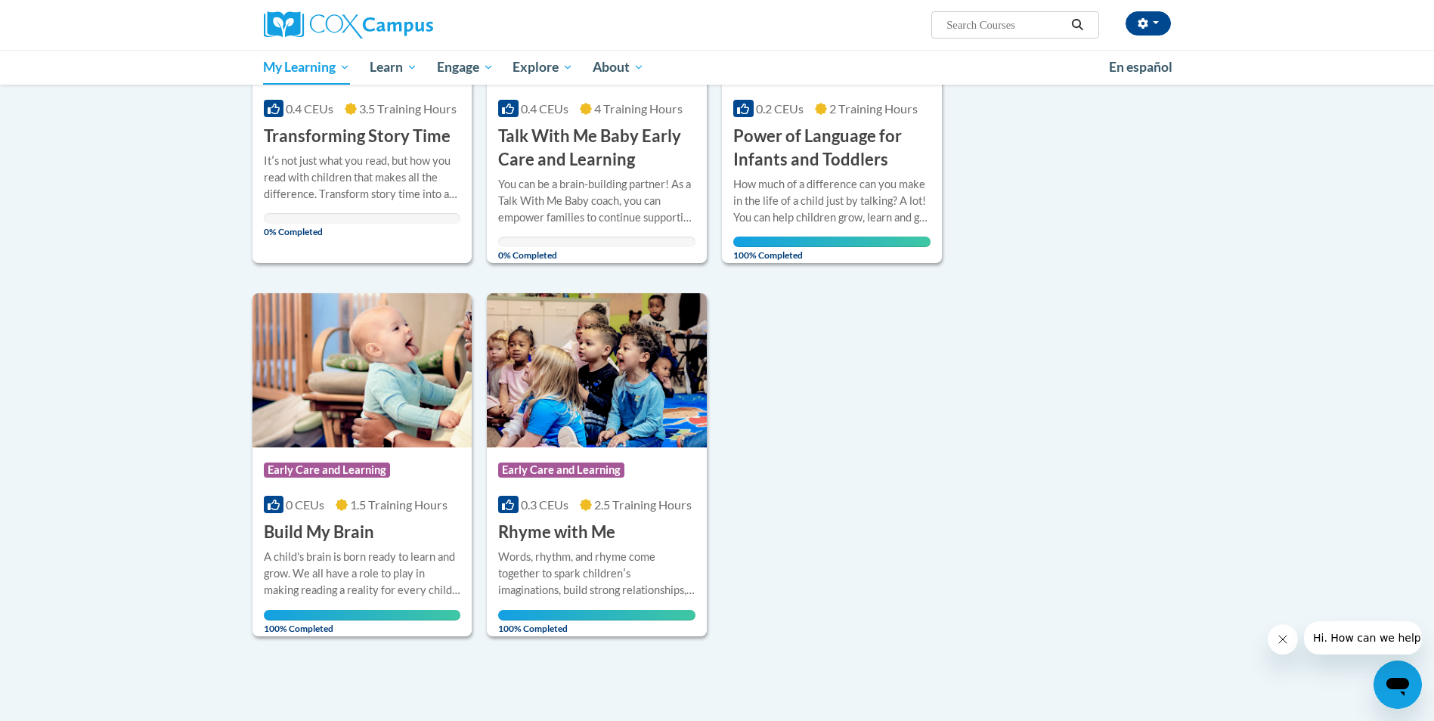
scroll to position [151, 0]
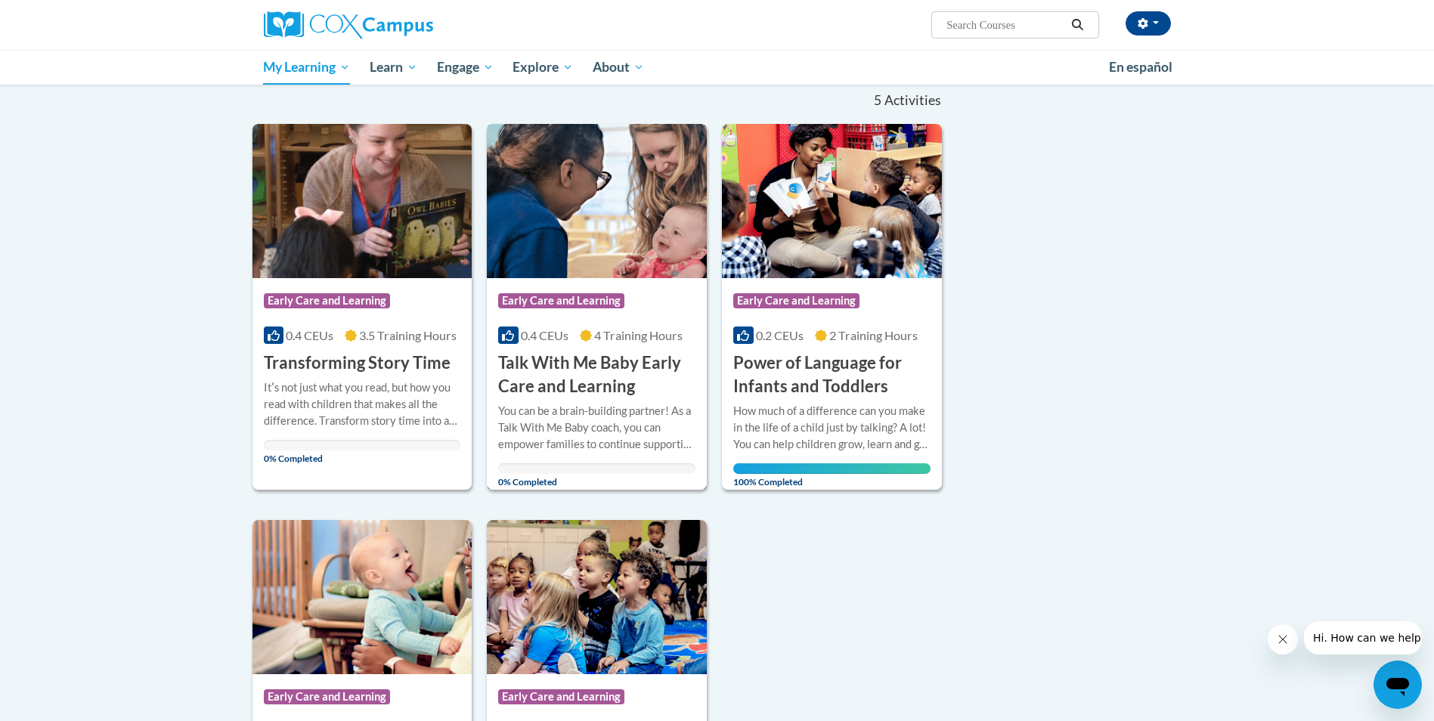
click at [670, 352] on h3 "Talk With Me Baby Early Care and Learning" at bounding box center [596, 375] width 197 height 47
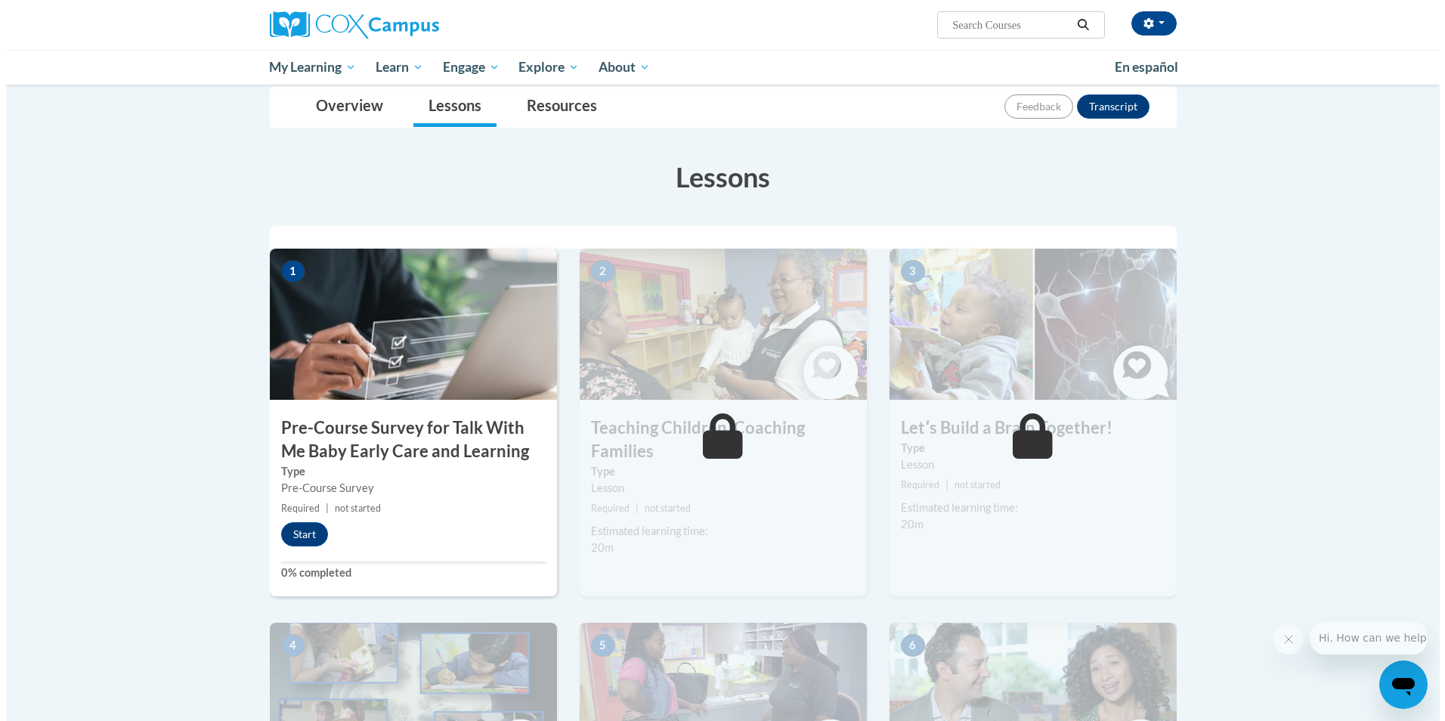
scroll to position [227, 0]
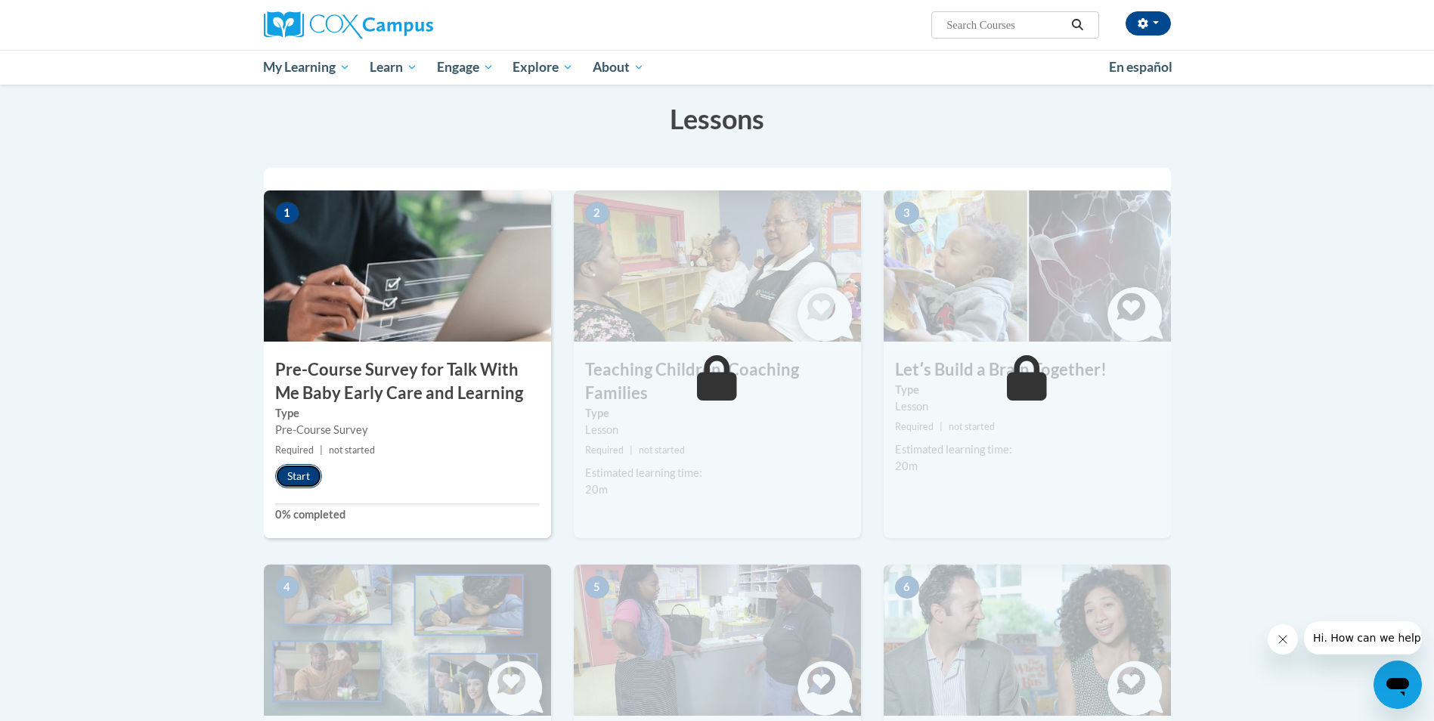
click at [304, 475] on button "Start" at bounding box center [298, 476] width 47 height 24
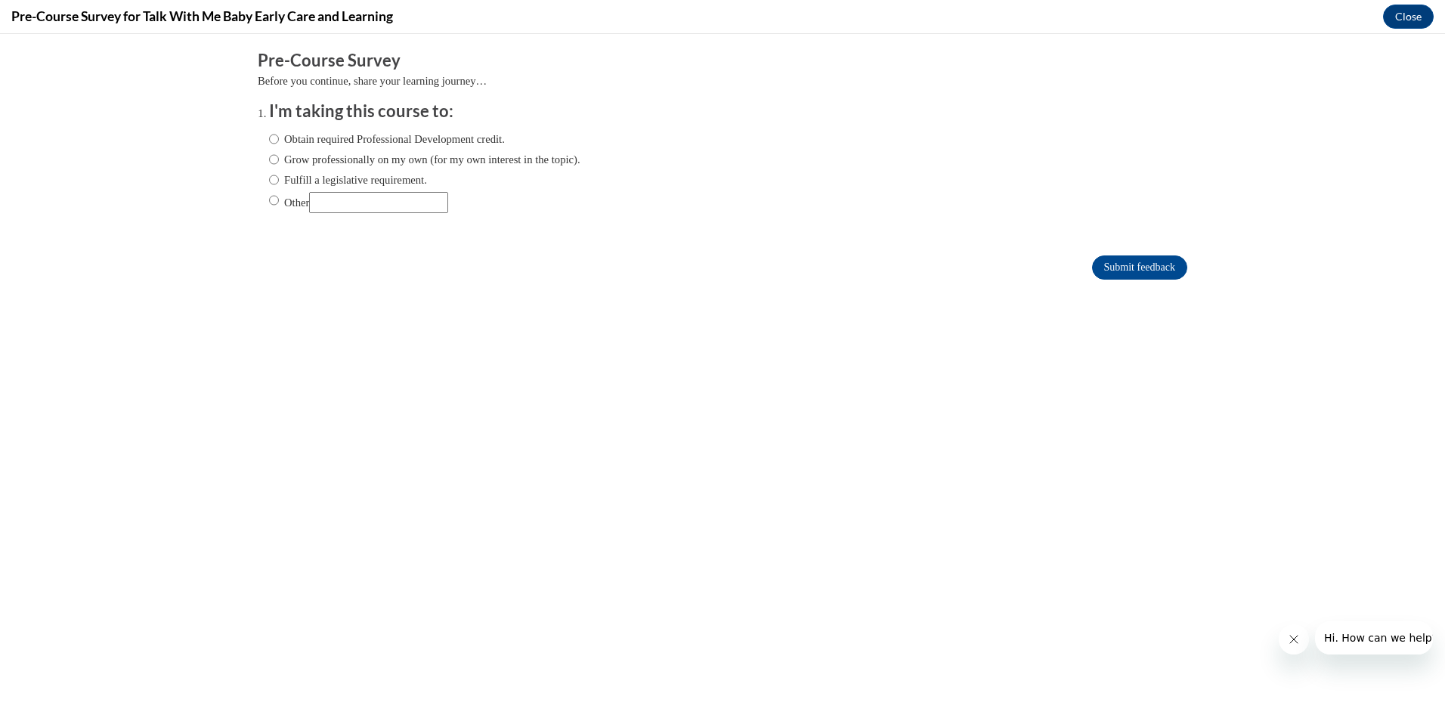
scroll to position [0, 0]
click at [269, 136] on input "Obtain required Professional Development credit." at bounding box center [274, 139] width 10 height 17
radio input "true"
click at [1128, 265] on input "Submit feedback" at bounding box center [1139, 268] width 95 height 24
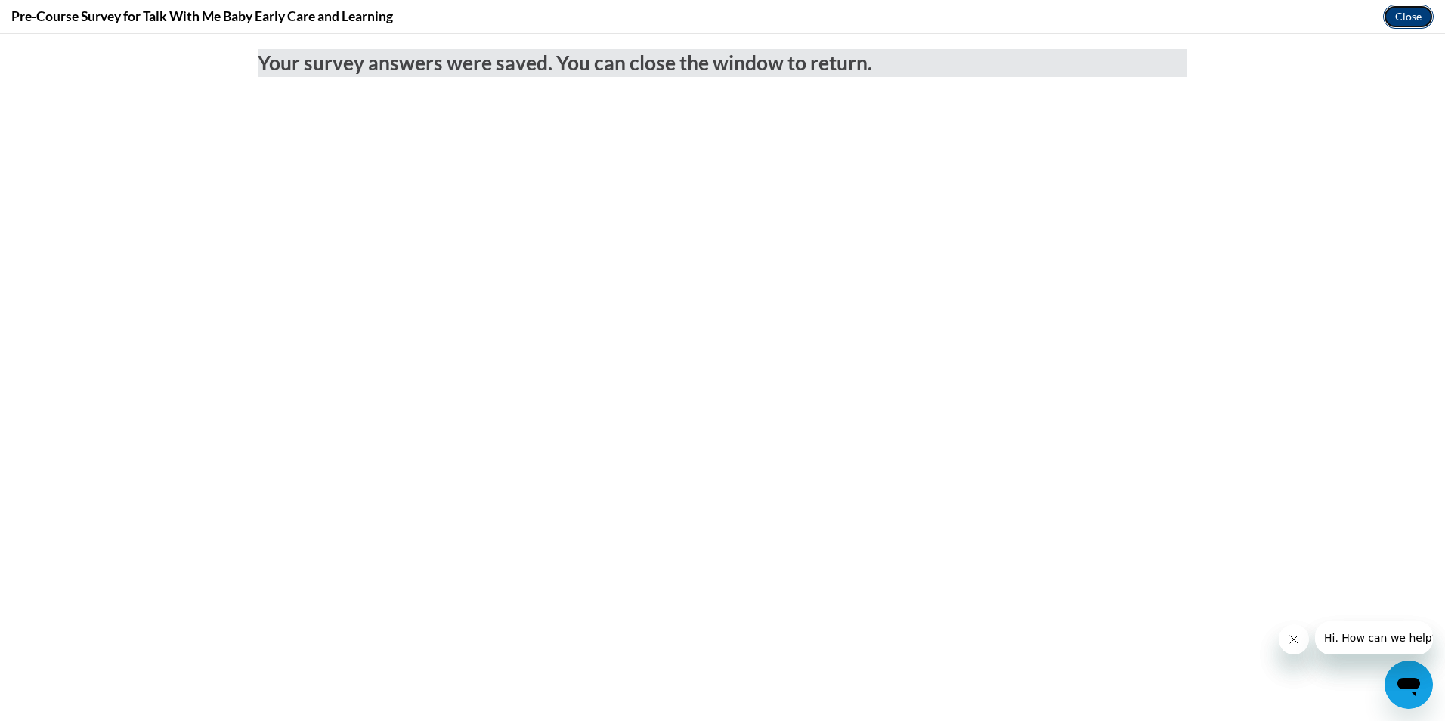
click at [1411, 10] on button "Close" at bounding box center [1408, 17] width 51 height 24
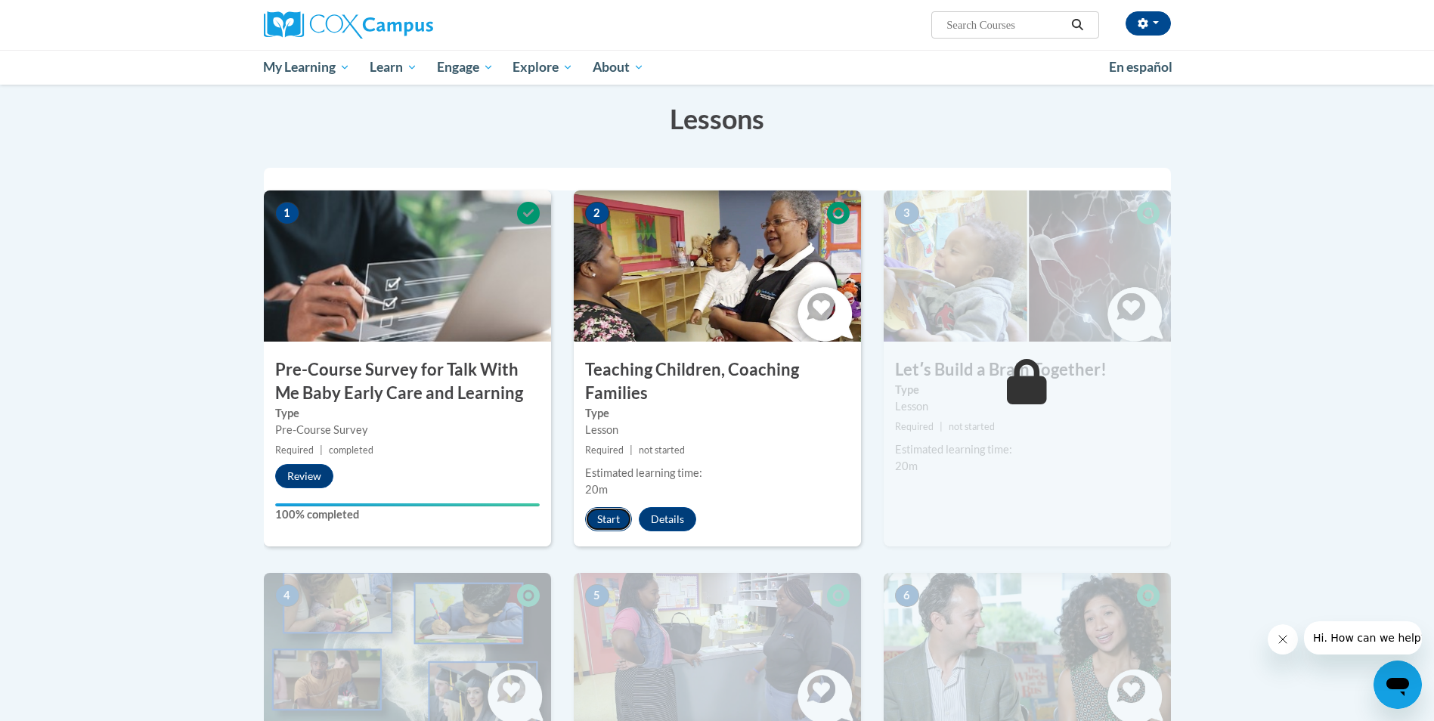
click at [603, 510] on button "Start" at bounding box center [608, 519] width 47 height 24
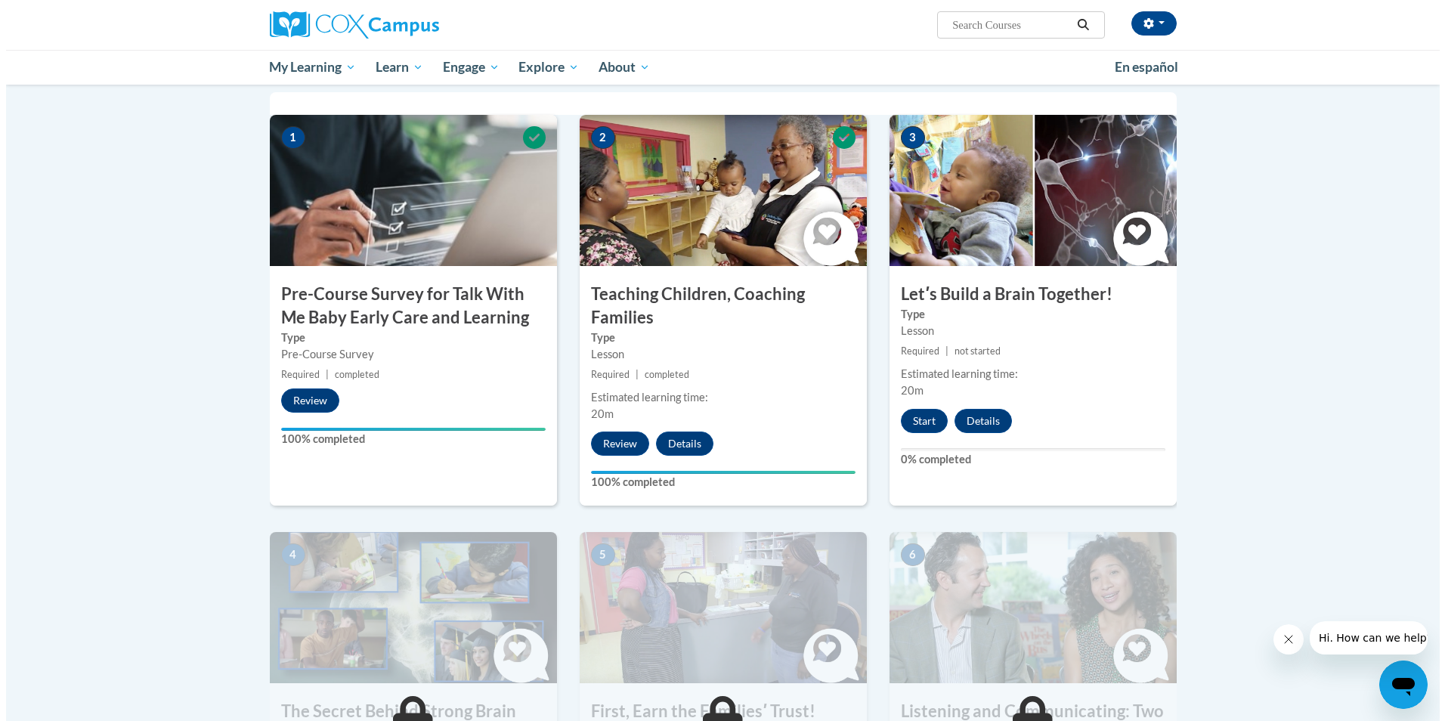
scroll to position [454, 0]
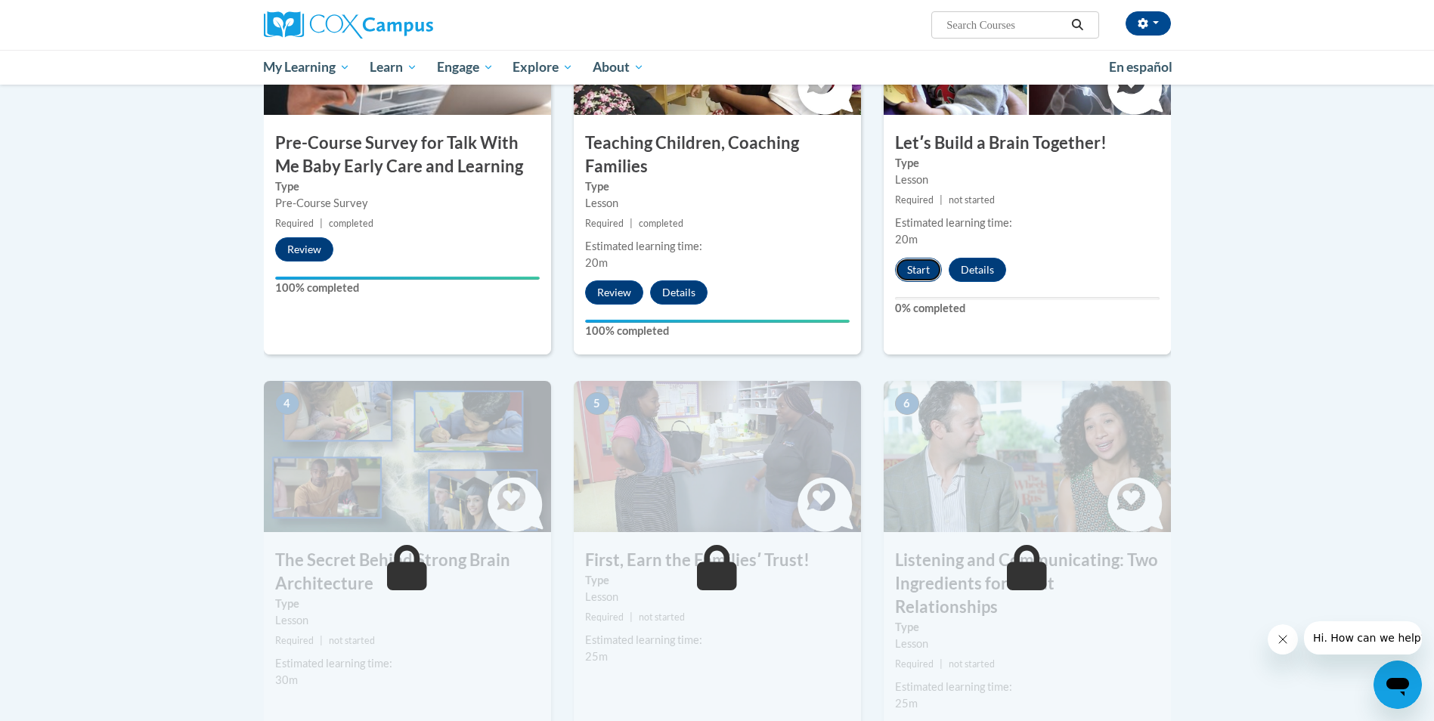
click at [907, 263] on button "Start" at bounding box center [918, 270] width 47 height 24
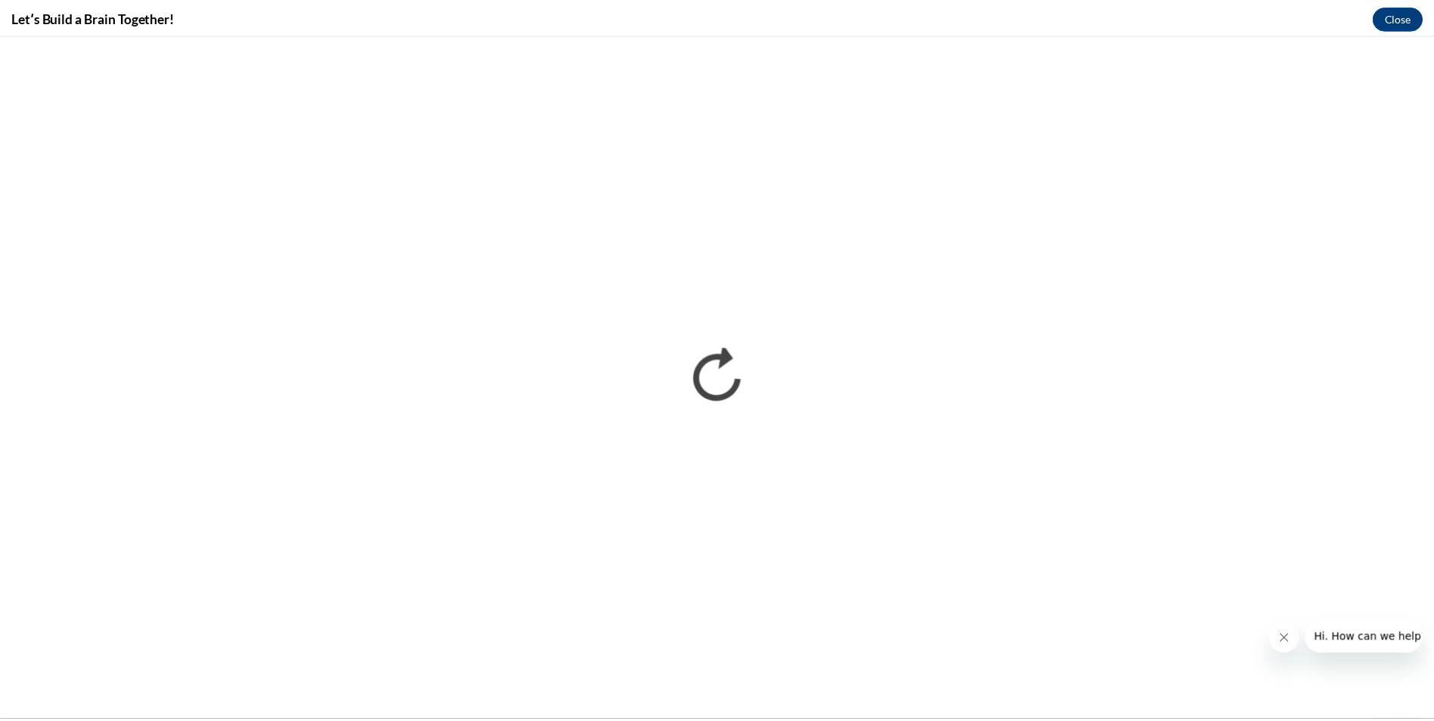
scroll to position [0, 0]
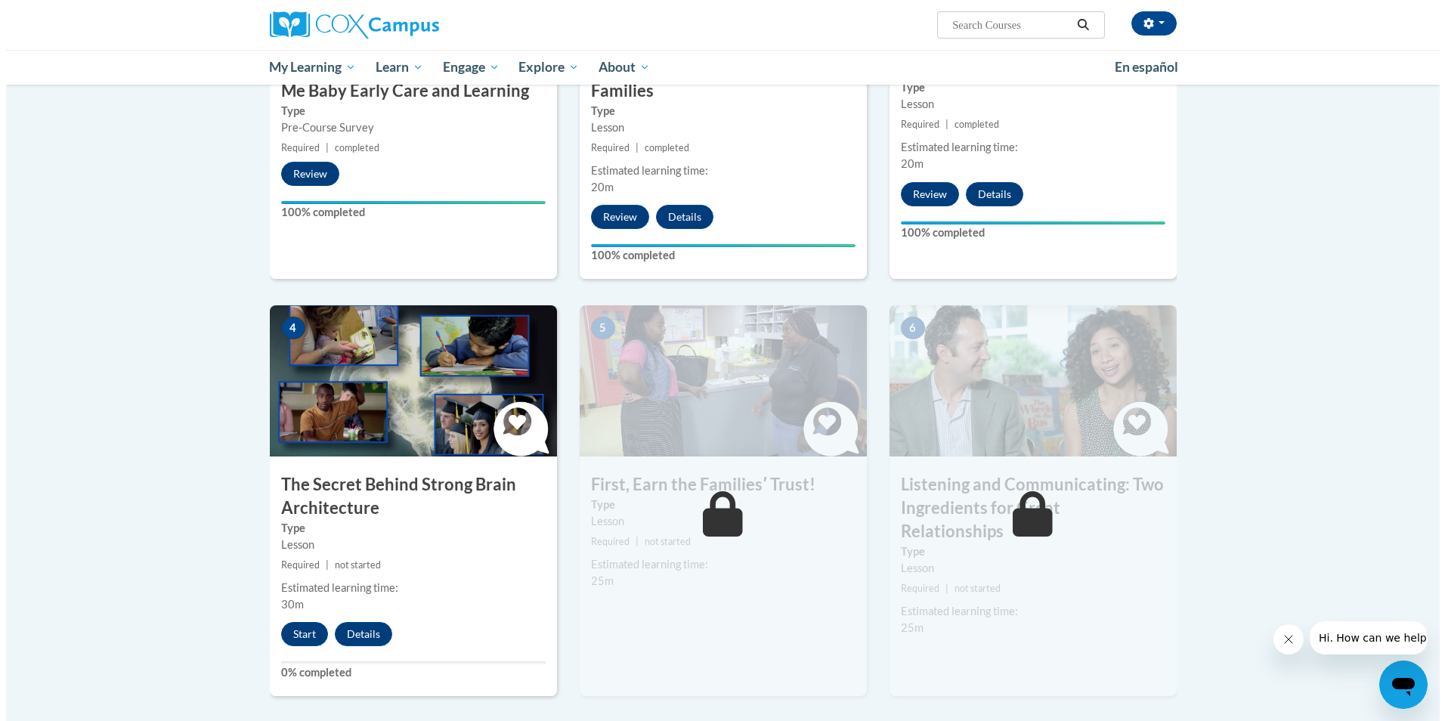
scroll to position [756, 0]
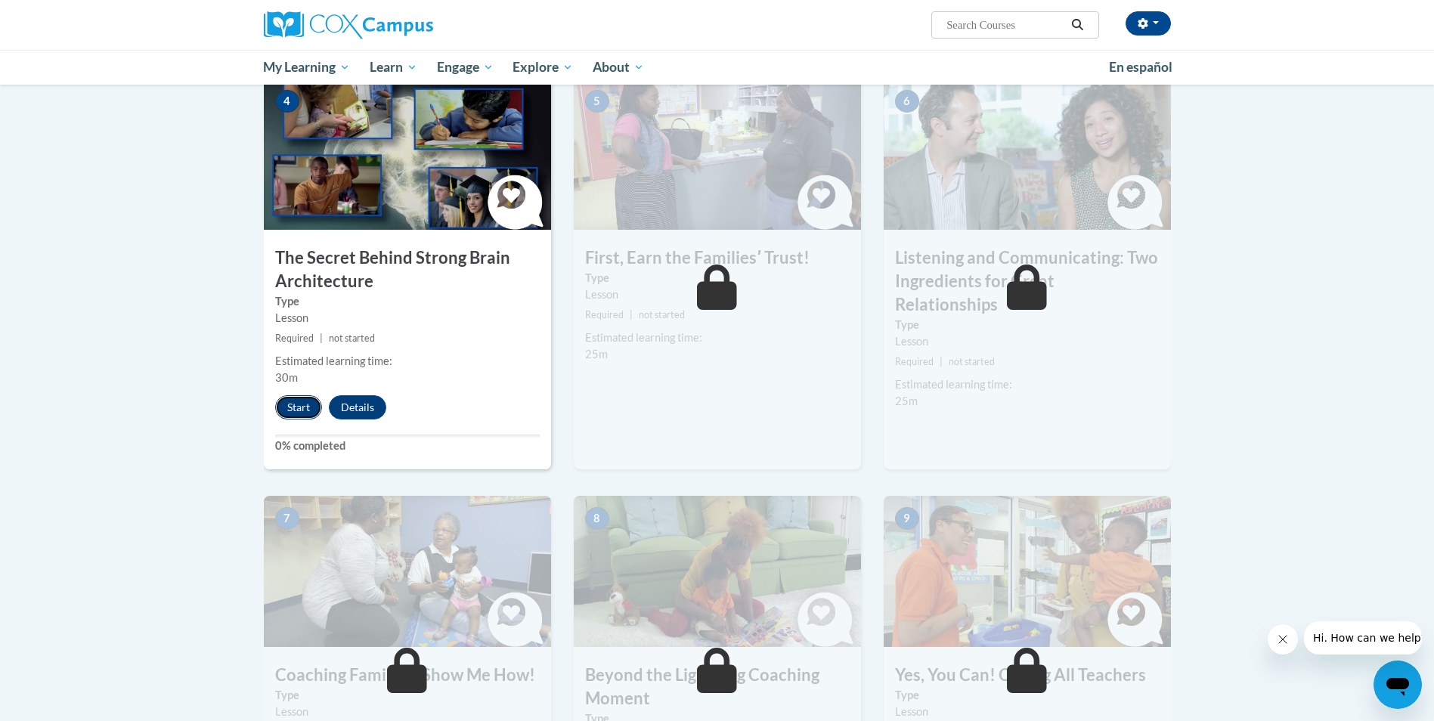
click at [299, 402] on button "Start" at bounding box center [298, 407] width 47 height 24
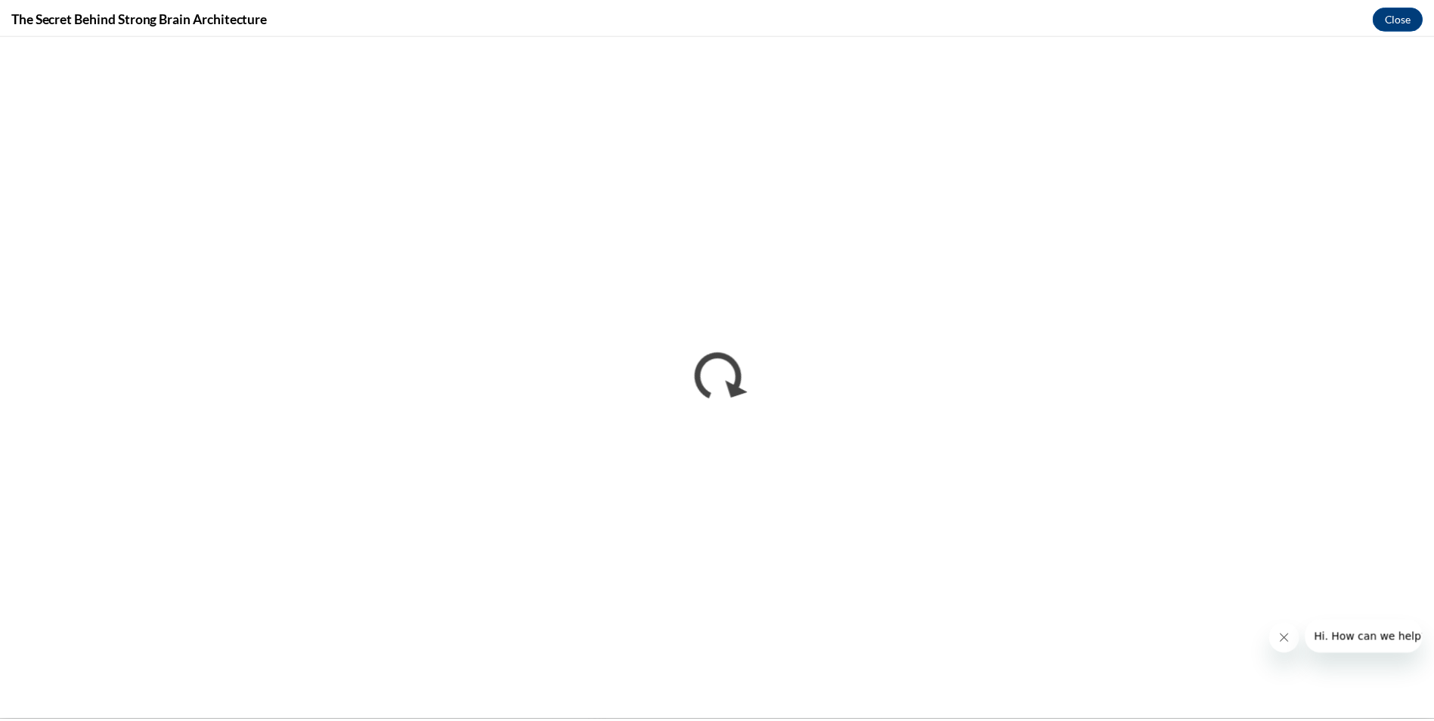
scroll to position [0, 0]
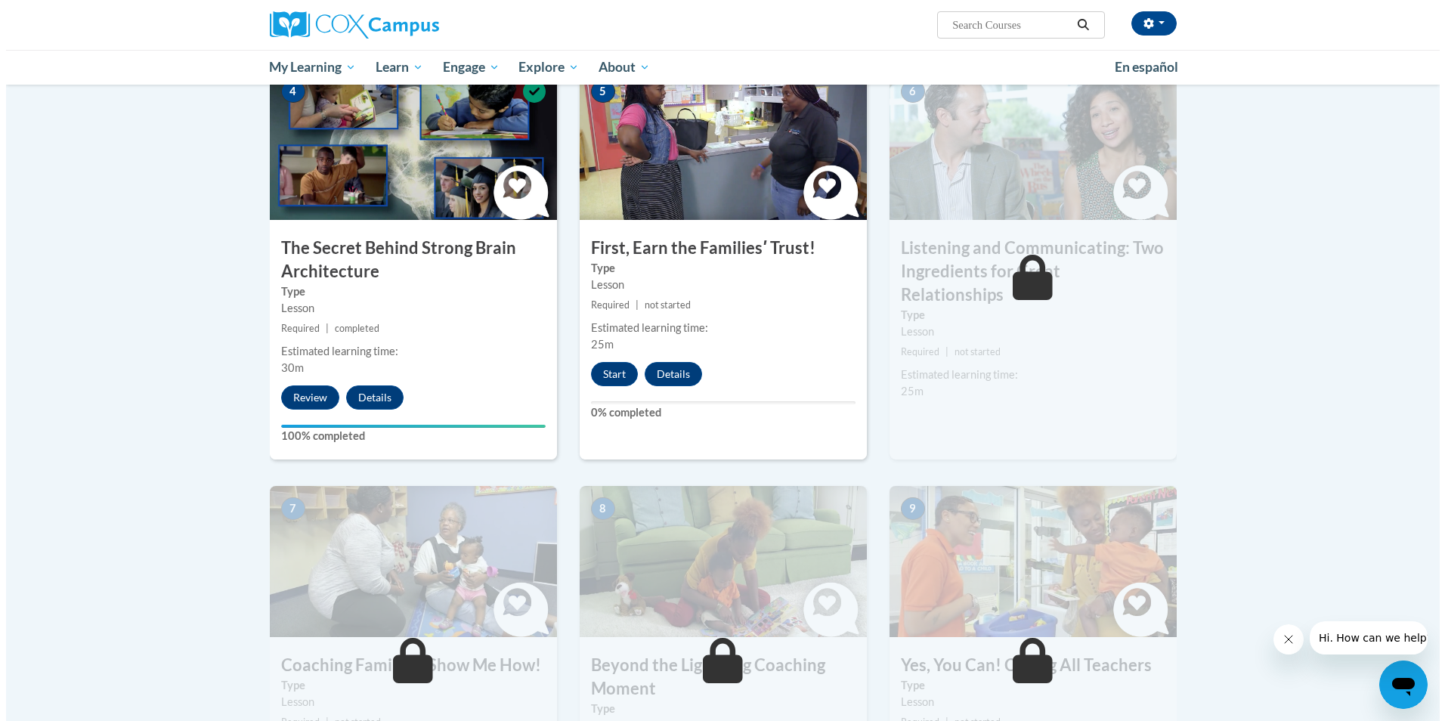
scroll to position [832, 0]
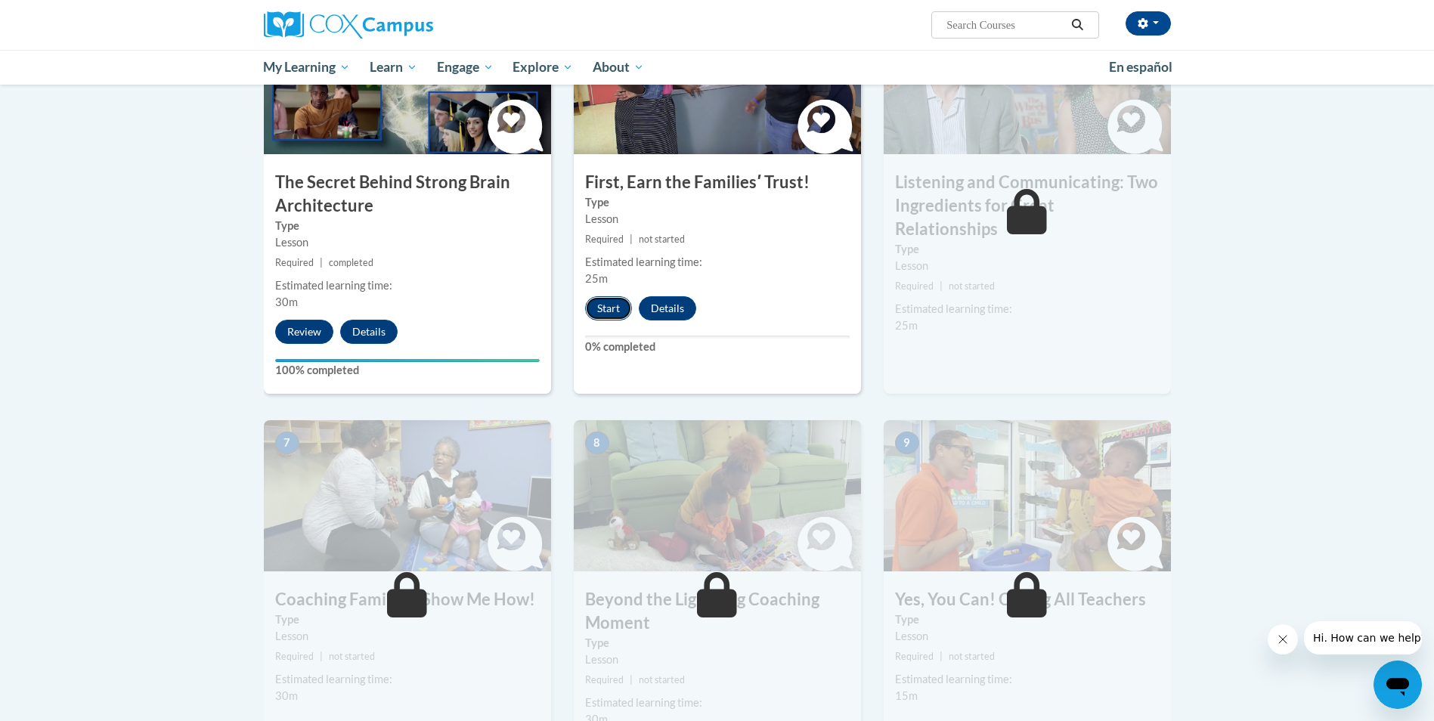
click at [620, 315] on button "Start" at bounding box center [608, 308] width 47 height 24
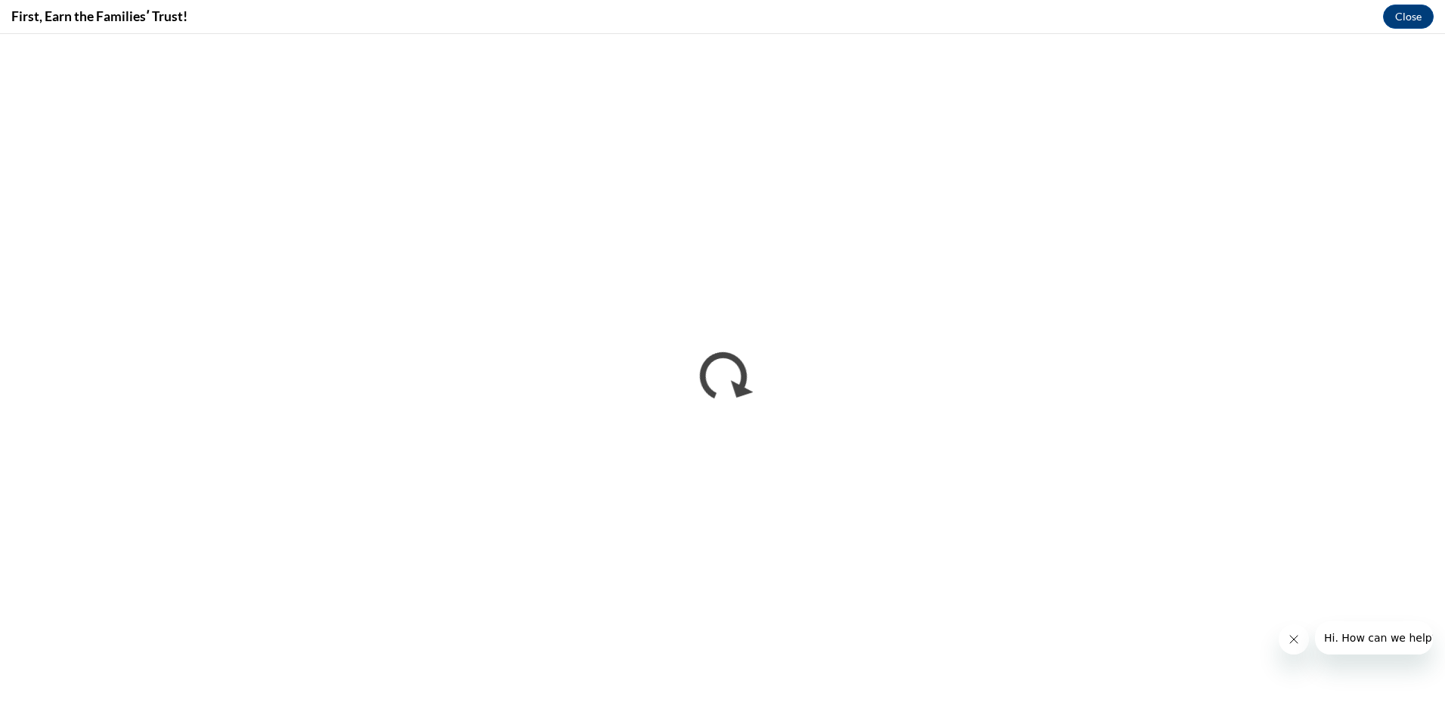
scroll to position [0, 0]
